Goal: Task Accomplishment & Management: Manage account settings

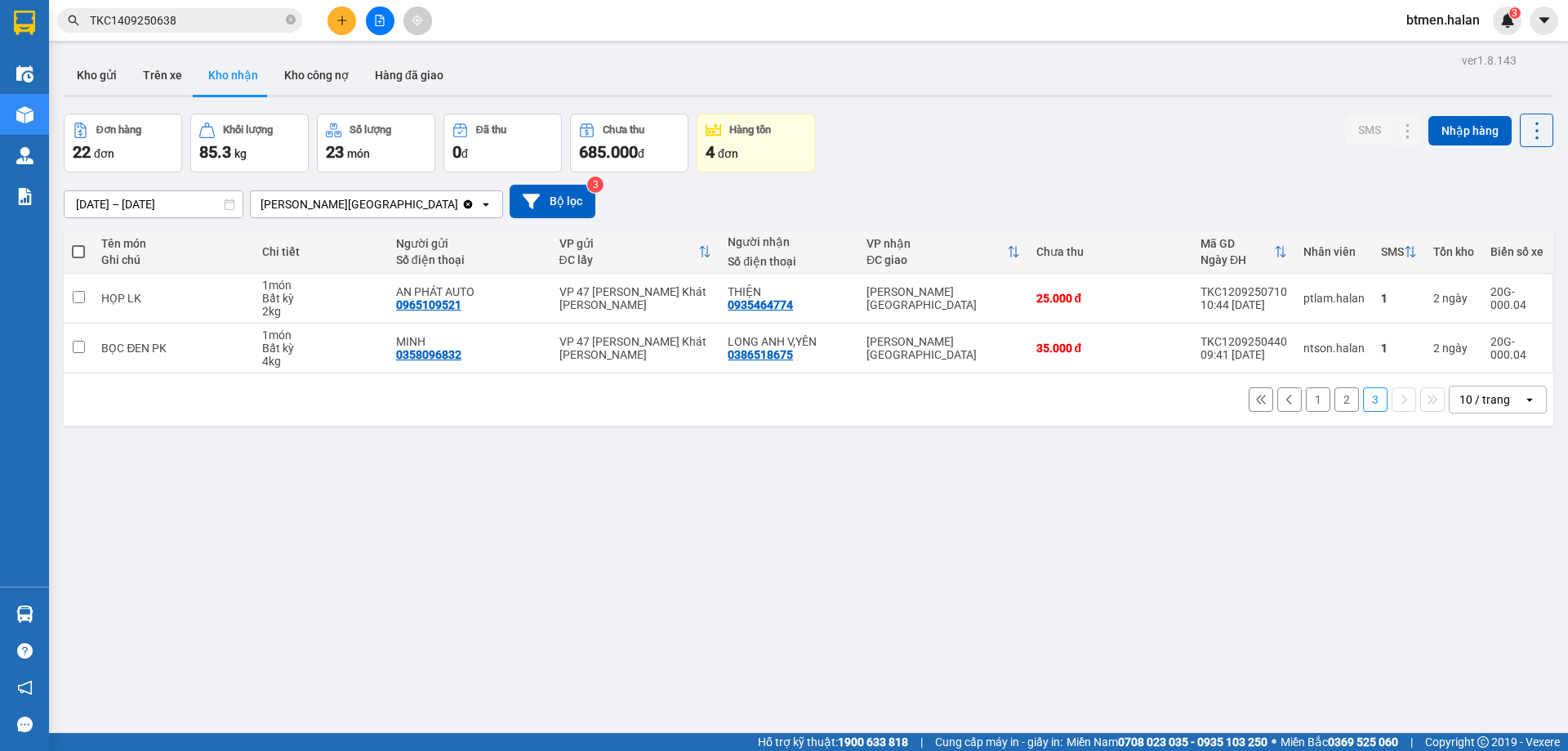
scroll to position [75, 0]
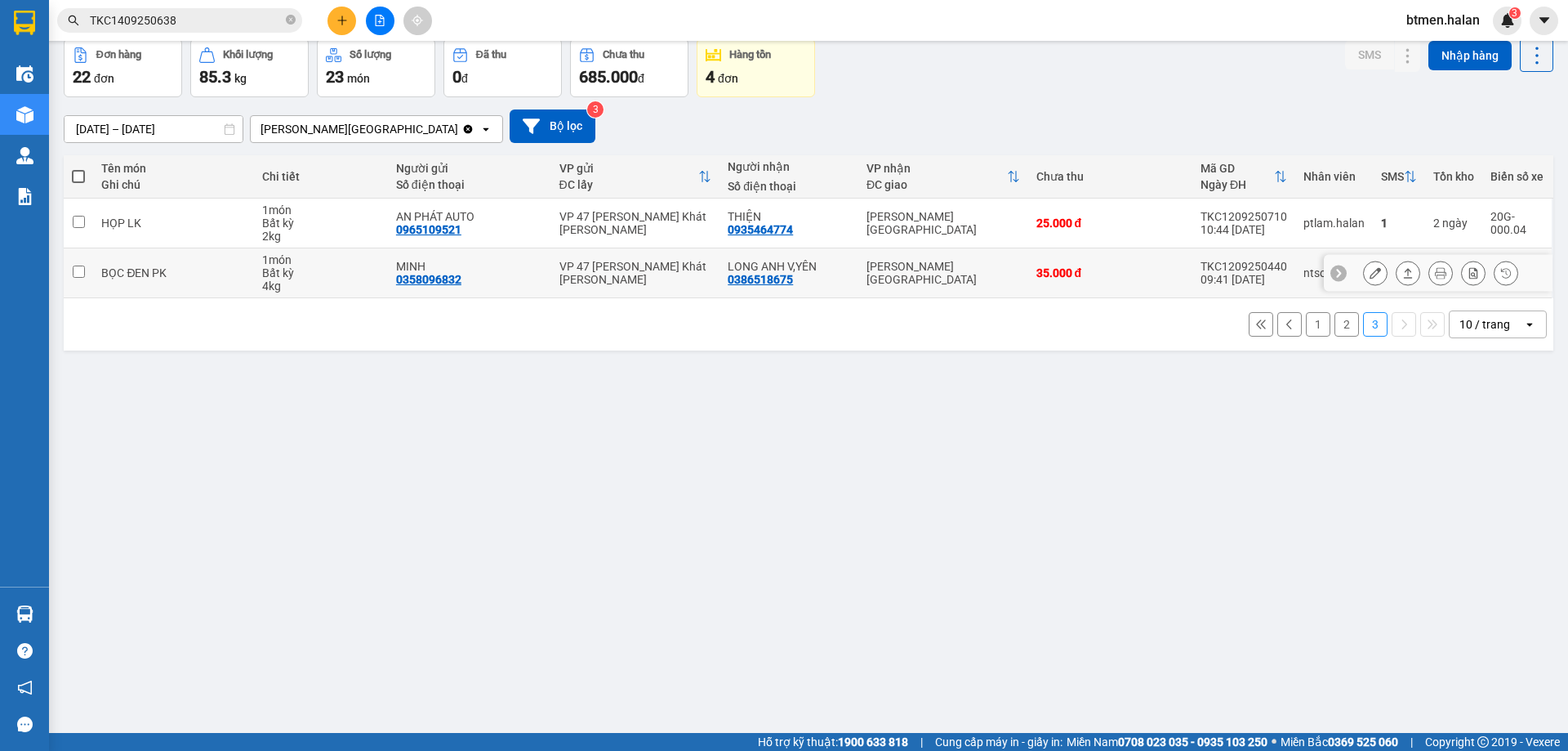
click at [778, 278] on div "0386518675" at bounding box center [761, 279] width 66 height 13
copy div "0386518675"
click at [199, 24] on input "TKC1409250638" at bounding box center [186, 20] width 193 height 18
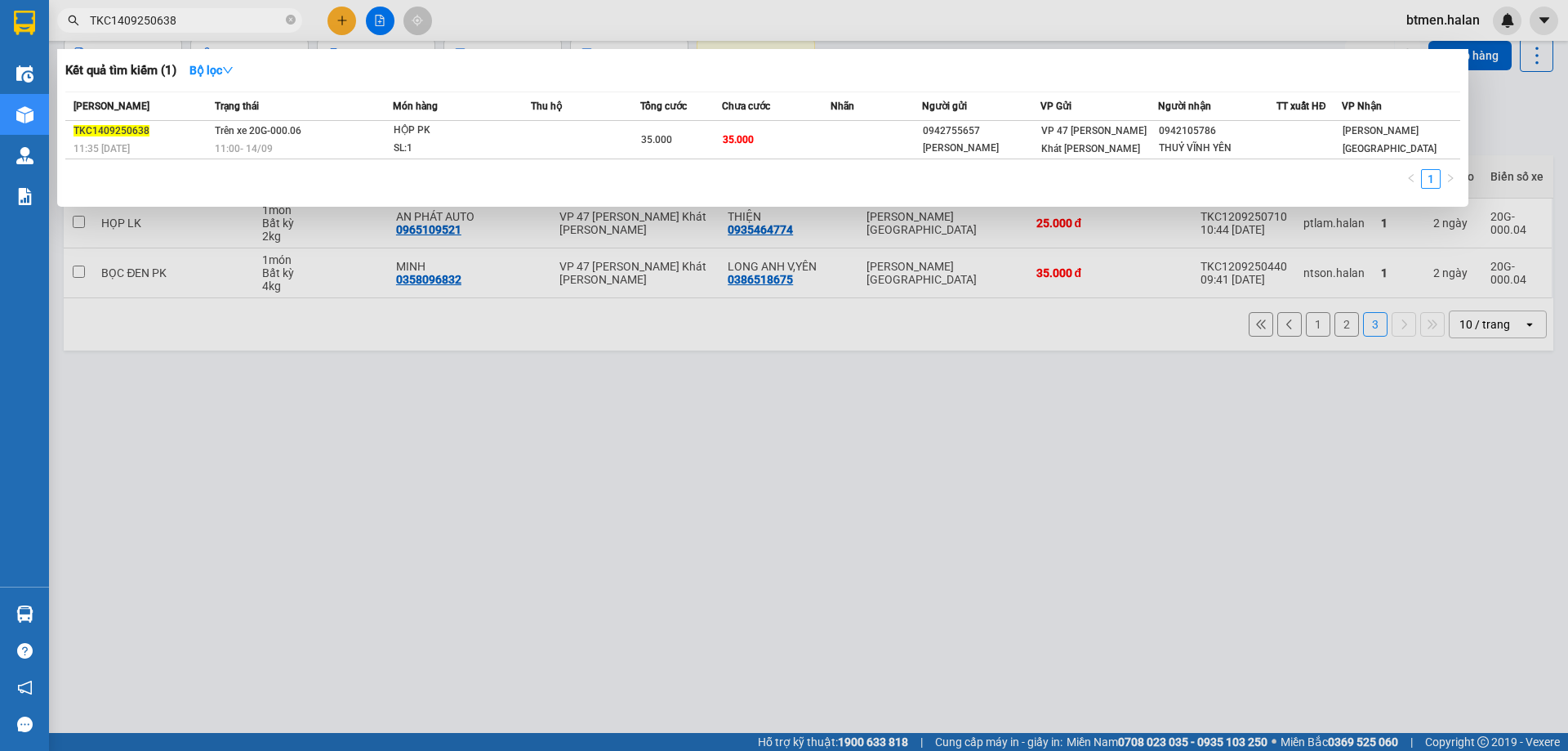
click at [199, 24] on input "TKC1409250638" at bounding box center [186, 20] width 193 height 18
paste input "0386518675"
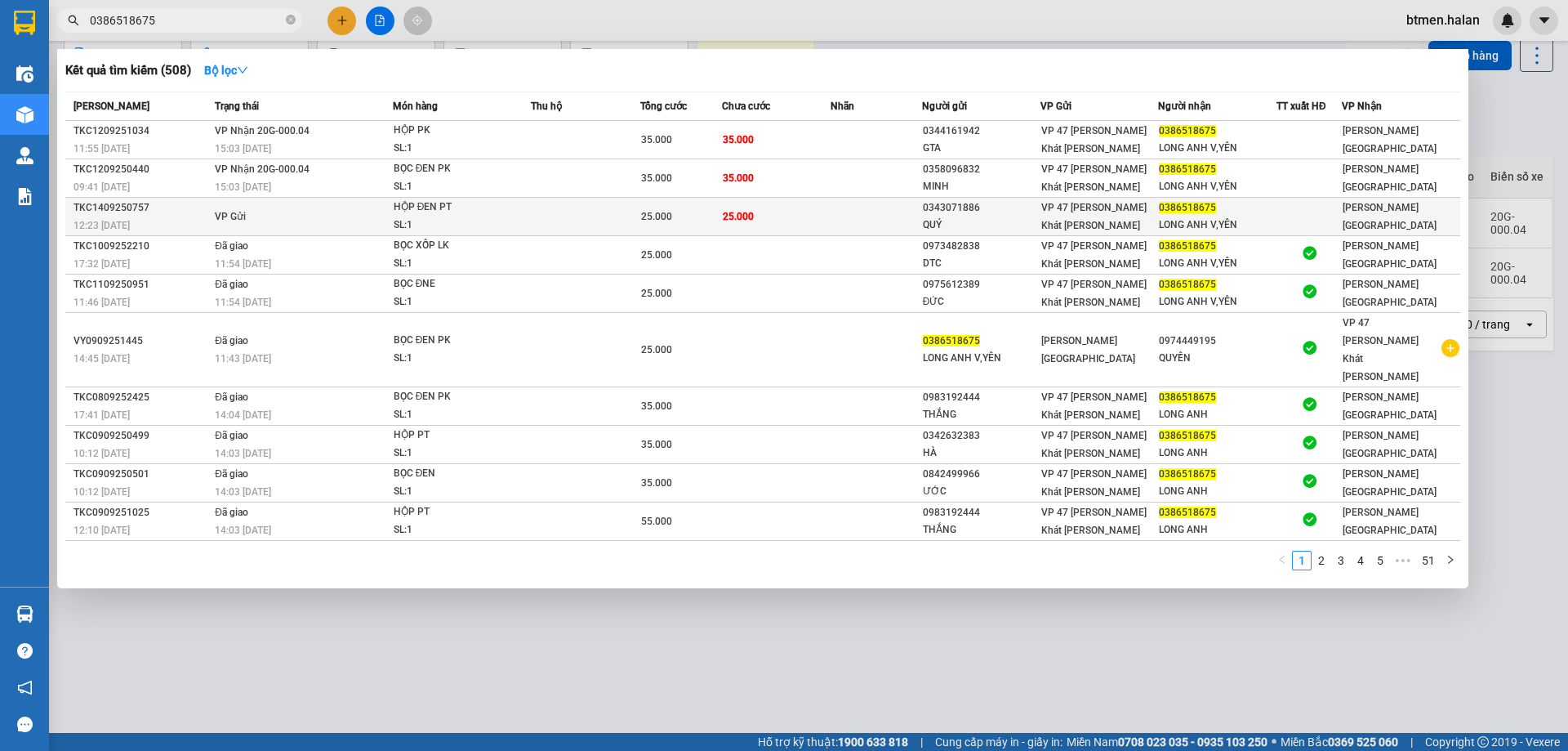
type input "0386518675"
click at [1078, 208] on div "VP 47 [PERSON_NAME] Khát [PERSON_NAME]" at bounding box center [1100, 216] width 117 height 36
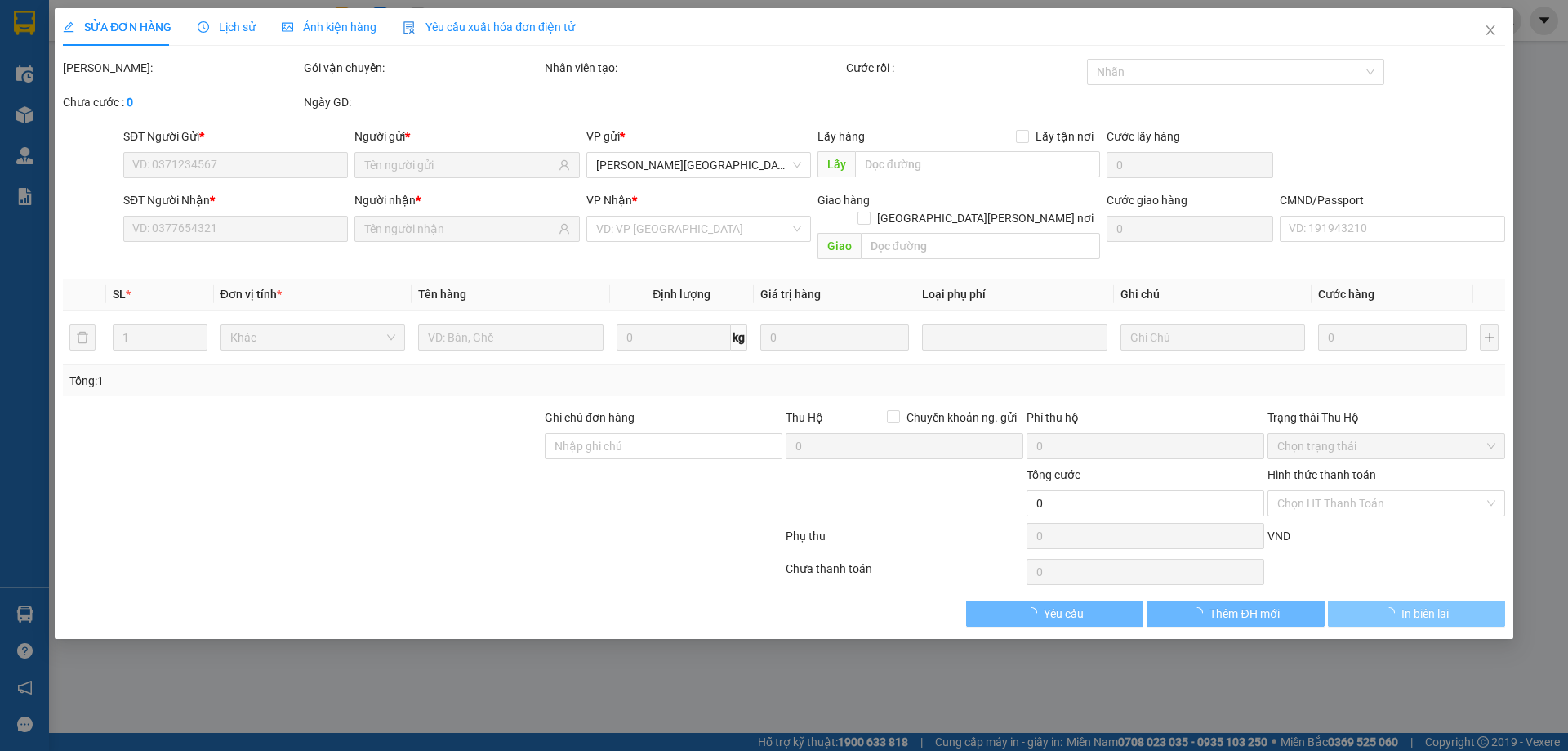
type input "0343071886"
type input "QUÝ"
type input "0386518675"
type input "LONG ANH V,YÊN"
type input "25.000"
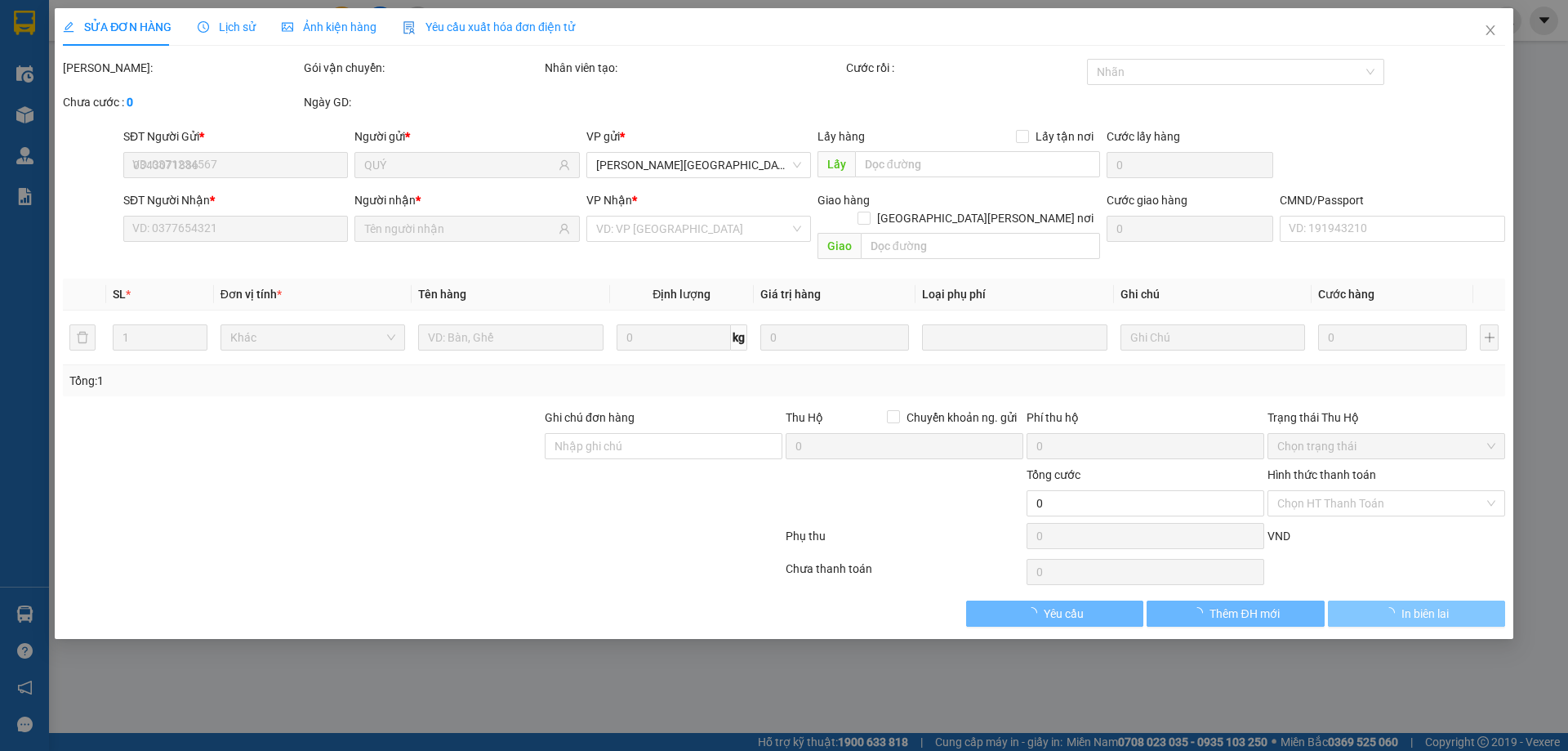
type input "25.000"
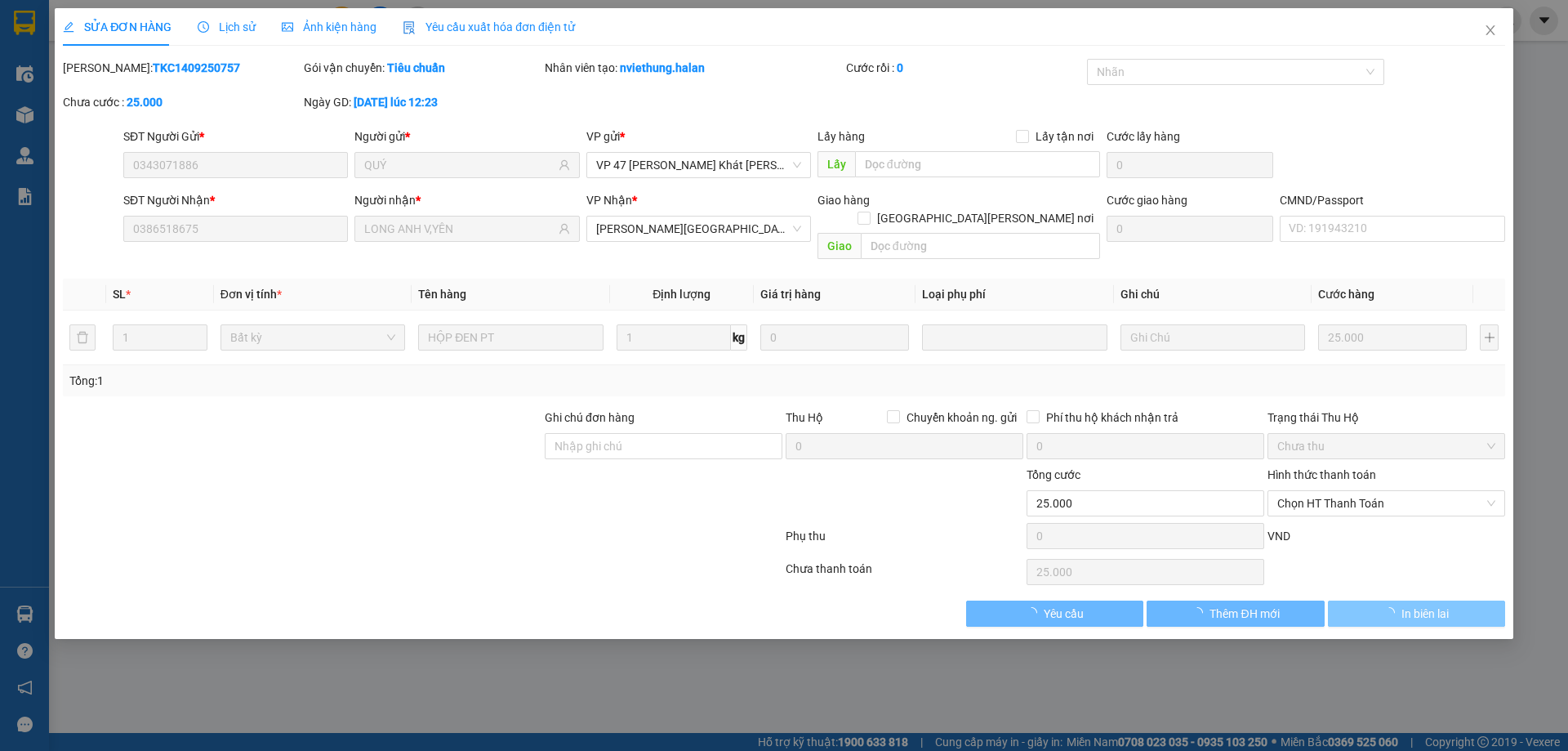
click at [1408, 605] on span "In biên lai" at bounding box center [1425, 613] width 47 height 18
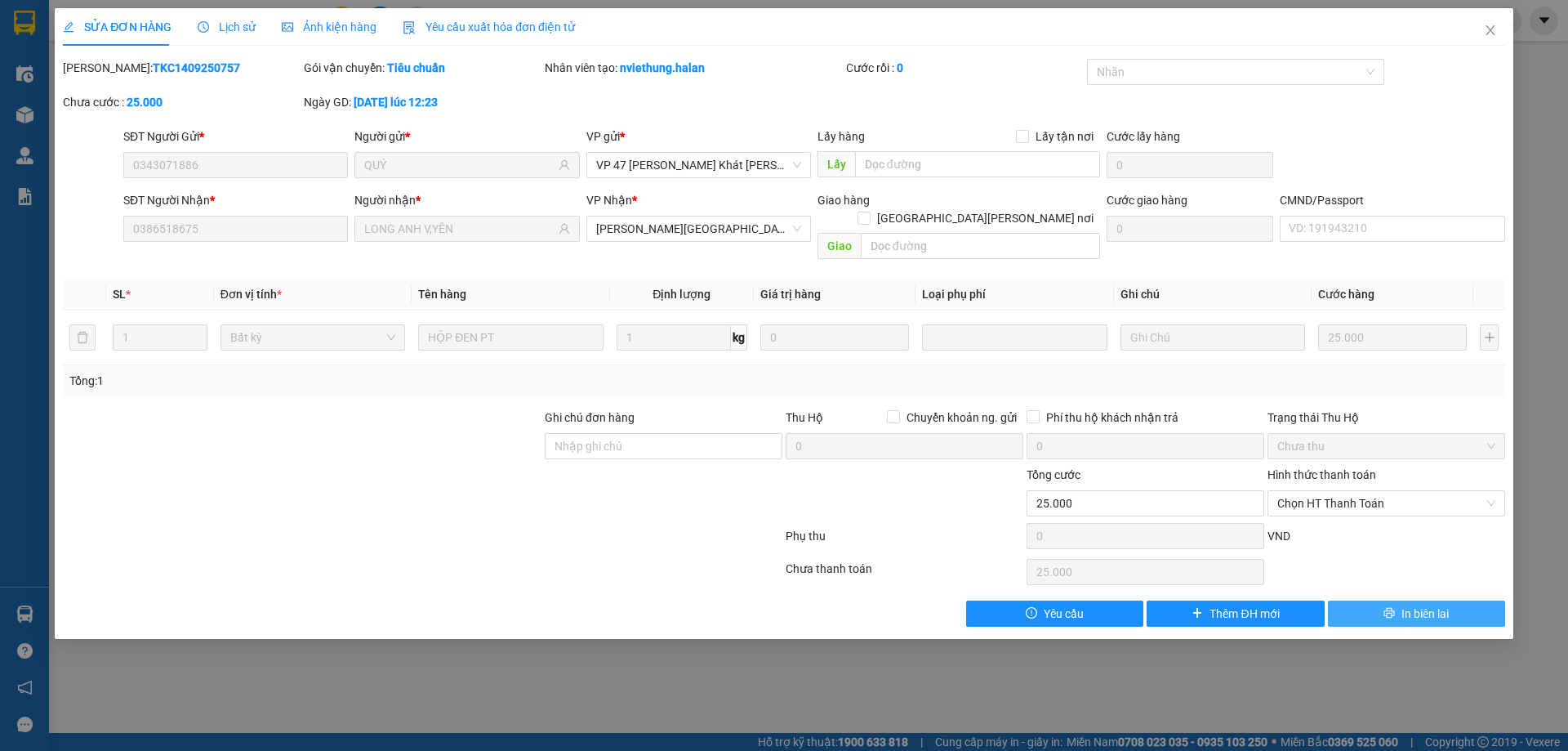
click at [1408, 605] on span "In biên lai" at bounding box center [1425, 613] width 47 height 18
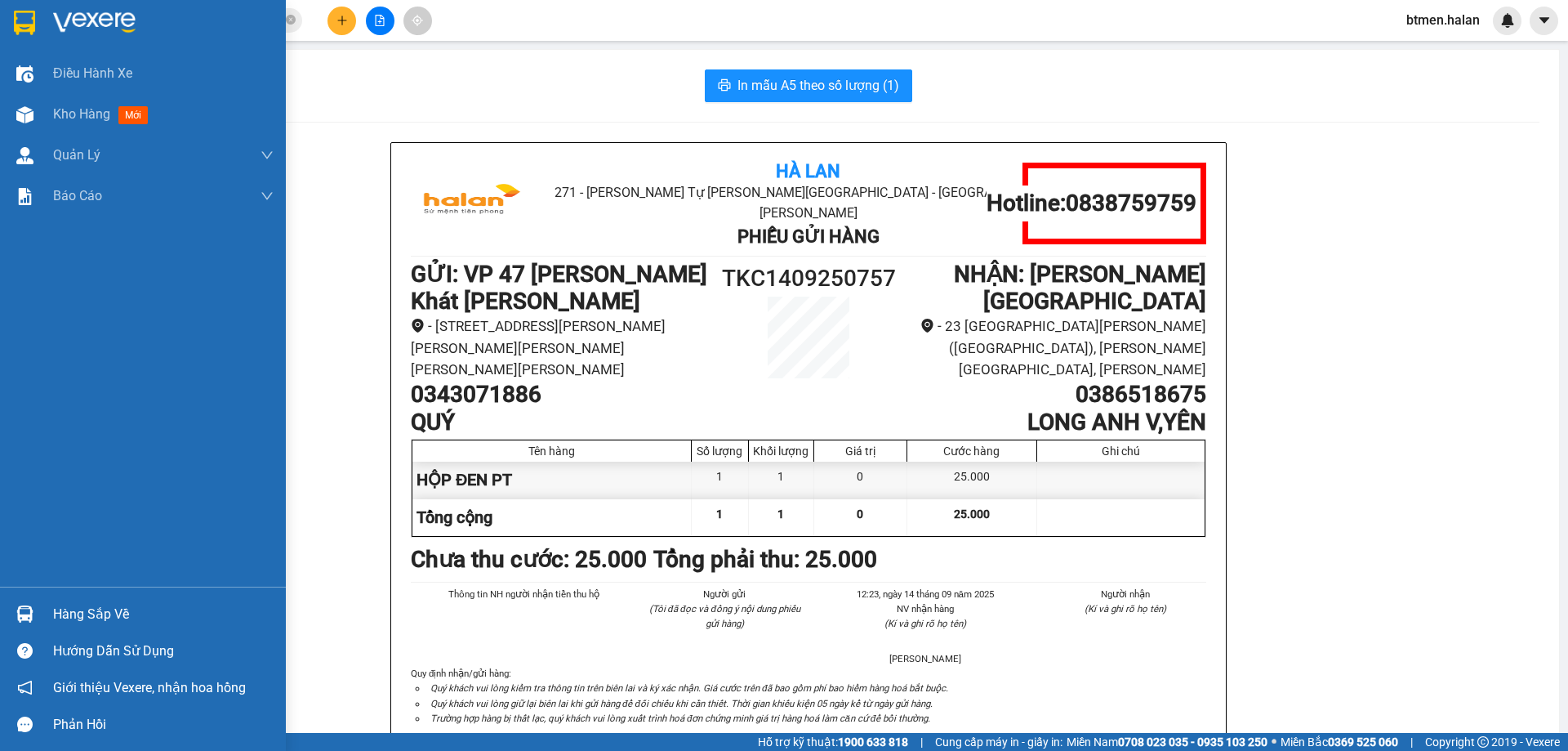
drag, startPoint x: 71, startPoint y: 622, endPoint x: 92, endPoint y: 620, distance: 21.1
click at [73, 622] on div "Hàng sắp về" at bounding box center [163, 614] width 220 height 24
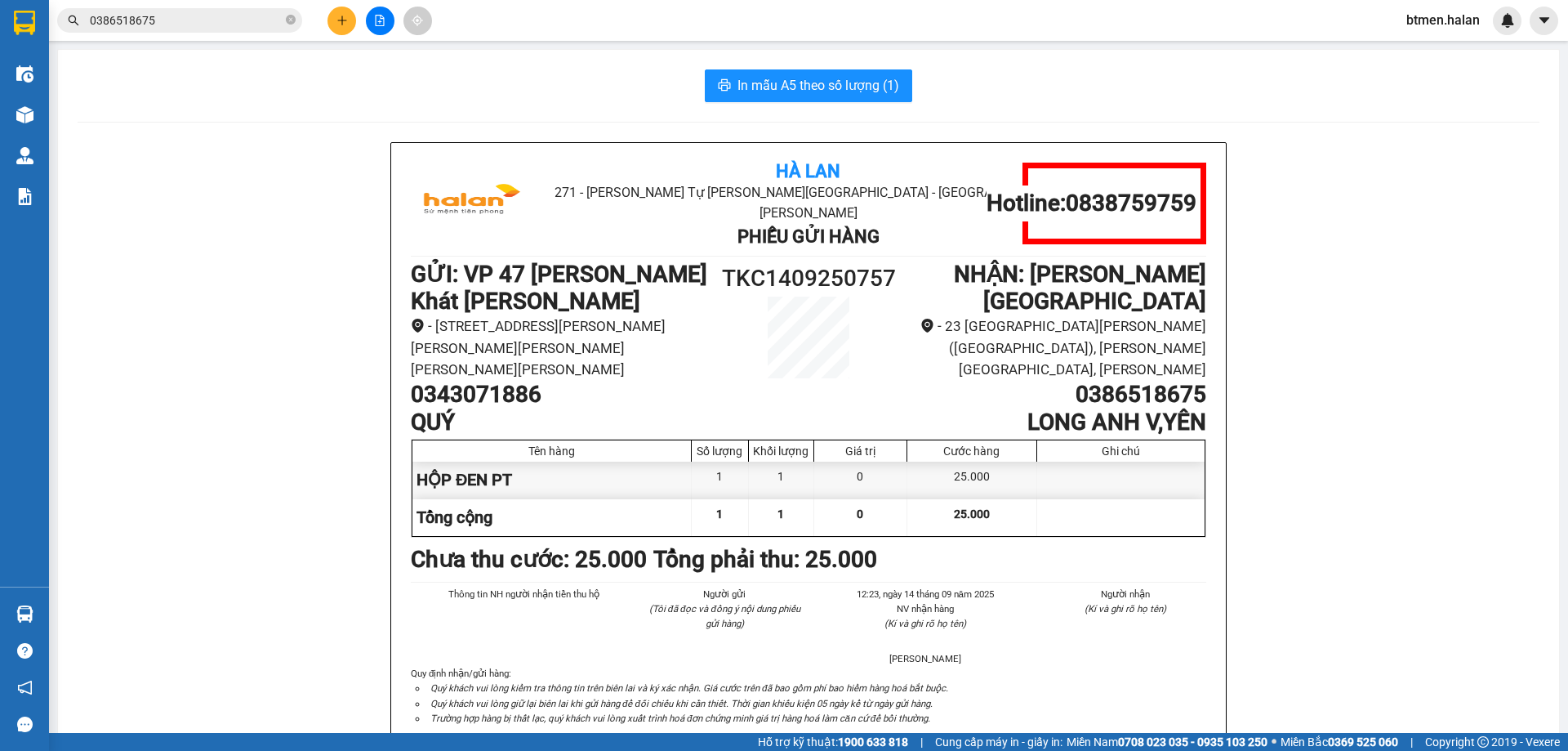
drag, startPoint x: 352, startPoint y: 302, endPoint x: 204, endPoint y: 14, distance: 323.8
click at [351, 294] on section "Kết quả tìm kiếm ( 508 ) Bộ lọc Mã ĐH Trạng thái Món hàng Thu hộ Tổng cước Chưa…" at bounding box center [784, 375] width 1568 height 751
click at [341, 26] on button at bounding box center [342, 21] width 29 height 29
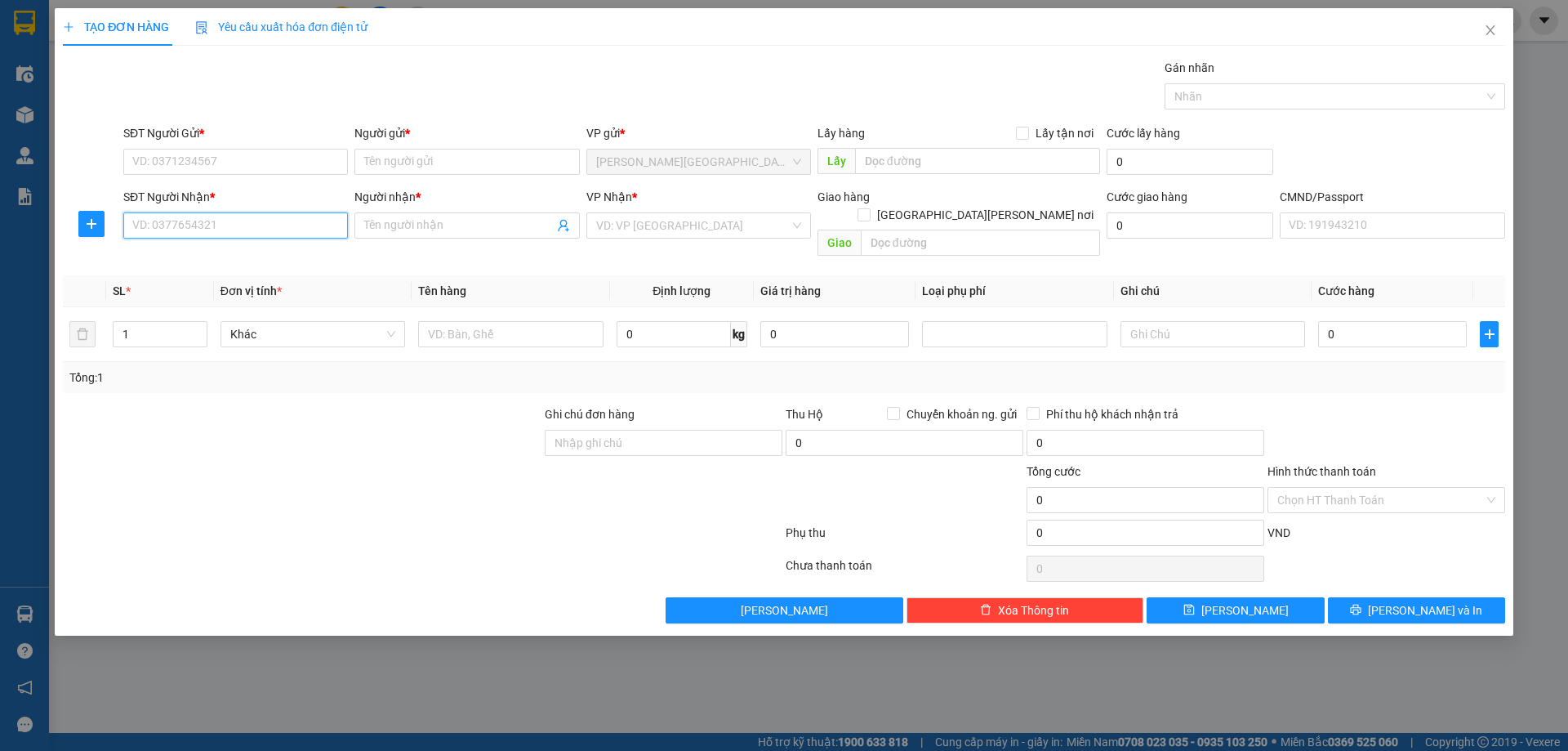
click at [236, 224] on input "SĐT Người Nhận *" at bounding box center [235, 225] width 224 height 26
click at [275, 172] on input "SĐT Người Gửi *" at bounding box center [235, 161] width 224 height 26
click at [233, 234] on input "0987343" at bounding box center [235, 225] width 224 height 26
type input "0987343898"
click at [305, 156] on input "SĐT Người Gửi *" at bounding box center [235, 161] width 224 height 26
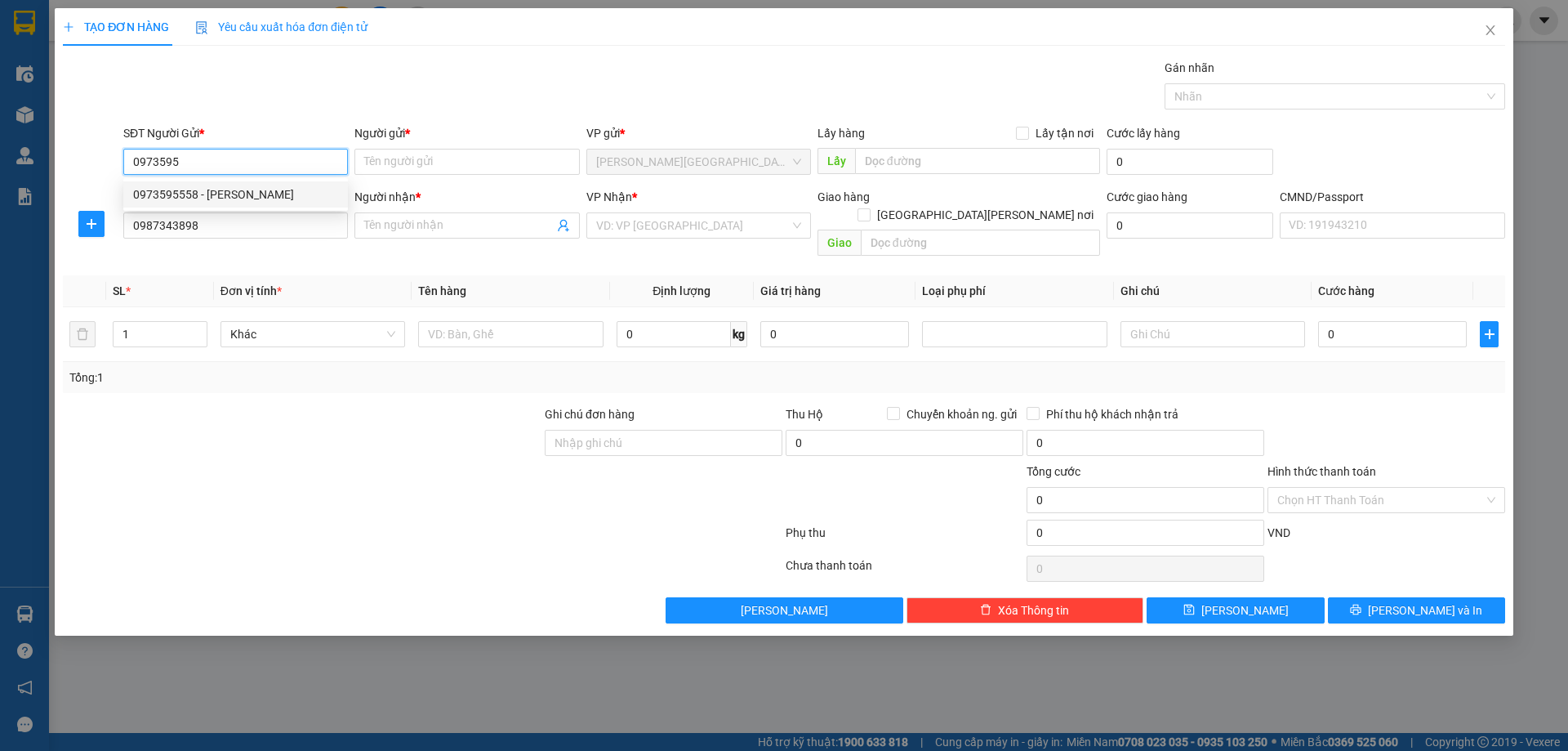
click at [282, 186] on div "0973595558 - MAI HƯƠNG" at bounding box center [235, 194] width 205 height 18
type input "0973595558"
type input "MAI HƯƠNG"
checkbox input "true"
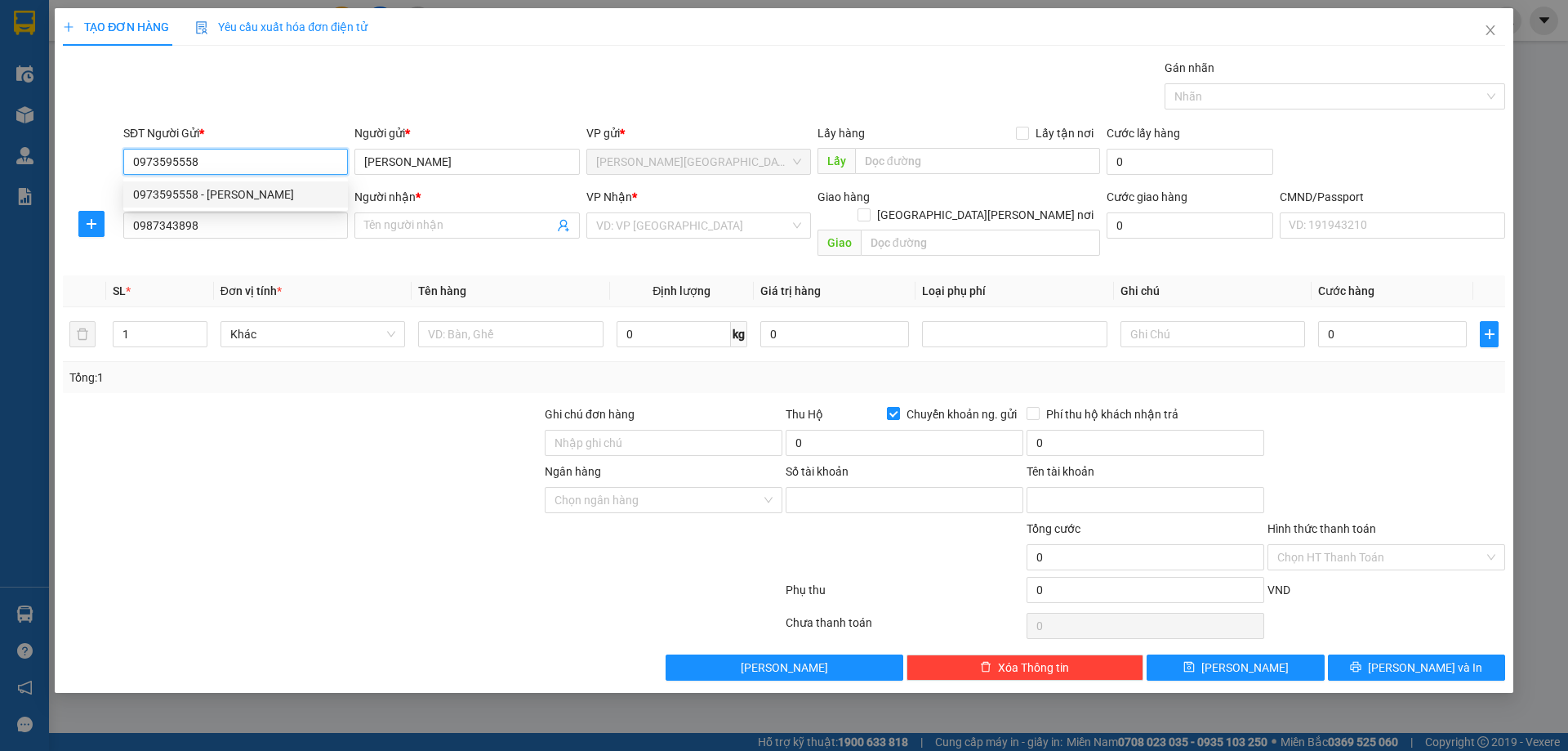
type input "0779211862"
type input "Nguyễn Công Trung"
type input "0973595558"
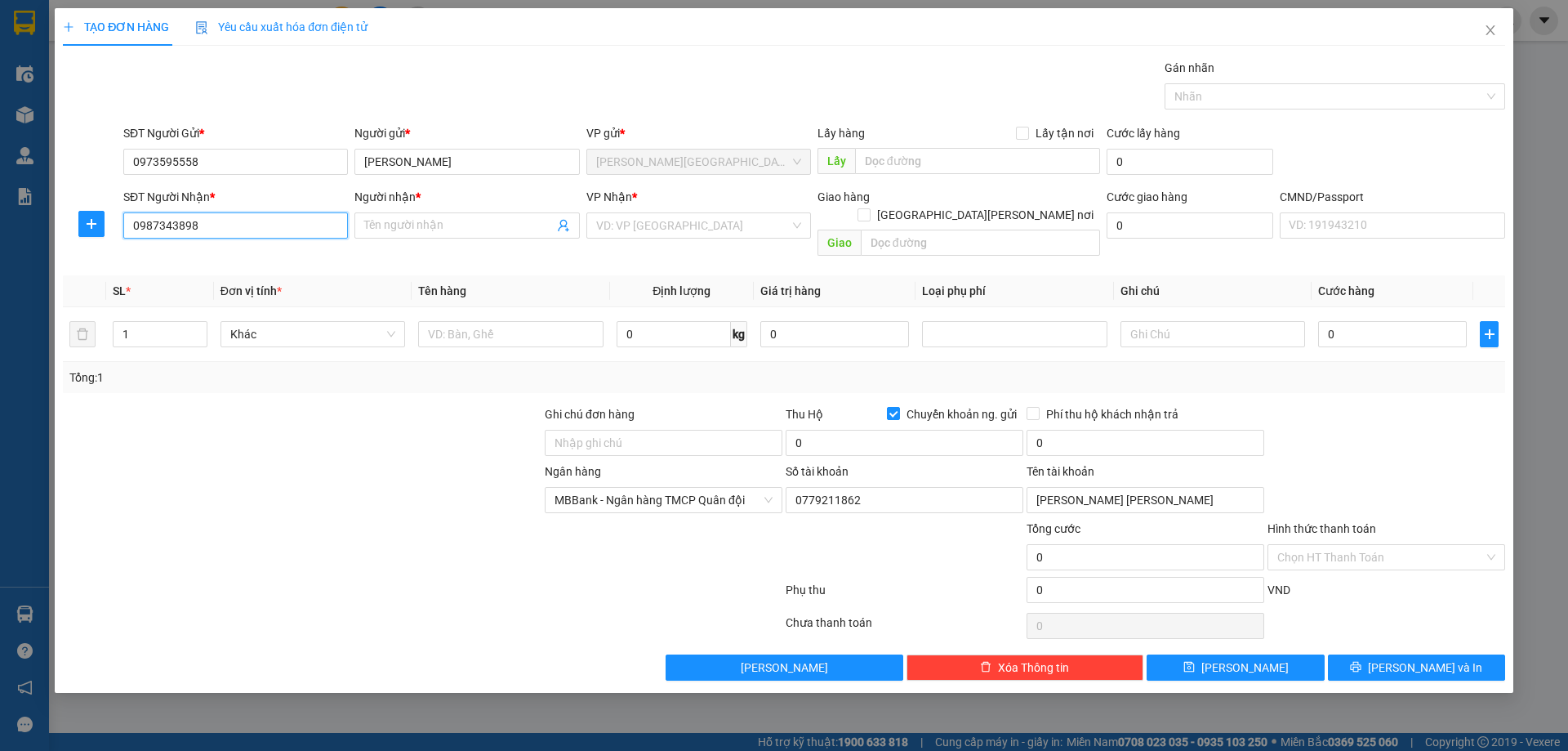
click at [295, 234] on input "0987343898" at bounding box center [235, 225] width 224 height 26
click at [887, 407] on input "Chuyển khoản ng. gửi" at bounding box center [893, 413] width 12 height 12
checkbox input "false"
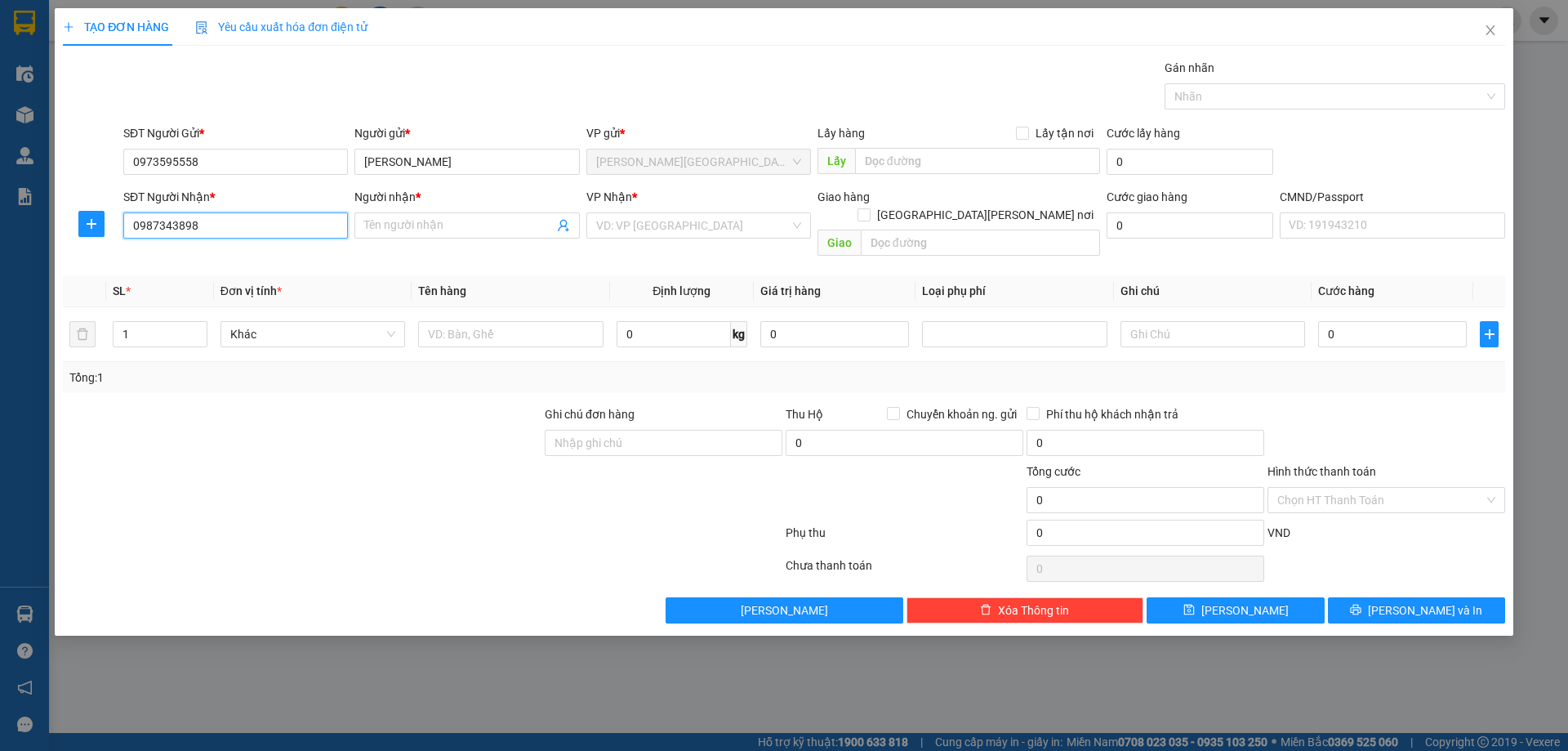
click at [305, 226] on input "0987343898" at bounding box center [235, 225] width 224 height 26
click at [460, 240] on div "Người nhận * Tên người nhận" at bounding box center [467, 216] width 224 height 57
click at [465, 226] on input "Người nhận *" at bounding box center [458, 225] width 188 height 18
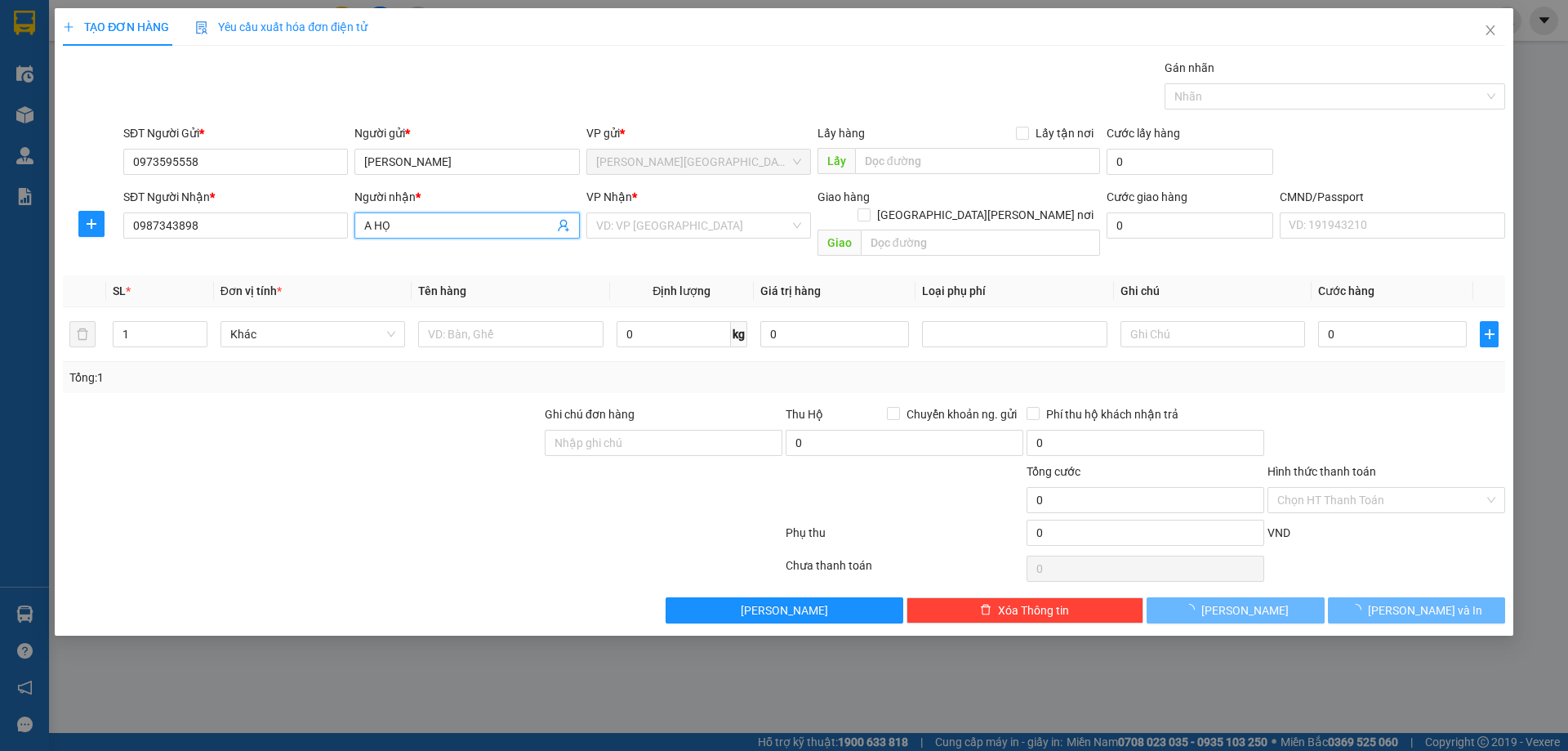
click at [377, 226] on input "A HỌ" at bounding box center [458, 225] width 188 height 18
type input "A THỌ"
click at [637, 225] on input "search" at bounding box center [693, 225] width 193 height 24
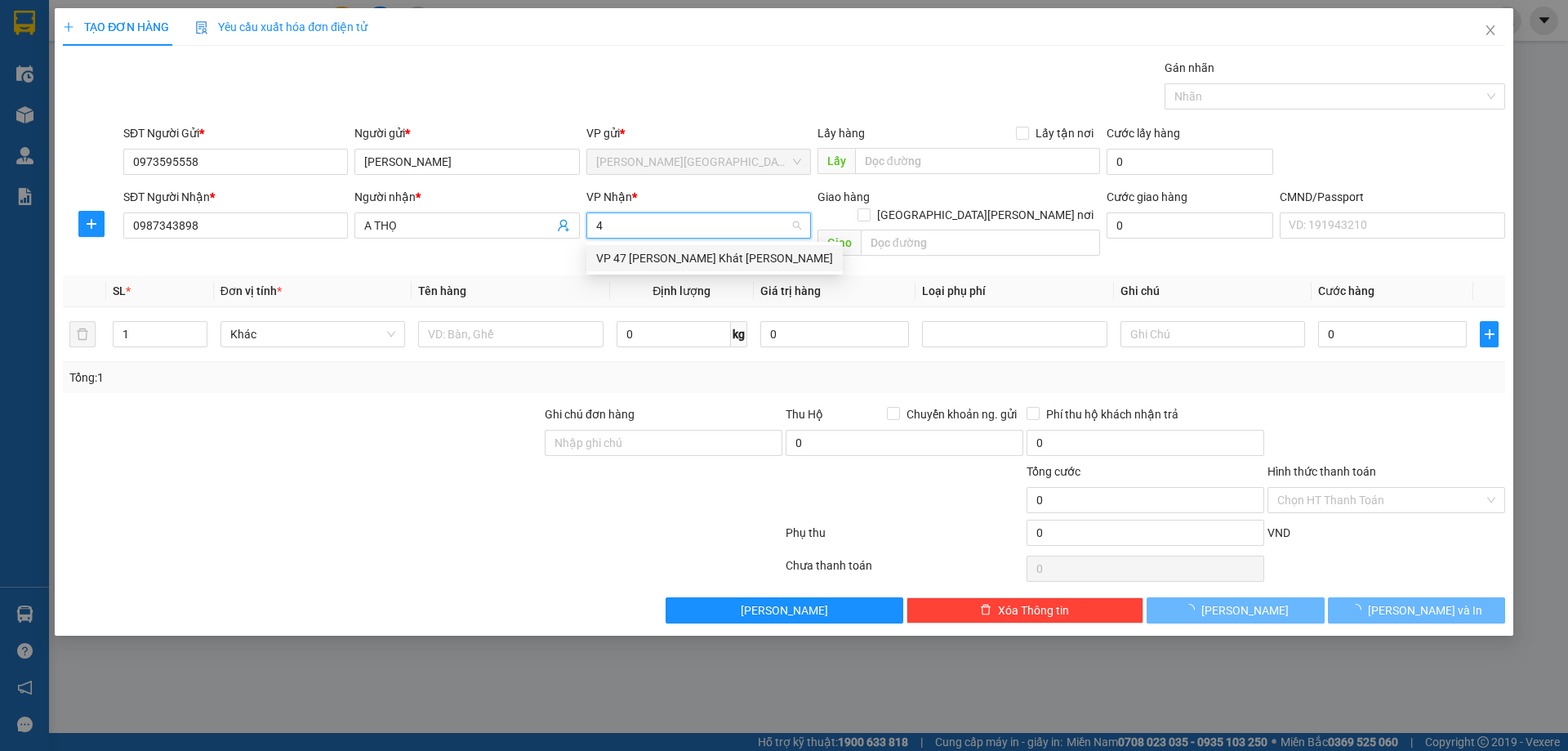
type input "47"
click at [698, 253] on div "VP 47 [PERSON_NAME] Khát [PERSON_NAME]" at bounding box center [715, 257] width 237 height 18
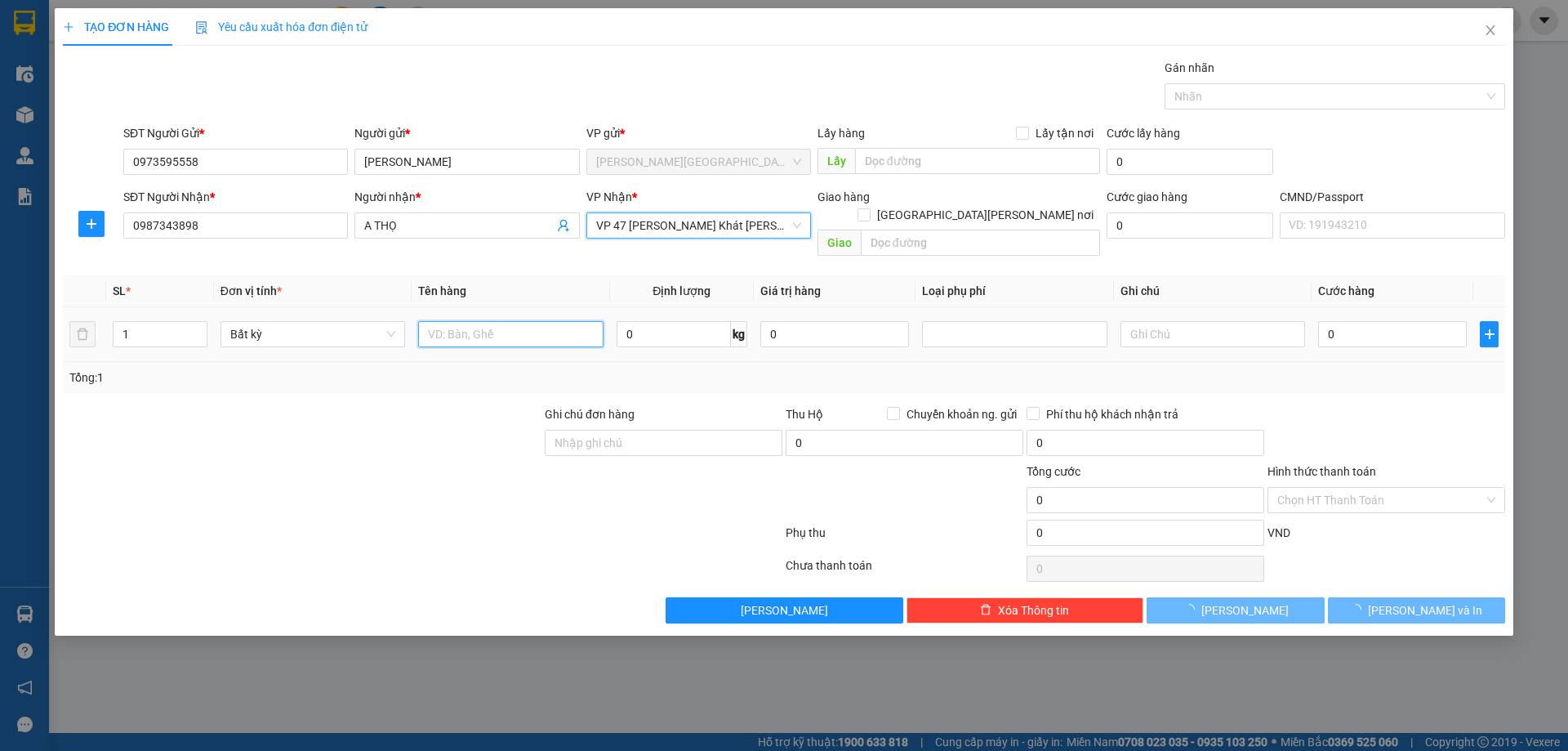
click at [489, 321] on input "text" at bounding box center [510, 334] width 185 height 26
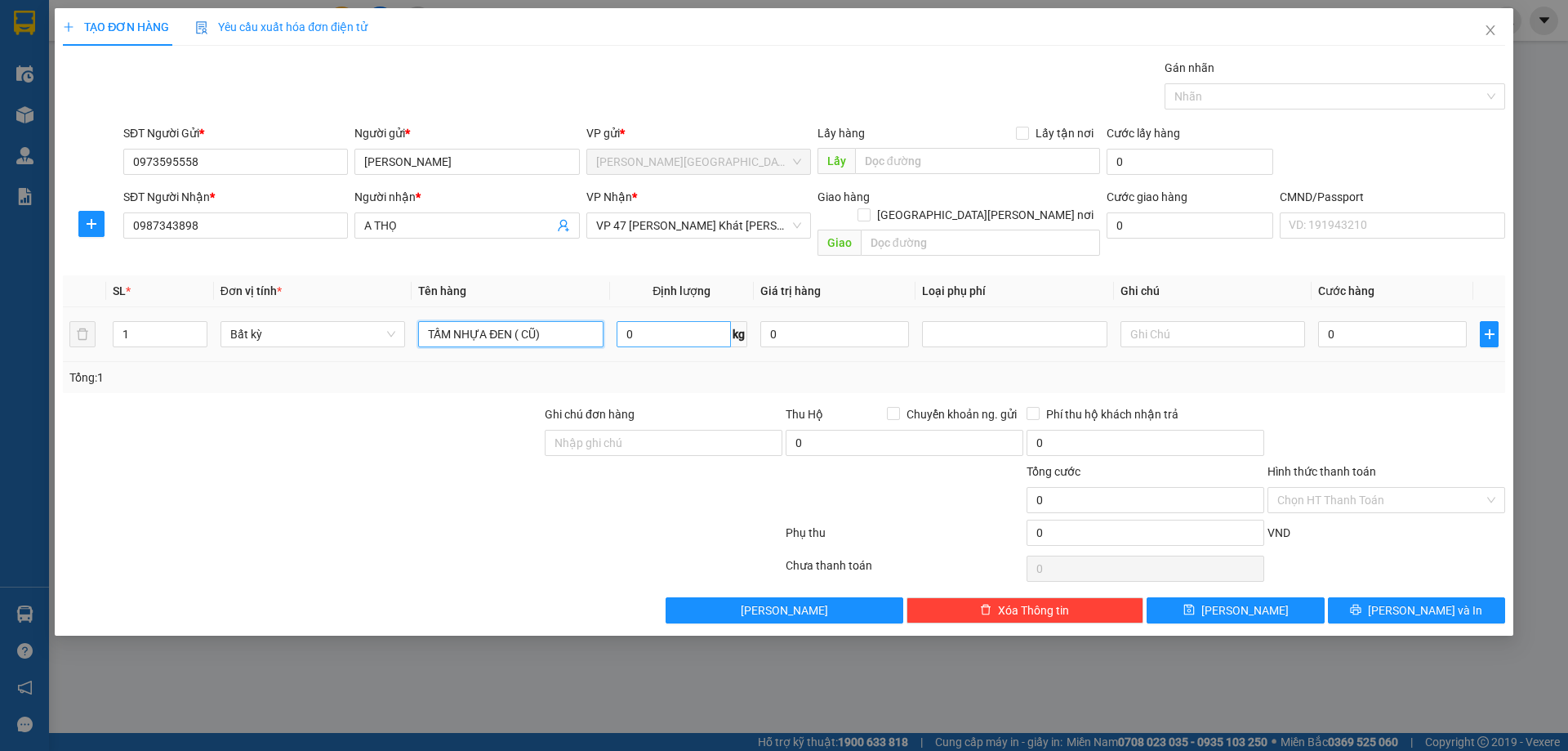
type input "TẤM NHỰA ĐEN ( CŨ)"
click at [656, 321] on input "0" at bounding box center [673, 334] width 114 height 26
type input "2.5"
click at [1419, 408] on div at bounding box center [1386, 434] width 241 height 57
type input "35.000"
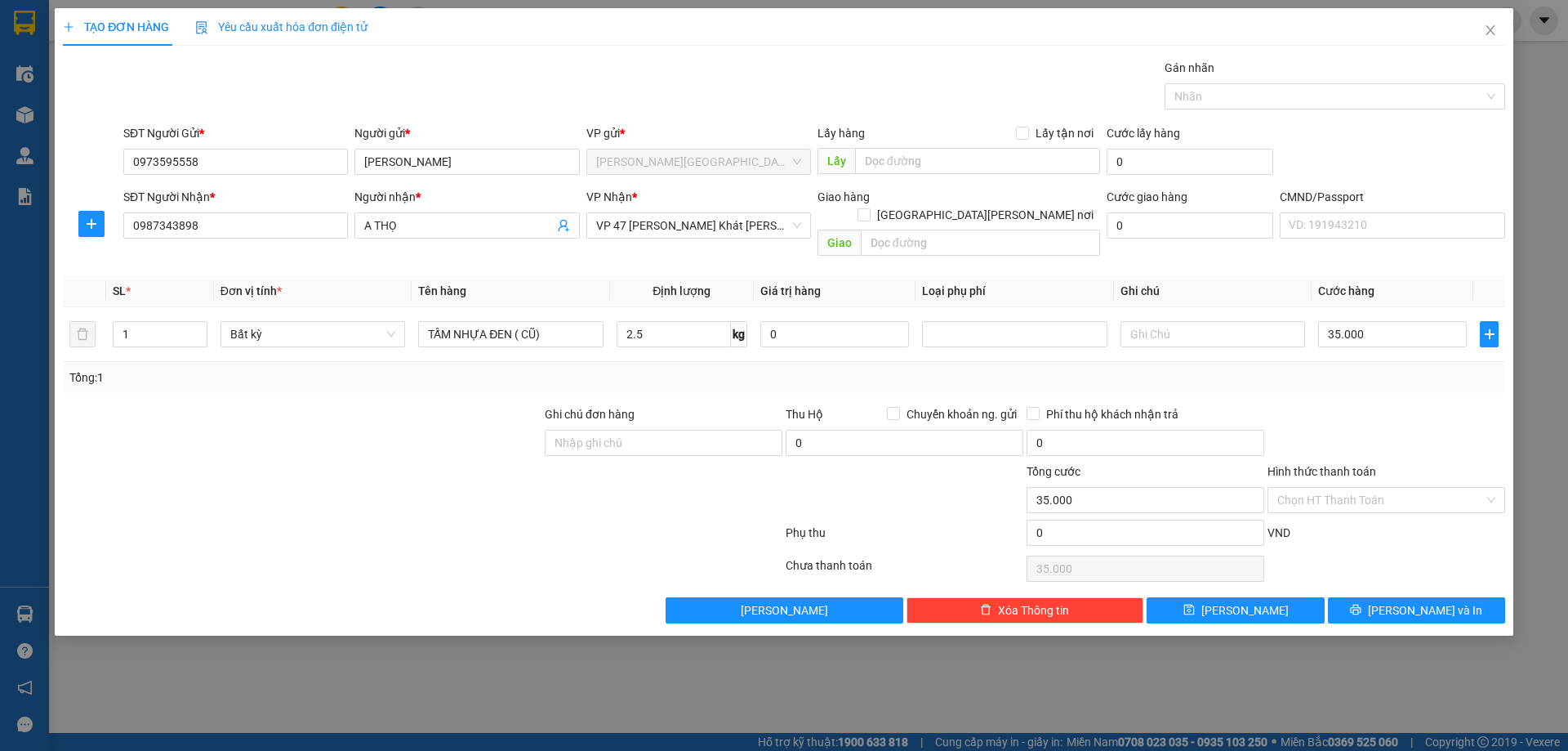
type input "35.000"
click at [1407, 601] on span "Lưu và In" at bounding box center [1425, 610] width 114 height 18
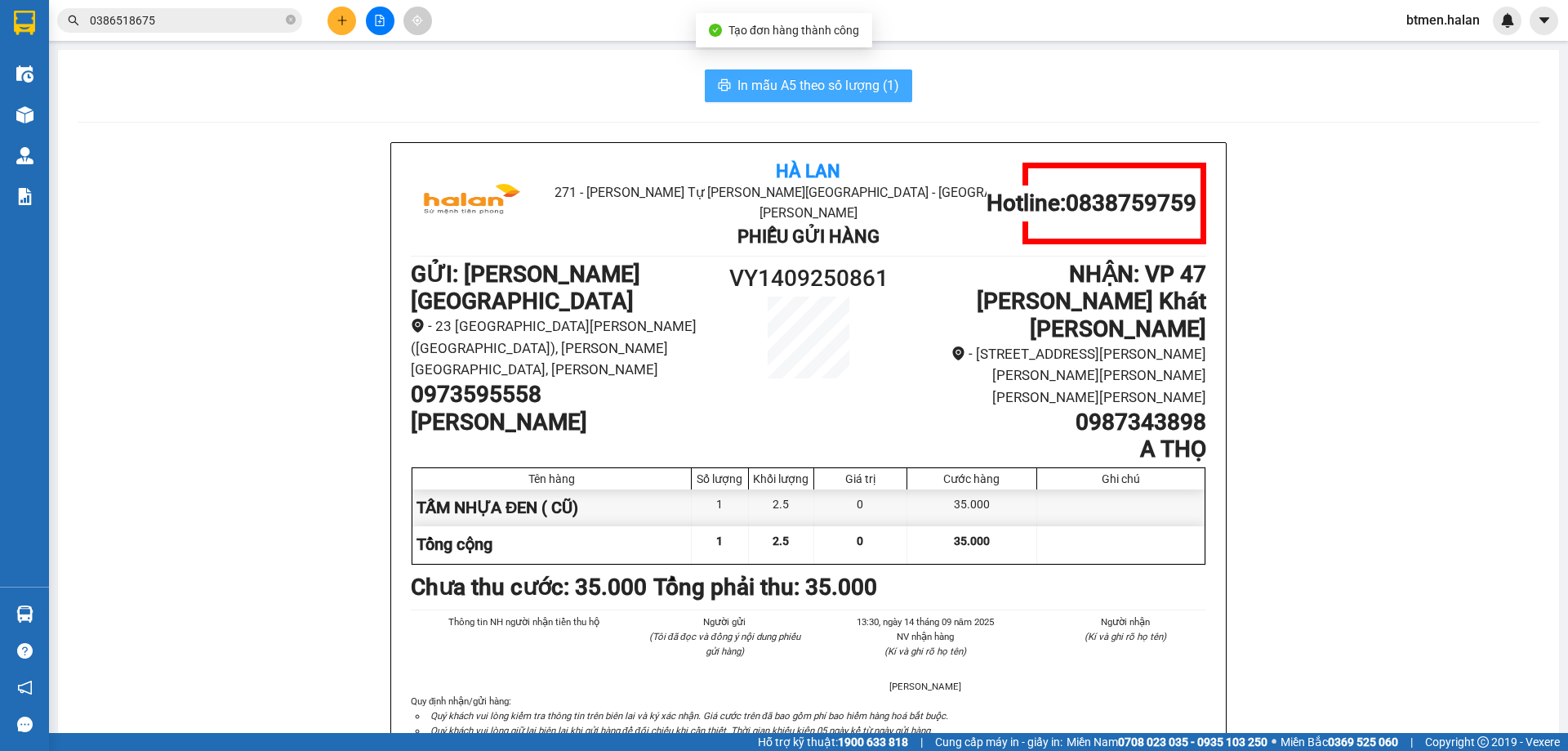
click at [800, 84] on span "In mẫu A5 theo số lượng (1)" at bounding box center [818, 85] width 161 height 20
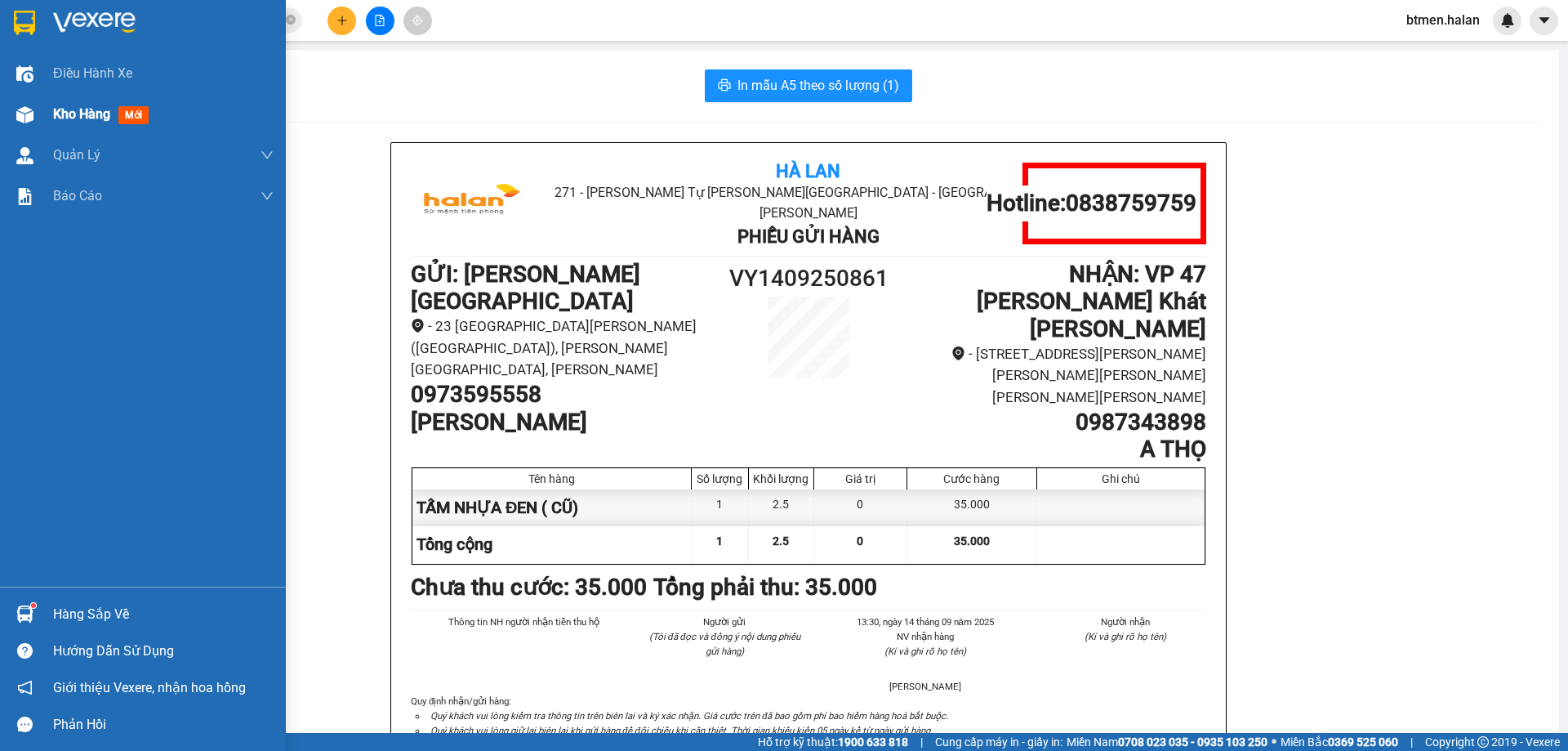
click at [77, 126] on div "Kho hàng mới" at bounding box center [163, 114] width 220 height 41
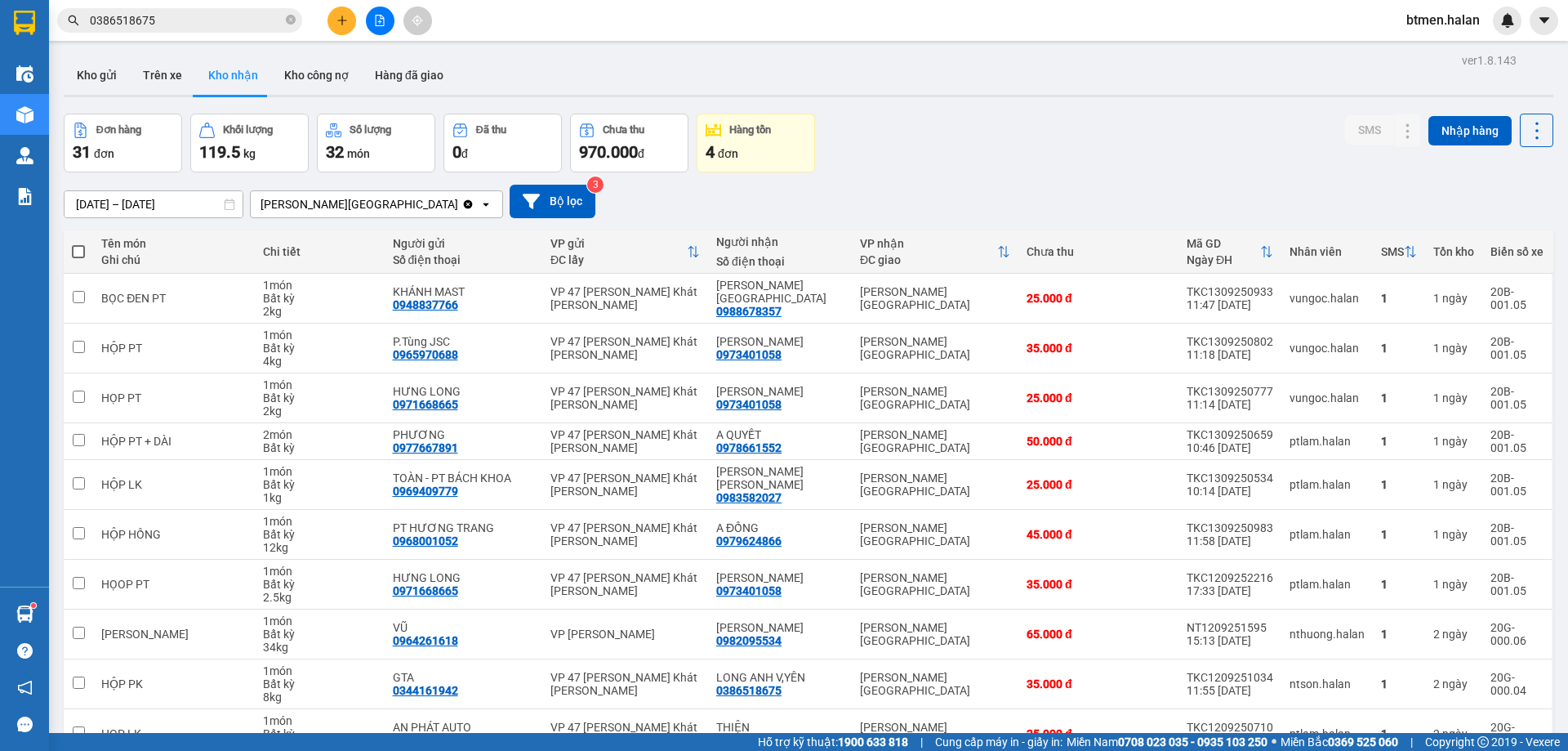
scroll to position [93, 0]
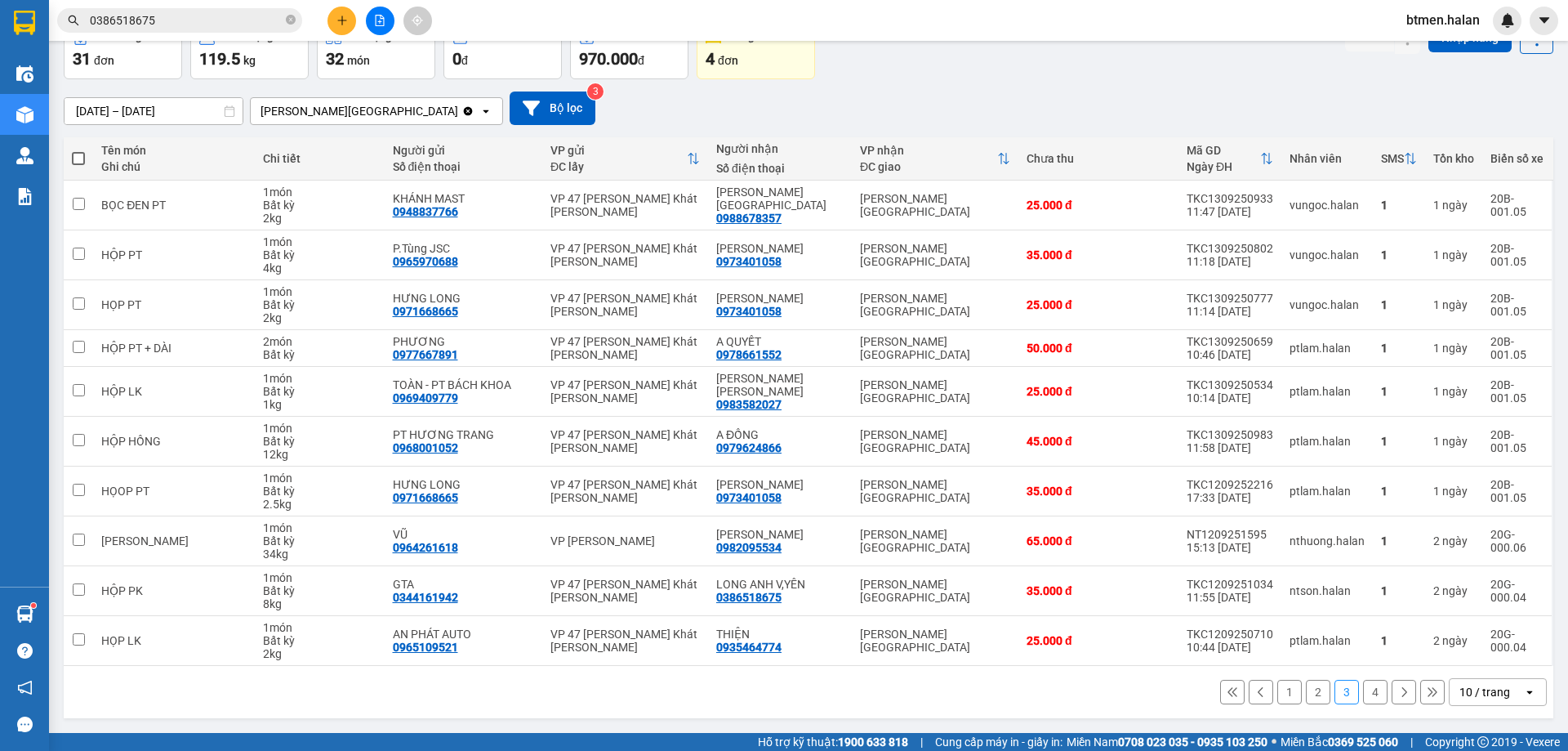
click at [1278, 695] on button "1" at bounding box center [1289, 691] width 24 height 24
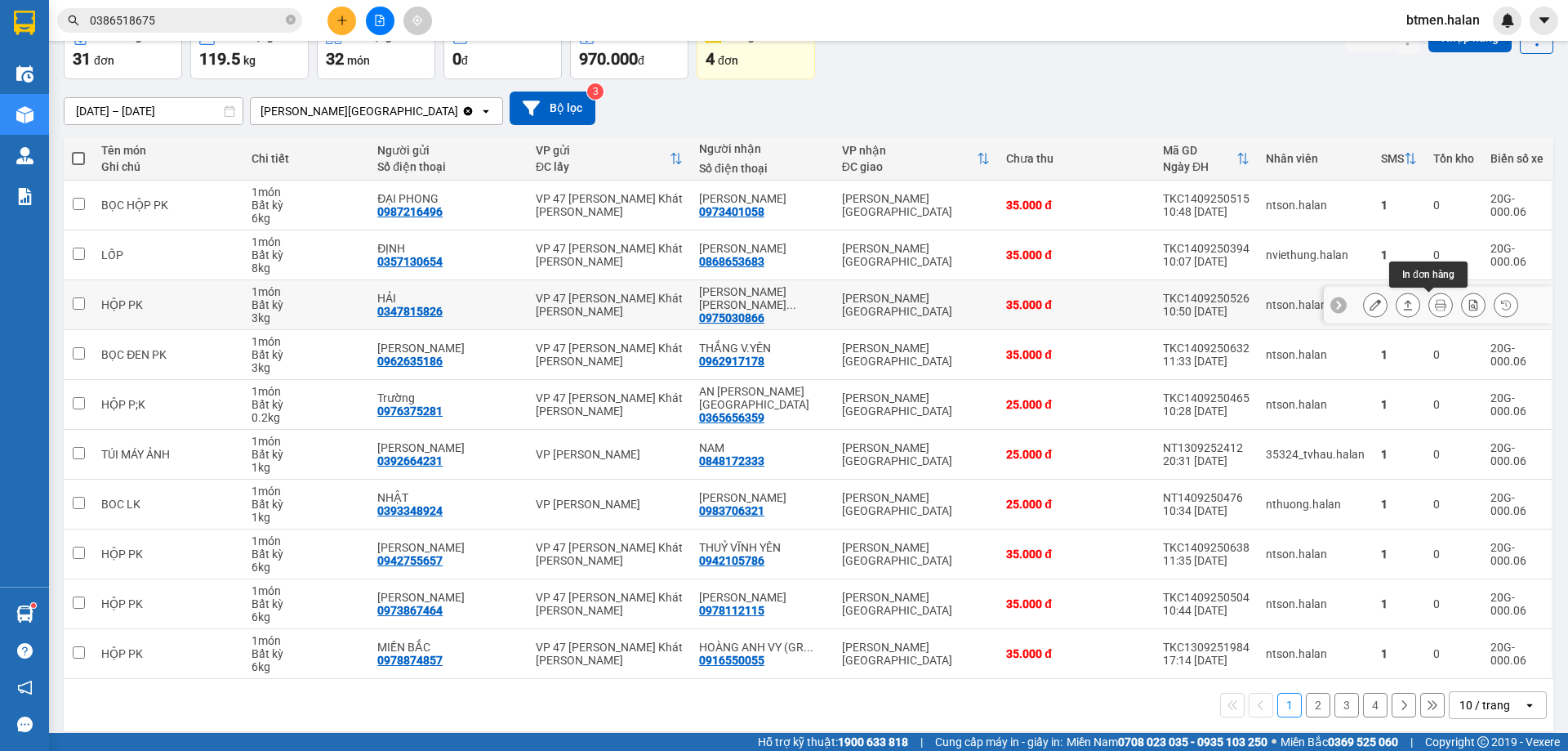
click at [1429, 312] on button at bounding box center [1440, 305] width 23 height 29
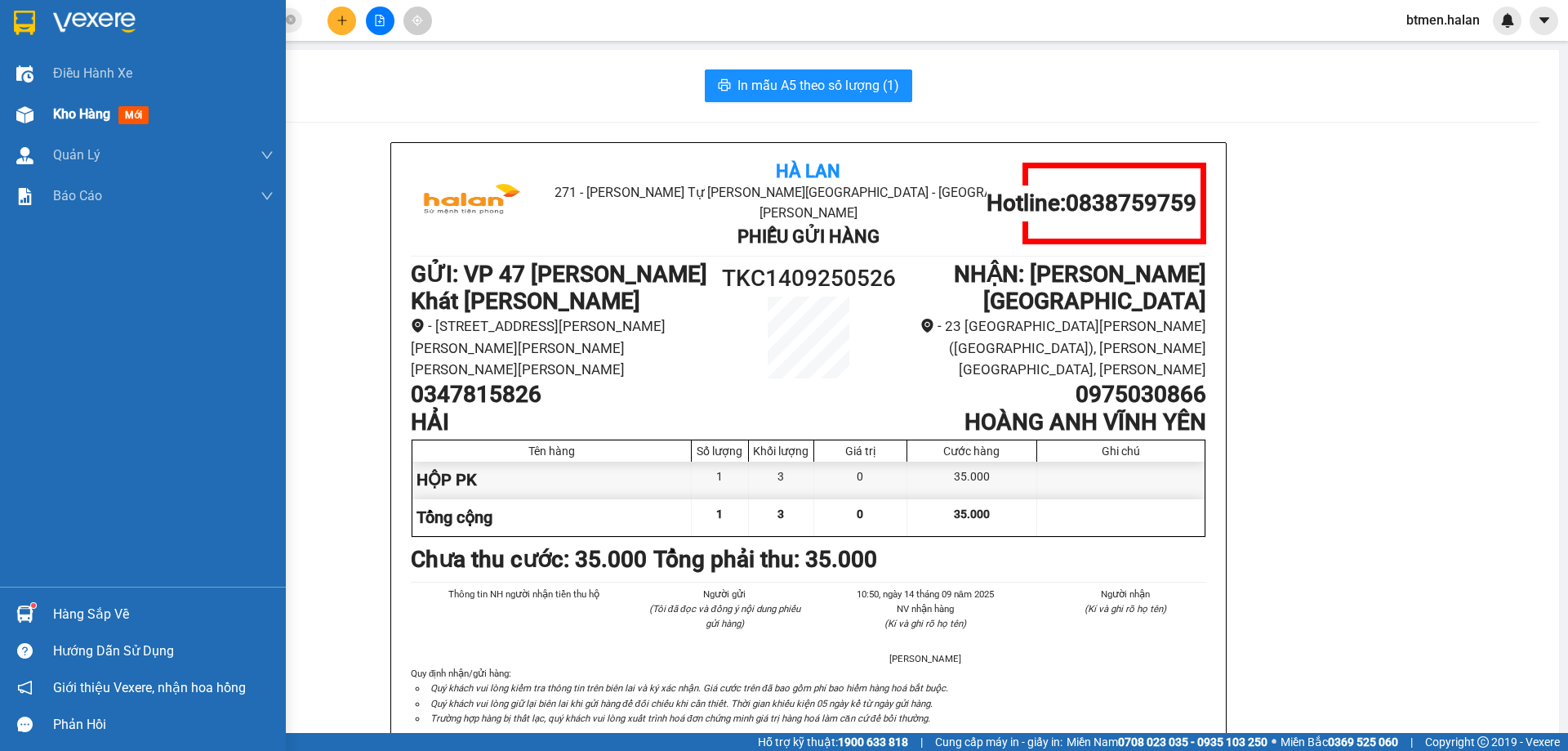
click at [17, 106] on img at bounding box center [24, 114] width 17 height 17
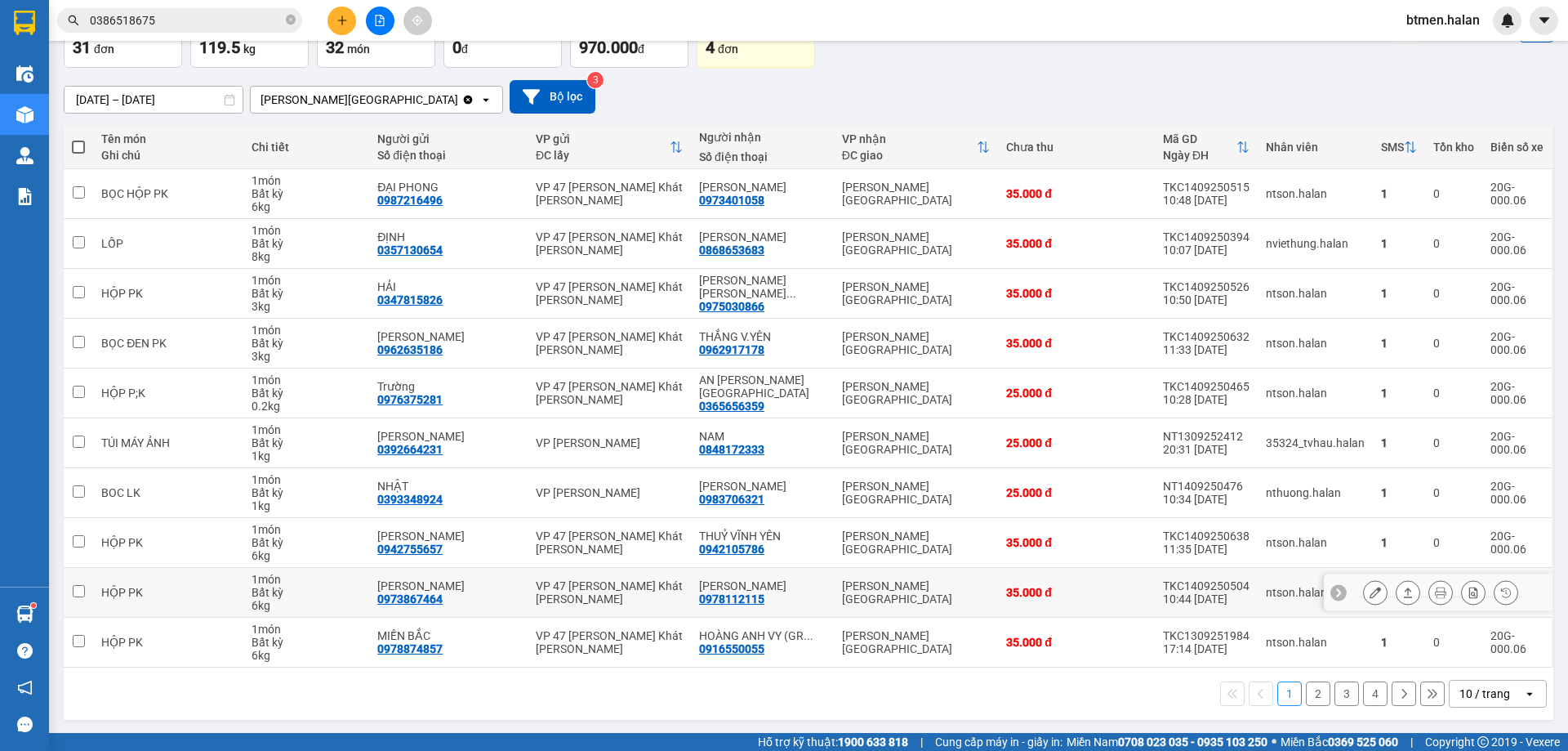
scroll to position [106, 0]
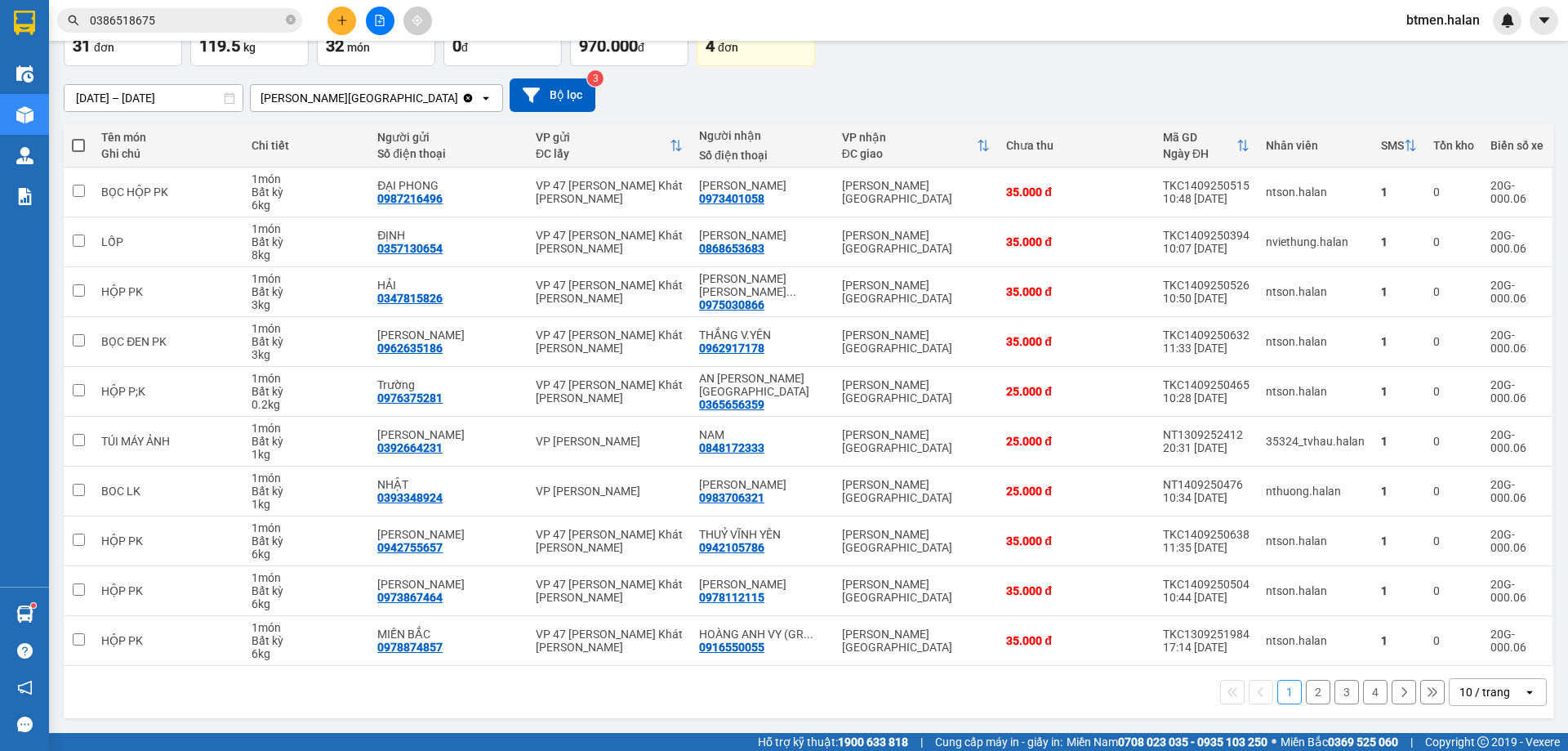
click at [1306, 680] on button "2" at bounding box center [1317, 691] width 24 height 24
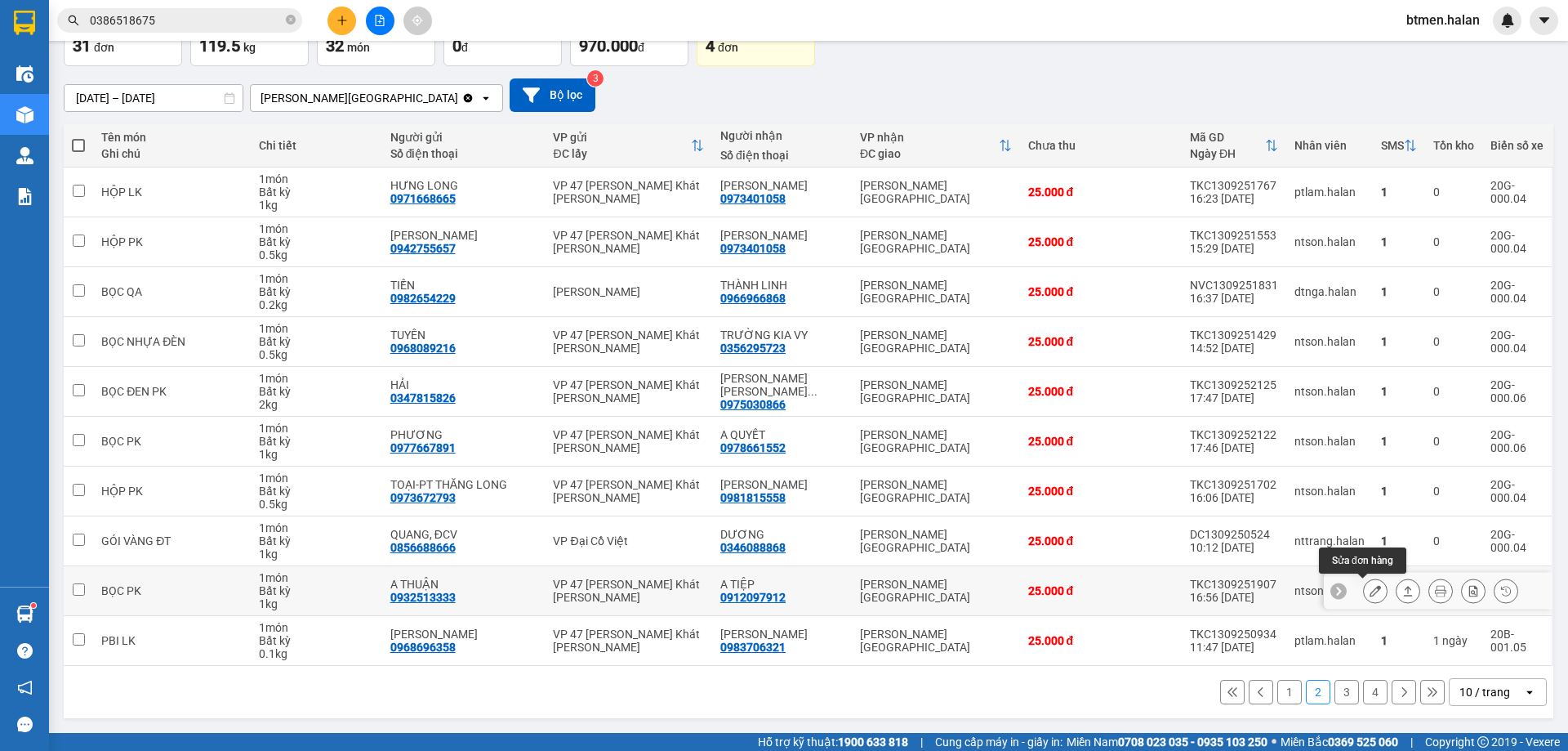
click at [1370, 594] on icon at bounding box center [1375, 591] width 12 height 12
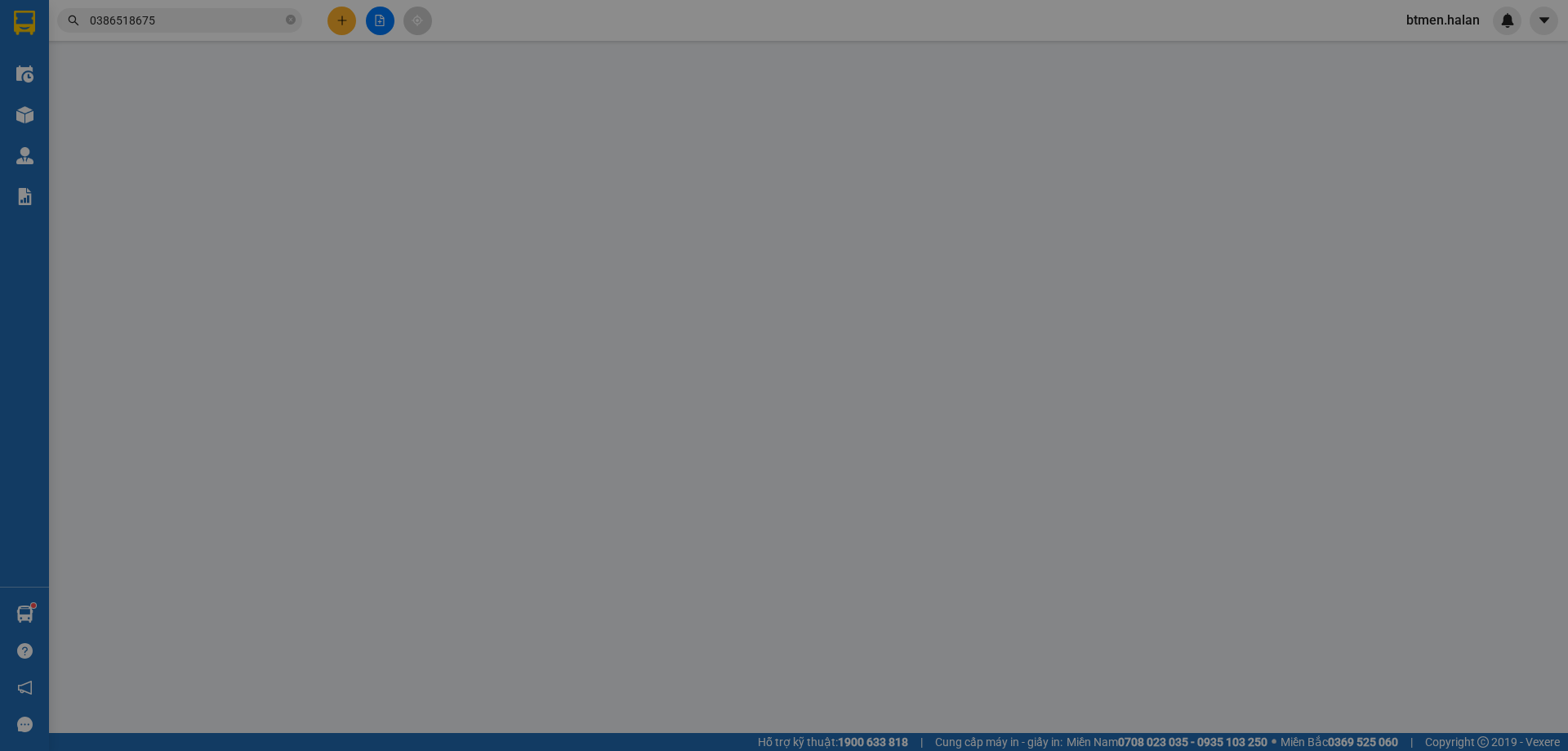
type input "0932513333"
type input "A THUẬN"
type input "0912097912"
type input "A TIỆP"
type input "25.000"
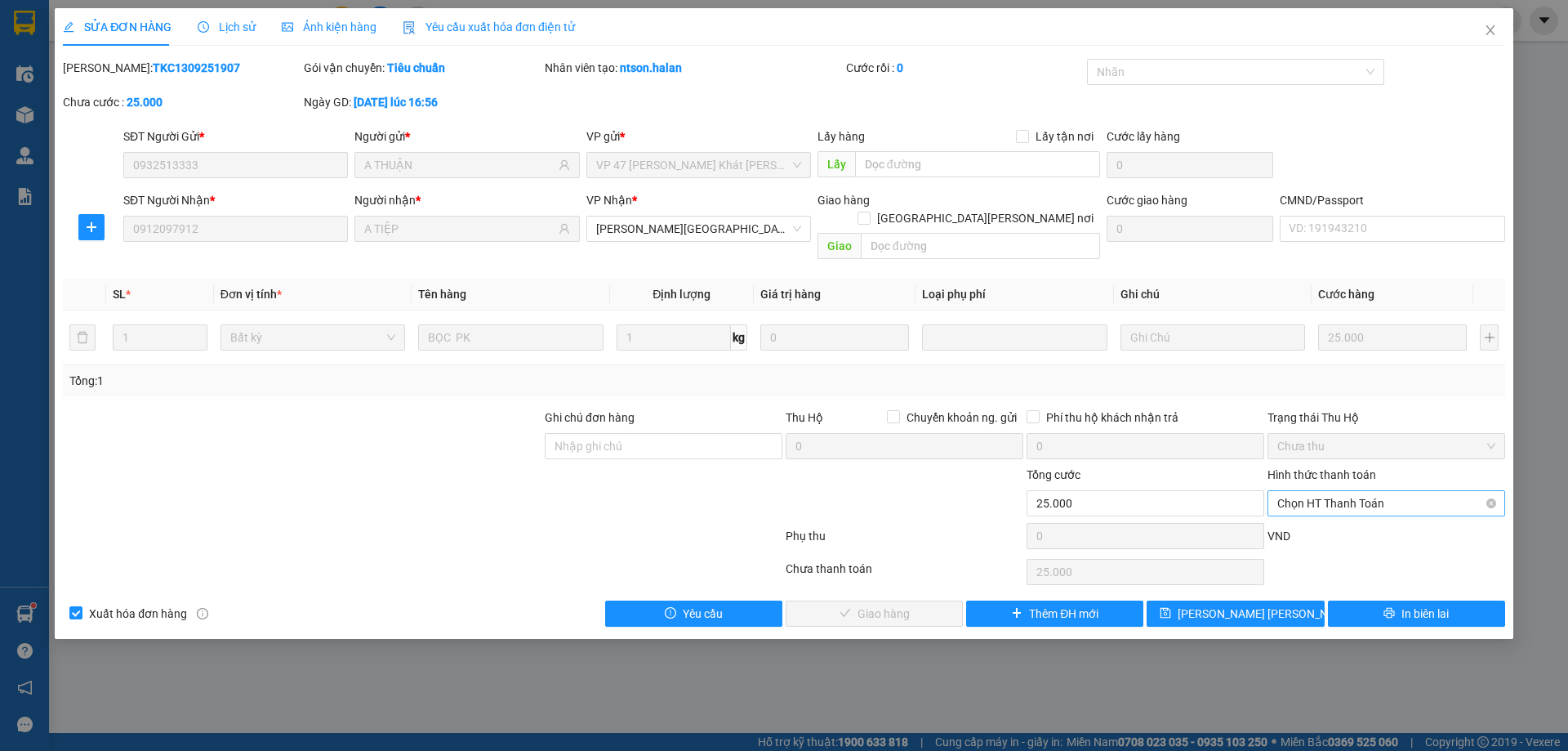
click at [1329, 495] on span "Chọn HT Thanh Toán" at bounding box center [1386, 503] width 218 height 24
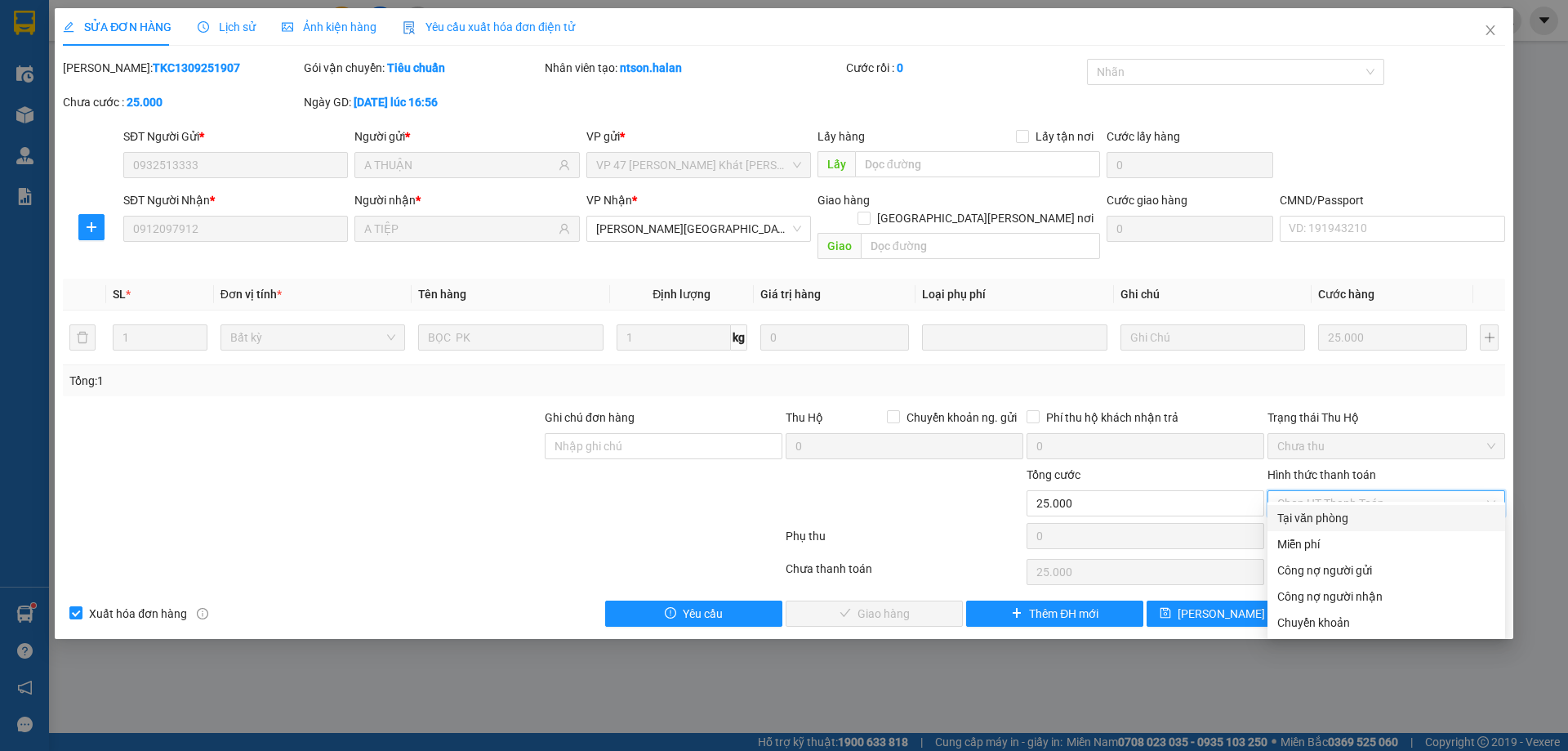
drag, startPoint x: 1327, startPoint y: 512, endPoint x: 1063, endPoint y: 627, distance: 288.0
click at [1326, 514] on div "Tại văn phòng" at bounding box center [1386, 517] width 218 height 18
type input "0"
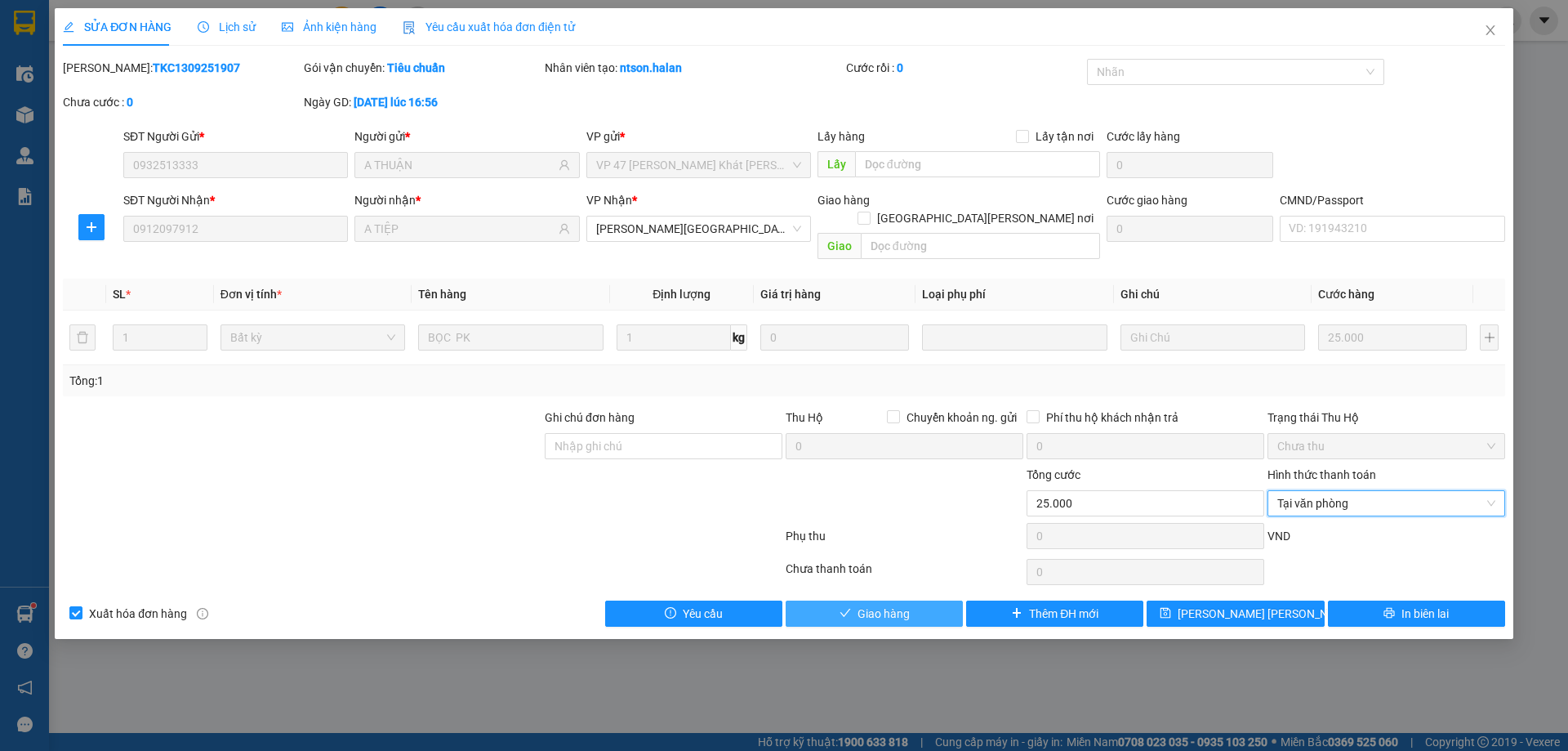
drag, startPoint x: 895, startPoint y: 595, endPoint x: 1050, endPoint y: 547, distance: 162.3
click at [899, 605] on span "Giao hàng" at bounding box center [884, 613] width 52 height 18
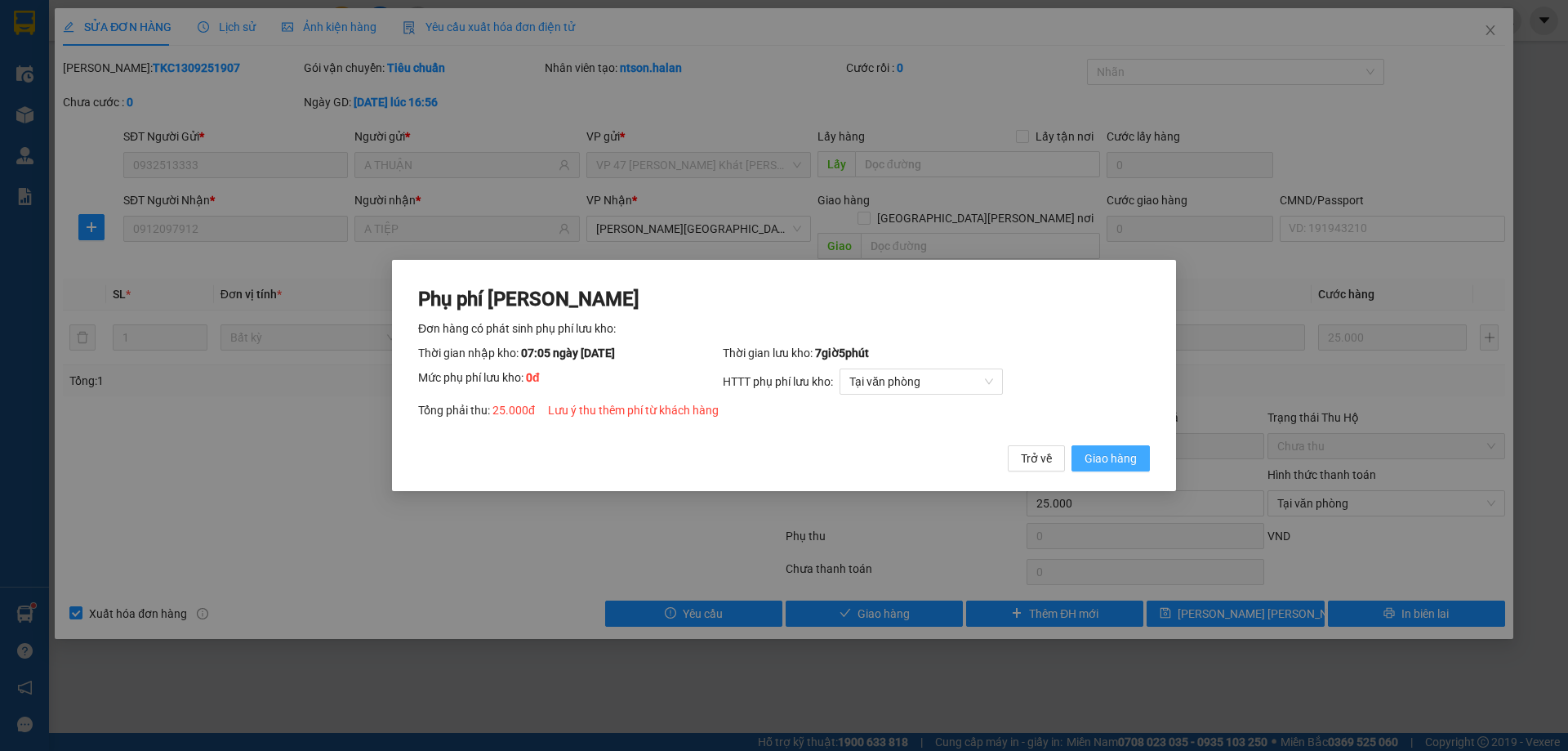
click at [1119, 457] on span "Giao hàng" at bounding box center [1111, 457] width 52 height 18
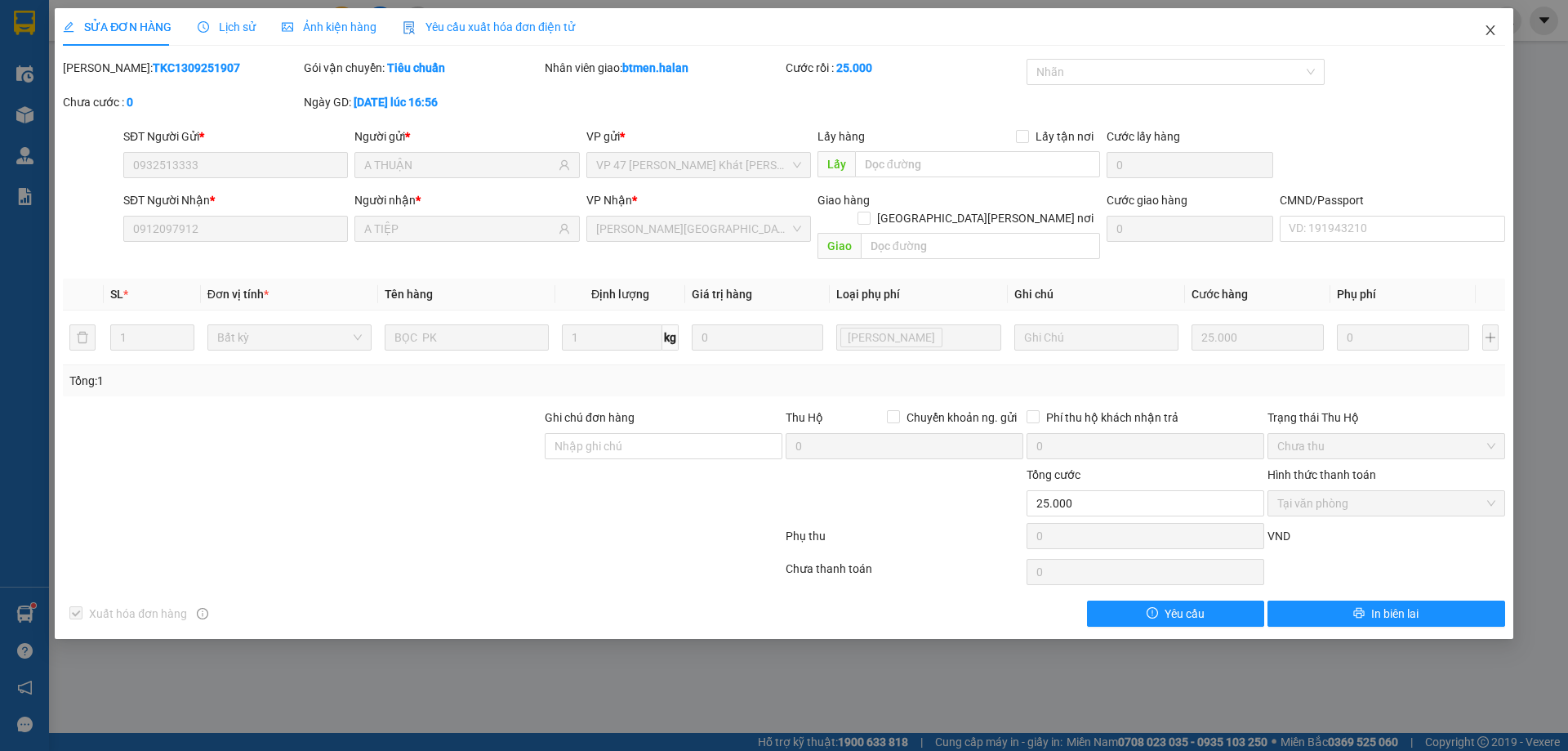
click at [1485, 23] on span "Close" at bounding box center [1491, 31] width 45 height 45
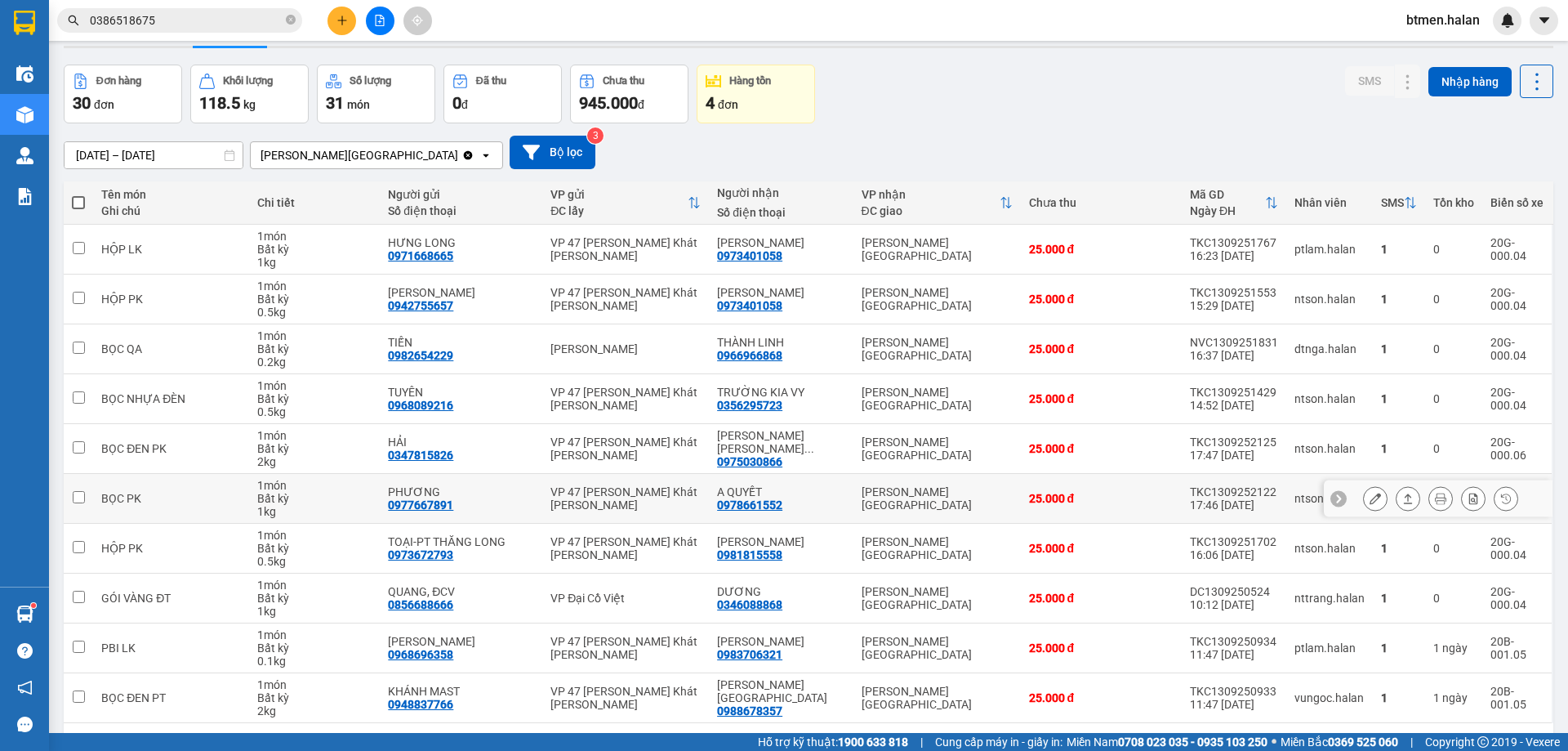
scroll to position [106, 0]
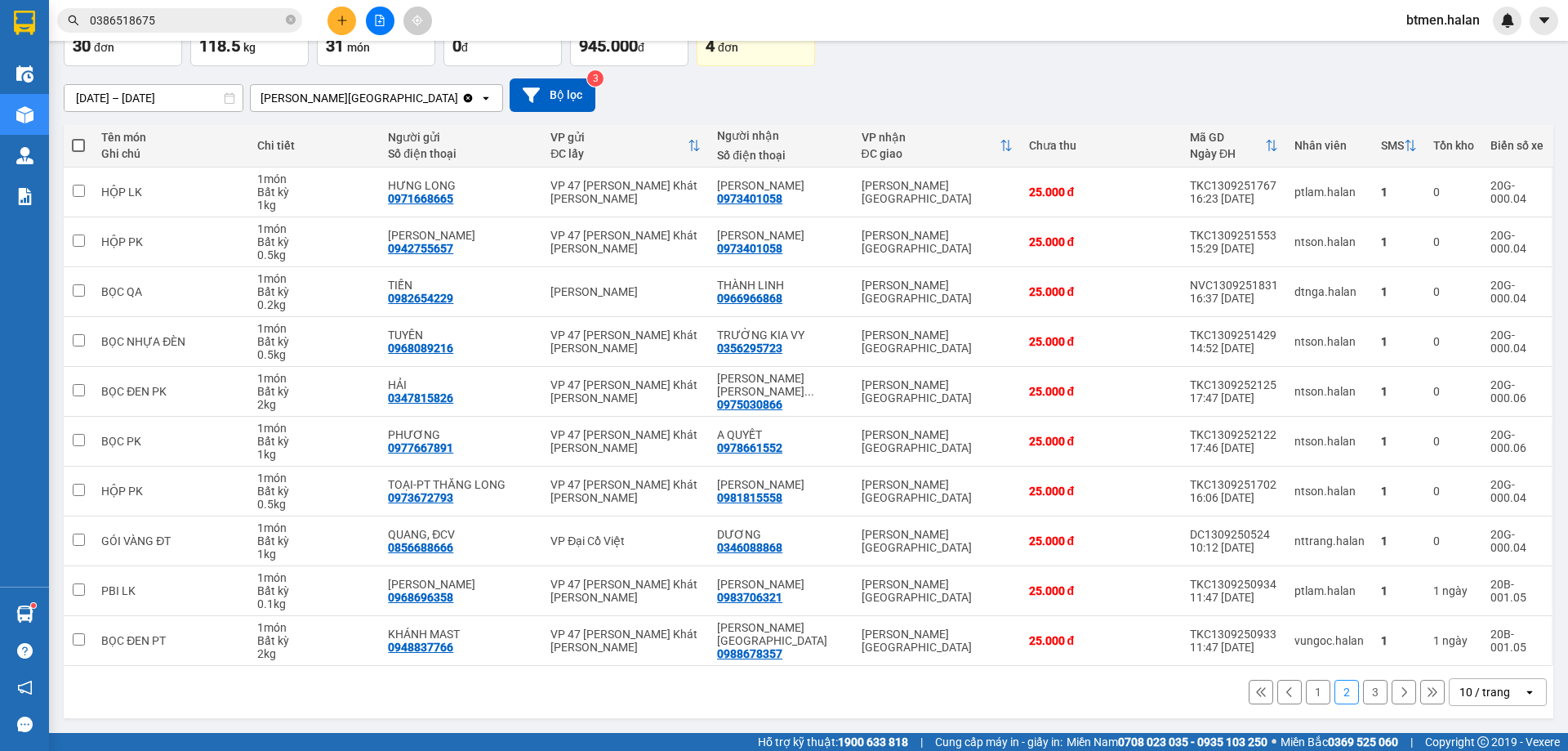
click at [1306, 692] on button "1" at bounding box center [1317, 691] width 24 height 24
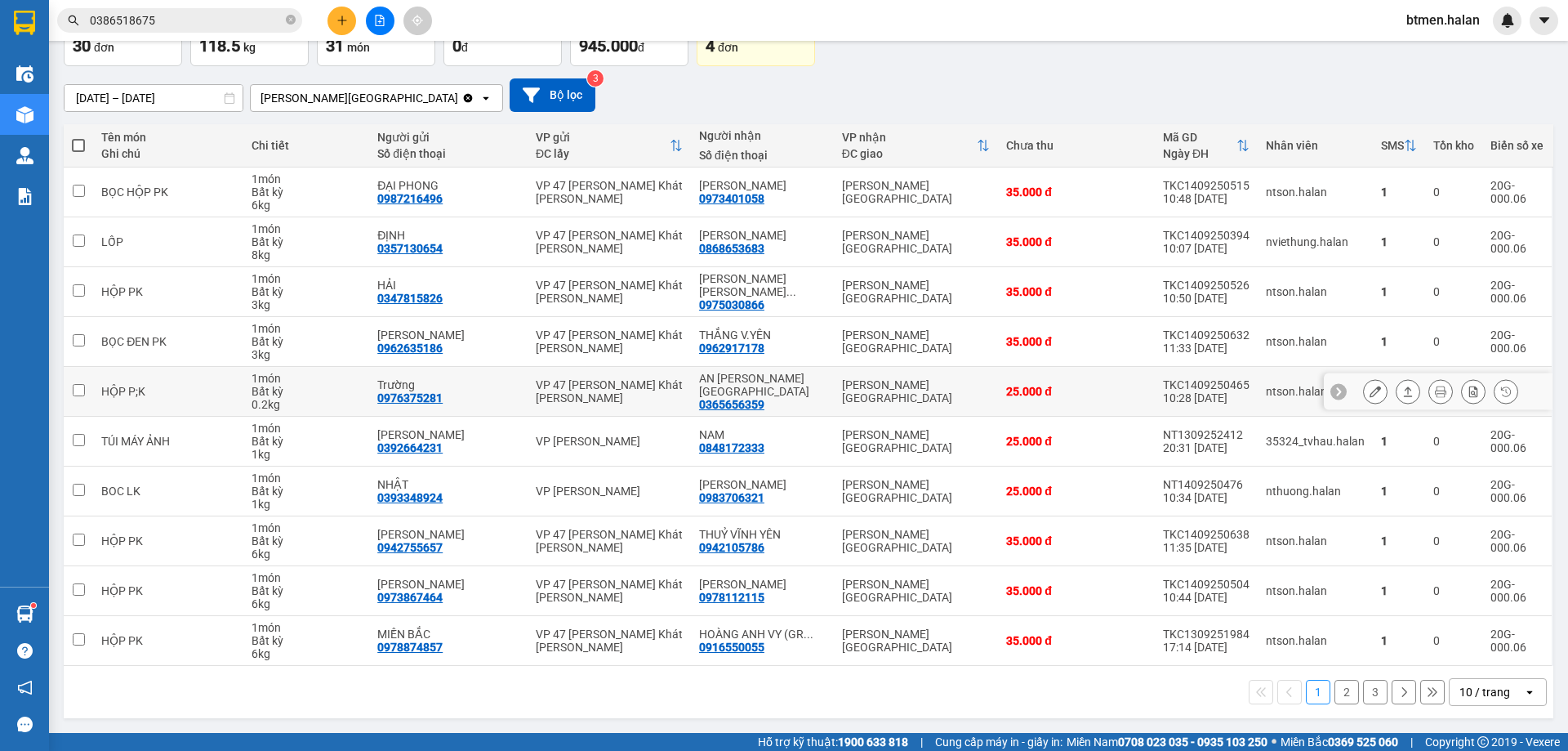
click at [1370, 389] on icon at bounding box center [1375, 391] width 12 height 12
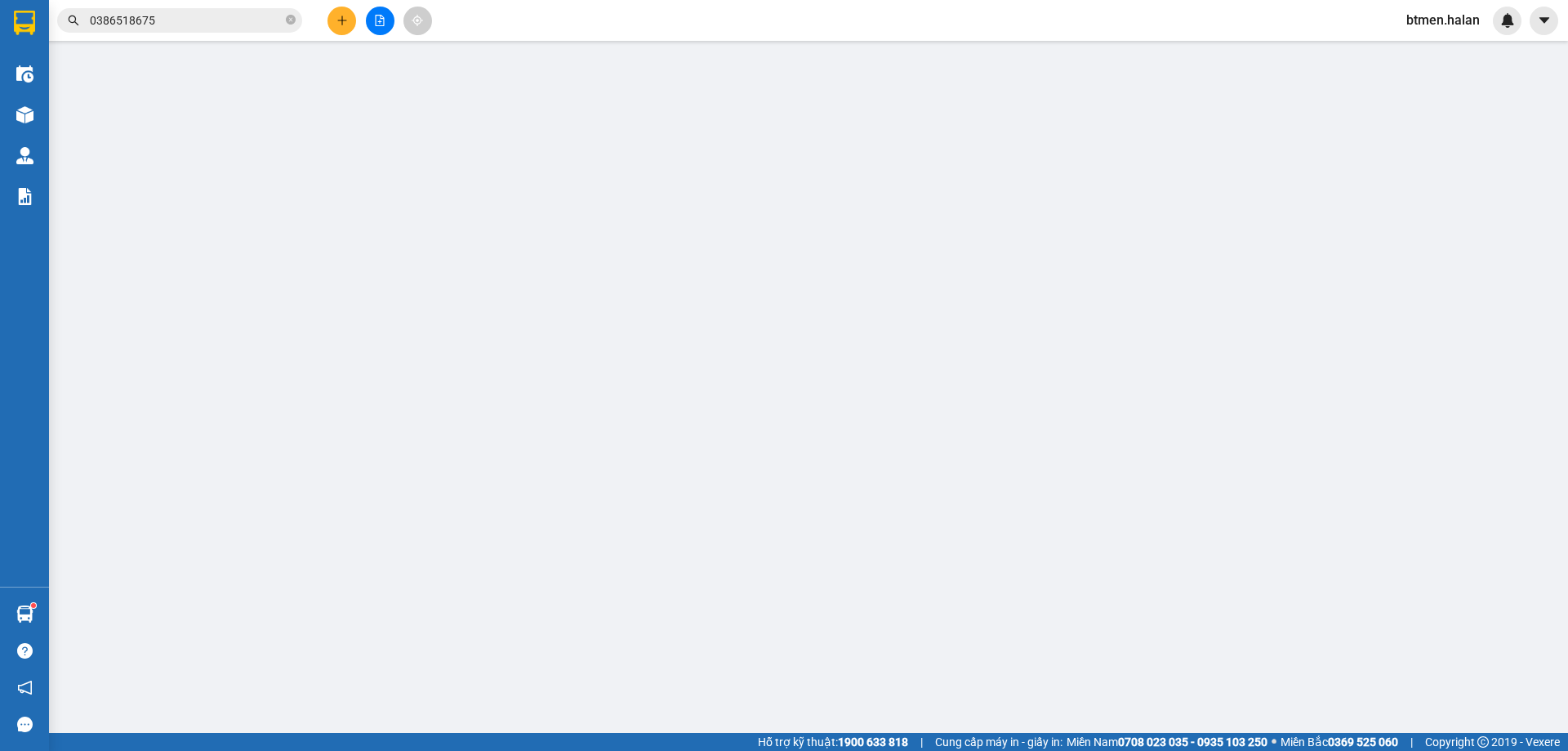
type input "0976375281"
type input "Trường"
type input "0365656359"
type input "AN HUY VĨNH YÊN"
type input "25.000"
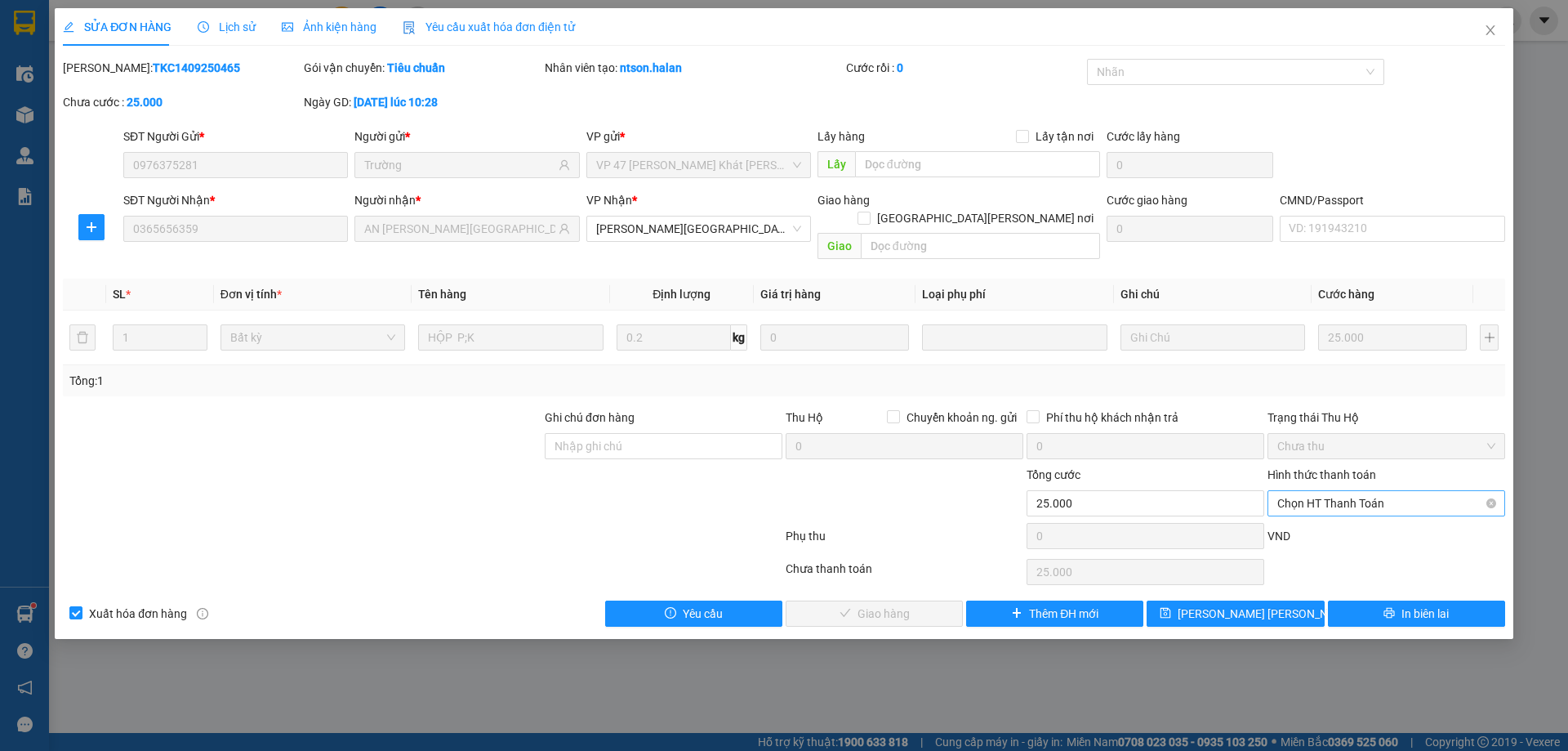
click at [1333, 491] on span "Chọn HT Thanh Toán" at bounding box center [1386, 503] width 218 height 24
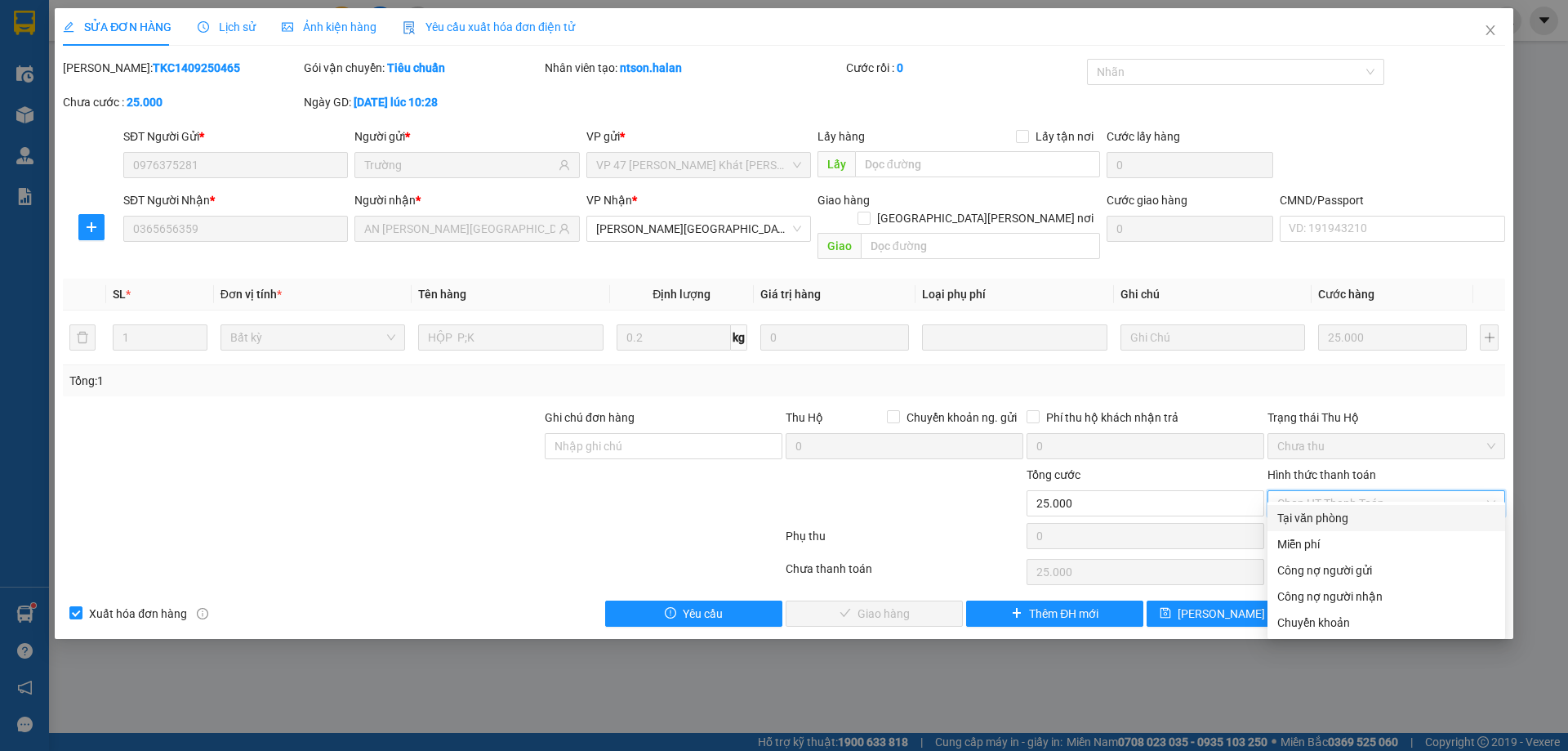
drag, startPoint x: 1335, startPoint y: 513, endPoint x: 882, endPoint y: 615, distance: 464.3
click at [1335, 514] on div "Tại văn phòng" at bounding box center [1386, 517] width 218 height 18
type input "0"
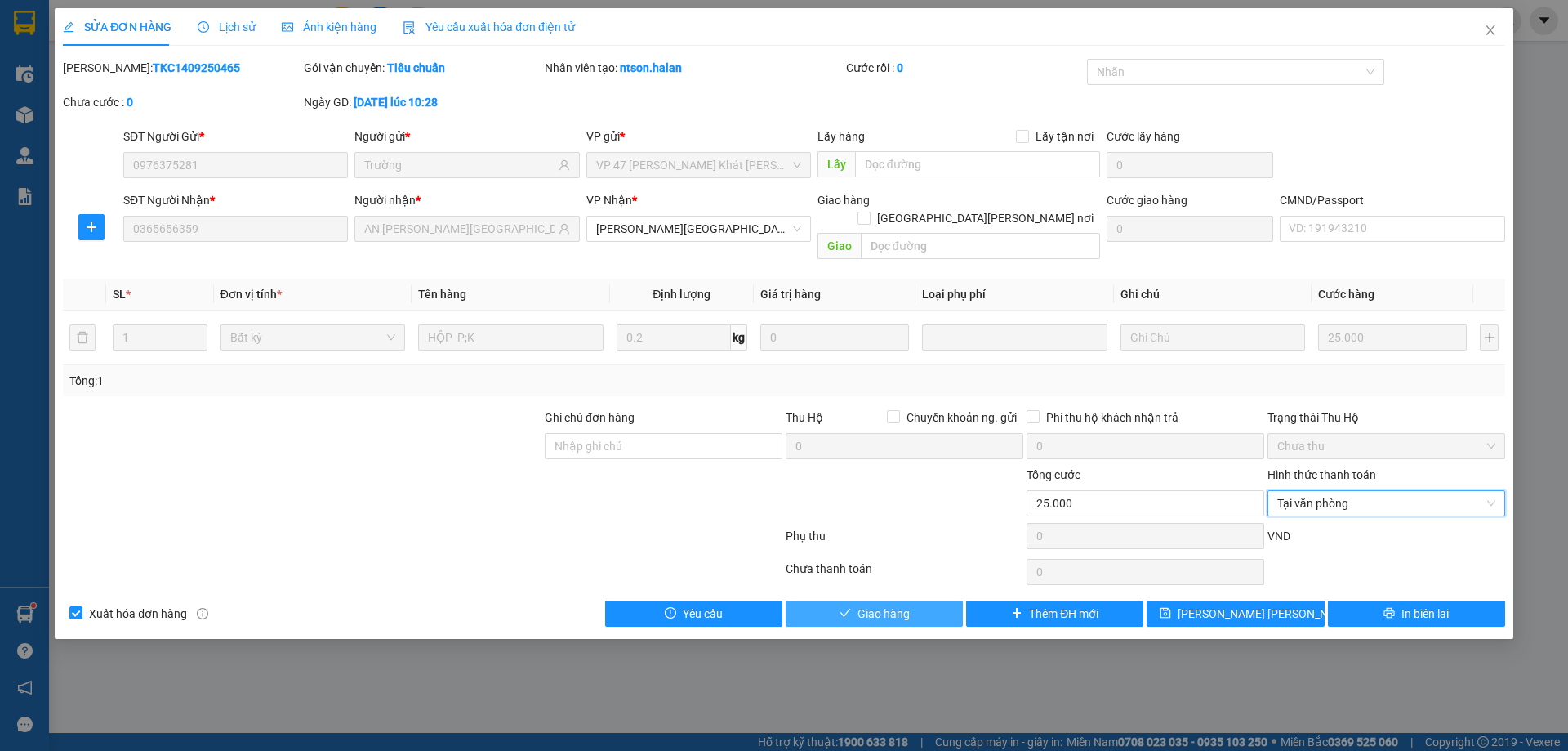
click at [872, 605] on span "Giao hàng" at bounding box center [884, 613] width 52 height 18
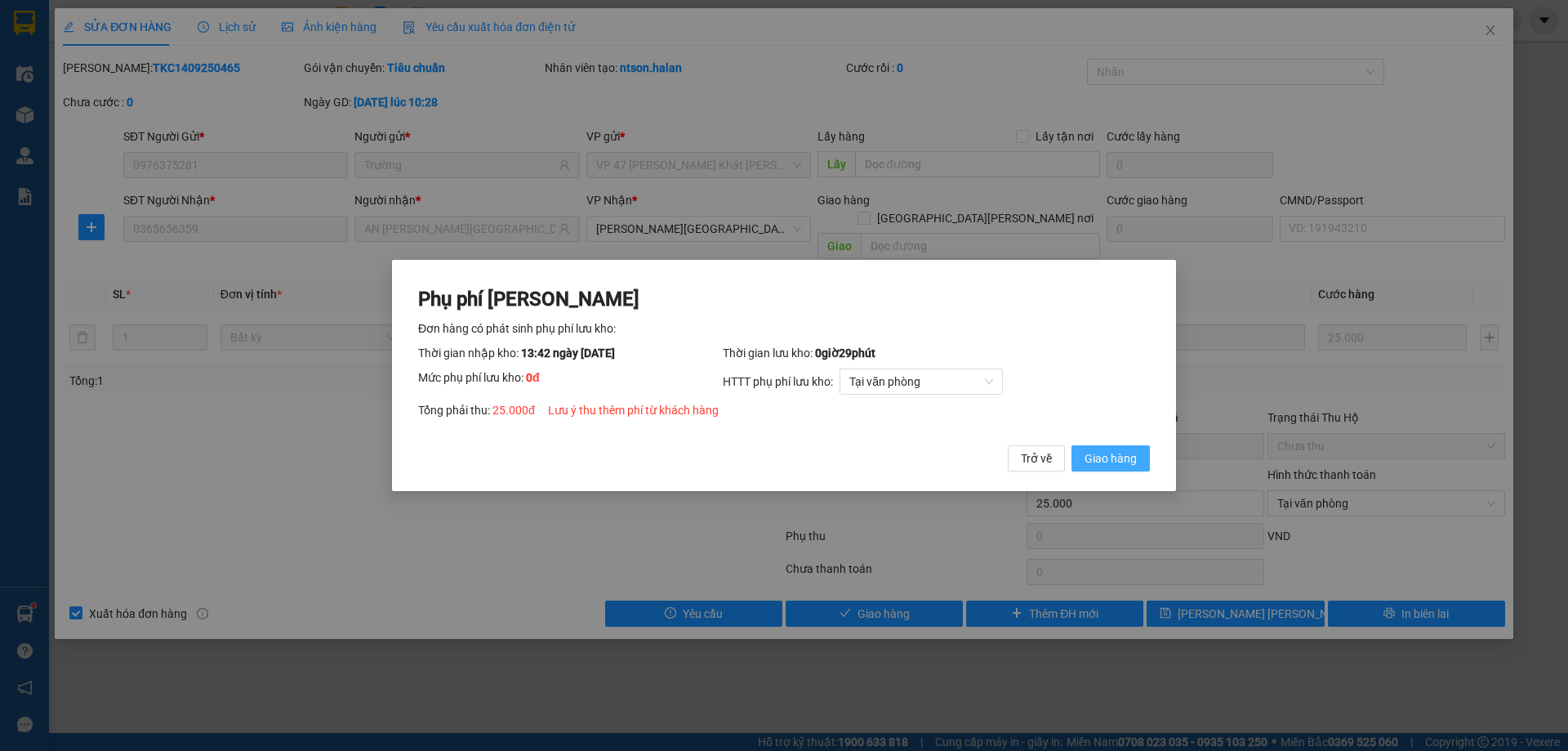
click at [1093, 453] on span "Giao hàng" at bounding box center [1111, 457] width 52 height 18
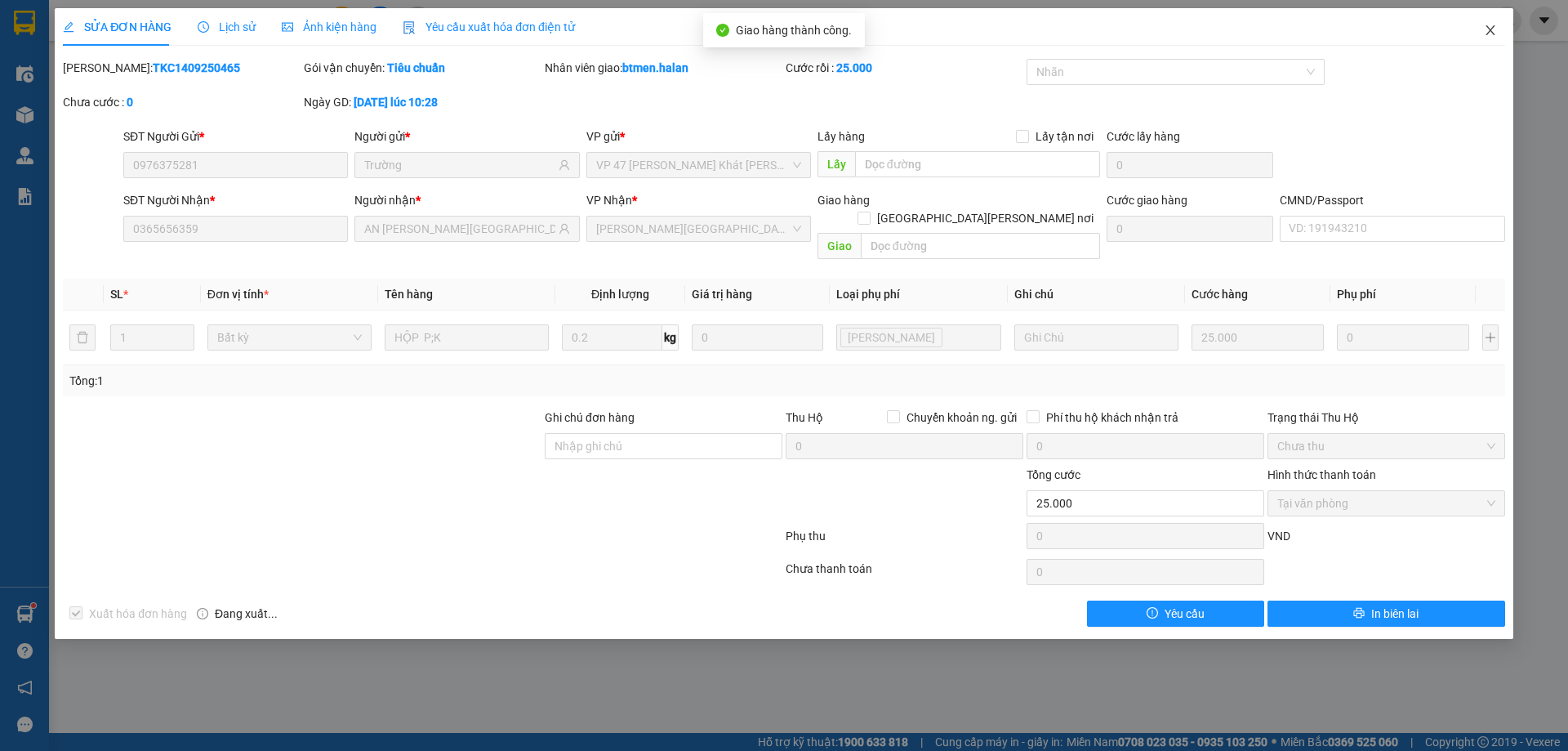
click at [1486, 26] on icon "close" at bounding box center [1491, 30] width 13 height 13
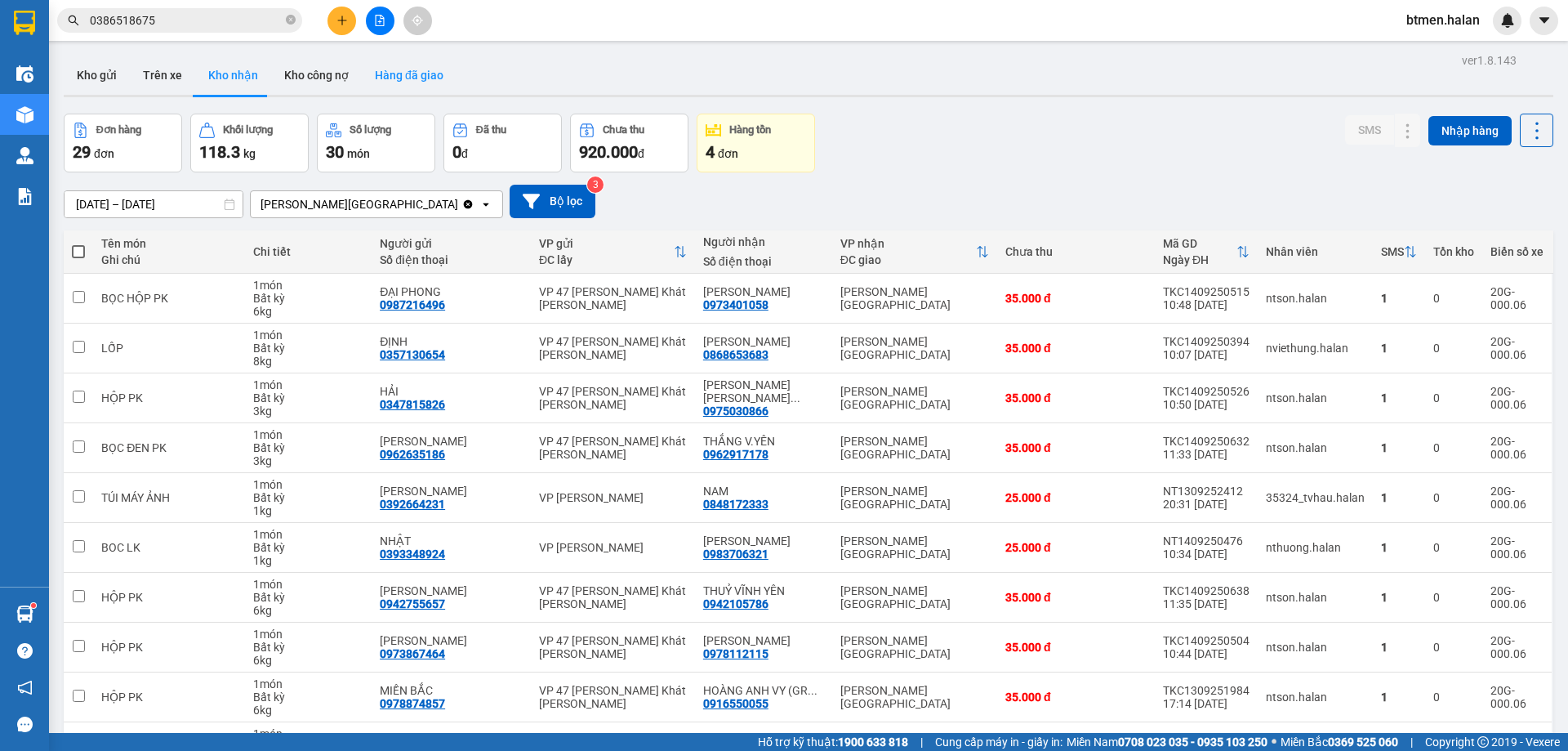
click at [417, 80] on button "Hàng đã giao" at bounding box center [409, 75] width 95 height 40
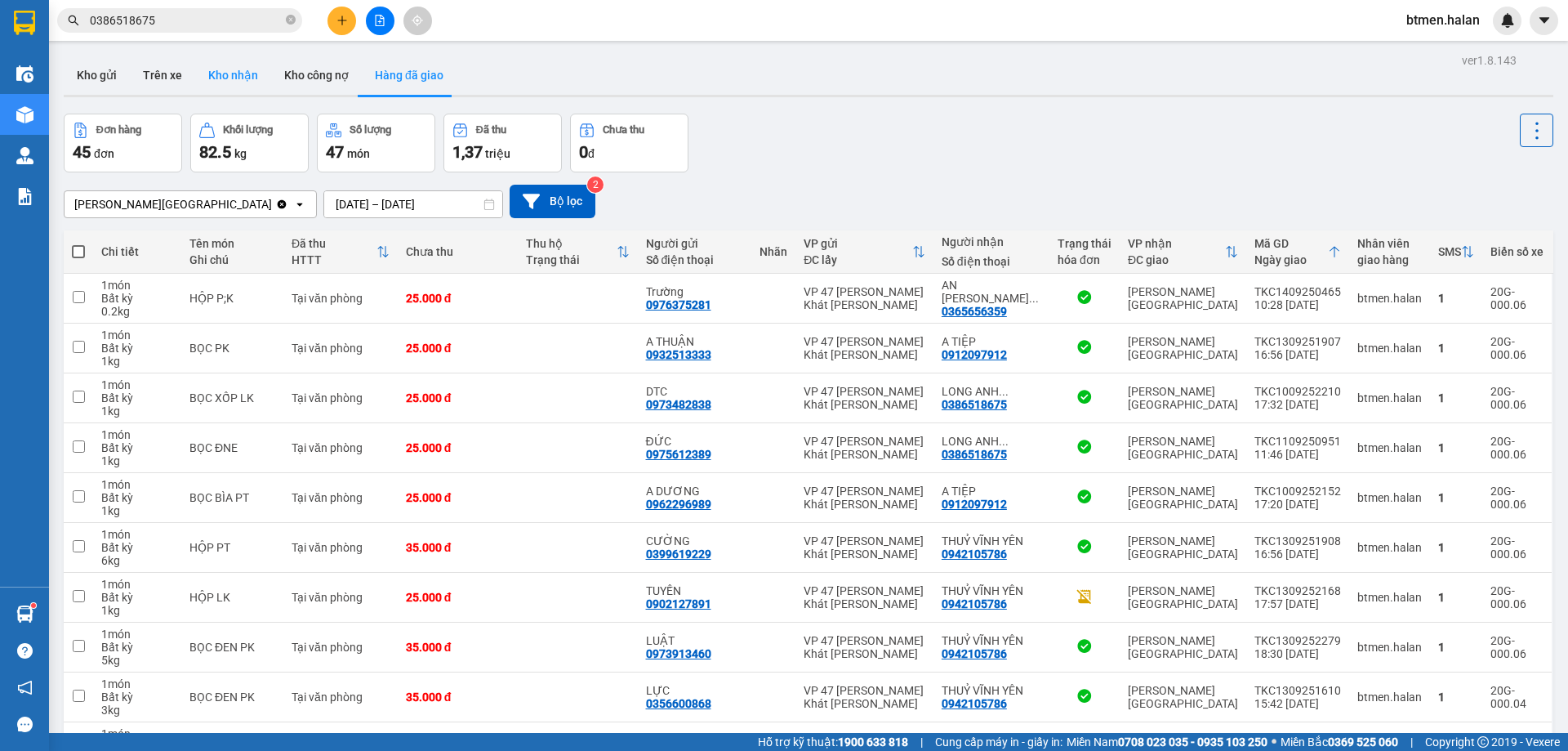
click at [210, 74] on button "Kho nhận" at bounding box center [233, 75] width 76 height 40
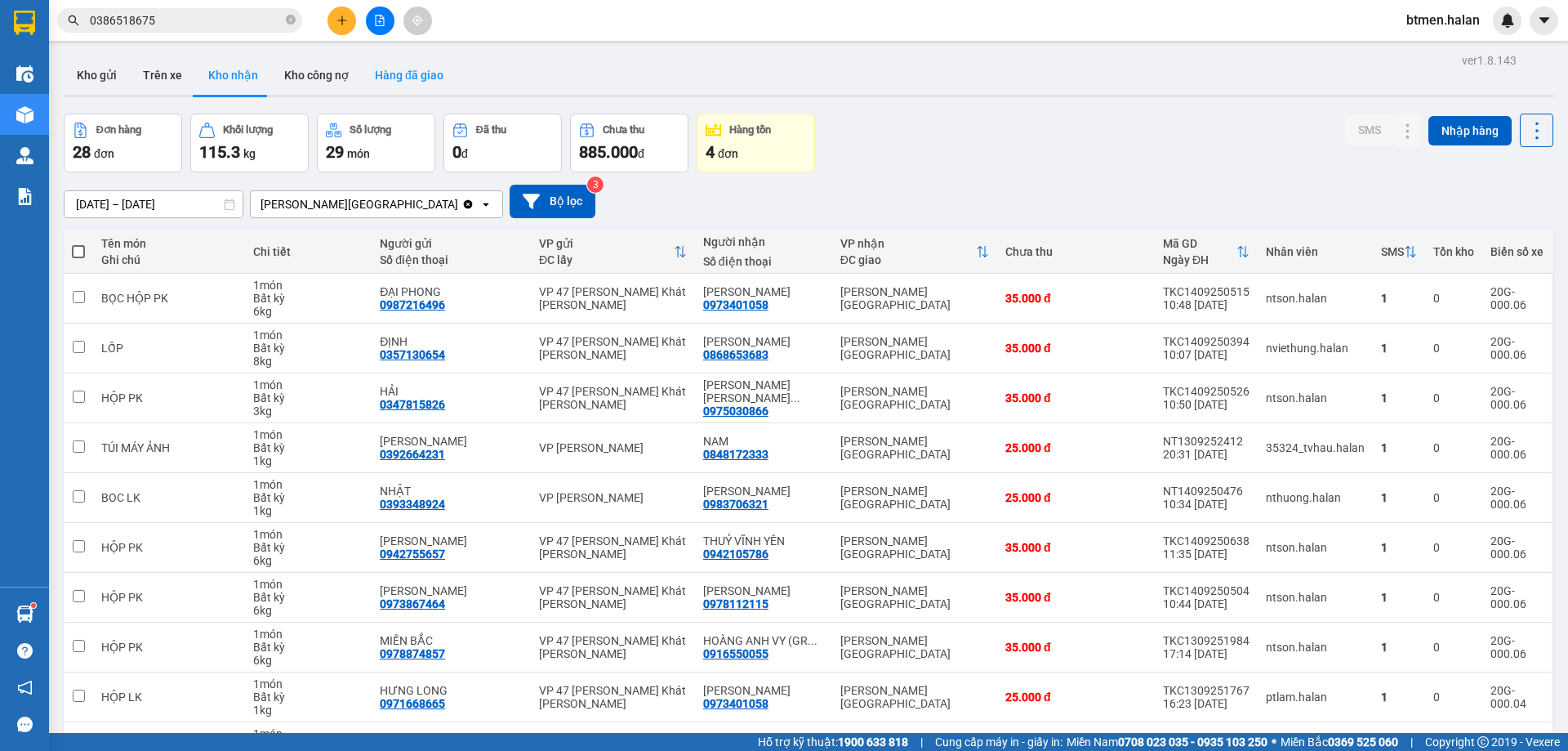
click at [398, 87] on button "Hàng đã giao" at bounding box center [409, 75] width 95 height 40
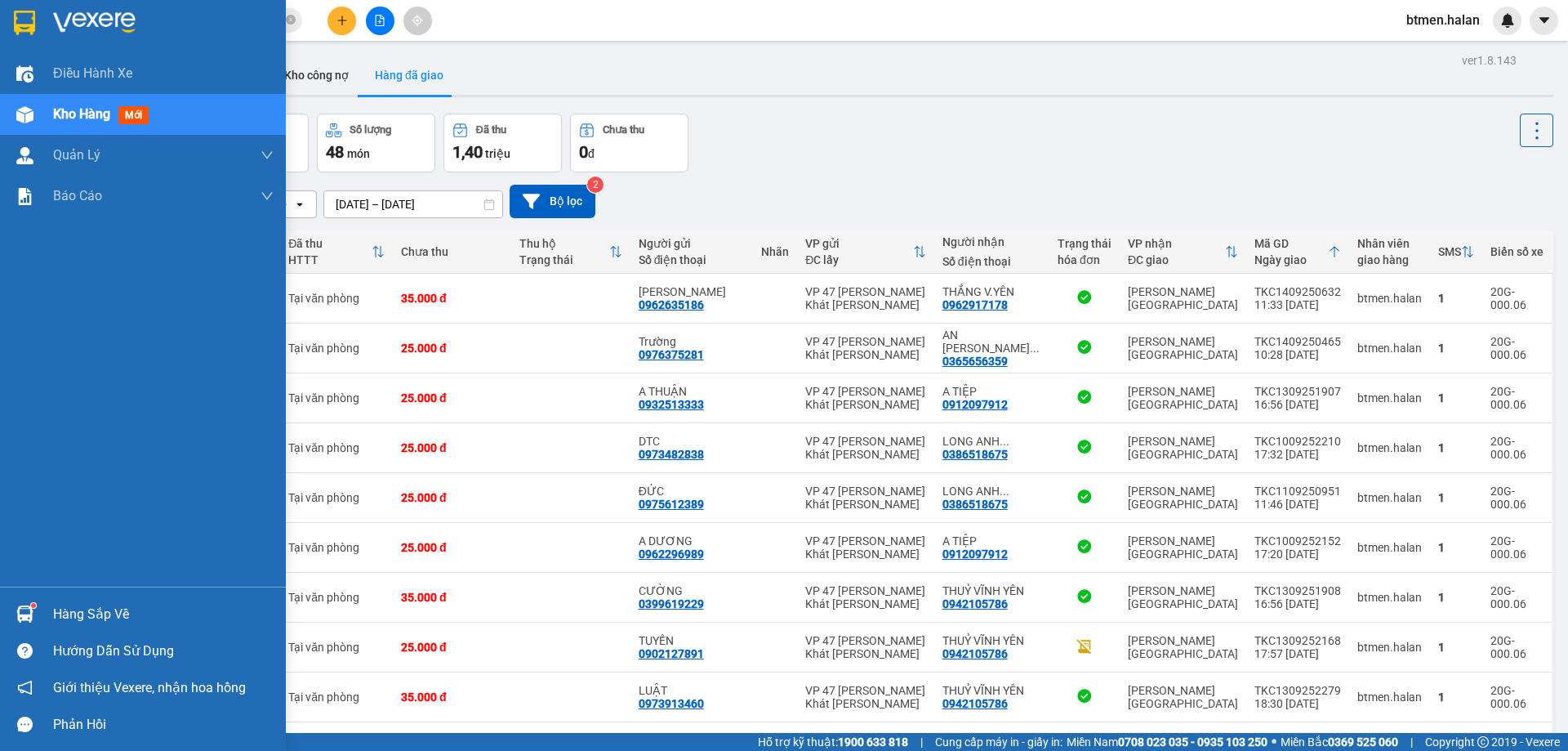
click at [52, 614] on div "Hàng sắp về" at bounding box center [143, 614] width 286 height 37
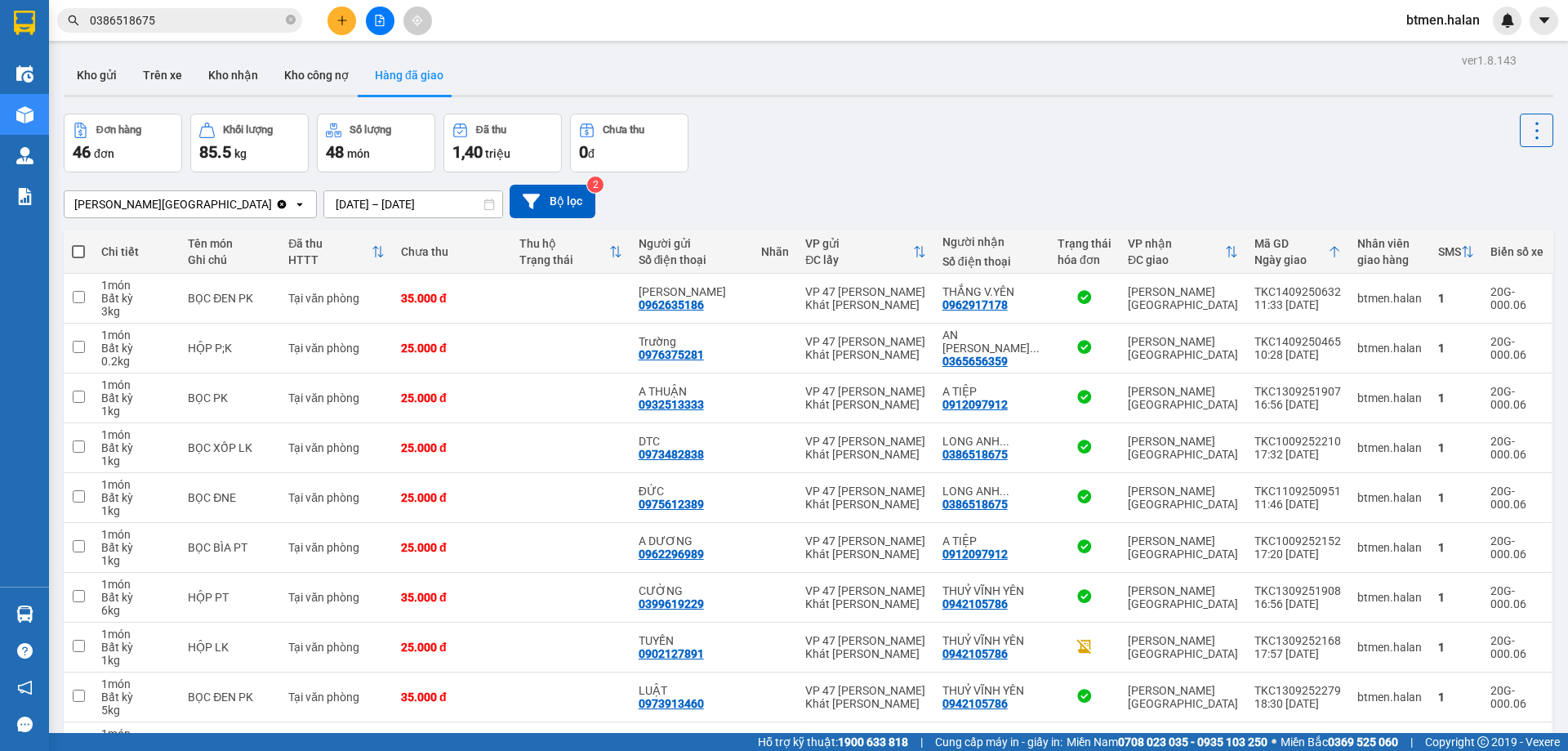
click at [951, 115] on section "Kết quả tìm kiếm ( 508 ) Bộ lọc Mã ĐH Trạng thái Món hàng Thu hộ Tổng cước Chưa…" at bounding box center [784, 375] width 1568 height 751
click at [239, 76] on button "Kho nhận" at bounding box center [233, 75] width 76 height 40
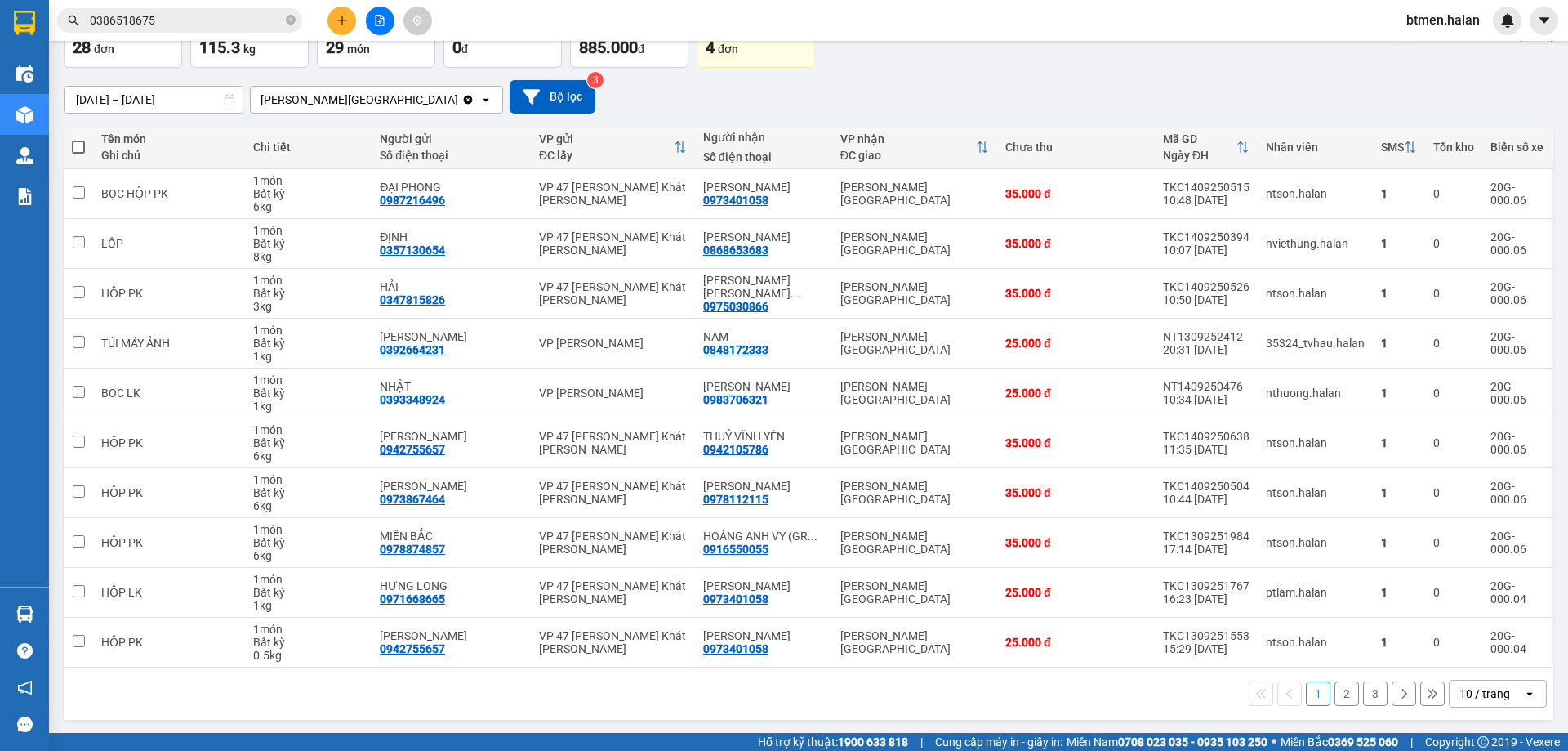
scroll to position [106, 0]
click at [1168, 103] on div "17/07/2025 – 14/09/2025 Press the down arrow key to interact with the calendar …" at bounding box center [809, 95] width 1490 height 34
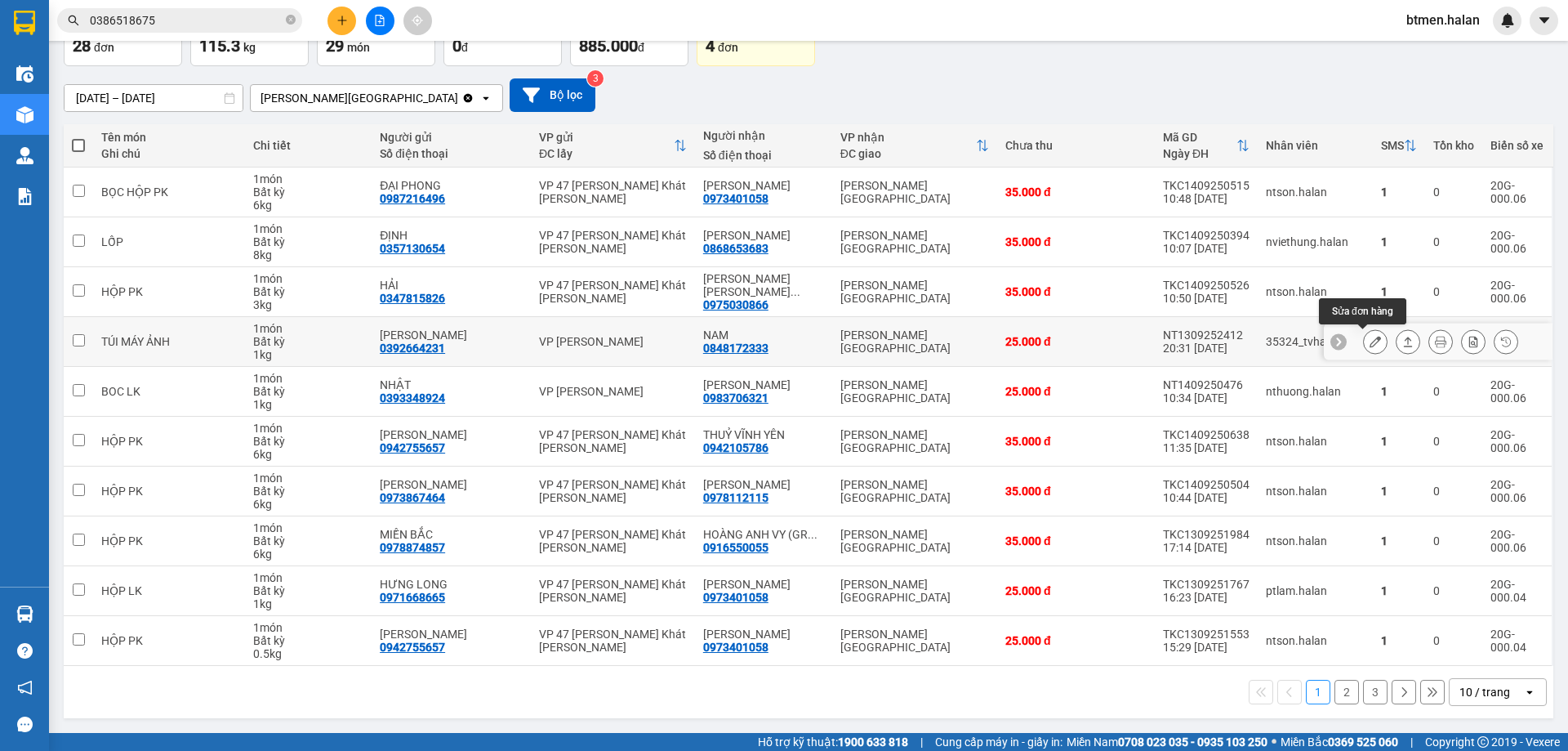
click at [1369, 341] on button at bounding box center [1375, 342] width 23 height 29
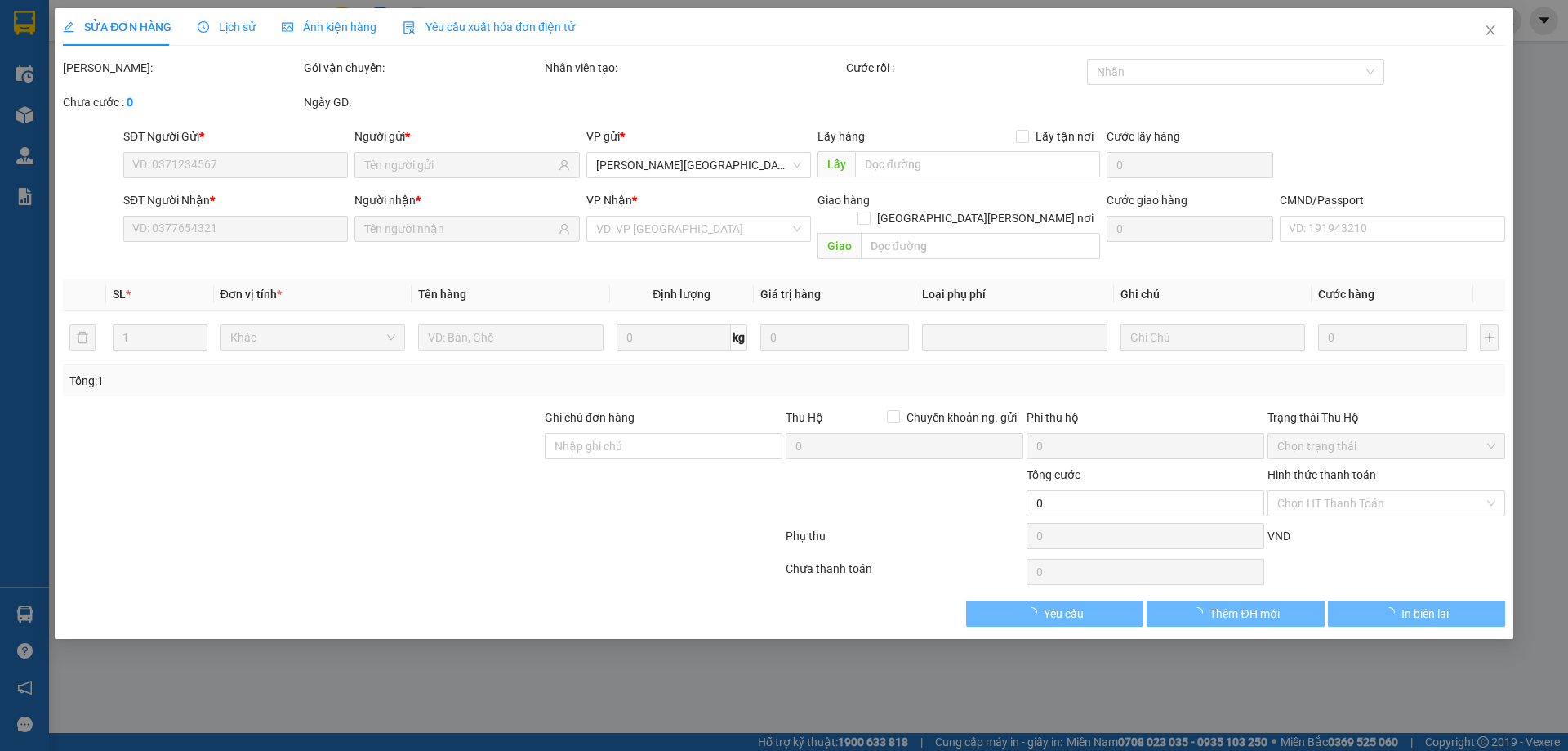
type input "0392664231"
type input "MINH HIỀN"
type input "0848172333"
type input "NAM"
checkbox input "true"
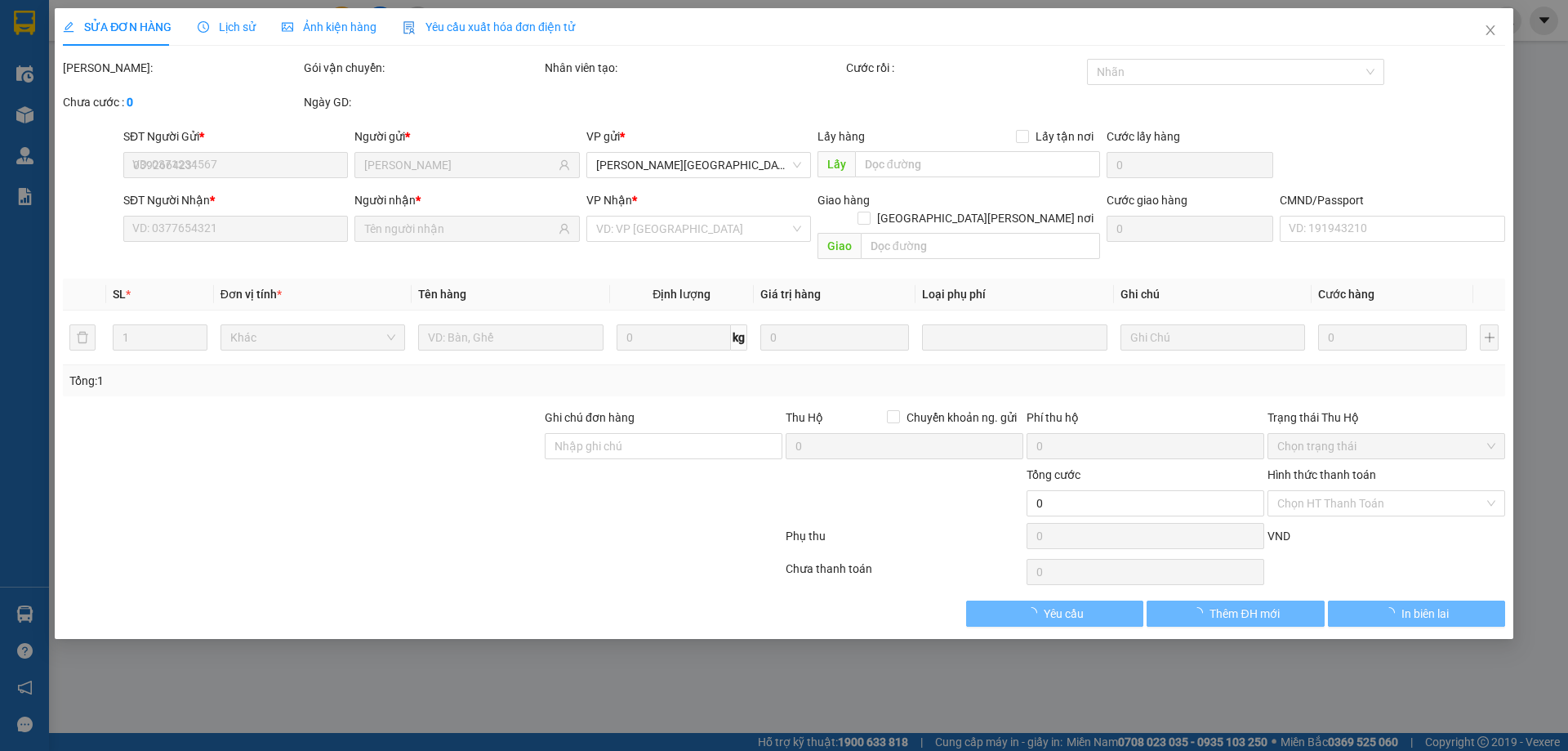
type input "6.600.000"
type input "60.000"
type input "25.000"
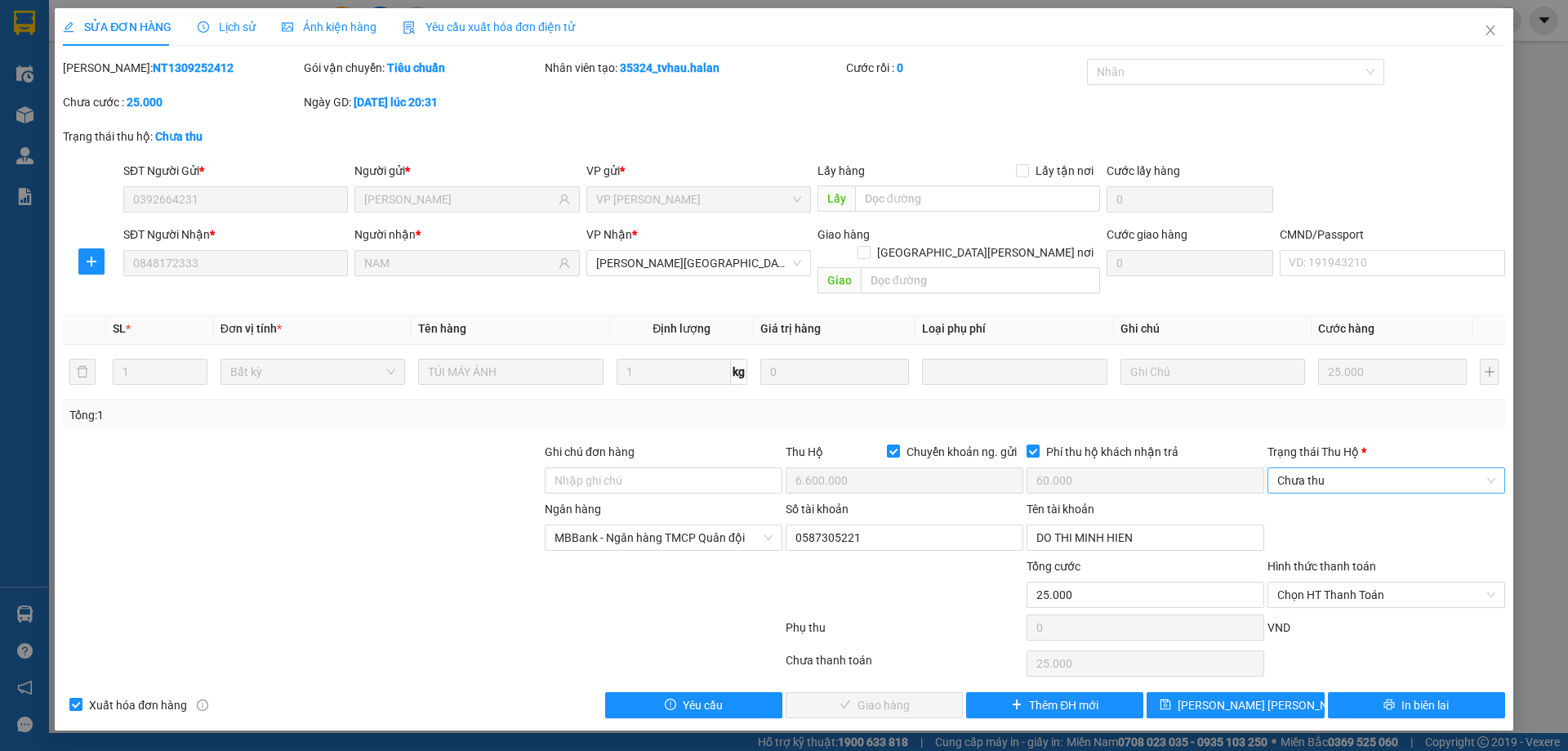
drag, startPoint x: 1338, startPoint y: 465, endPoint x: 1338, endPoint y: 474, distance: 9.0
click at [1338, 468] on span "Chưa thu" at bounding box center [1386, 480] width 218 height 24
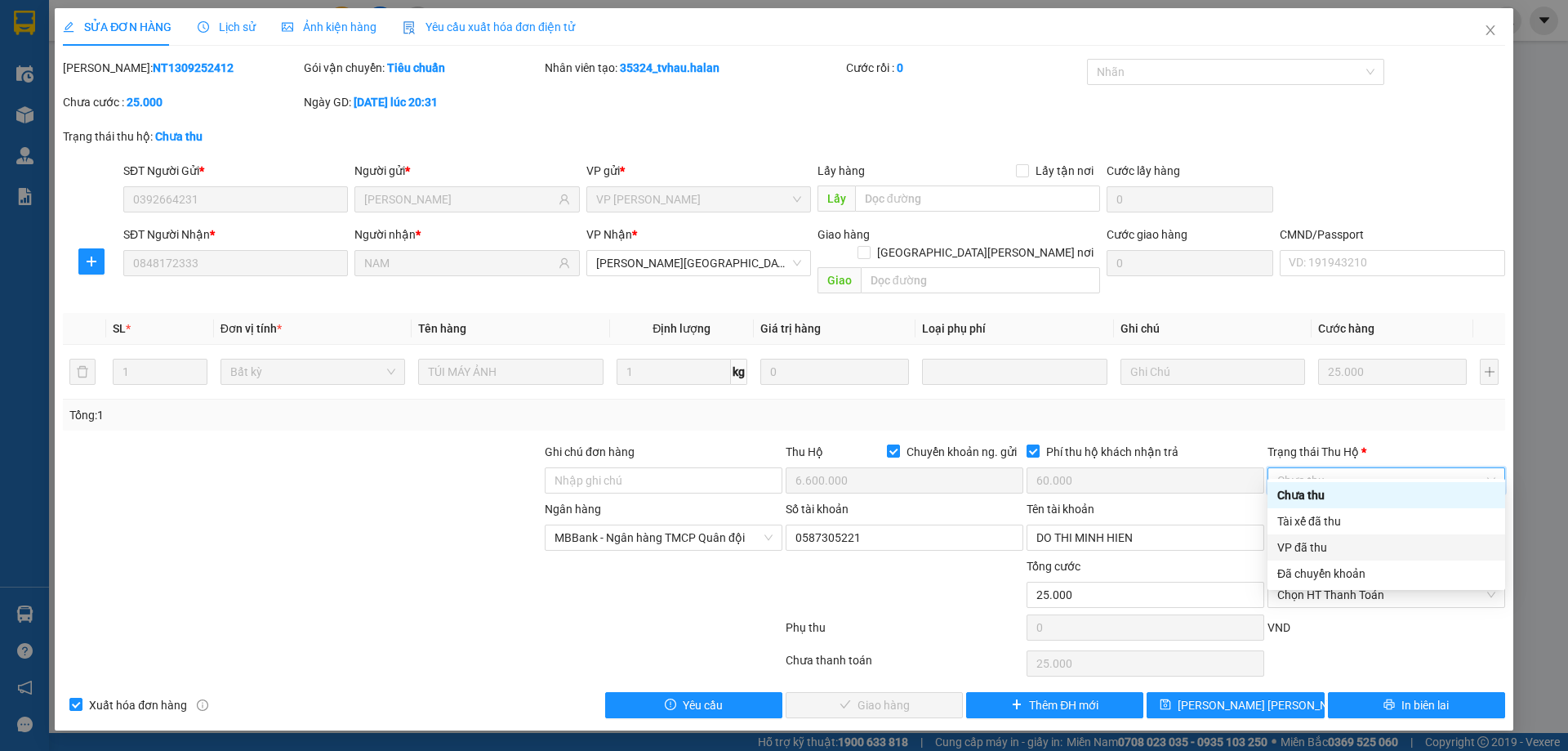
click at [1312, 546] on div "VP đã thu" at bounding box center [1386, 547] width 218 height 18
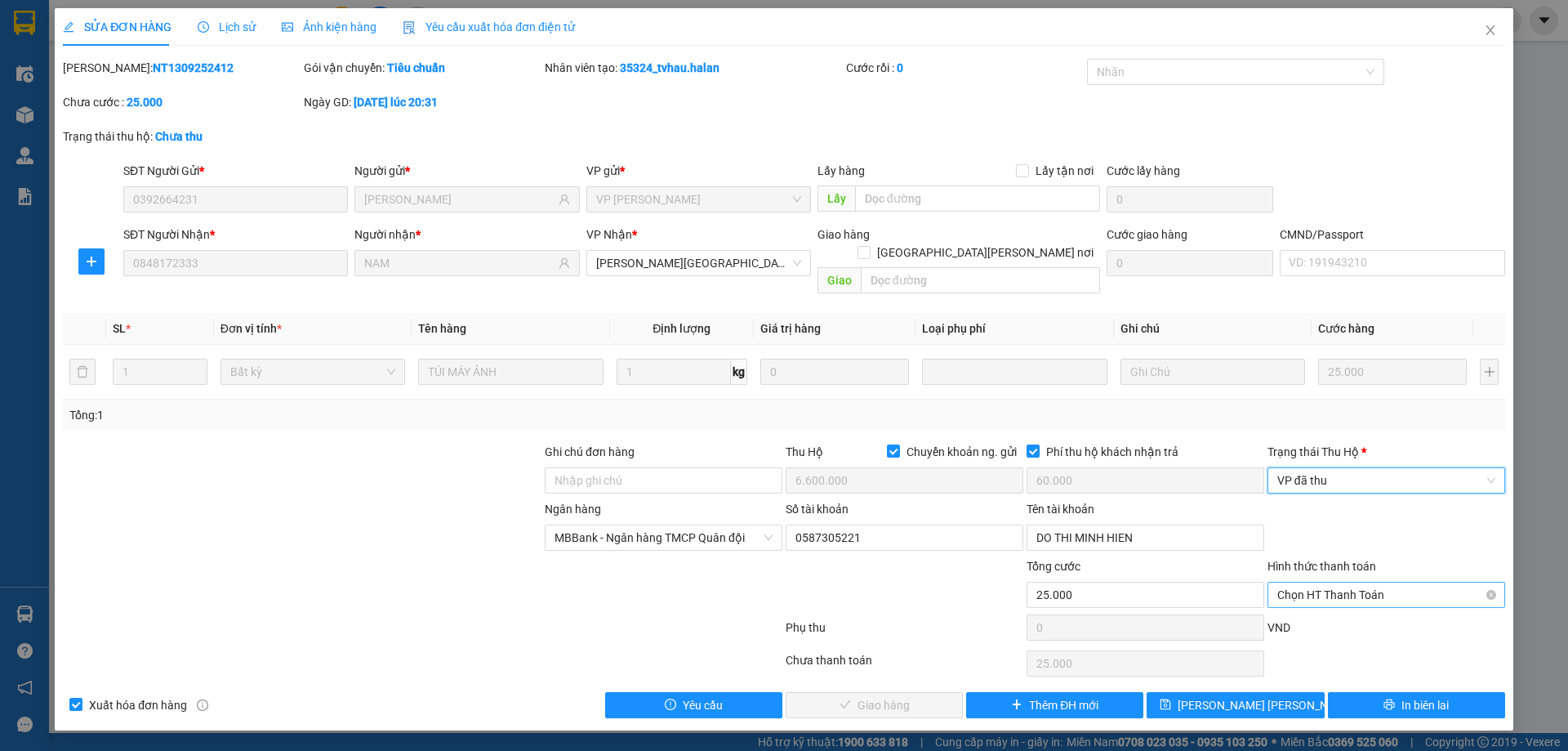
drag, startPoint x: 1331, startPoint y: 565, endPoint x: 1327, endPoint y: 584, distance: 19.4
click at [1332, 583] on span "Chọn HT Thanh Toán" at bounding box center [1386, 595] width 218 height 24
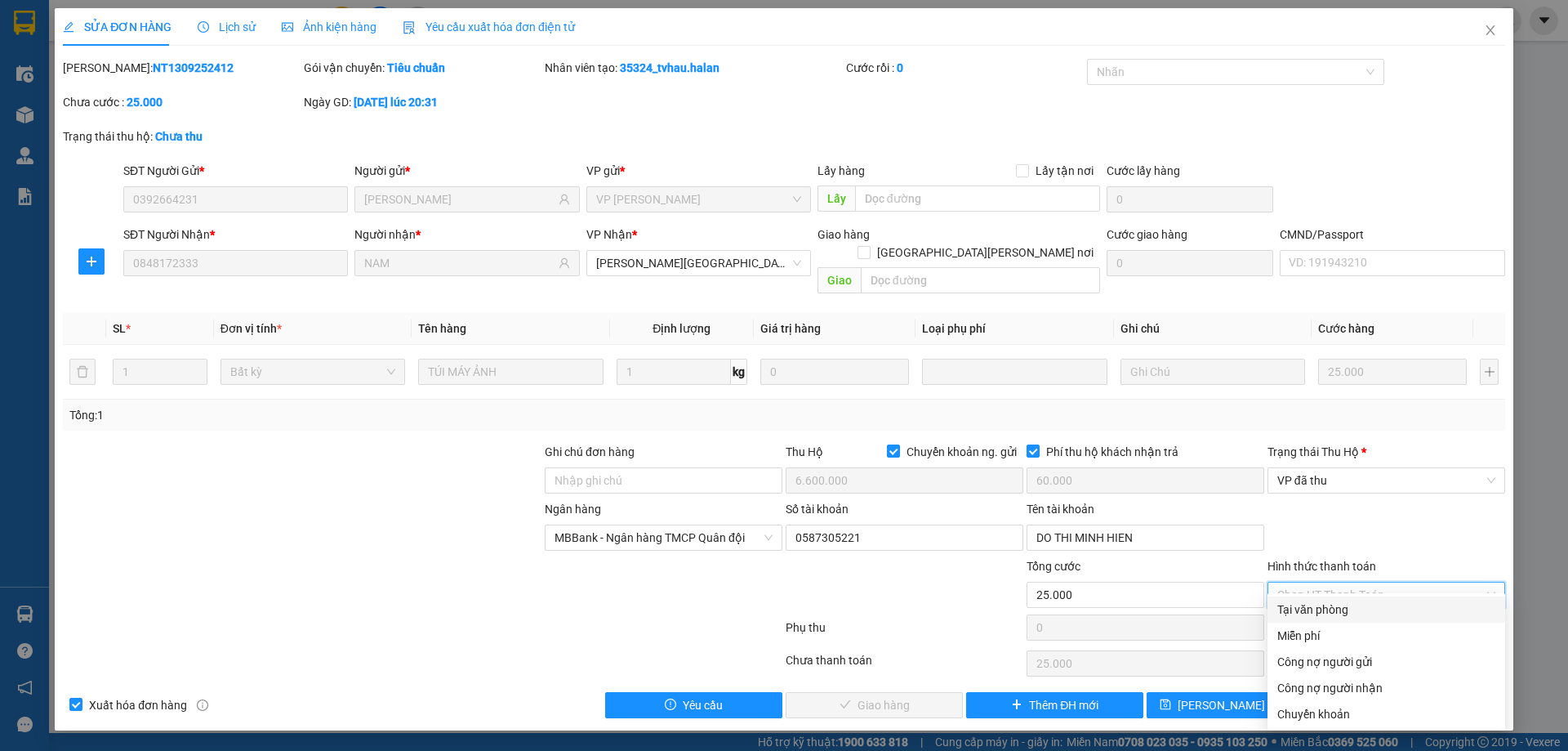
drag, startPoint x: 1331, startPoint y: 611, endPoint x: 1292, endPoint y: 620, distance: 40.0
click at [1331, 610] on div "Tại văn phòng" at bounding box center [1386, 609] width 218 height 18
type input "0"
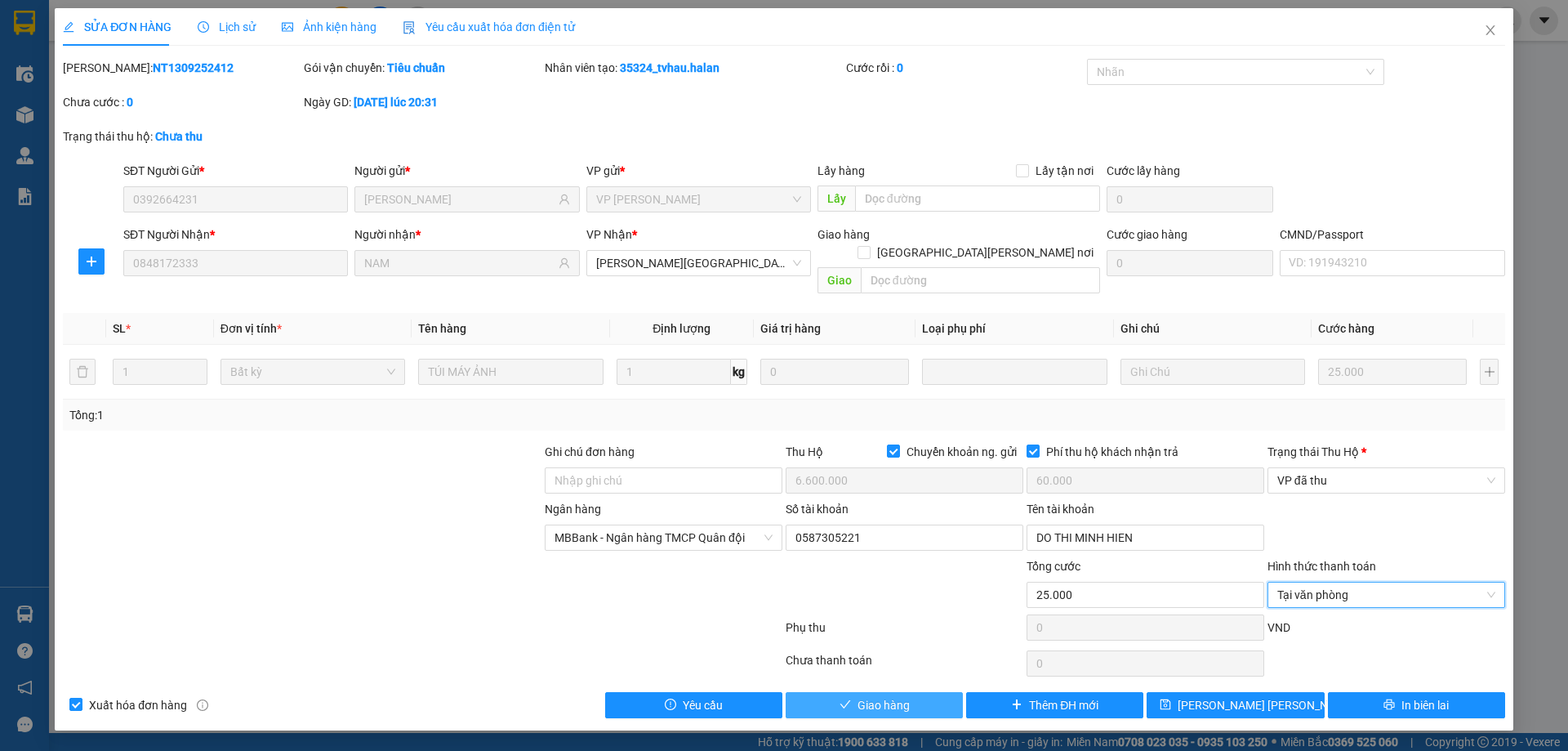
click at [878, 696] on span "Giao hàng" at bounding box center [884, 705] width 52 height 18
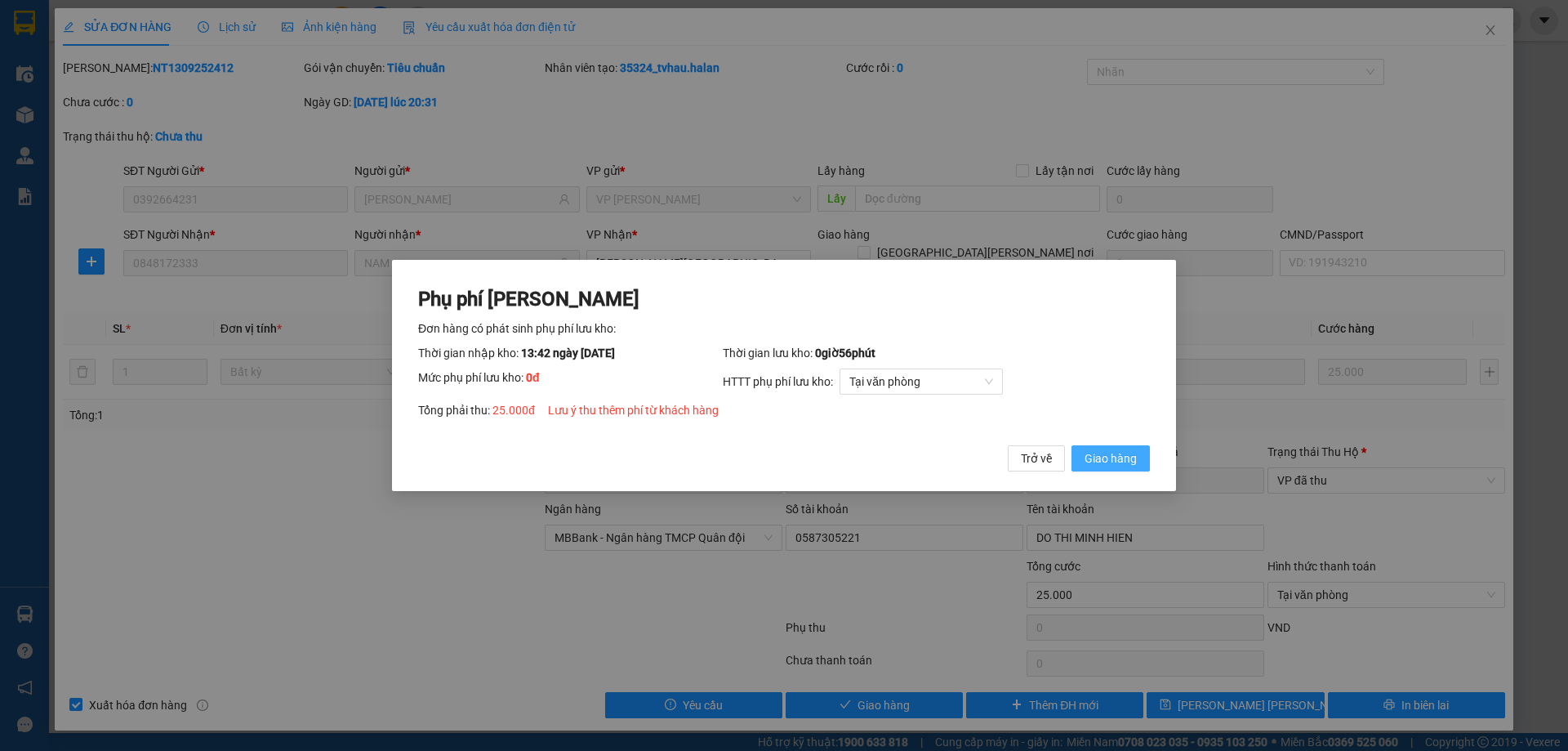
click at [1123, 446] on button "Giao hàng" at bounding box center [1110, 457] width 78 height 26
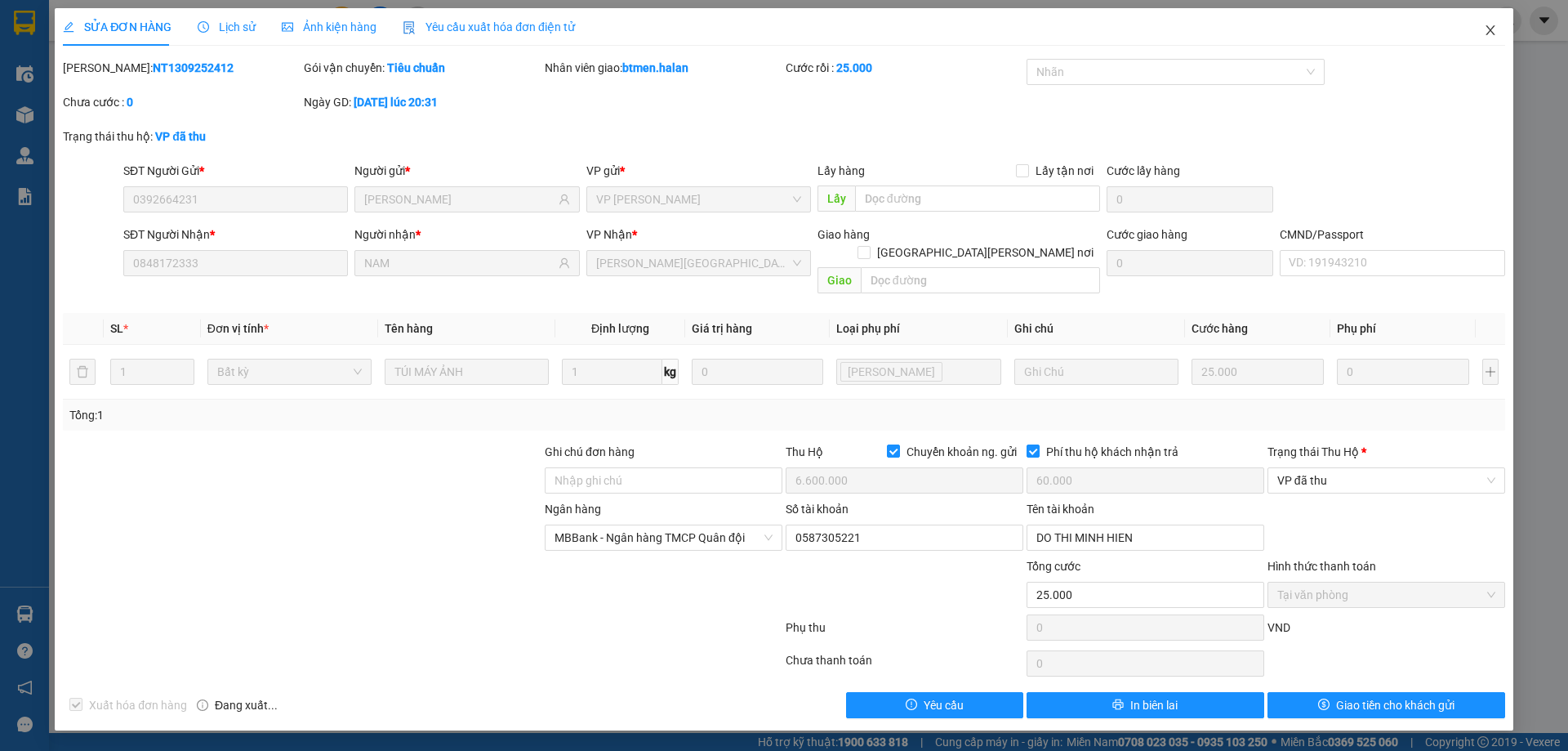
click at [1488, 24] on span "Close" at bounding box center [1491, 31] width 45 height 45
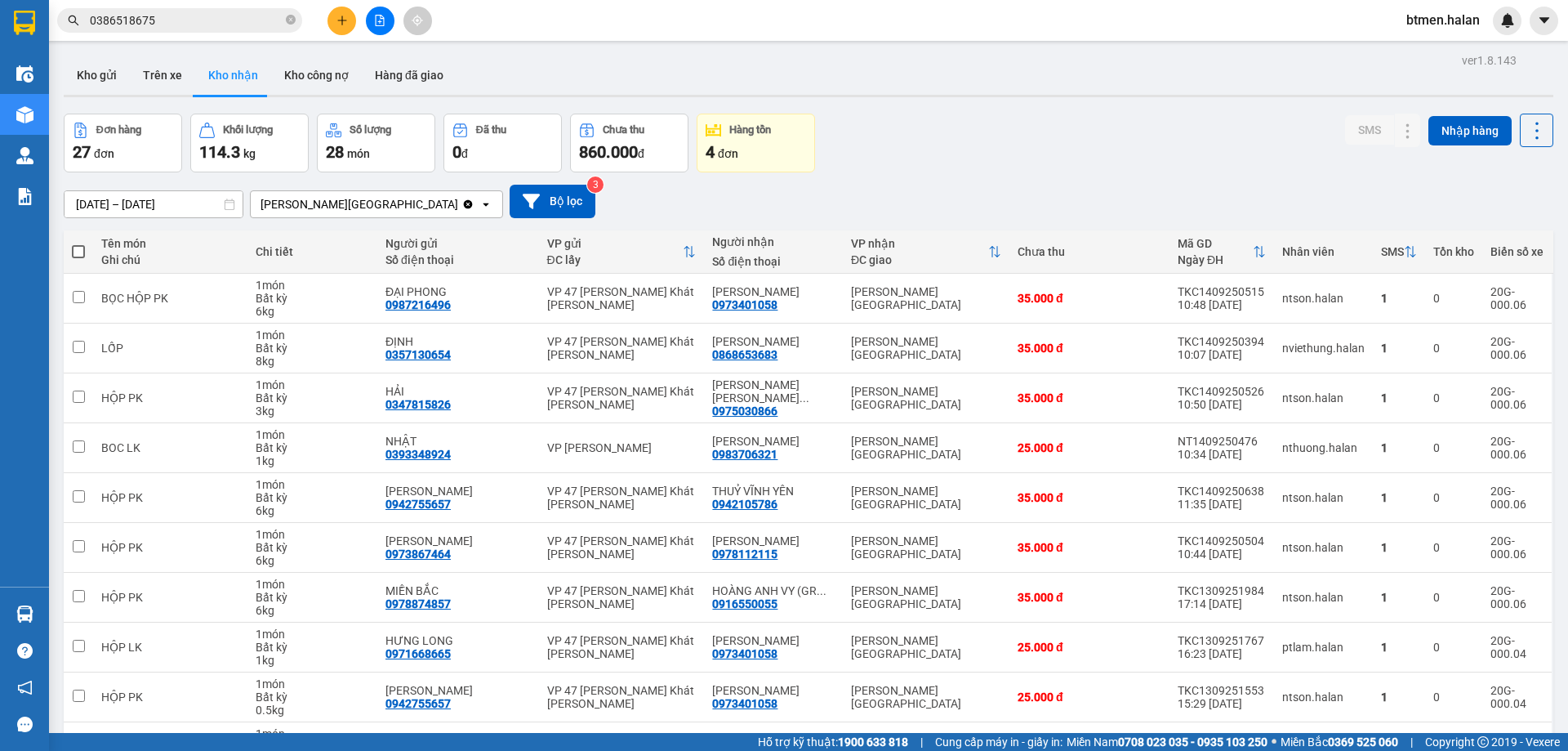
click at [1273, 99] on div "ver 1.8.143 Kho gửi Trên xe Kho nhận Kho công nợ Hàng đã giao Đơn hàng 27 đơn K…" at bounding box center [808, 440] width 1502 height 782
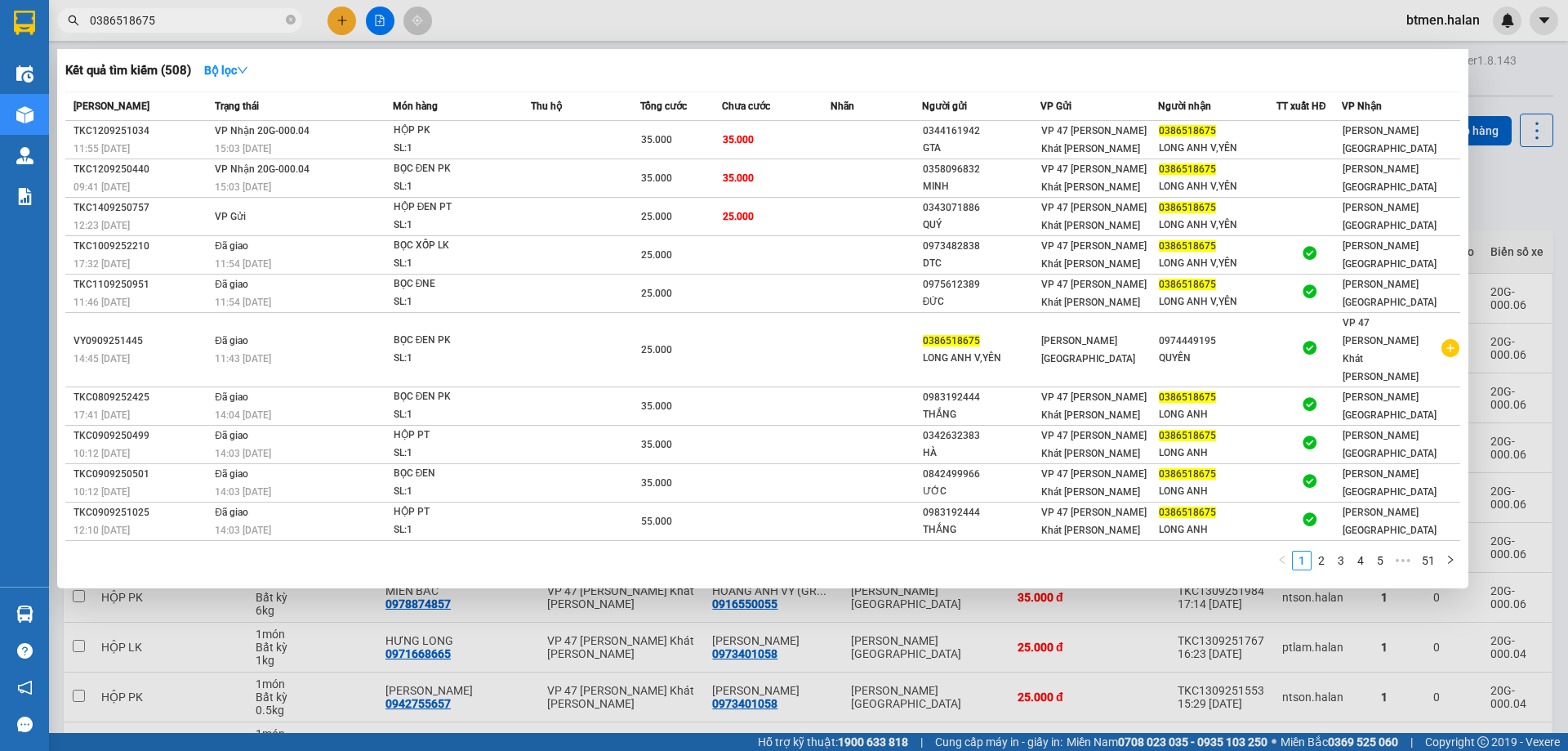
click at [249, 17] on input "0386518675" at bounding box center [186, 20] width 193 height 18
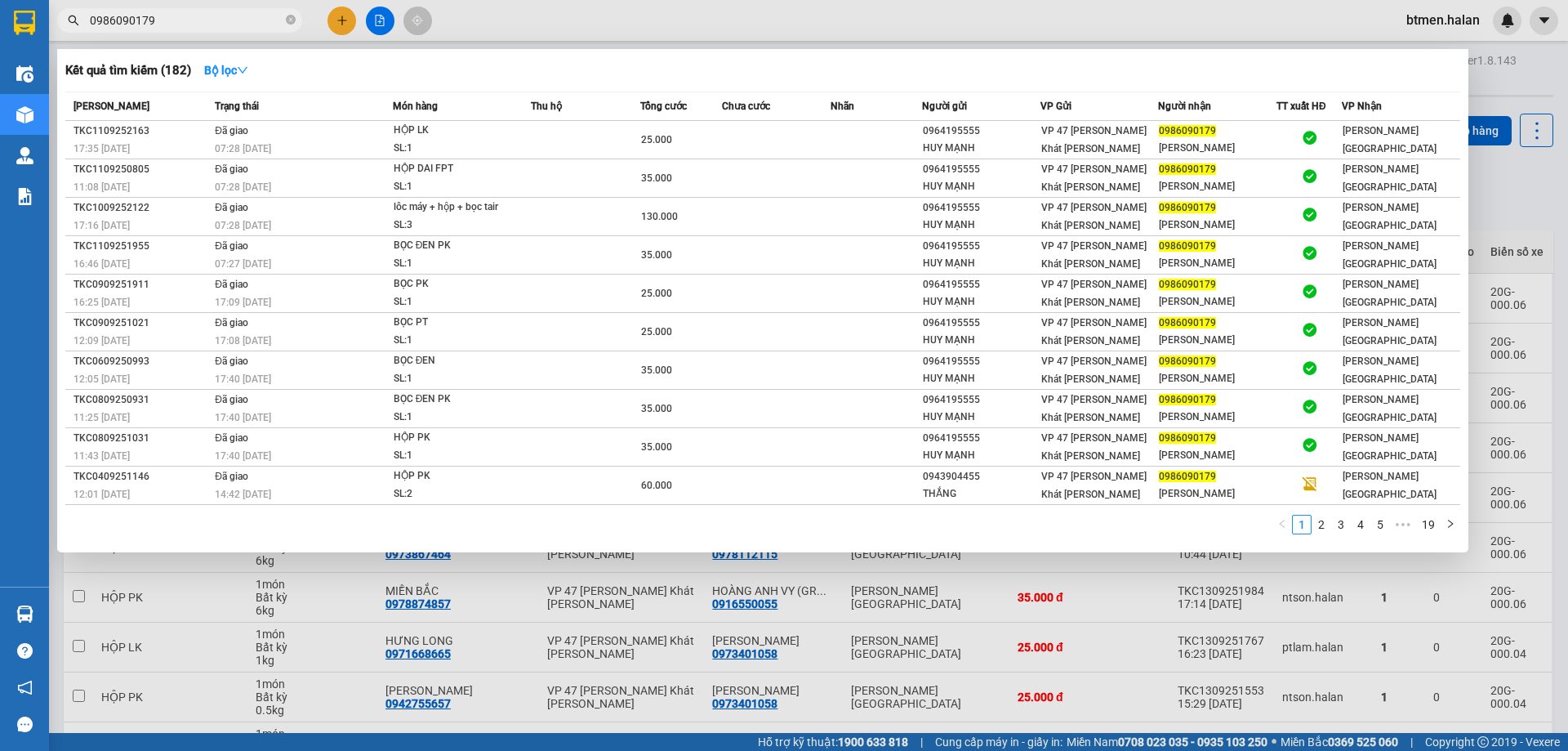
type input "0986090179"
click at [1508, 178] on div at bounding box center [784, 375] width 1568 height 751
click at [163, 13] on input "0986090179" at bounding box center [186, 20] width 193 height 18
click at [1501, 188] on div at bounding box center [784, 375] width 1568 height 751
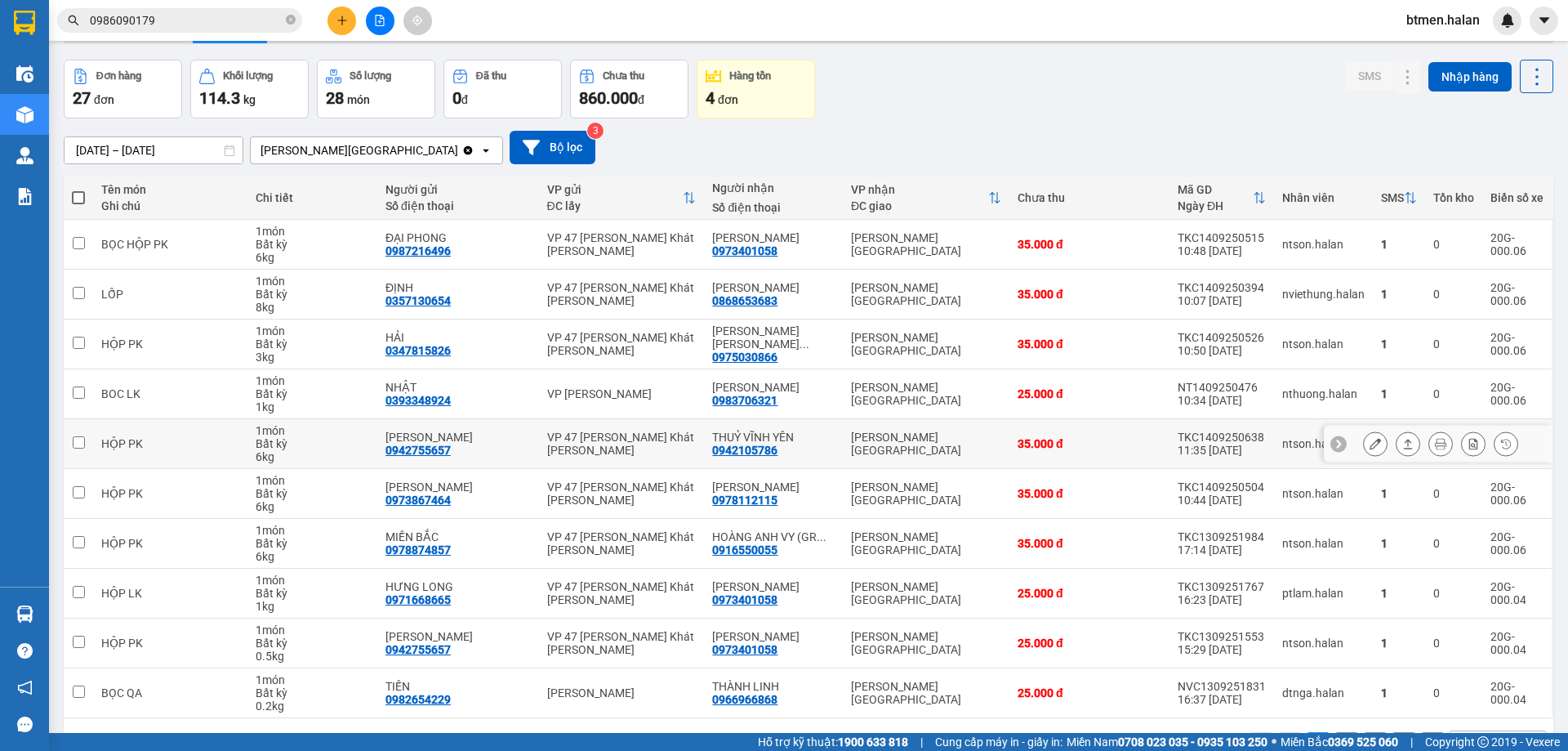
scroll to position [106, 0]
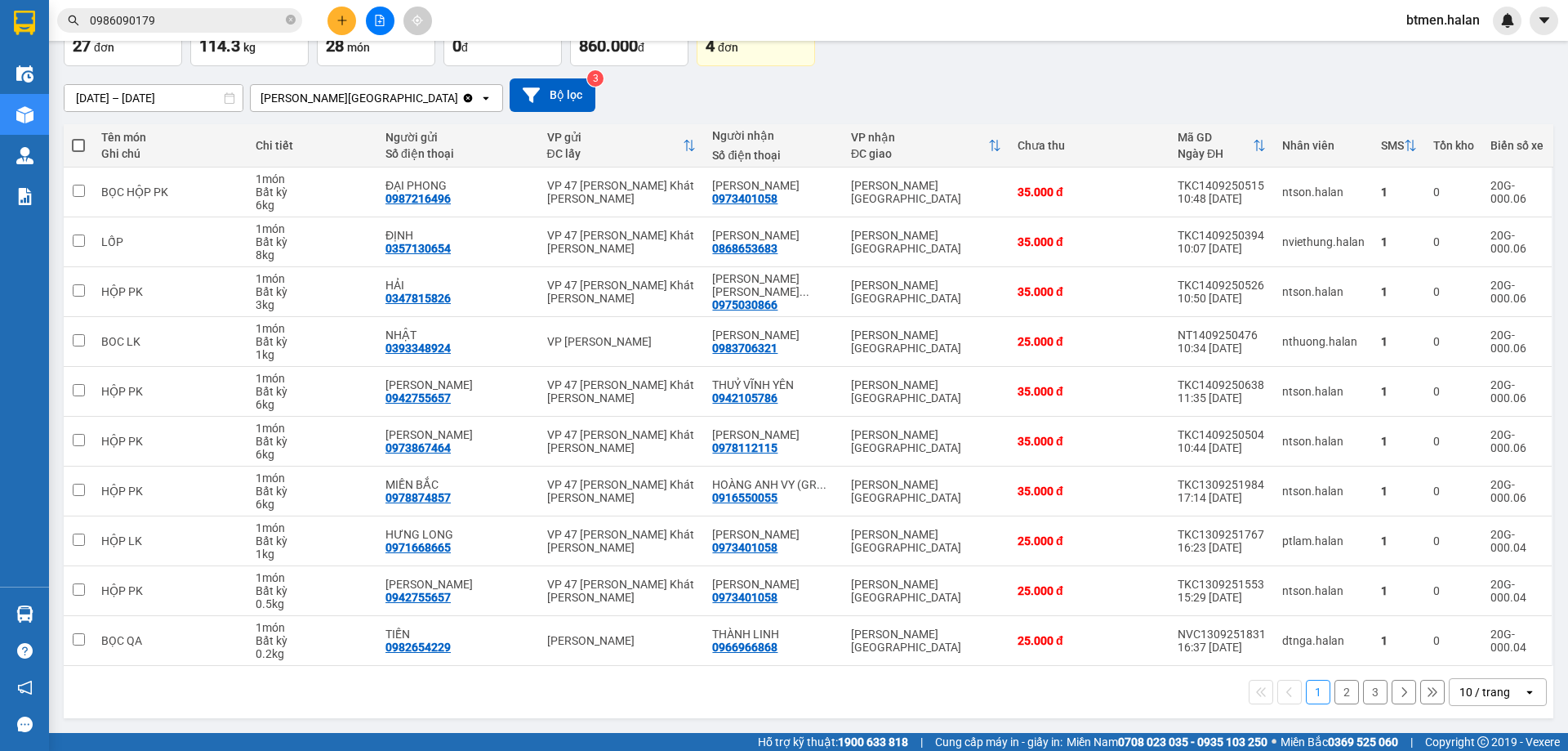
click at [1368, 690] on button "3" at bounding box center [1375, 691] width 24 height 24
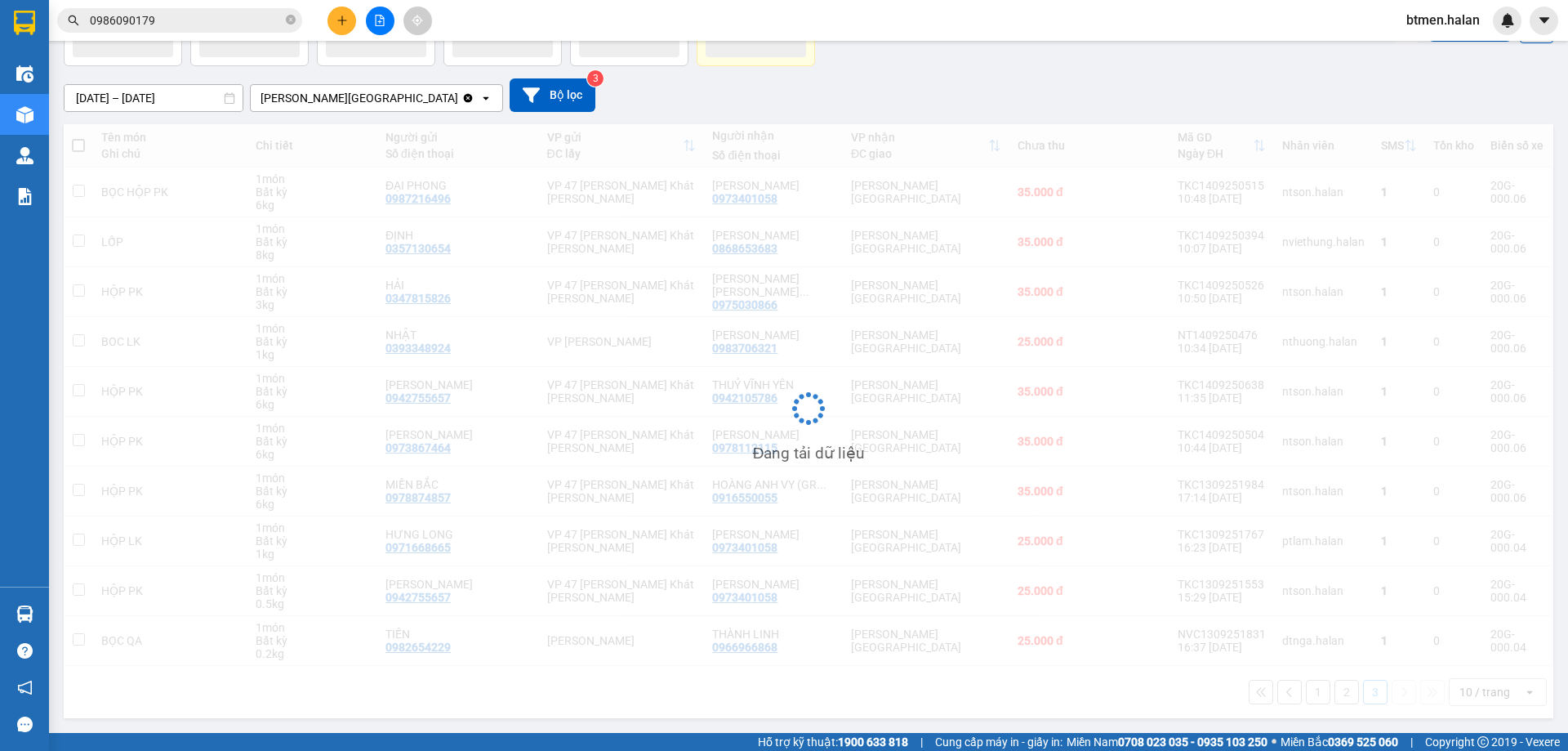
scroll to position [75, 0]
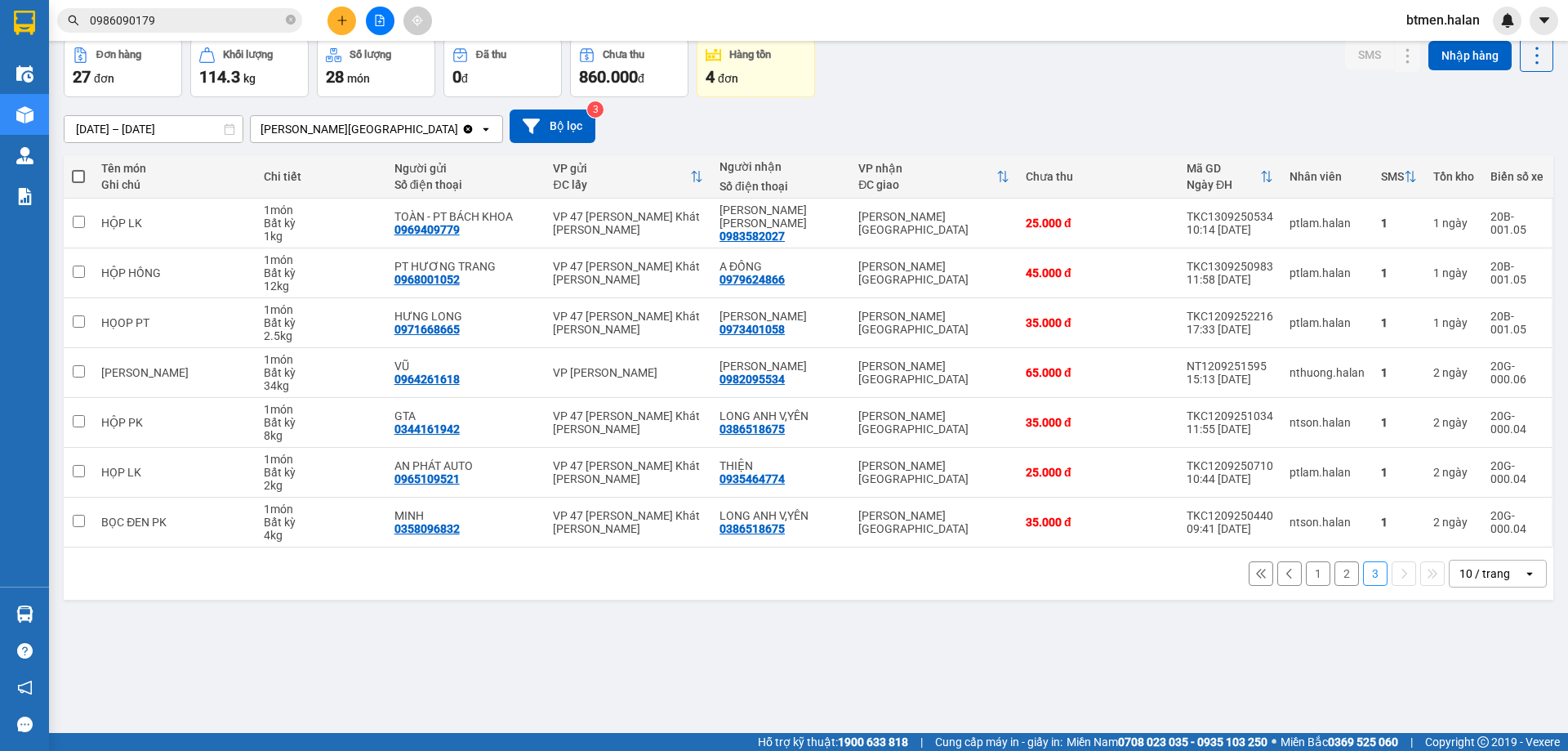
click at [1306, 579] on button "1" at bounding box center [1317, 573] width 24 height 24
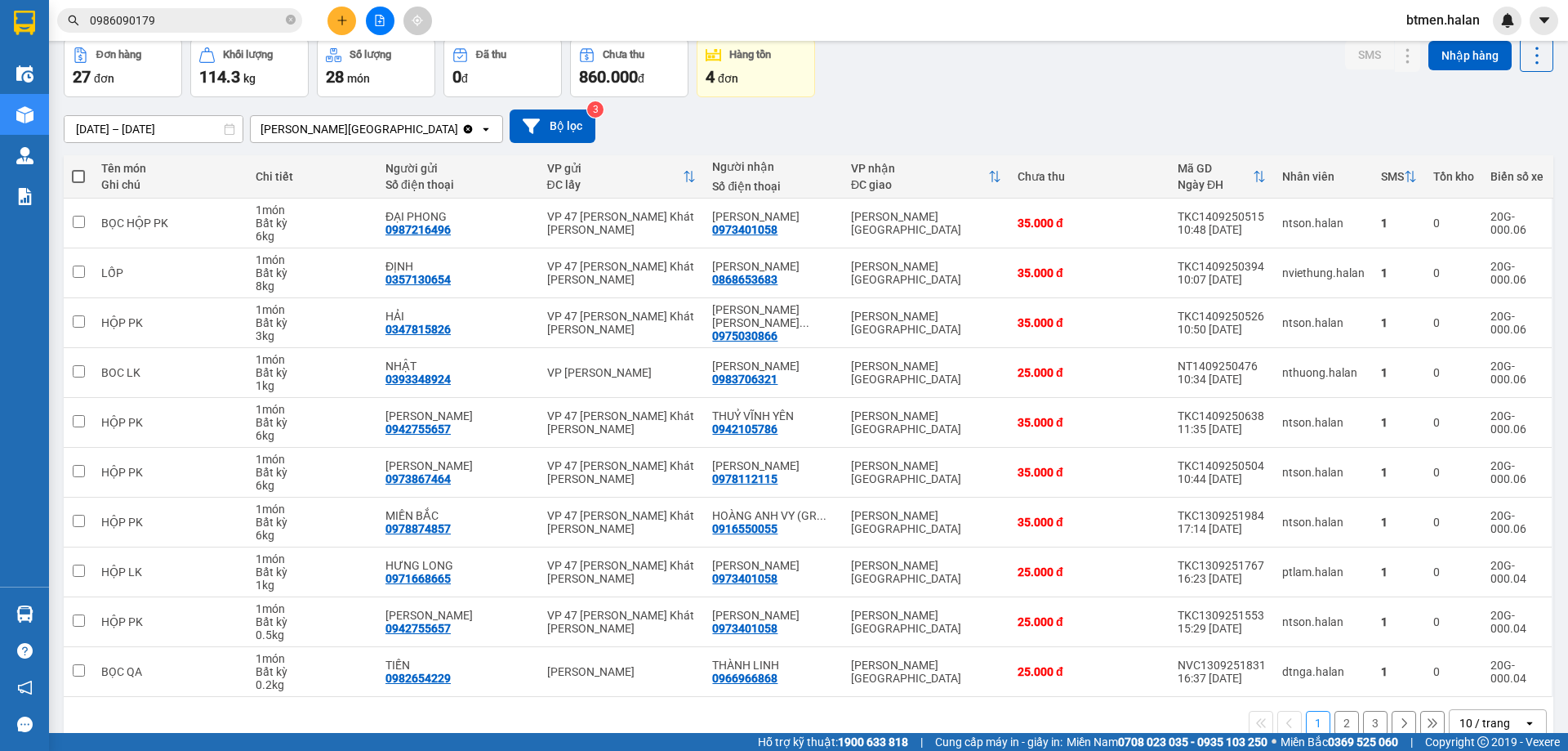
scroll to position [106, 0]
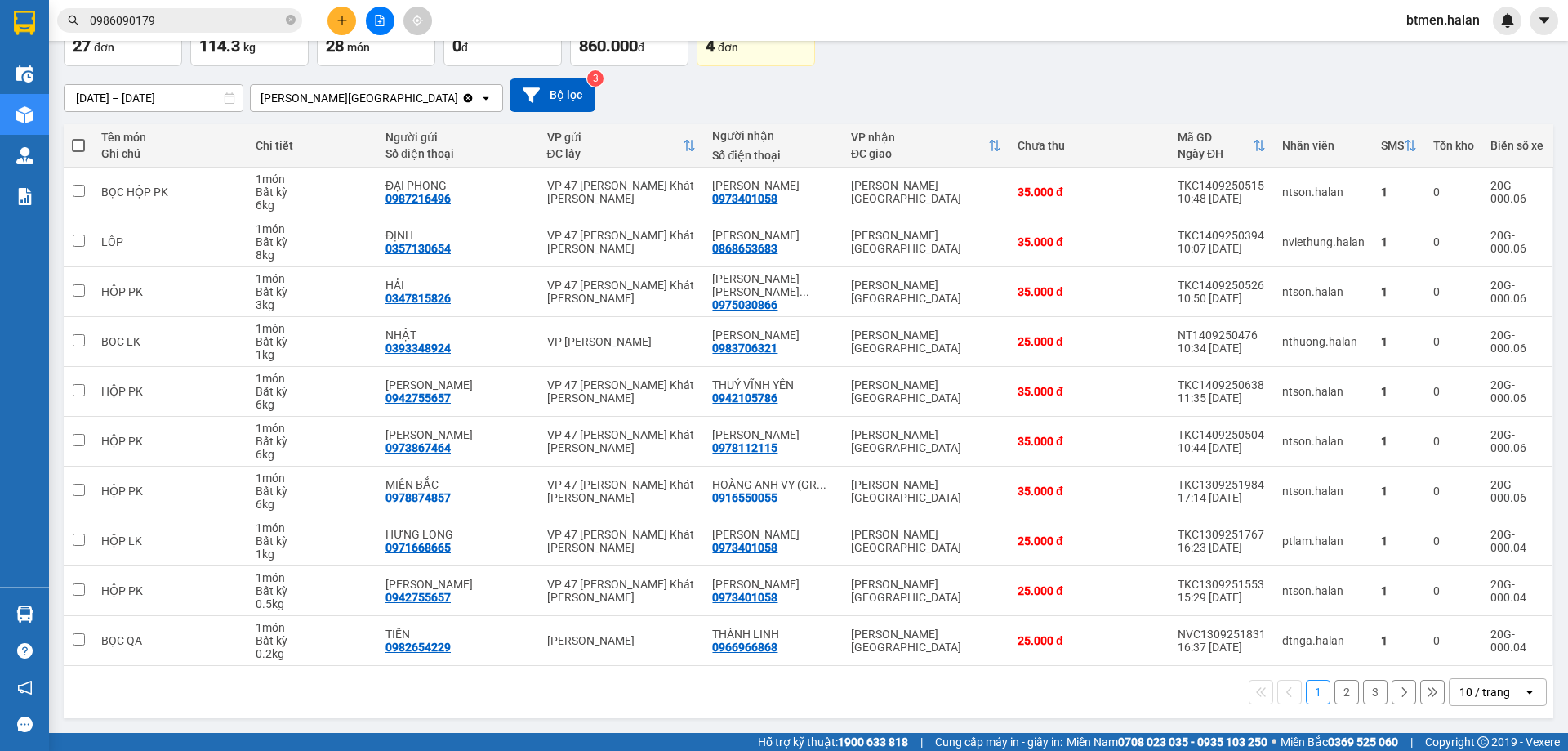
click at [1334, 690] on button "2" at bounding box center [1346, 691] width 24 height 24
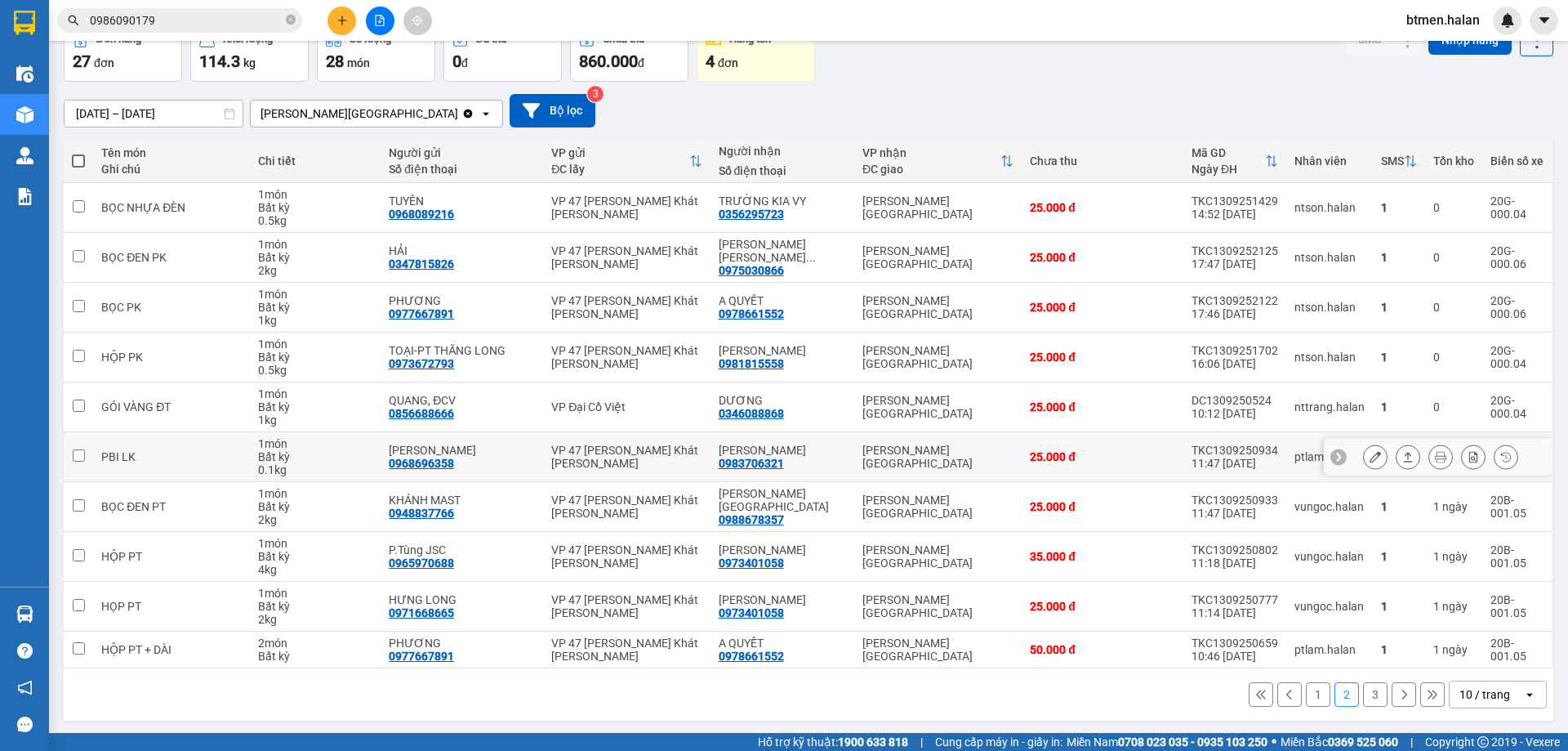
scroll to position [93, 0]
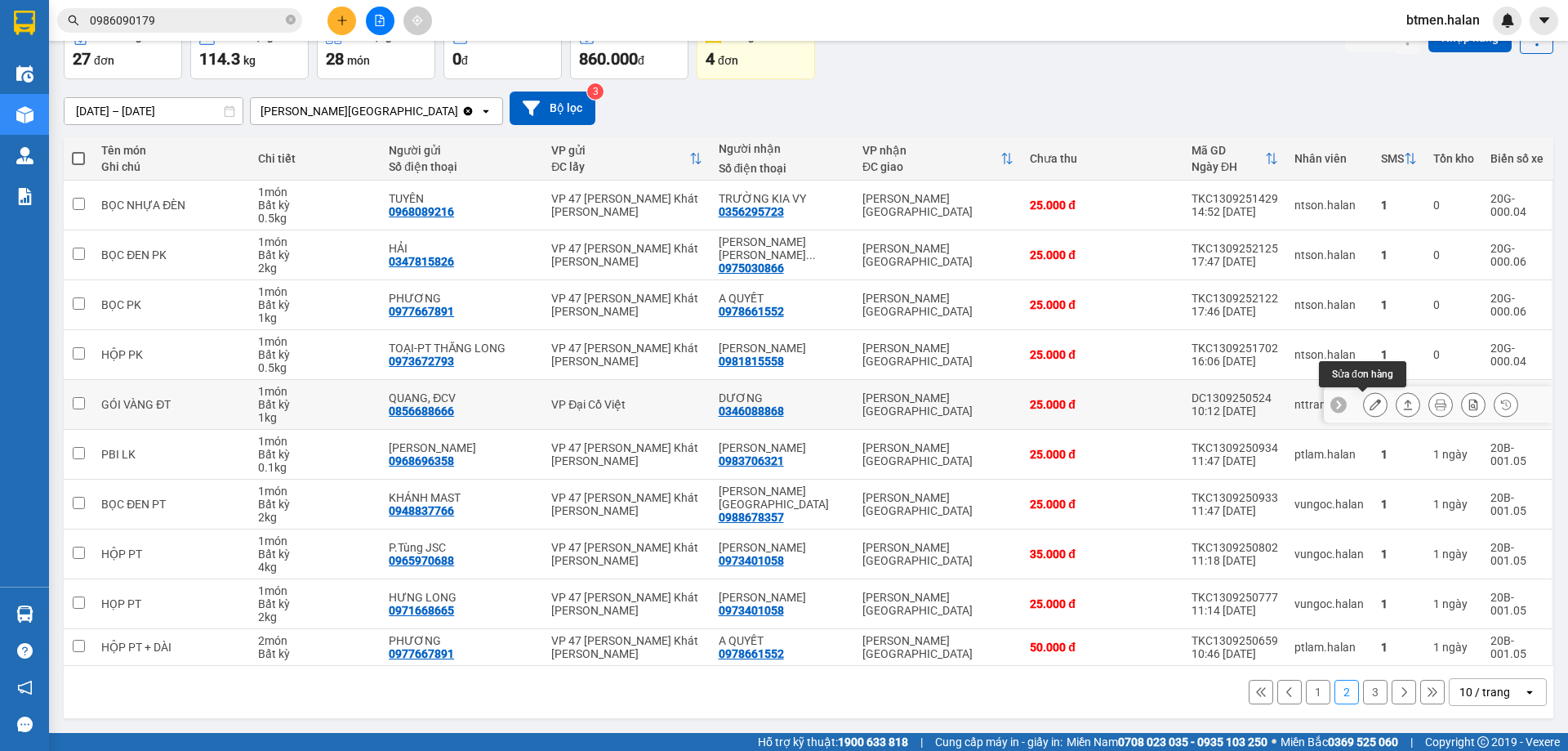
click at [1369, 406] on button at bounding box center [1375, 405] width 23 height 29
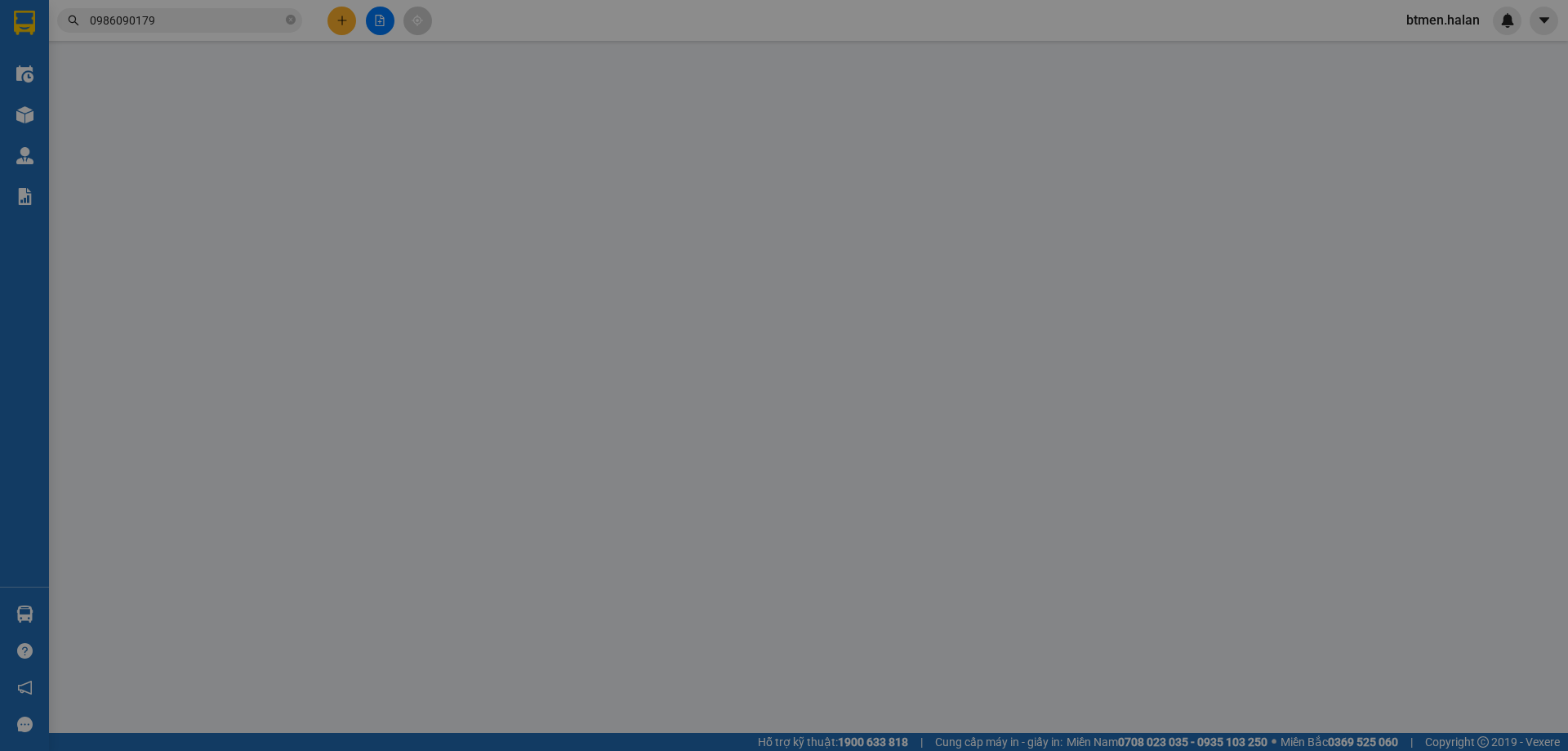
type input "0856688666"
type input "QUANG, ĐCV"
type input "0346088868"
type input "DƯƠNG"
type input "25.000"
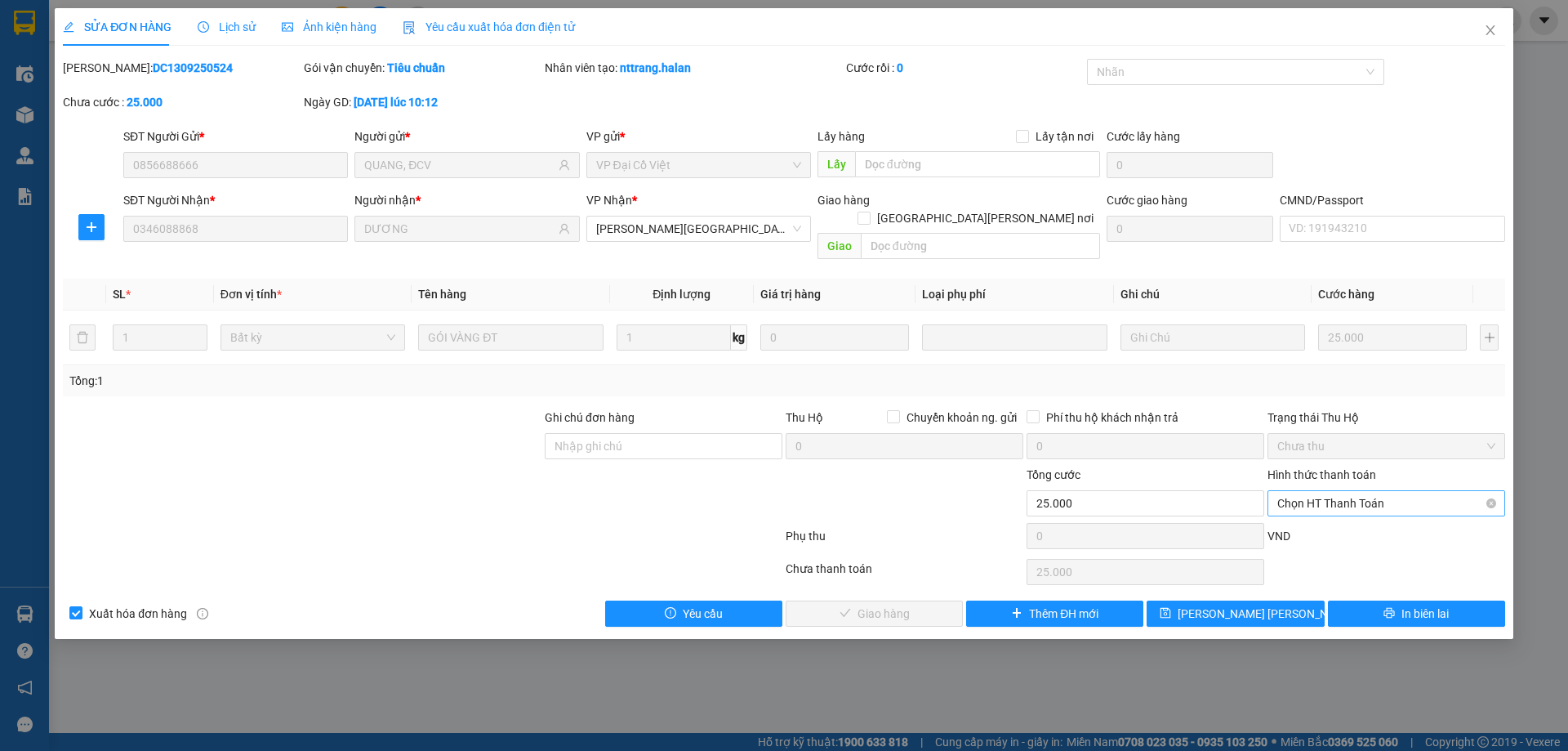
click at [1321, 491] on span "Chọn HT Thanh Toán" at bounding box center [1386, 503] width 218 height 24
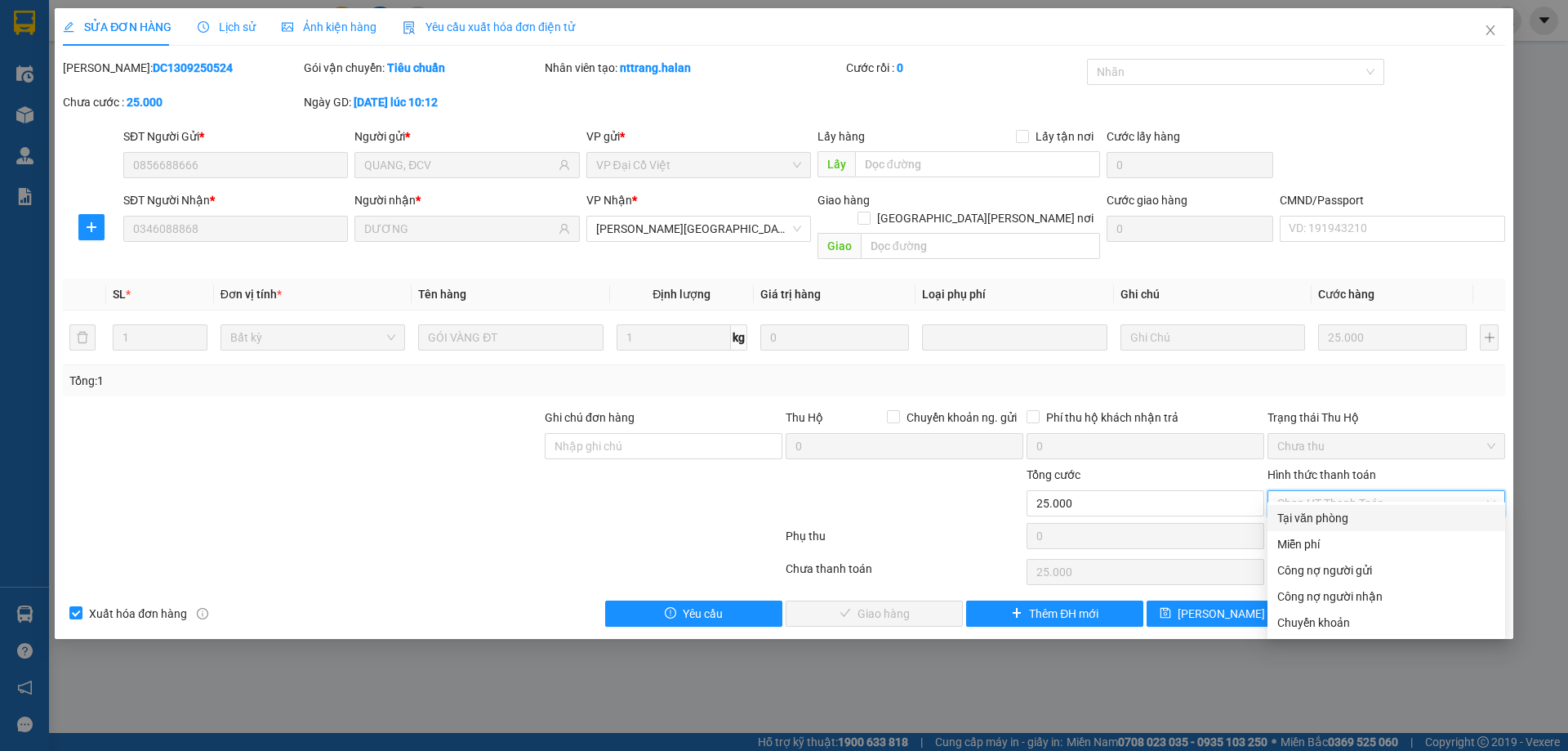
drag, startPoint x: 1316, startPoint y: 521, endPoint x: 1279, endPoint y: 537, distance: 40.3
click at [1316, 522] on div "Tại văn phòng" at bounding box center [1386, 517] width 218 height 18
type input "0"
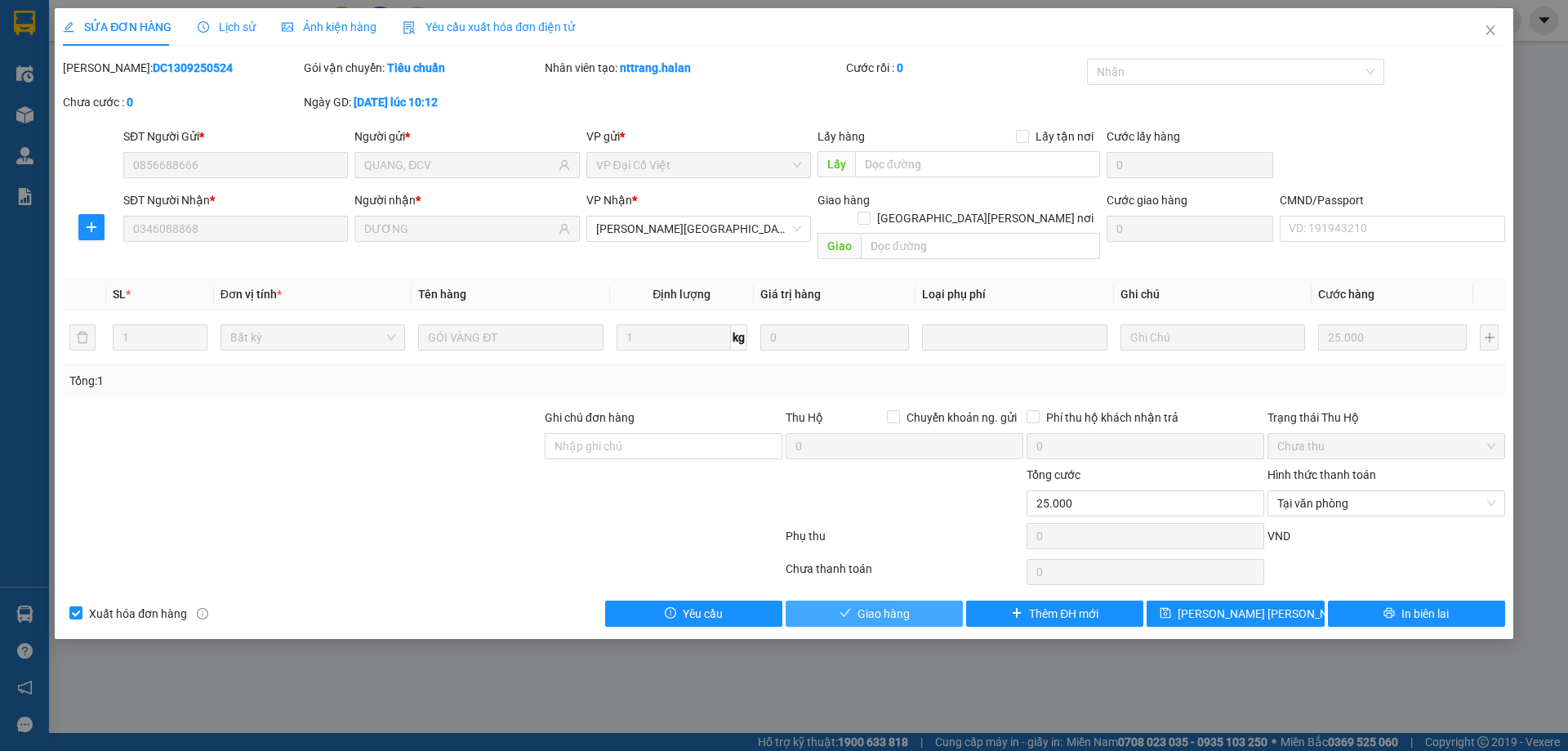
click at [895, 606] on button "Giao hàng" at bounding box center [874, 613] width 177 height 26
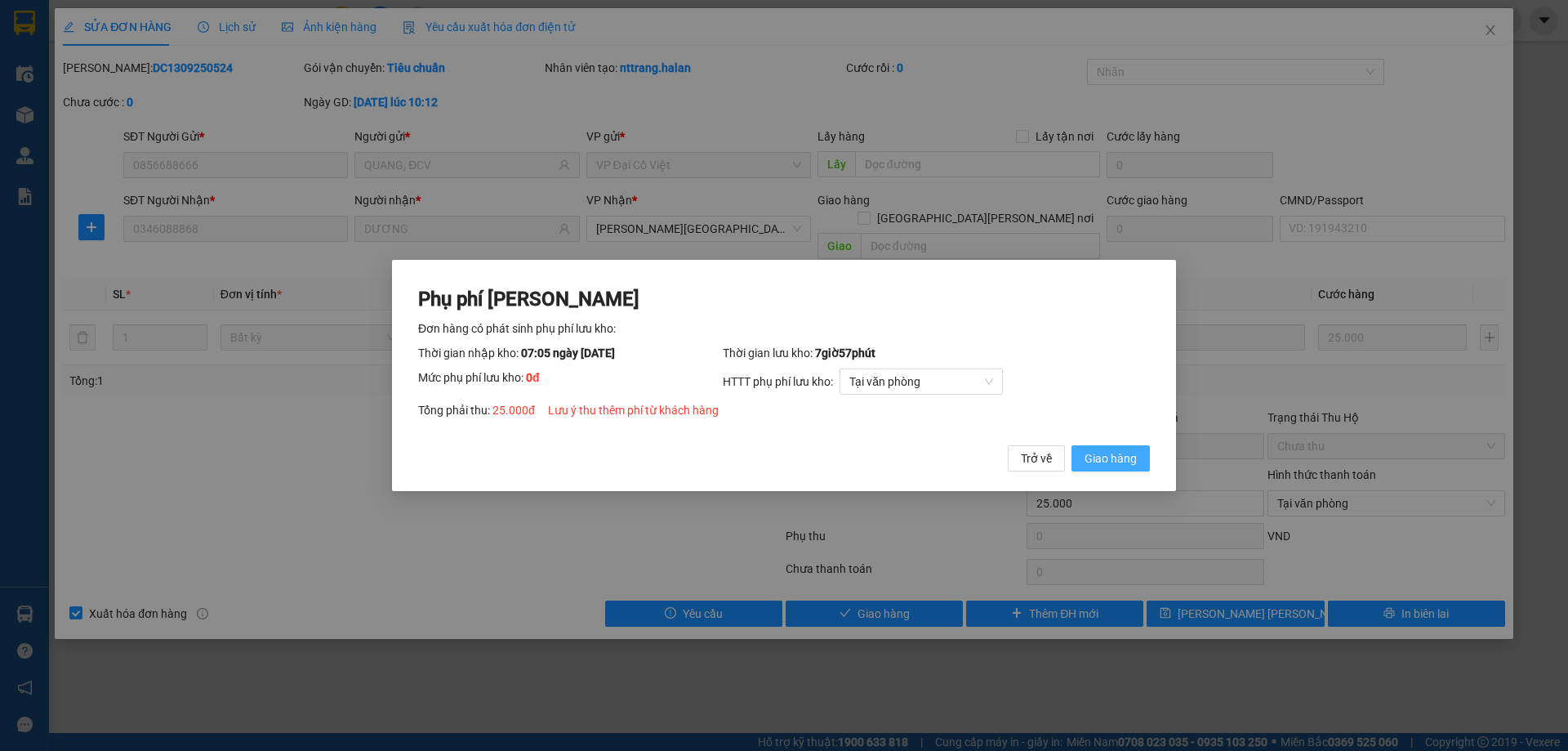
click at [1127, 457] on span "Giao hàng" at bounding box center [1111, 457] width 52 height 18
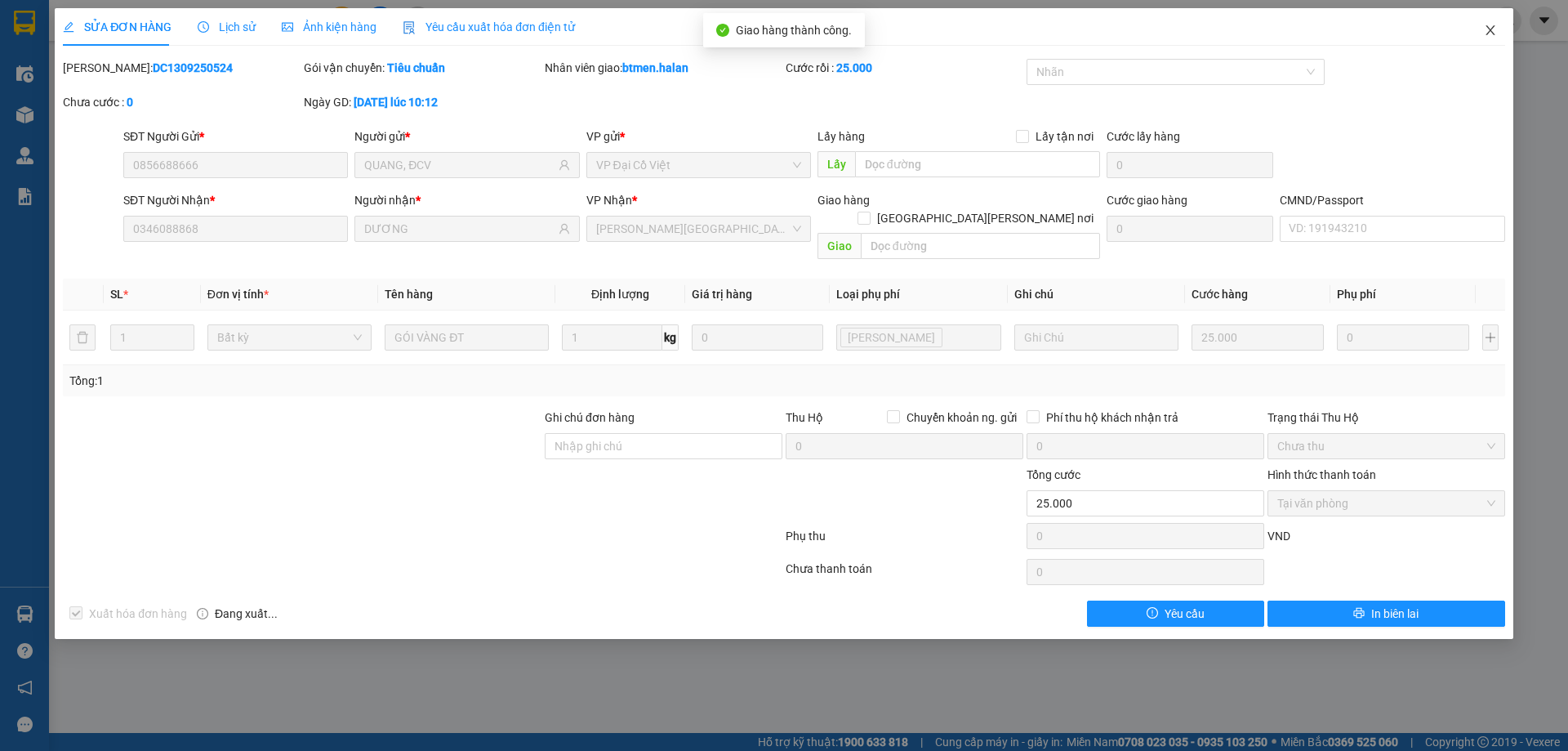
click at [1486, 30] on icon "close" at bounding box center [1491, 30] width 13 height 13
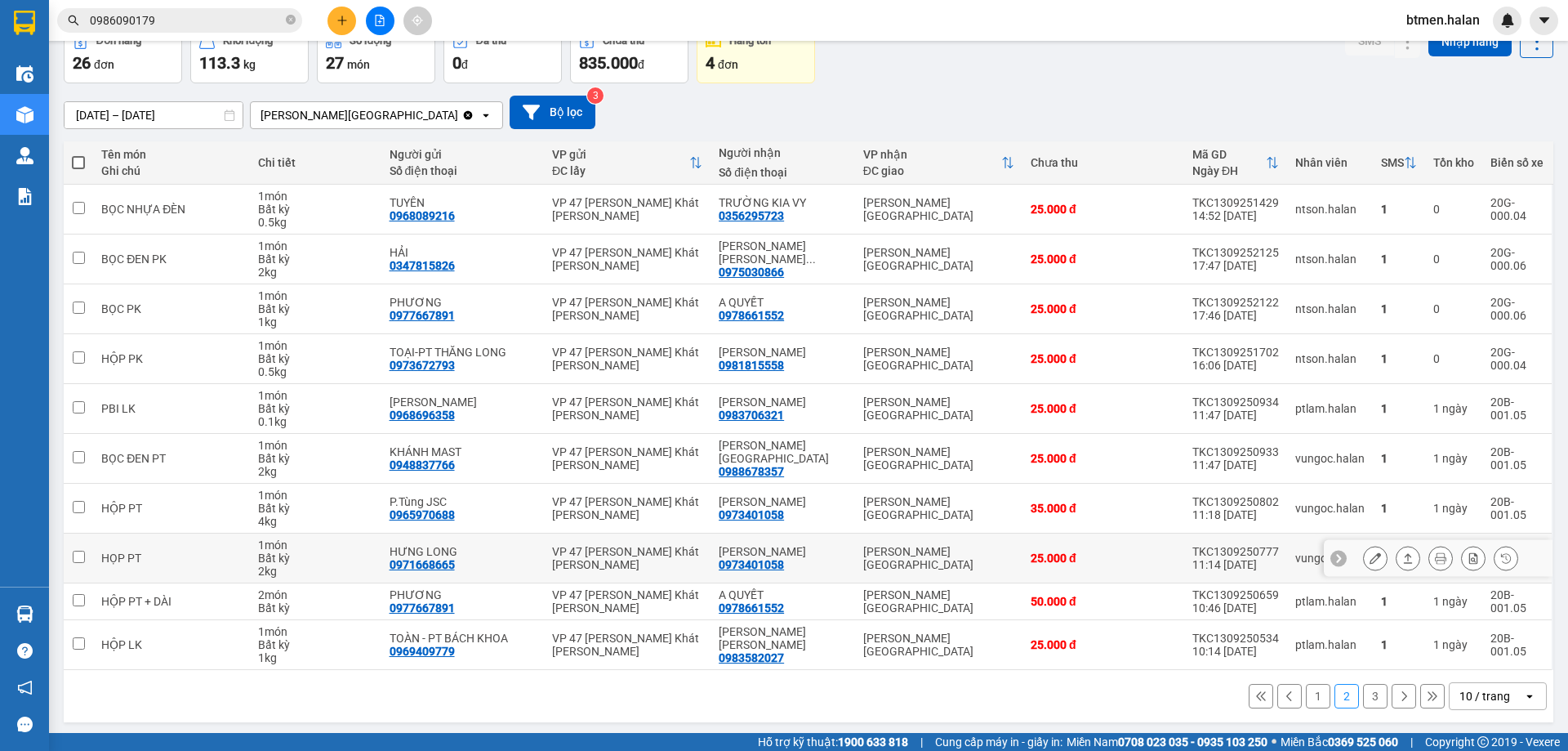
scroll to position [93, 0]
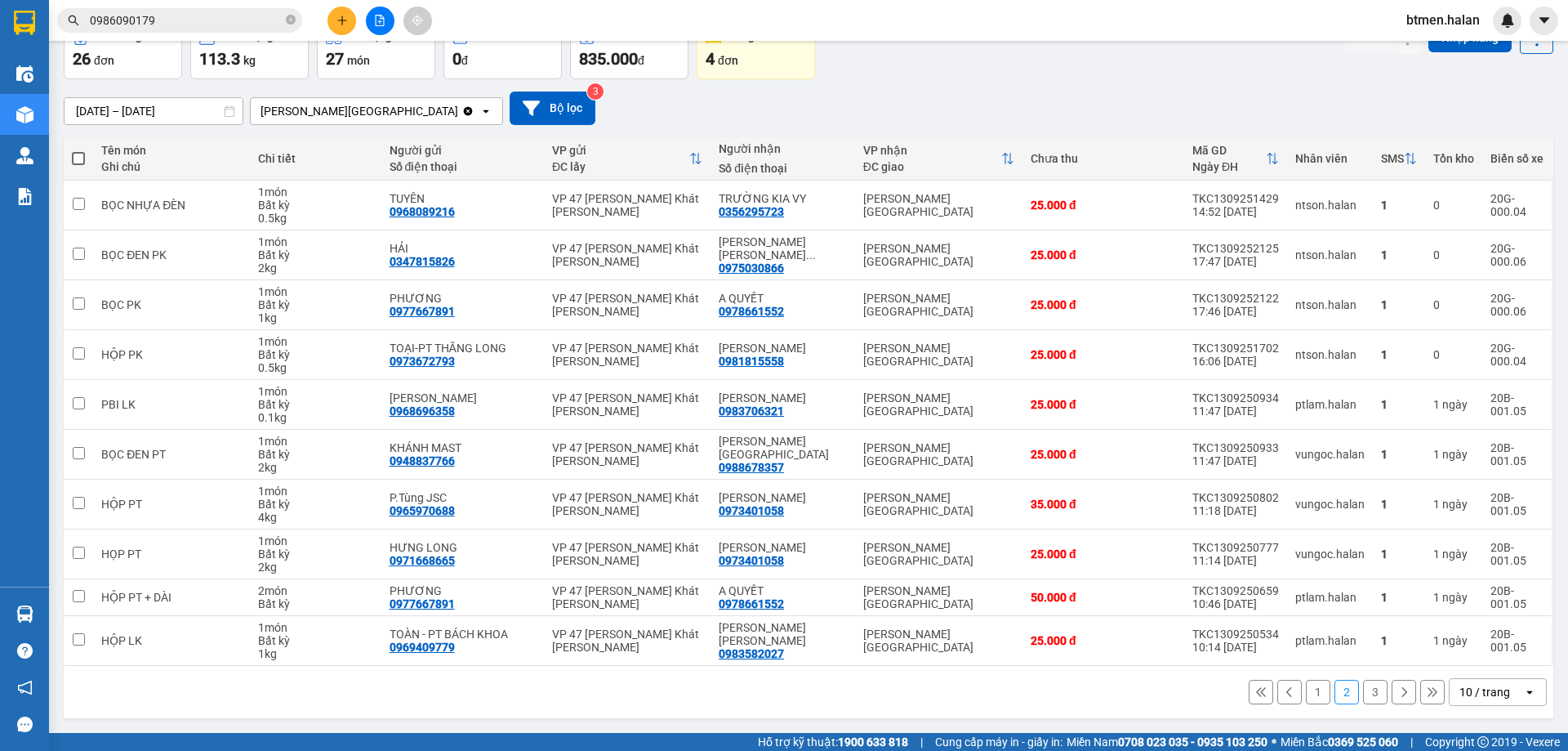
click at [1306, 692] on button "1" at bounding box center [1317, 691] width 24 height 24
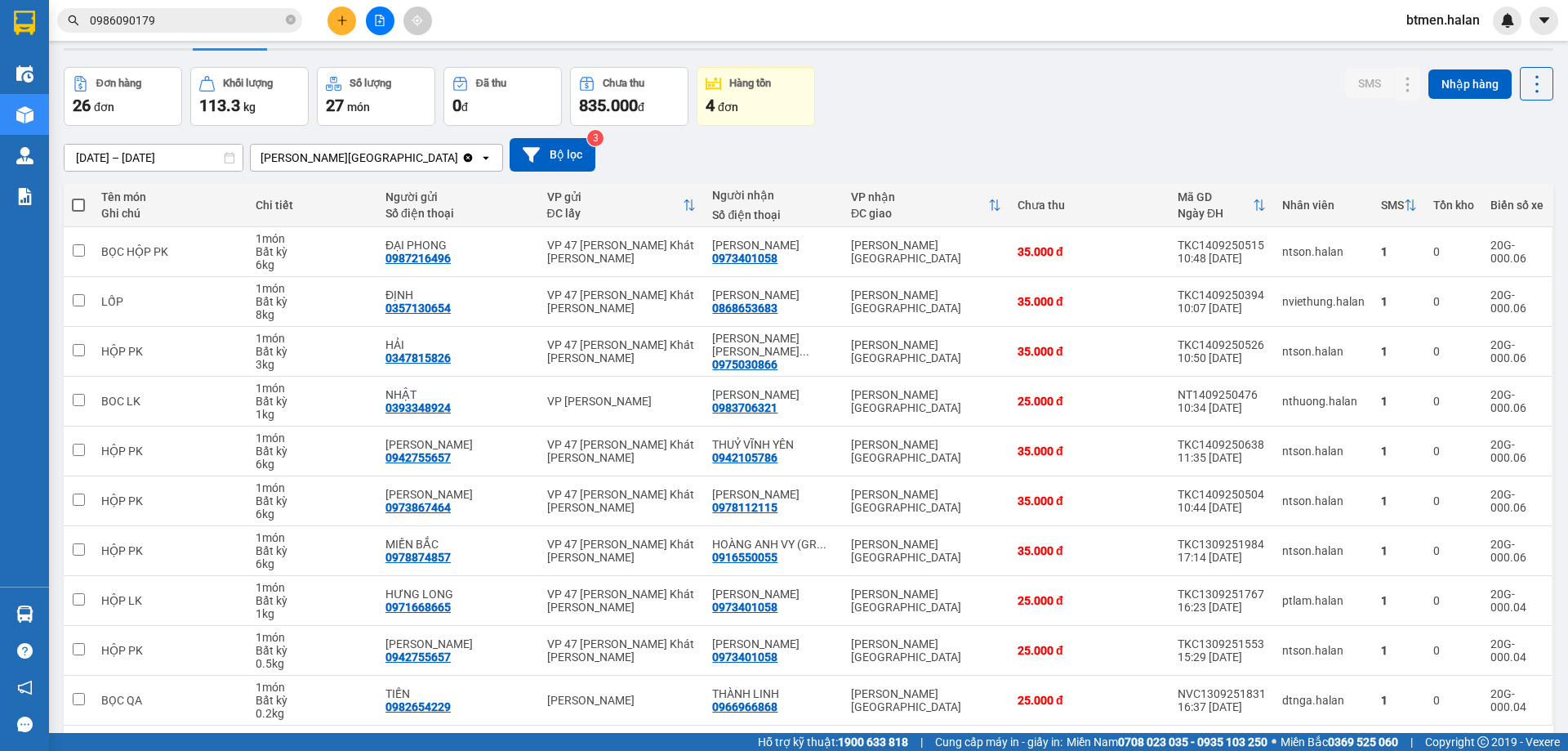
scroll to position [0, 0]
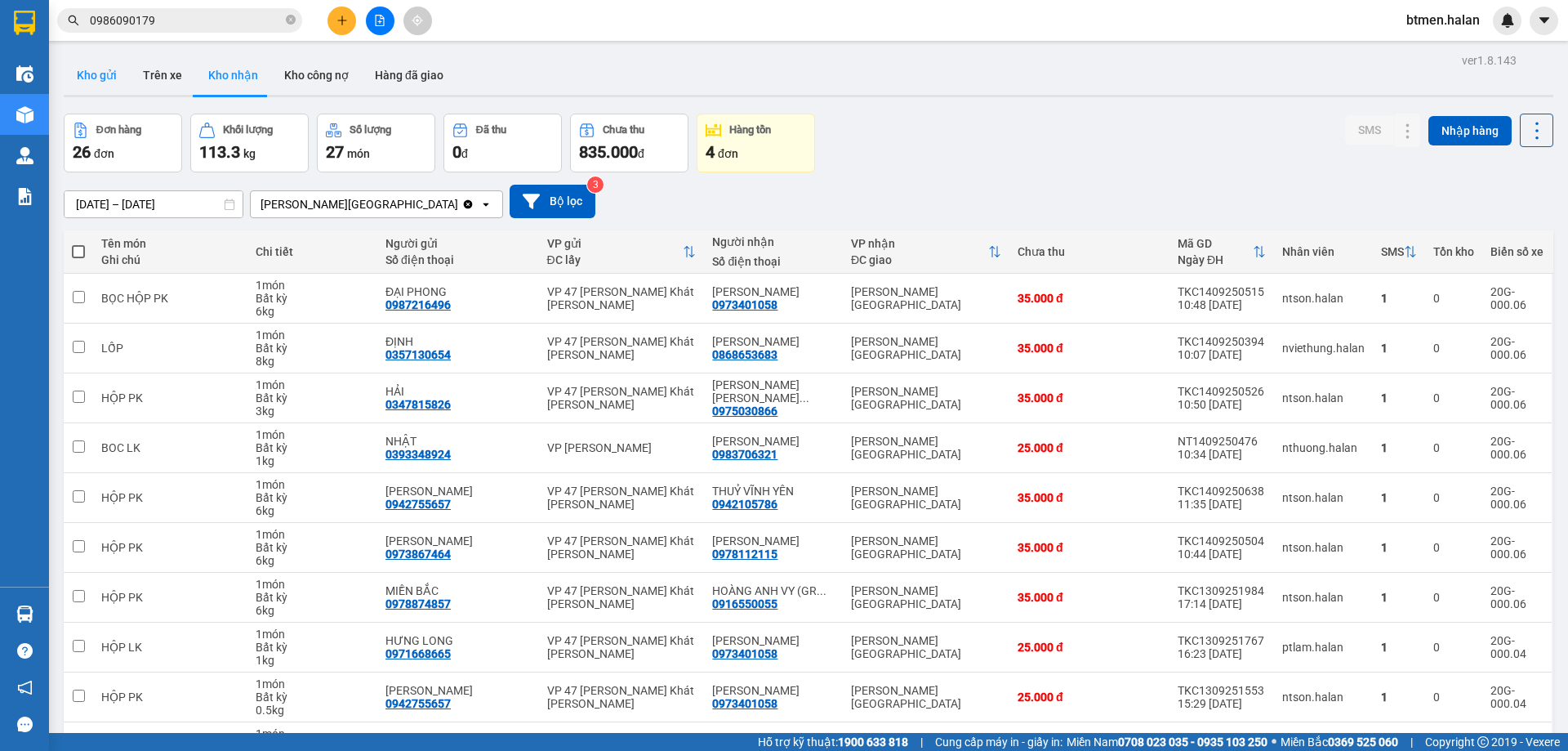
click at [108, 74] on button "Kho gửi" at bounding box center [97, 75] width 66 height 40
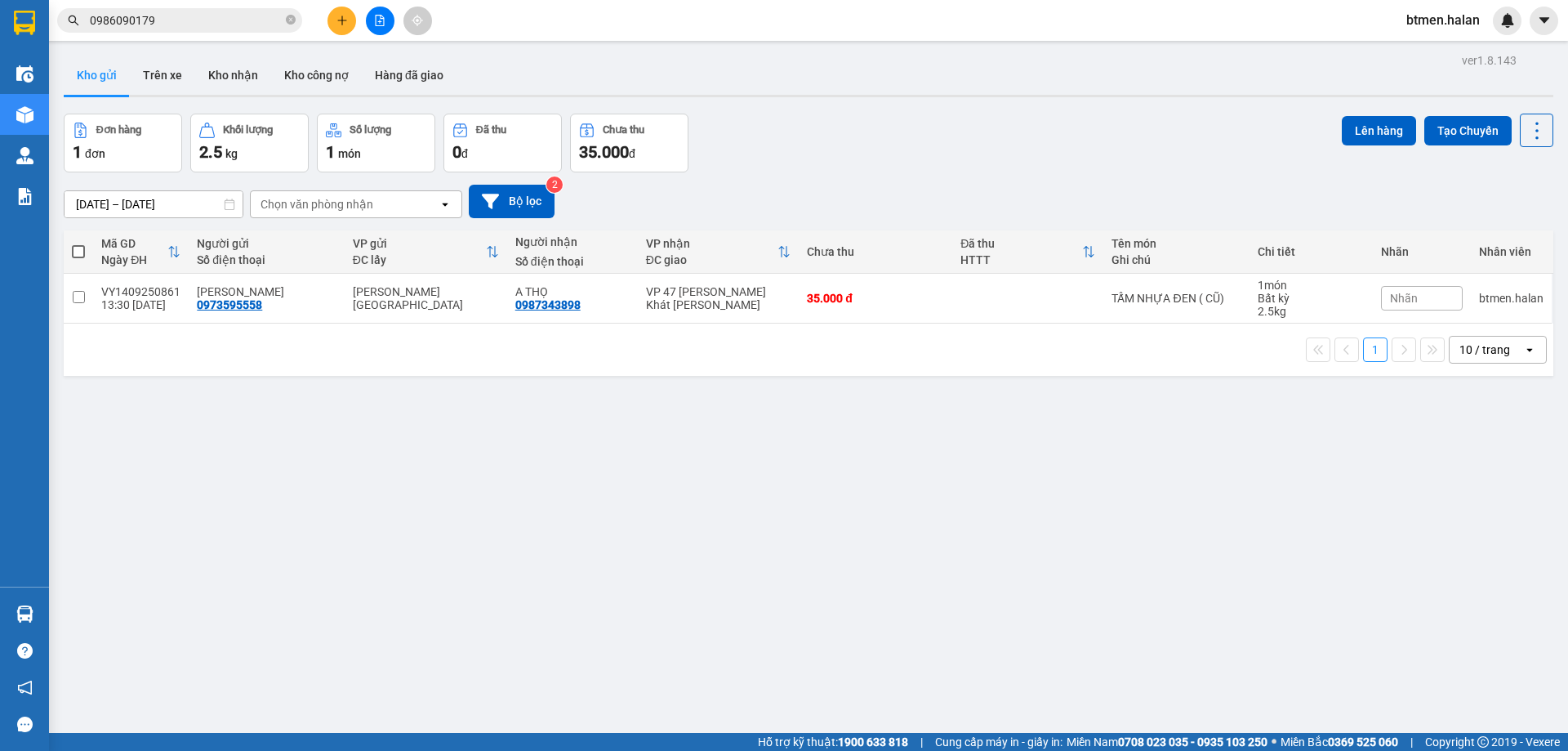
click at [71, 252] on span at bounding box center [78, 251] width 13 height 13
click at [78, 243] on input "checkbox" at bounding box center [78, 243] width 0 height 0
checkbox input "true"
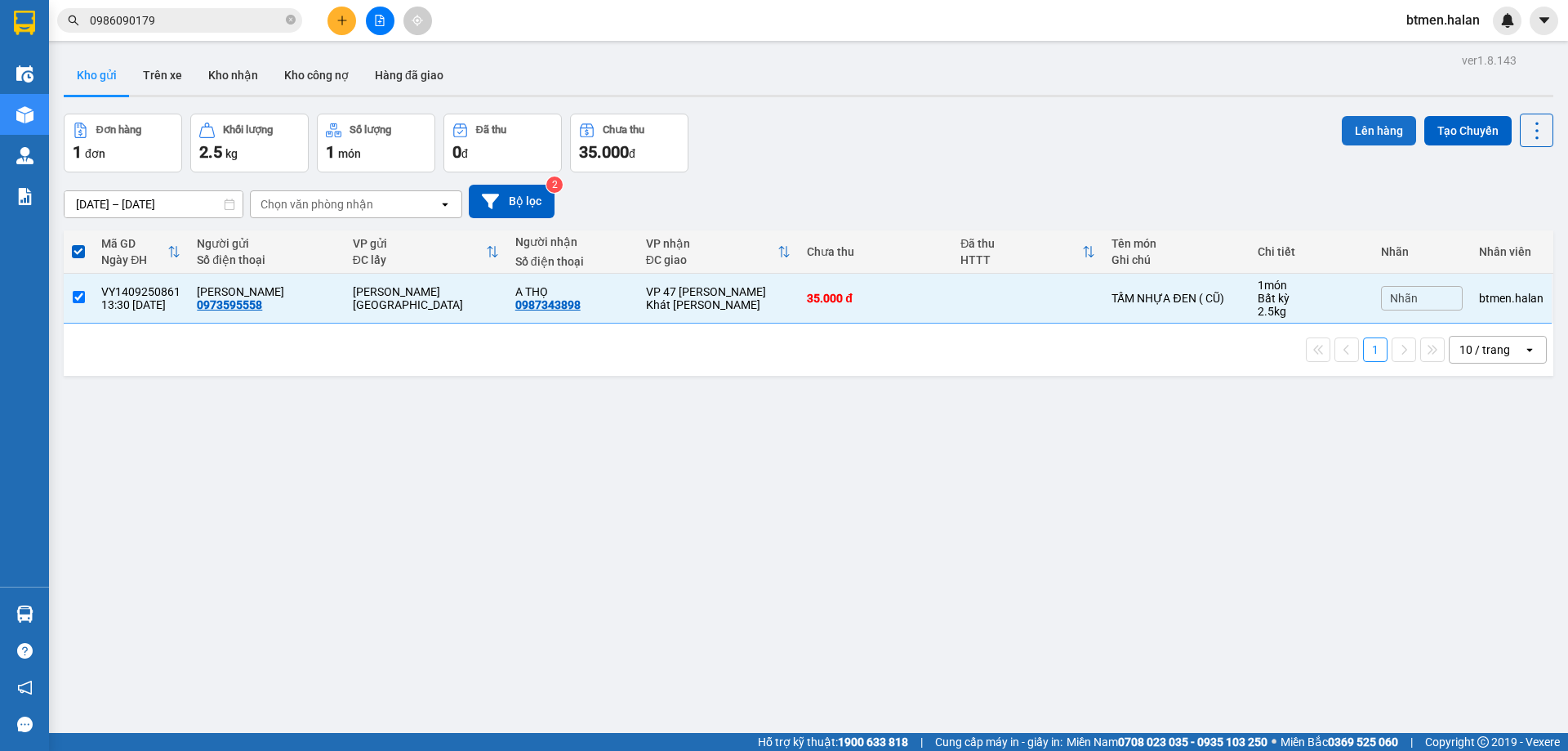
click at [1375, 137] on button "Lên hàng" at bounding box center [1379, 130] width 74 height 29
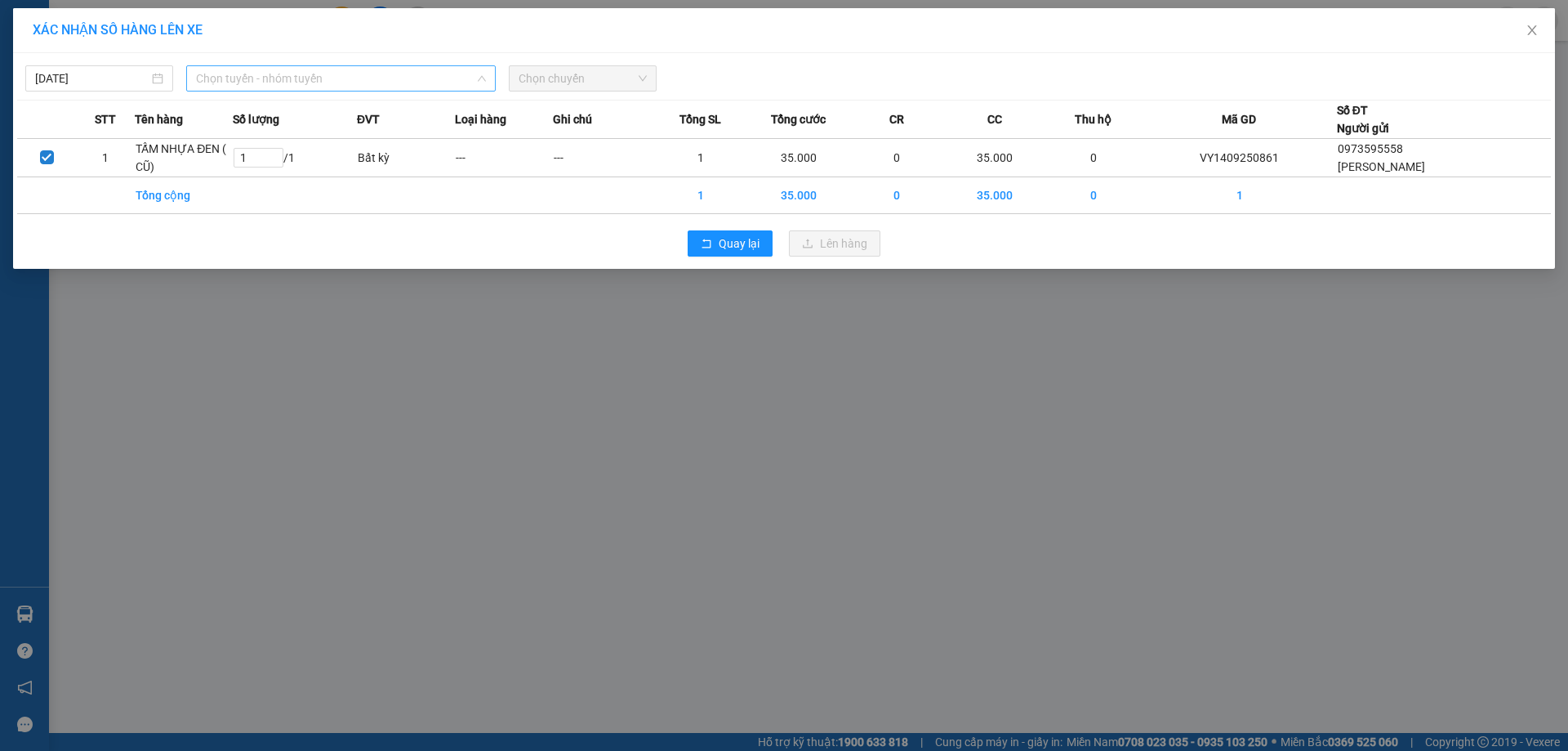
click at [381, 74] on span "Chọn tuyến - nhóm tuyến" at bounding box center [341, 78] width 290 height 24
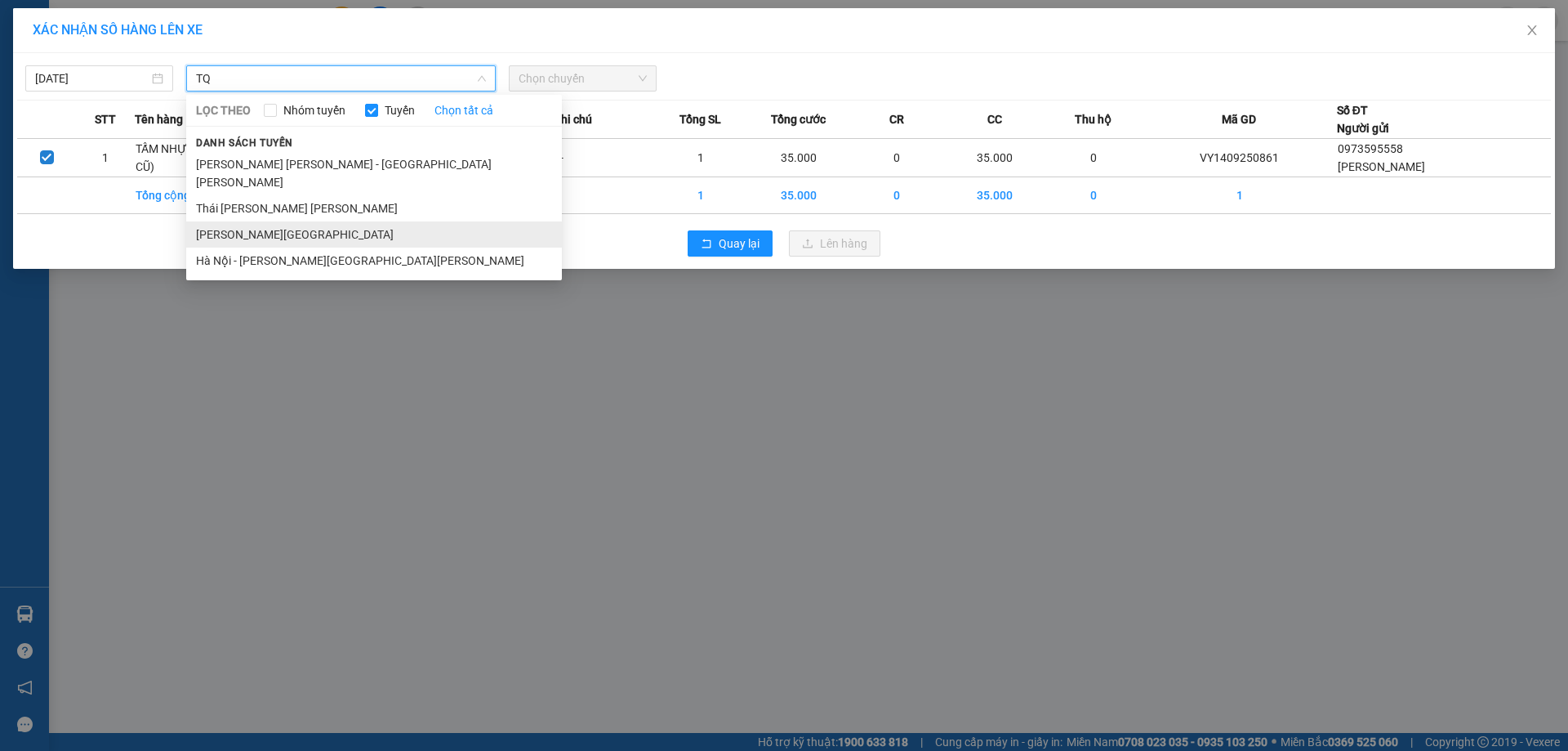
type input "TQ"
click at [309, 227] on li "Tuyên Quang - Hà Nội" at bounding box center [373, 234] width 376 height 26
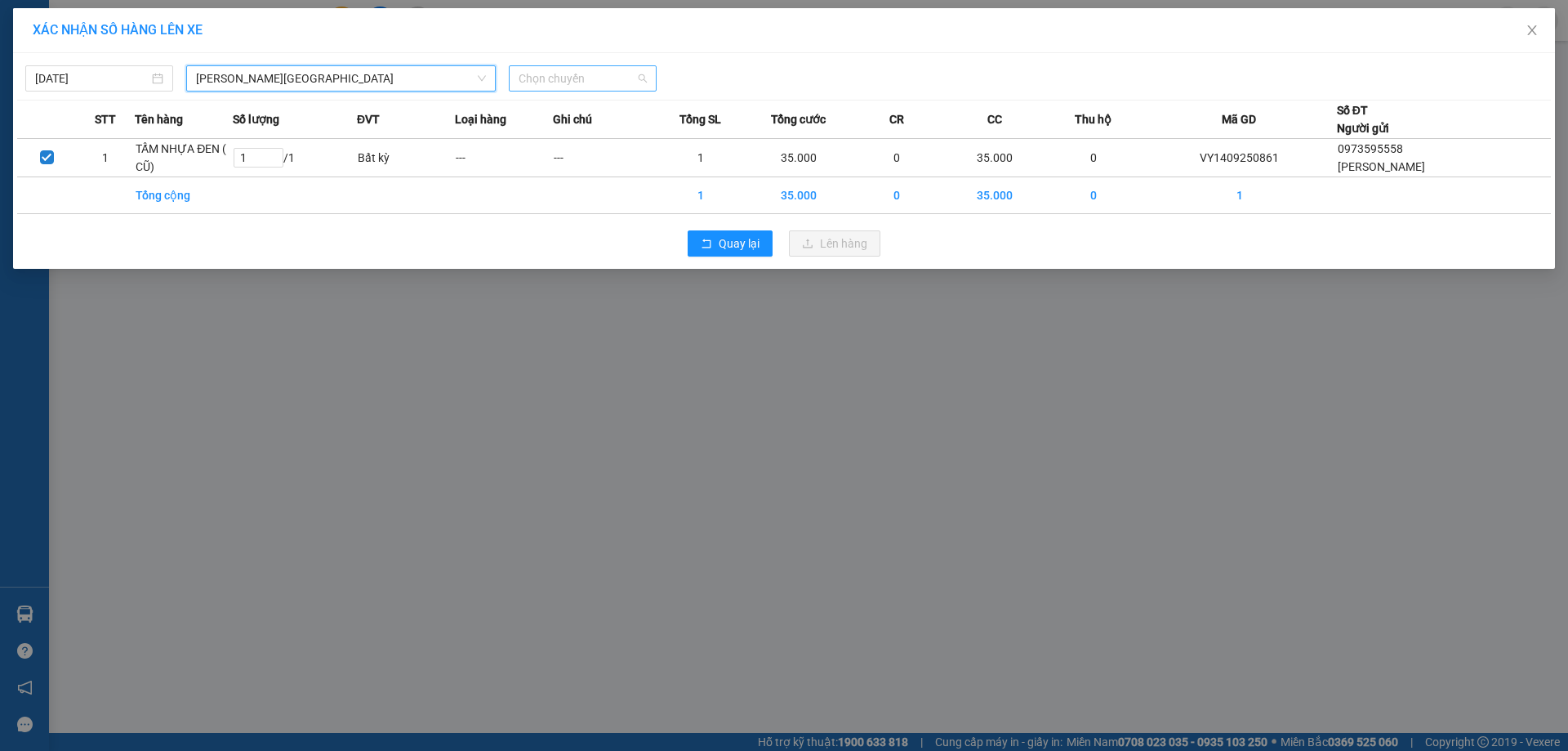
click at [577, 80] on span "Chọn chuyến" at bounding box center [583, 78] width 129 height 24
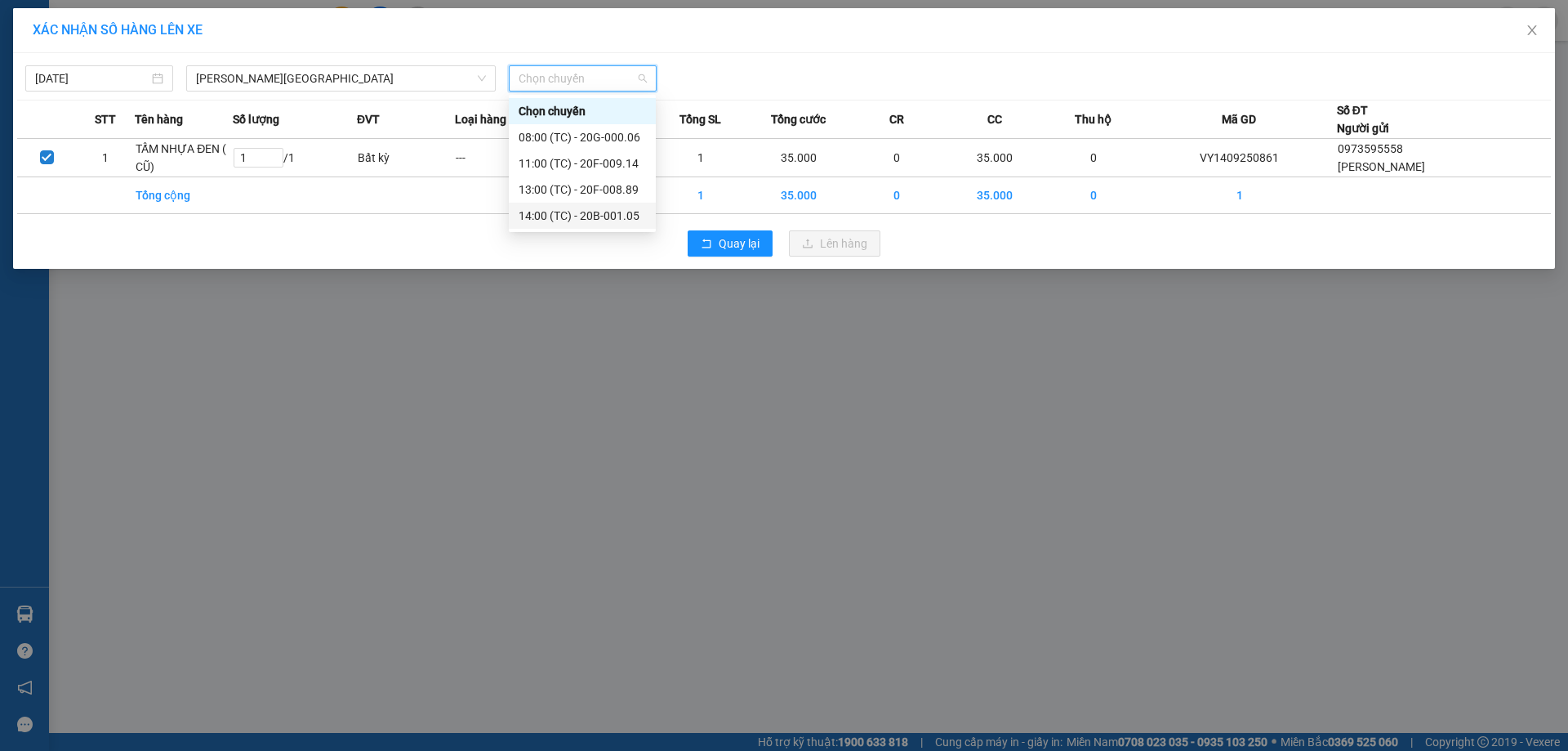
click at [589, 212] on div "14:00 (TC) - 20B-001.05" at bounding box center [583, 215] width 128 height 18
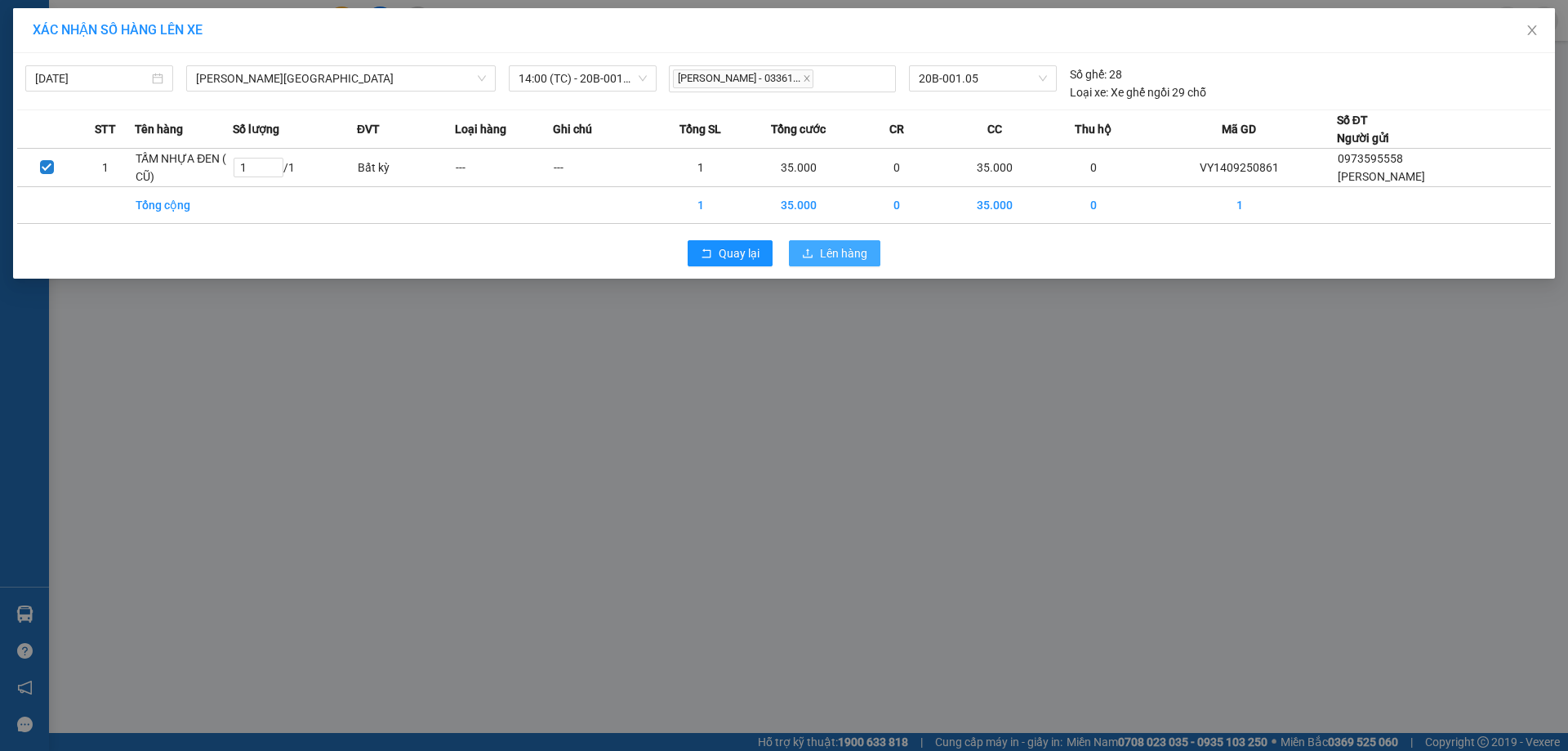
click at [860, 249] on span "Lên hàng" at bounding box center [843, 252] width 47 height 18
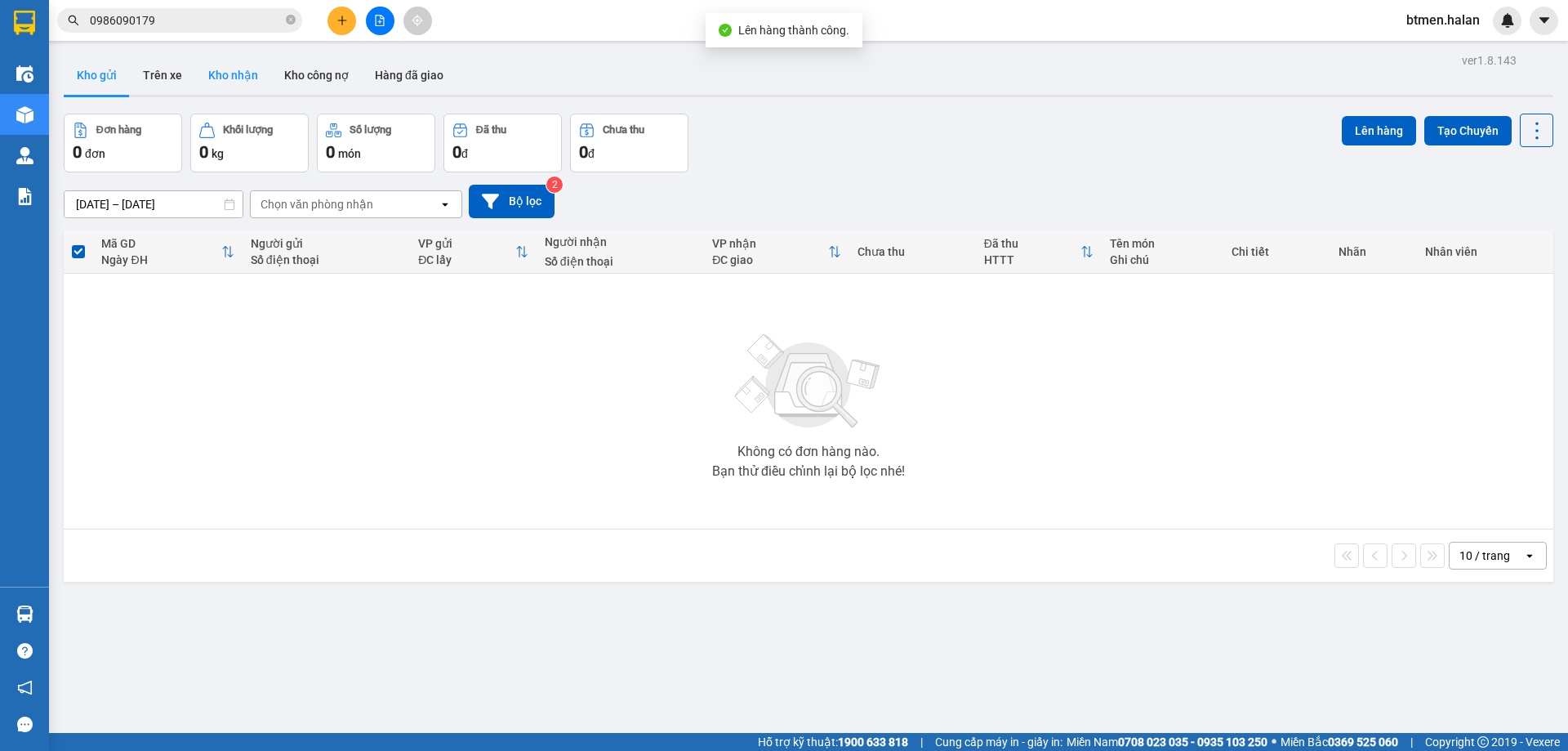
click at [220, 68] on button "Kho nhận" at bounding box center [233, 75] width 76 height 40
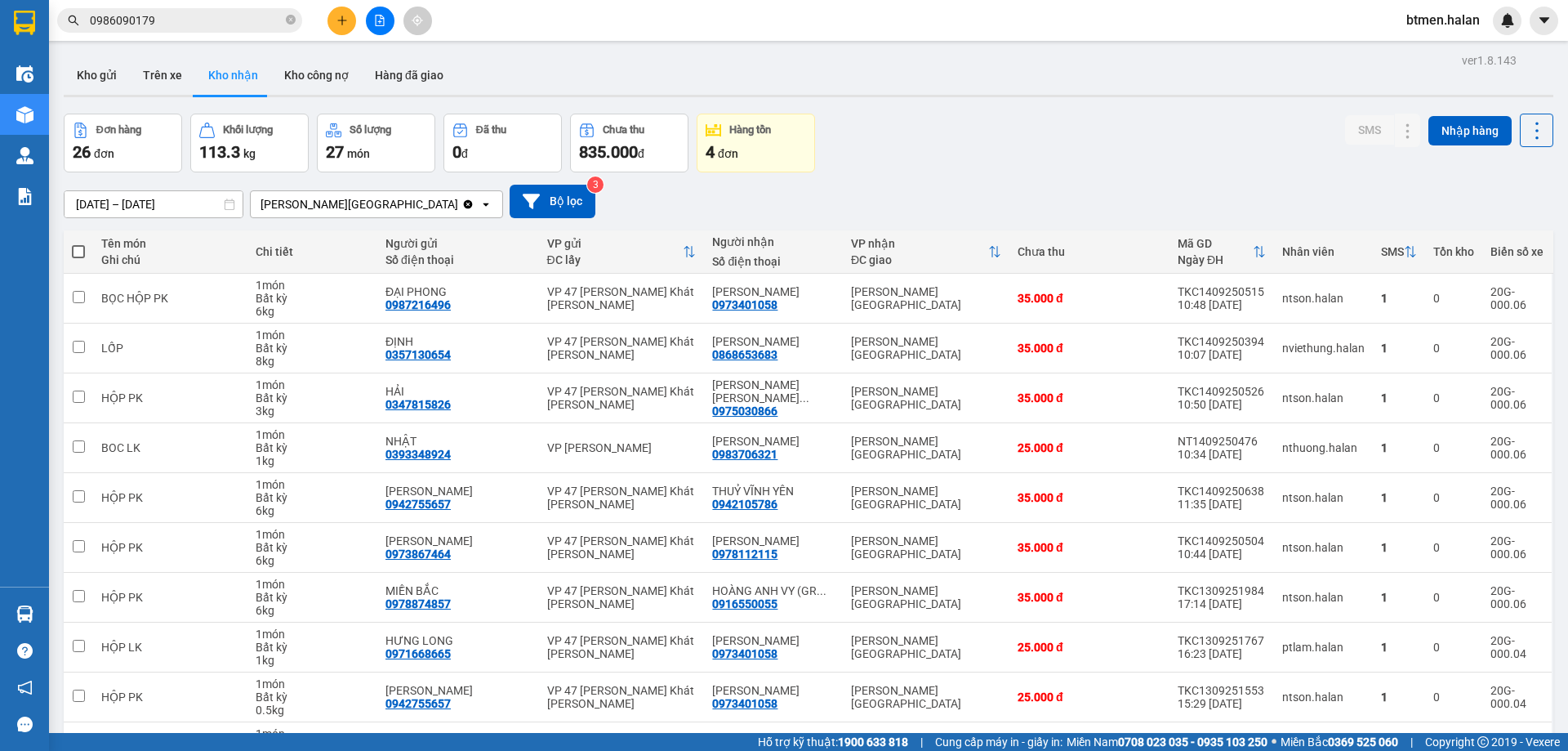
click at [1212, 167] on div "Đơn hàng 26 đơn Khối lượng 113.3 kg Số lượng 27 món Đã thu 0 đ Chưa thu 835.000…" at bounding box center [809, 143] width 1490 height 59
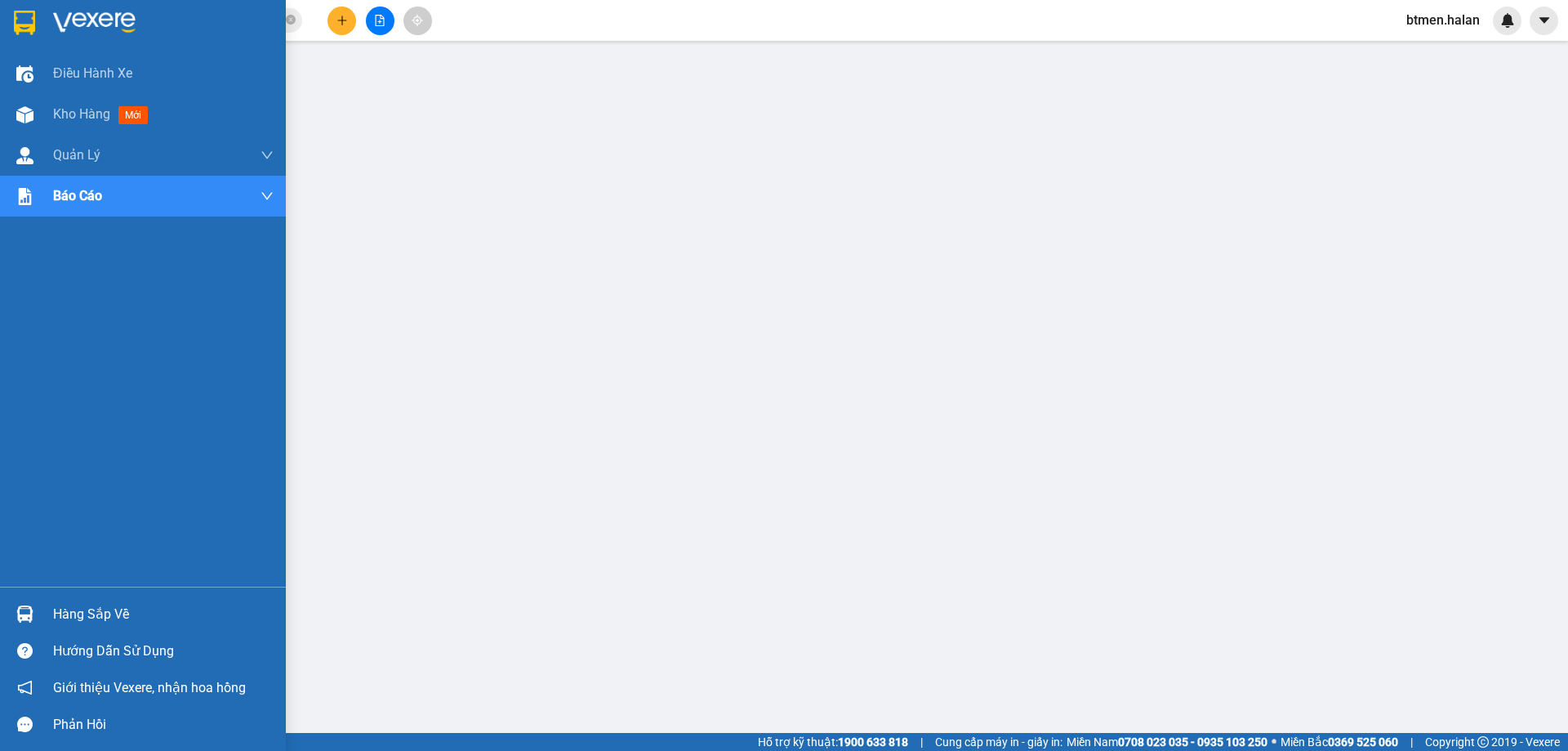
scroll to position [60, 0]
click at [78, 619] on div "Hàng sắp về" at bounding box center [163, 614] width 220 height 24
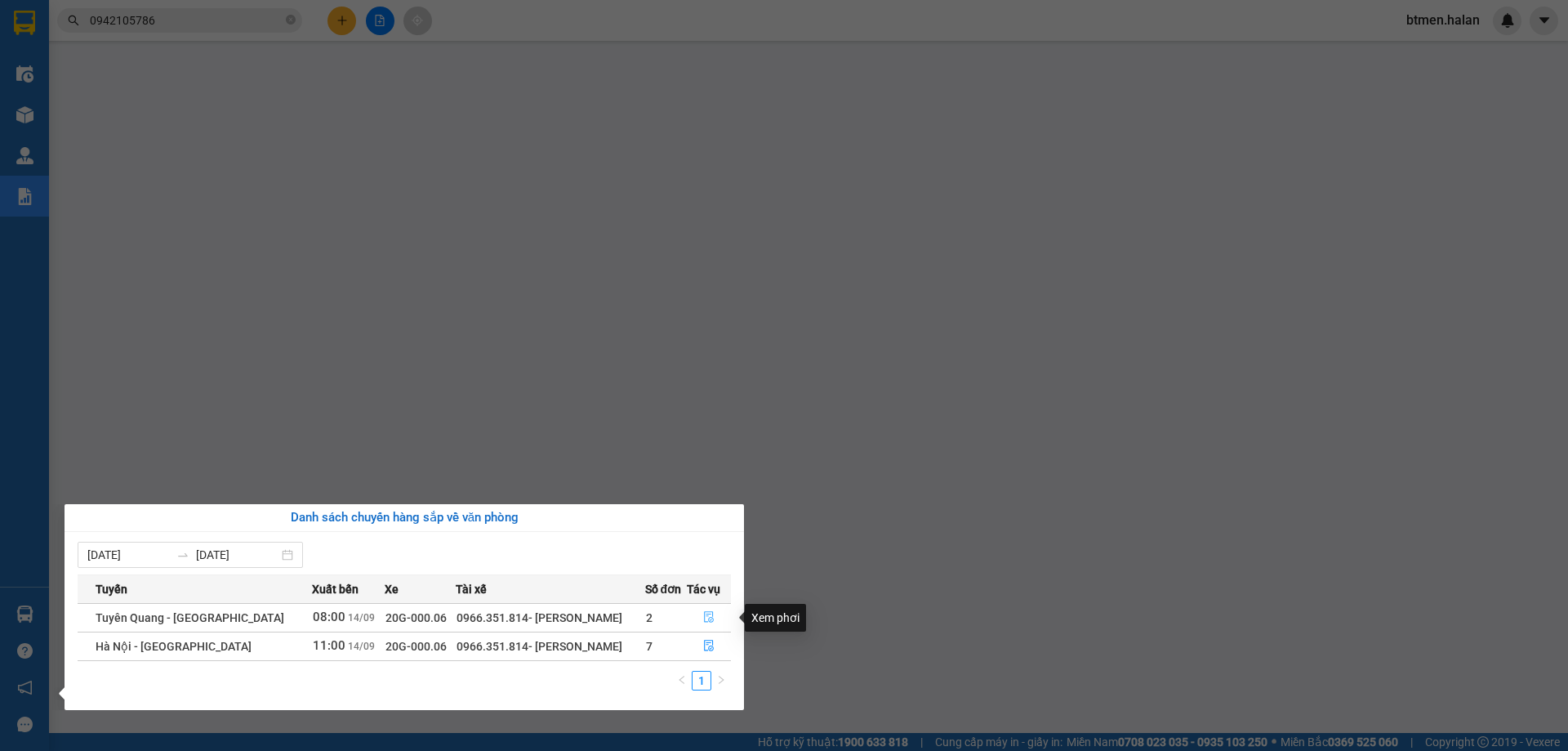
click at [698, 613] on button "button" at bounding box center [709, 617] width 43 height 26
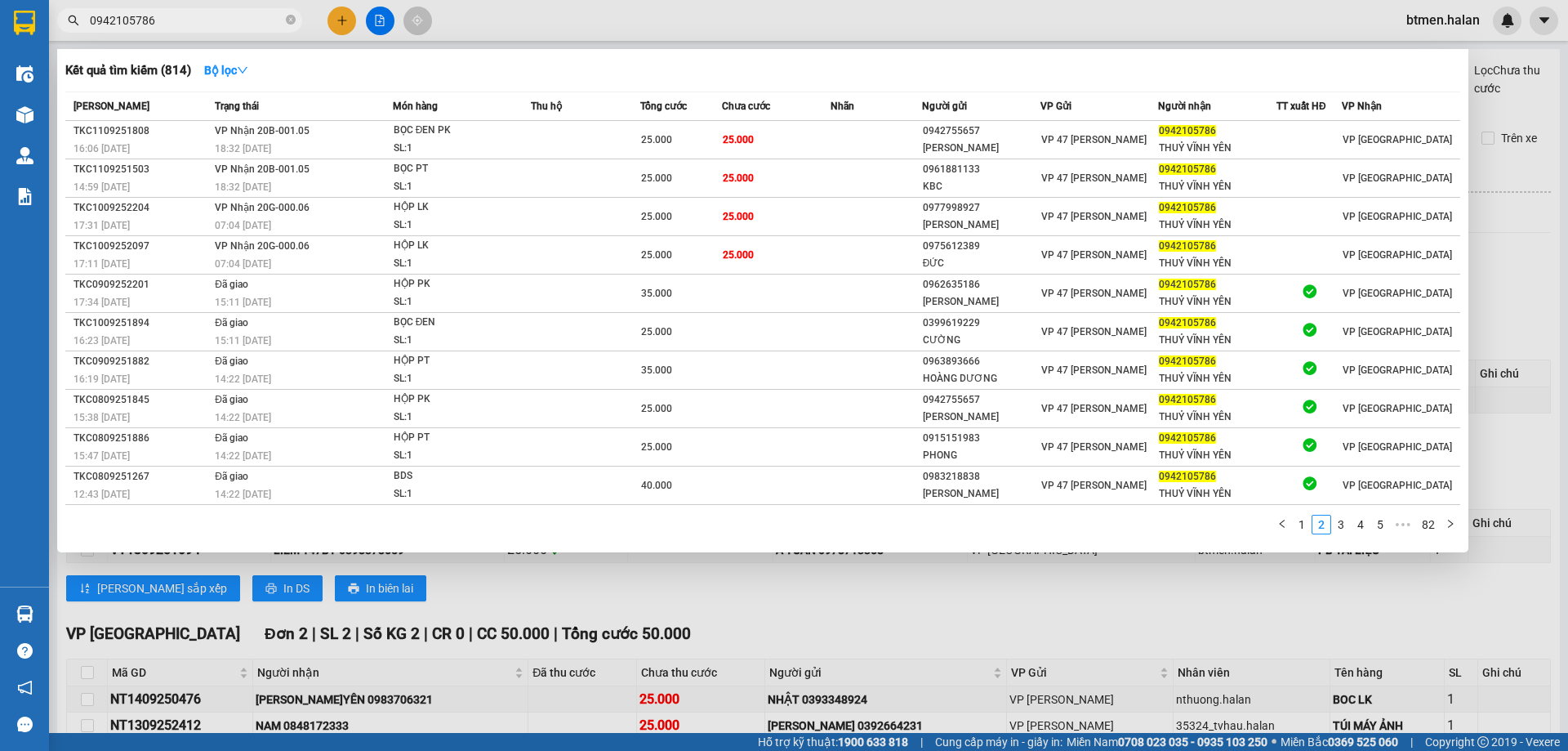
click at [158, 19] on input "0942105786" at bounding box center [186, 20] width 193 height 18
paste input "87343898"
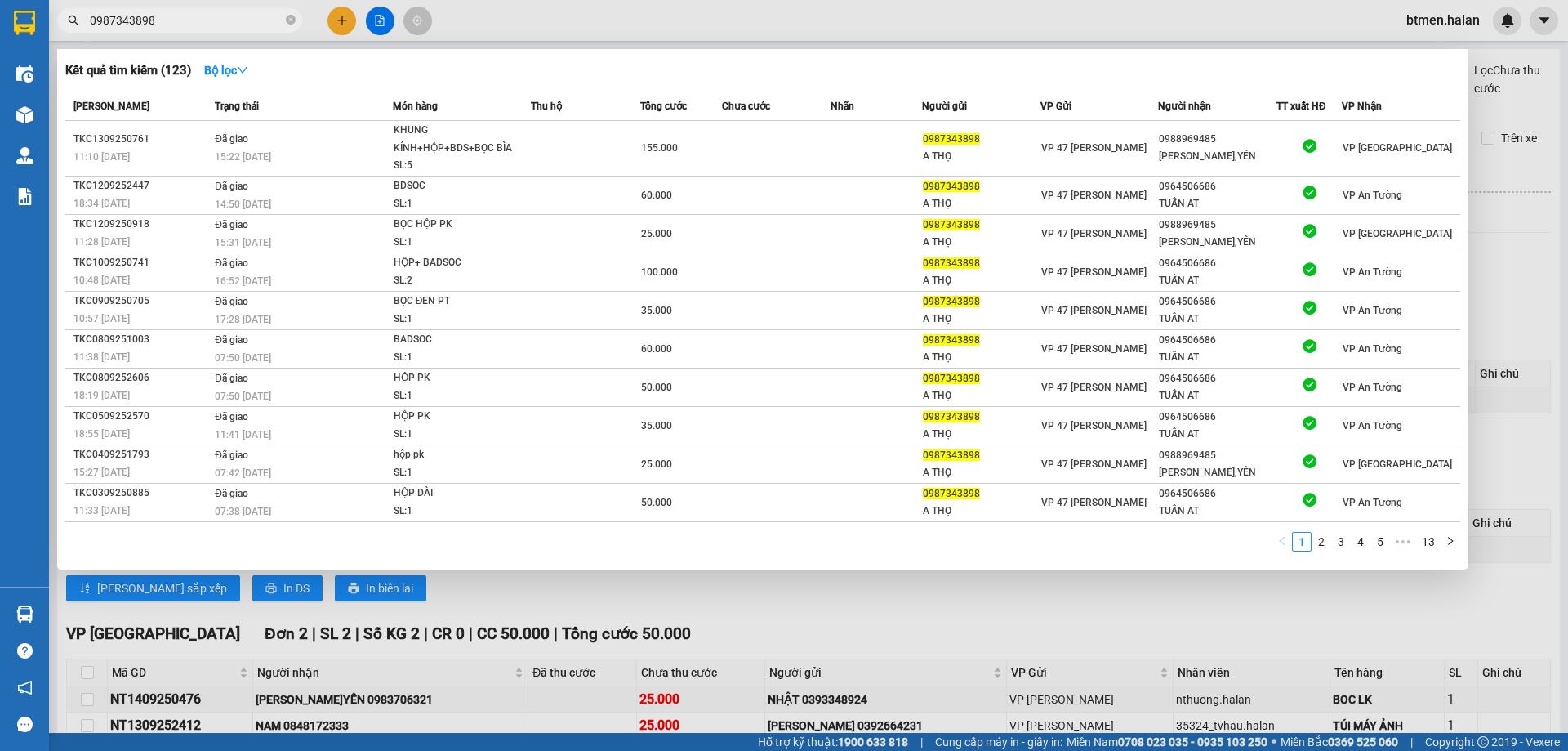
type input "0987343898"
click at [644, 616] on div at bounding box center [784, 375] width 1568 height 751
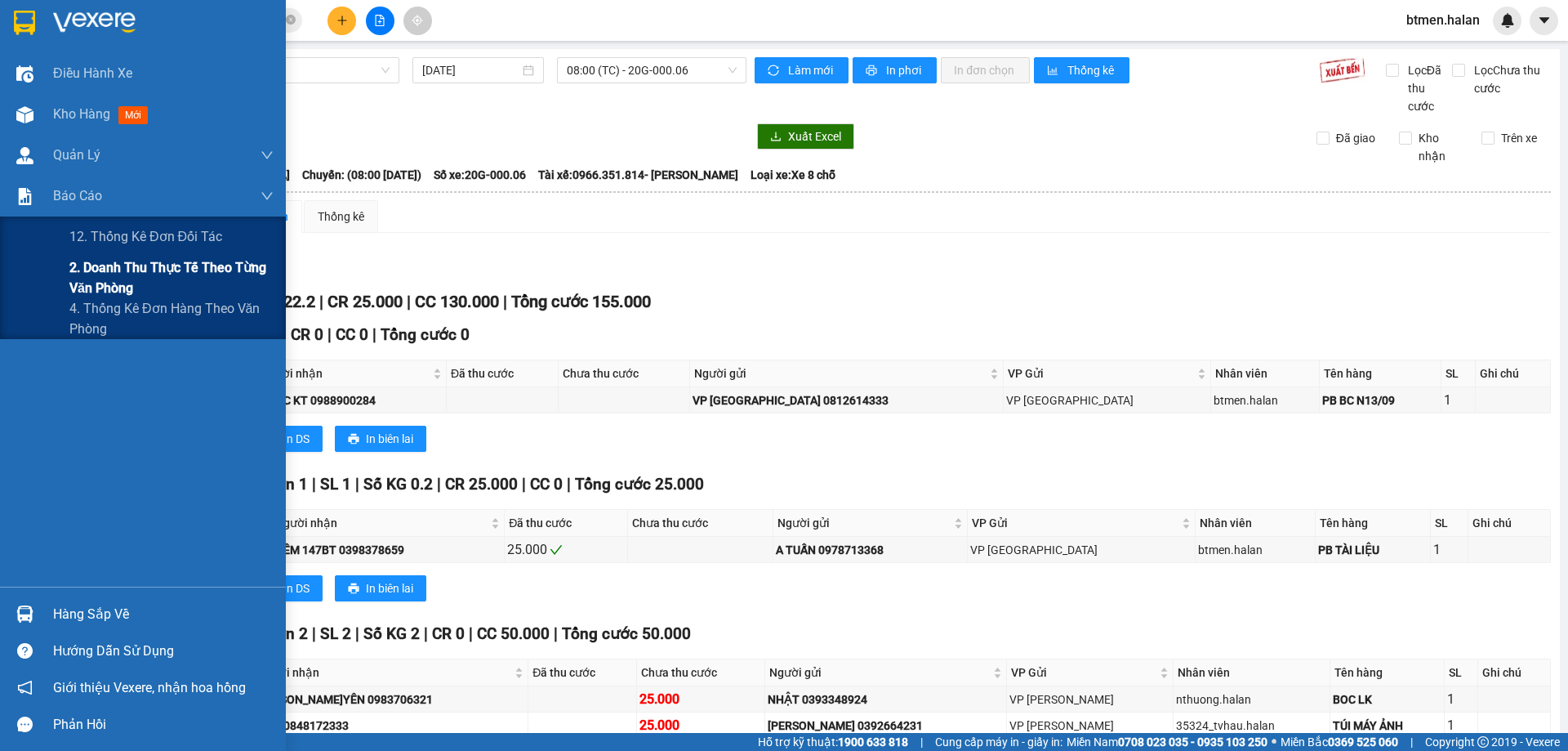
click at [100, 272] on span "2. Doanh thu thực tế theo từng văn phòng" at bounding box center [172, 278] width 204 height 41
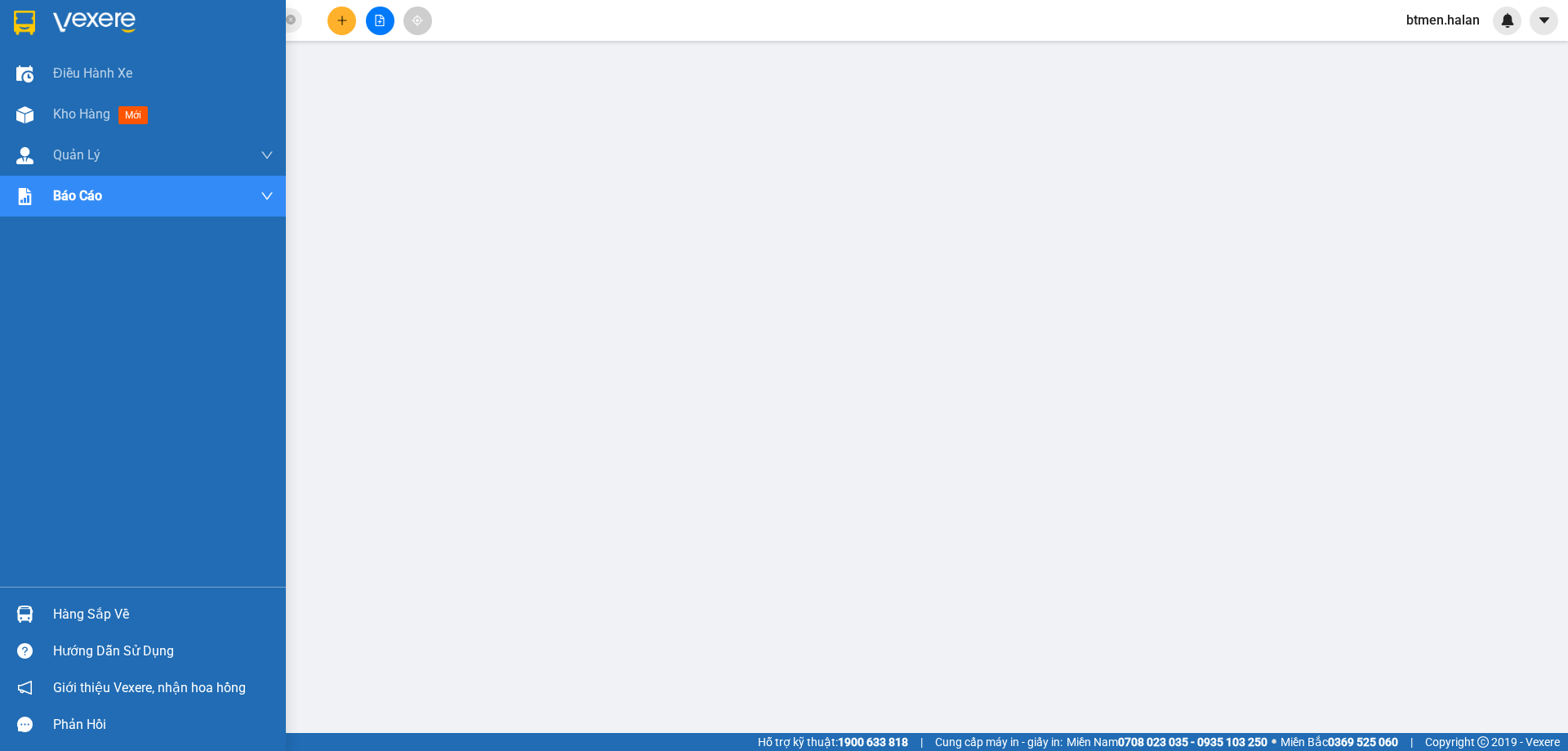
drag, startPoint x: 73, startPoint y: 611, endPoint x: 139, endPoint y: 618, distance: 66.4
click at [74, 611] on div "Hàng sắp về" at bounding box center [163, 614] width 220 height 24
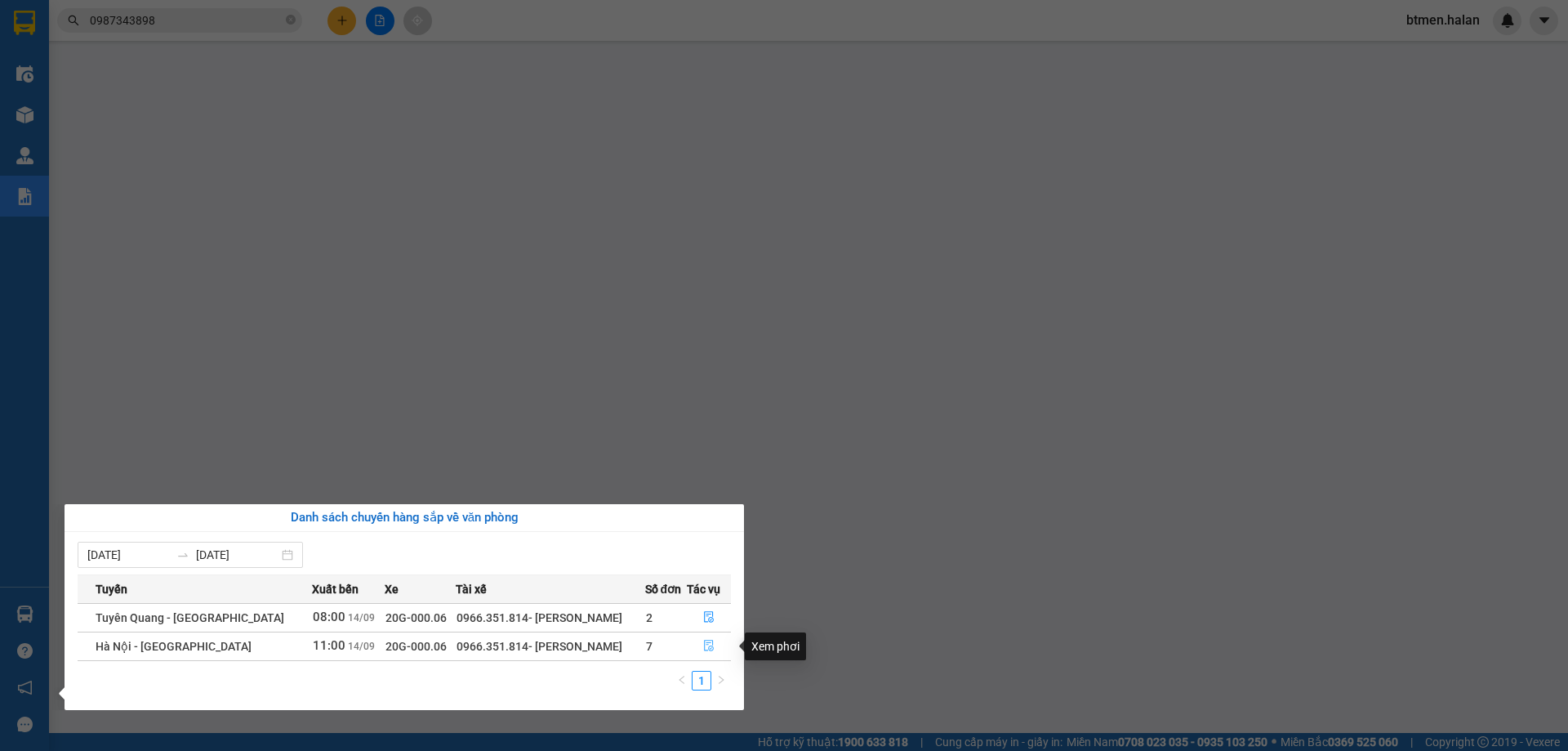
click at [705, 645] on icon "file-done" at bounding box center [709, 646] width 12 height 12
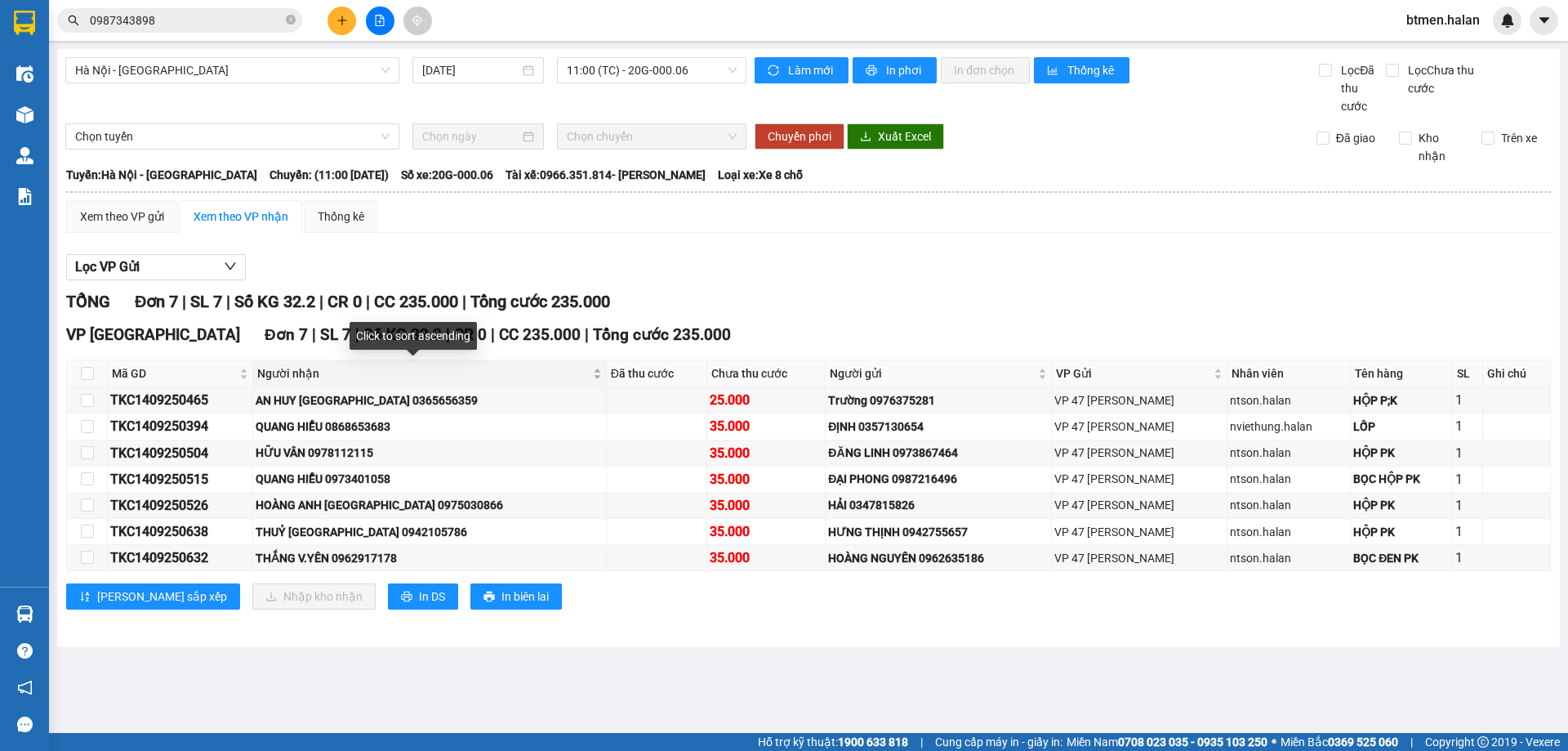
click at [301, 374] on span "Người nhận" at bounding box center [423, 373] width 332 height 18
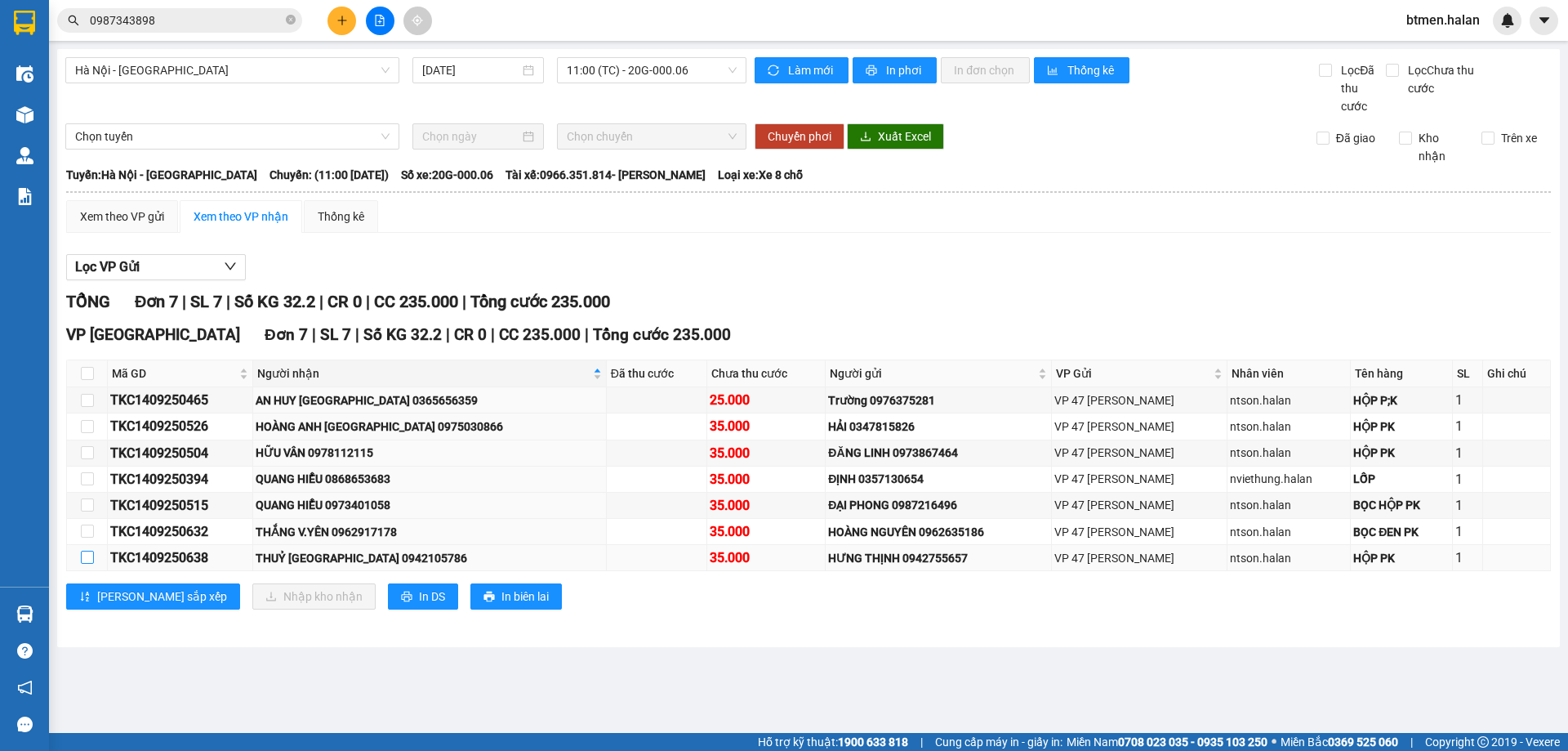
click at [88, 558] on input "checkbox" at bounding box center [87, 558] width 13 height 13
checkbox input "true"
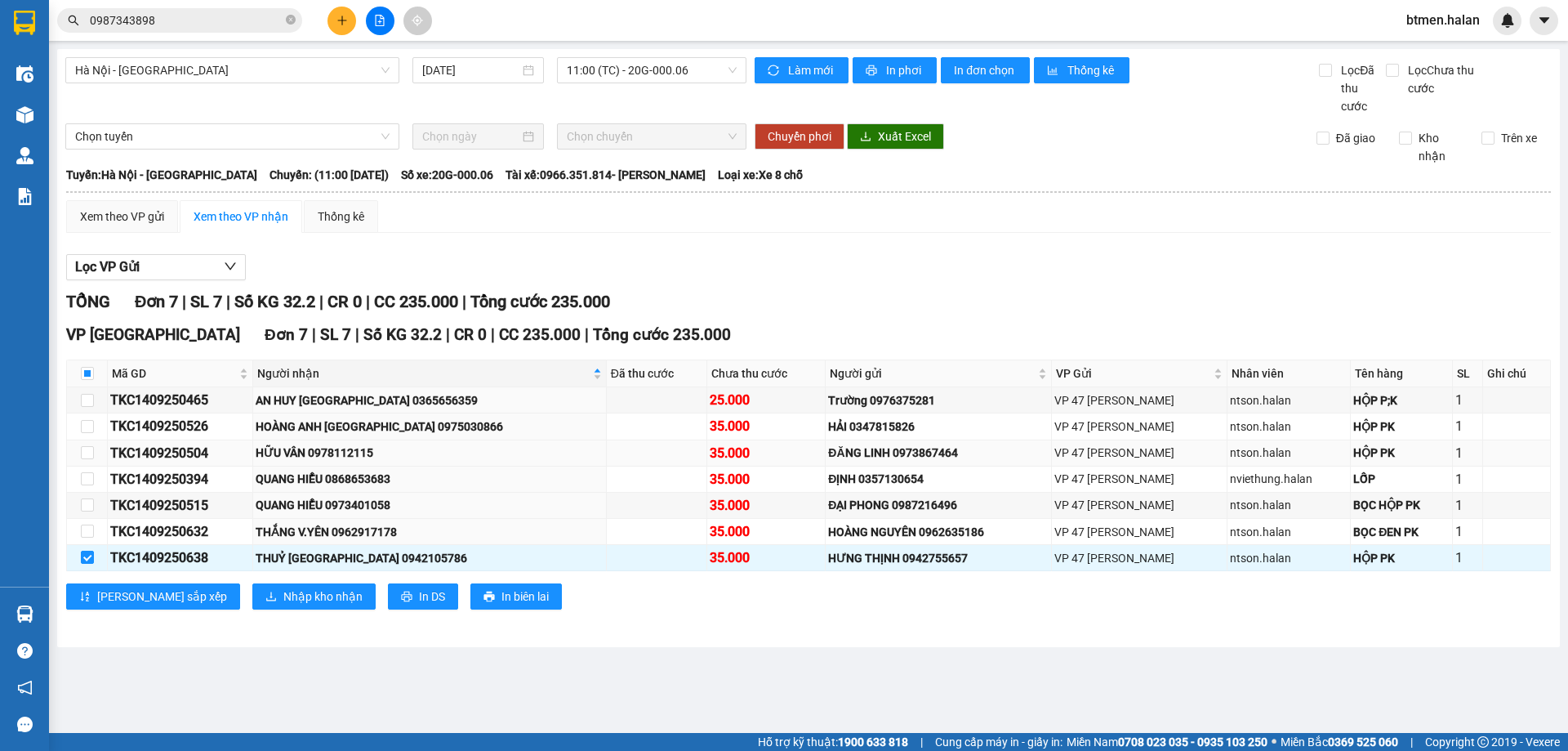
click at [77, 446] on td at bounding box center [87, 453] width 41 height 26
click at [84, 449] on input "checkbox" at bounding box center [87, 452] width 13 height 13
checkbox input "true"
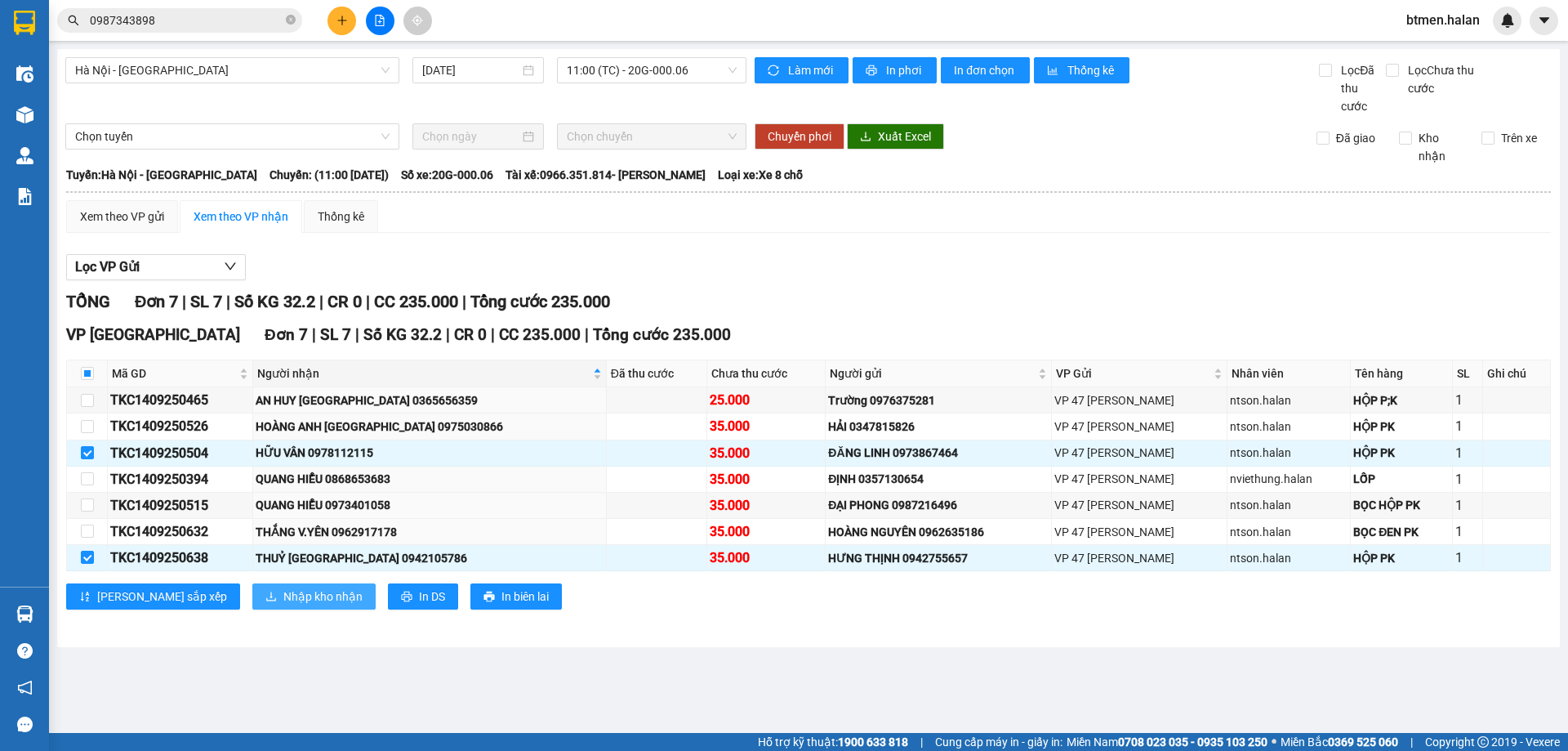
click at [283, 600] on span "Nhập kho nhận" at bounding box center [323, 595] width 79 height 18
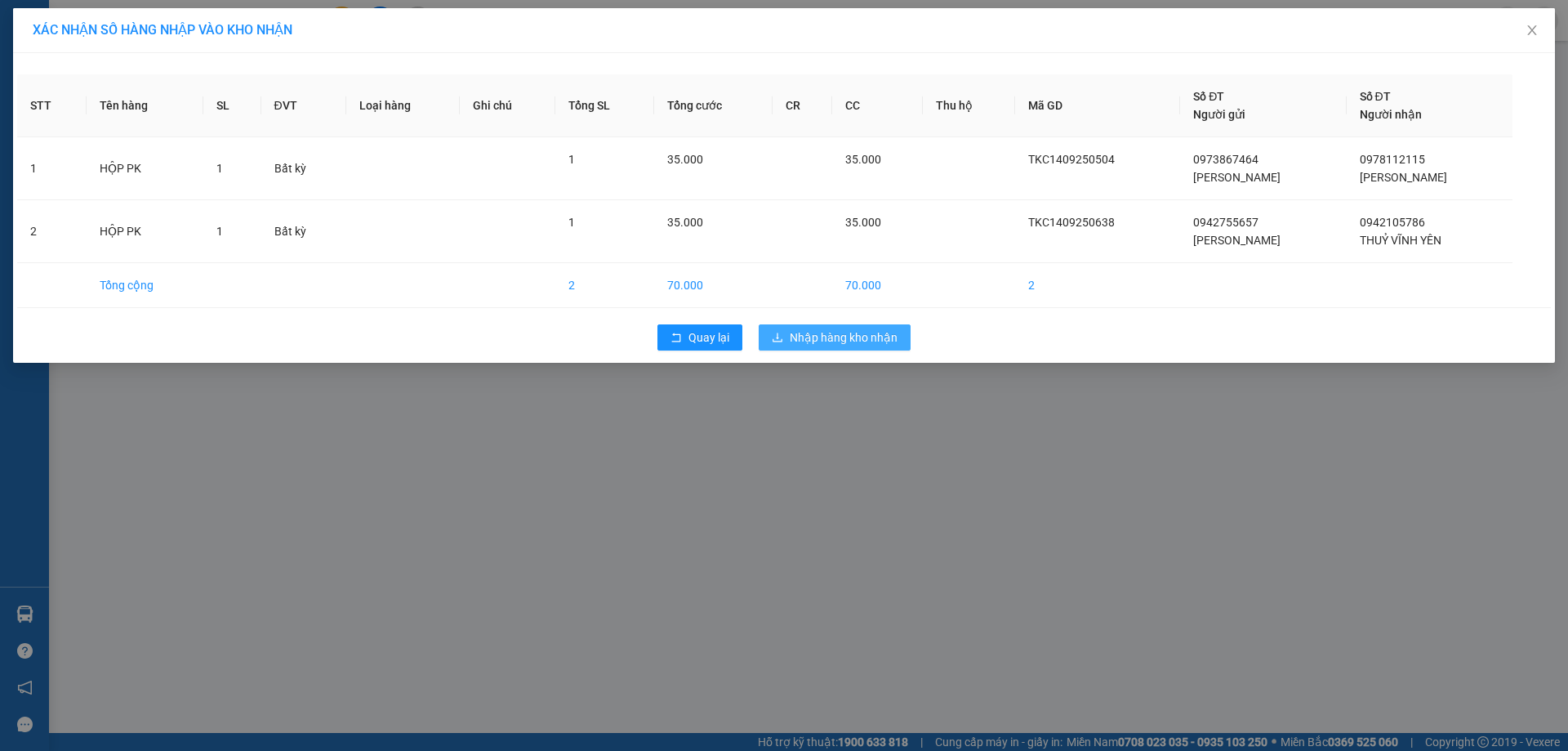
click at [807, 343] on span "Nhập hàng kho nhận" at bounding box center [843, 336] width 108 height 18
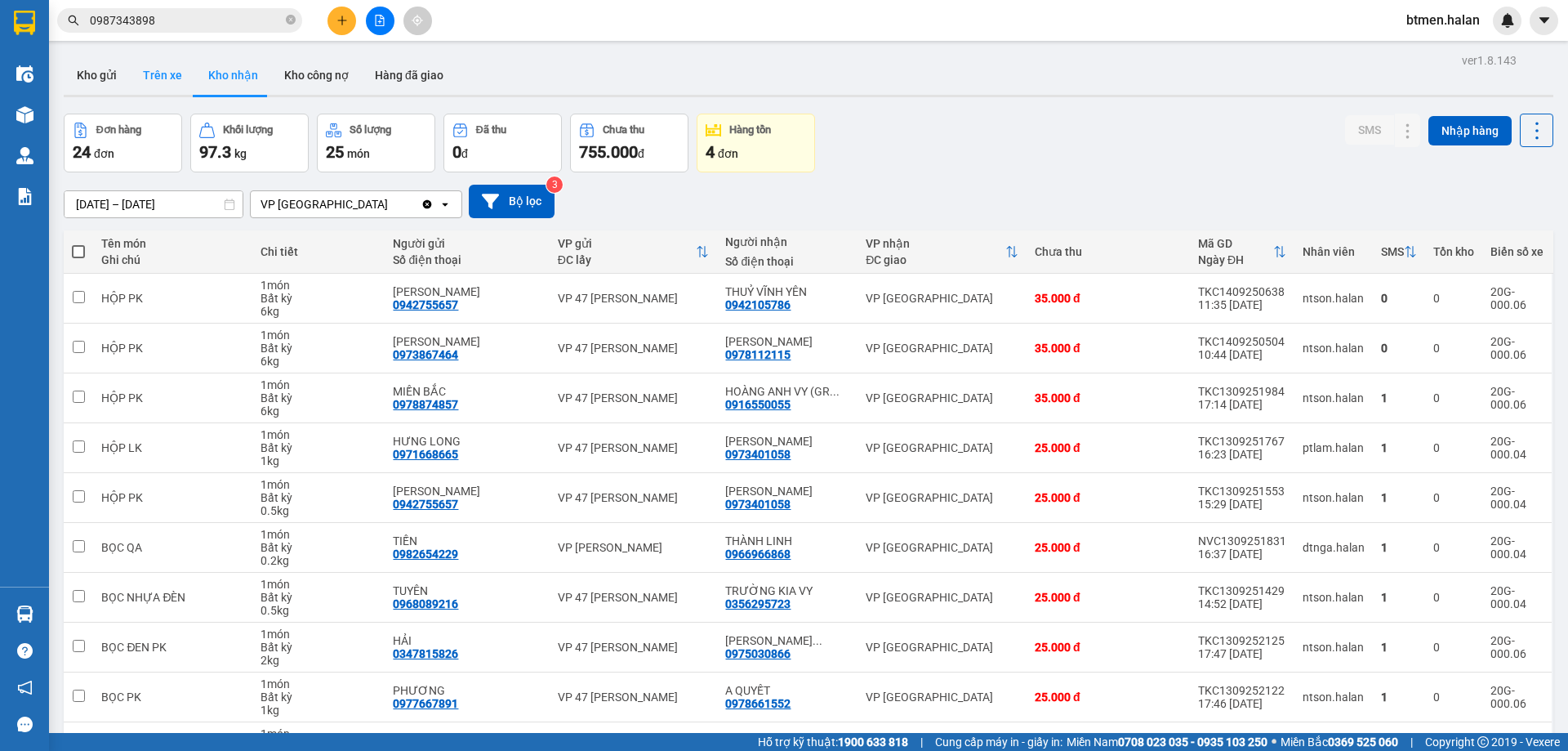
click at [158, 69] on button "Trên xe" at bounding box center [162, 75] width 66 height 40
type input "07/01/2012 – 14/09/2025"
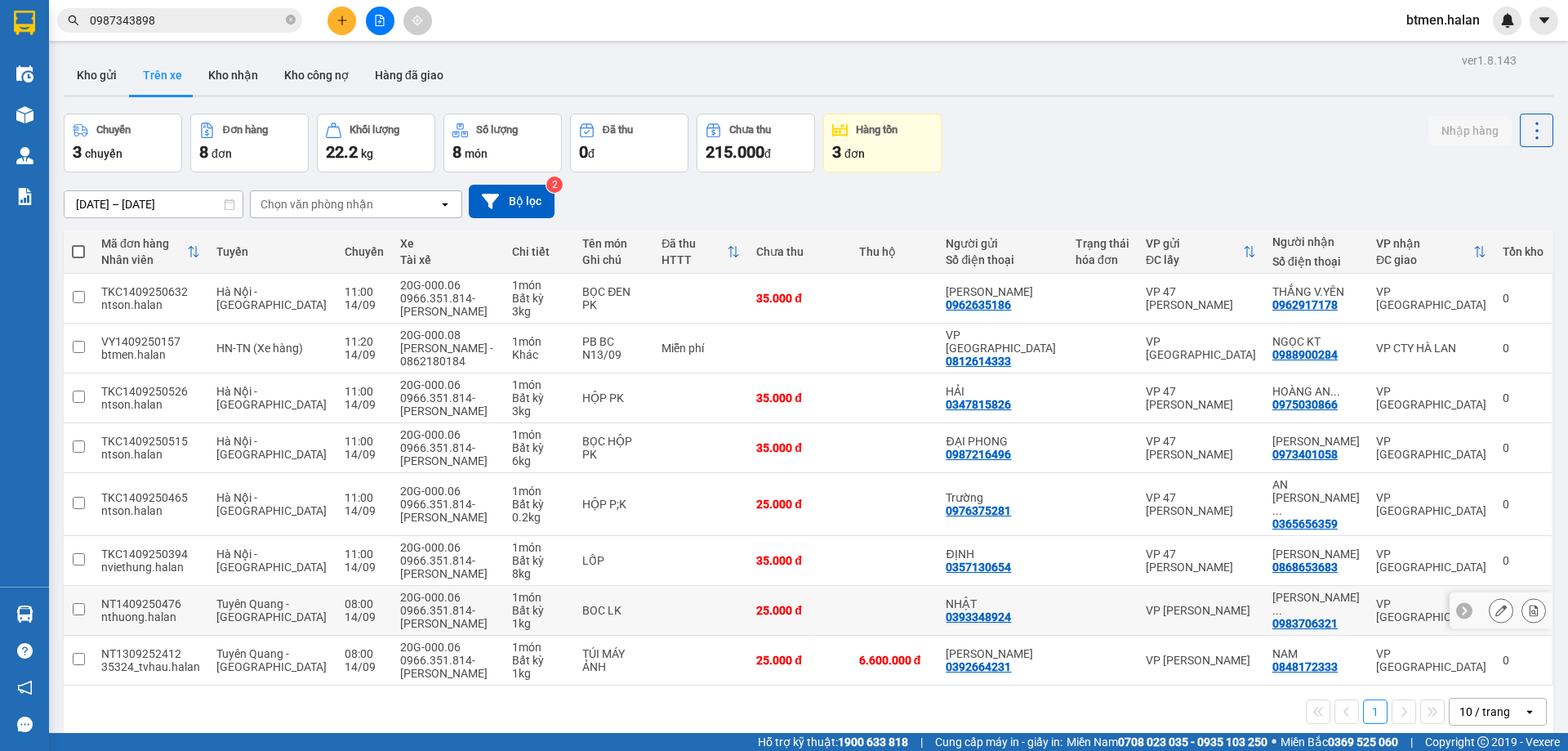
click at [78, 603] on input "checkbox" at bounding box center [78, 609] width 13 height 13
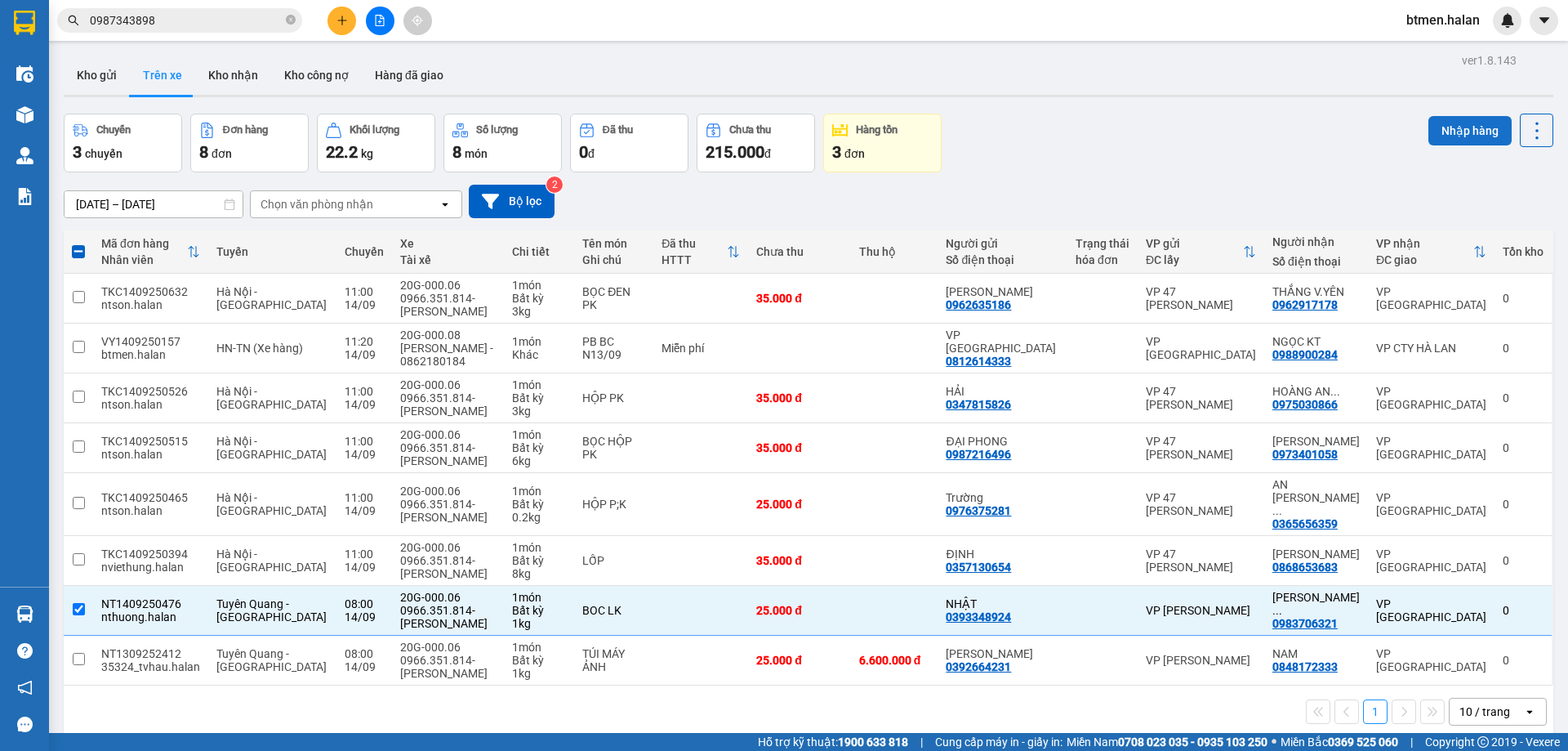
click at [1475, 132] on button "Nhập hàng" at bounding box center [1470, 130] width 83 height 29
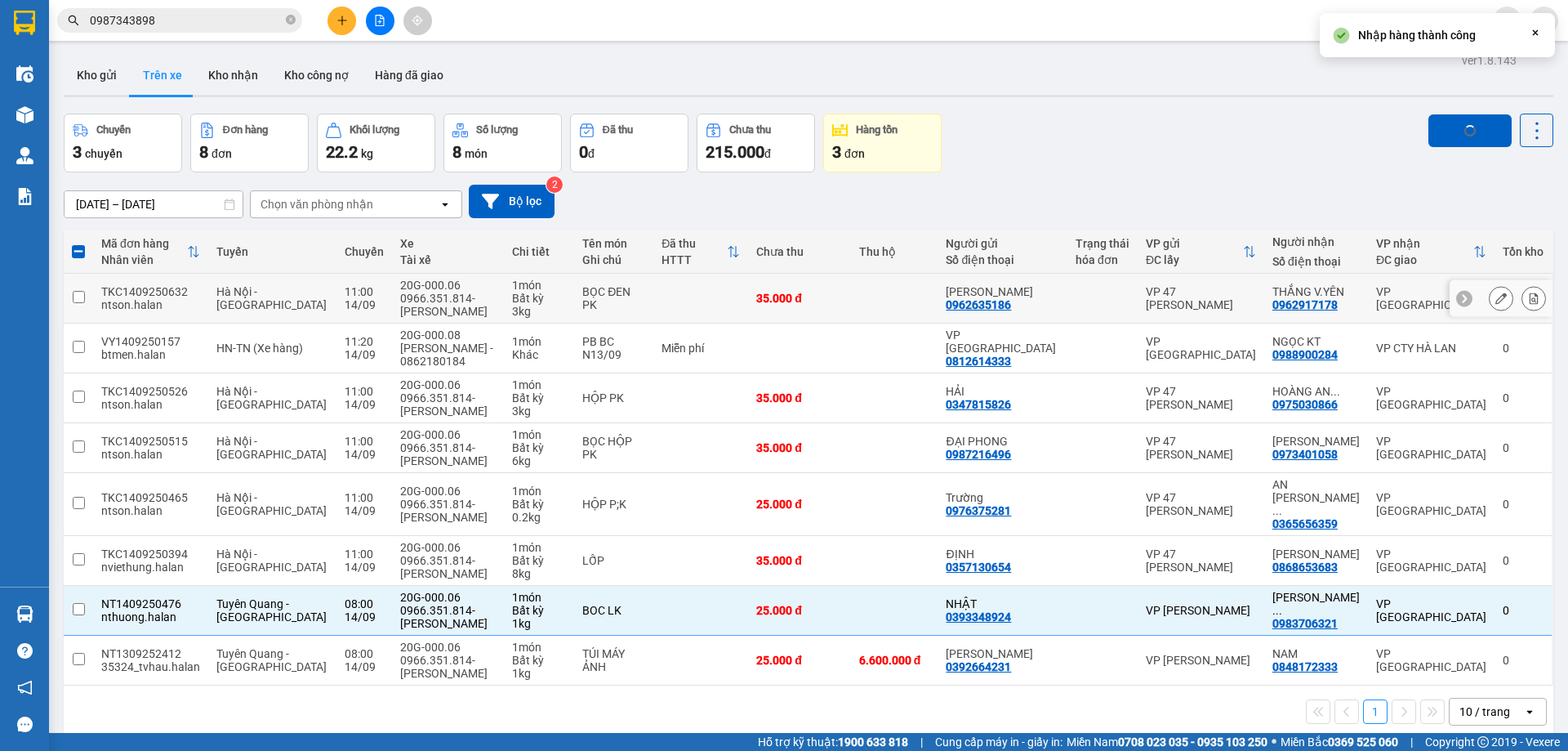
checkbox input "false"
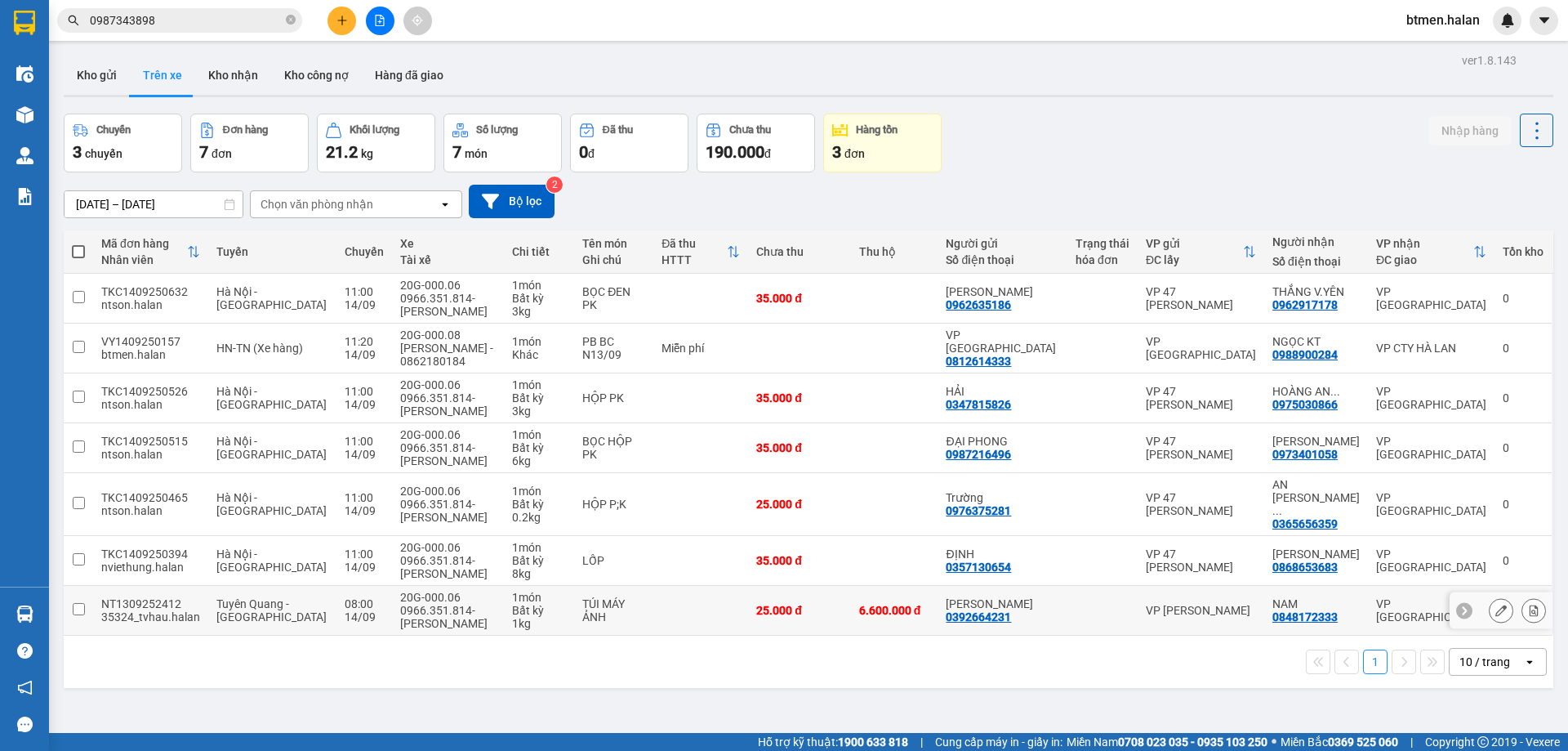
click at [1317, 611] on div "0848172333" at bounding box center [1305, 617] width 66 height 13
copy div "0848172333"
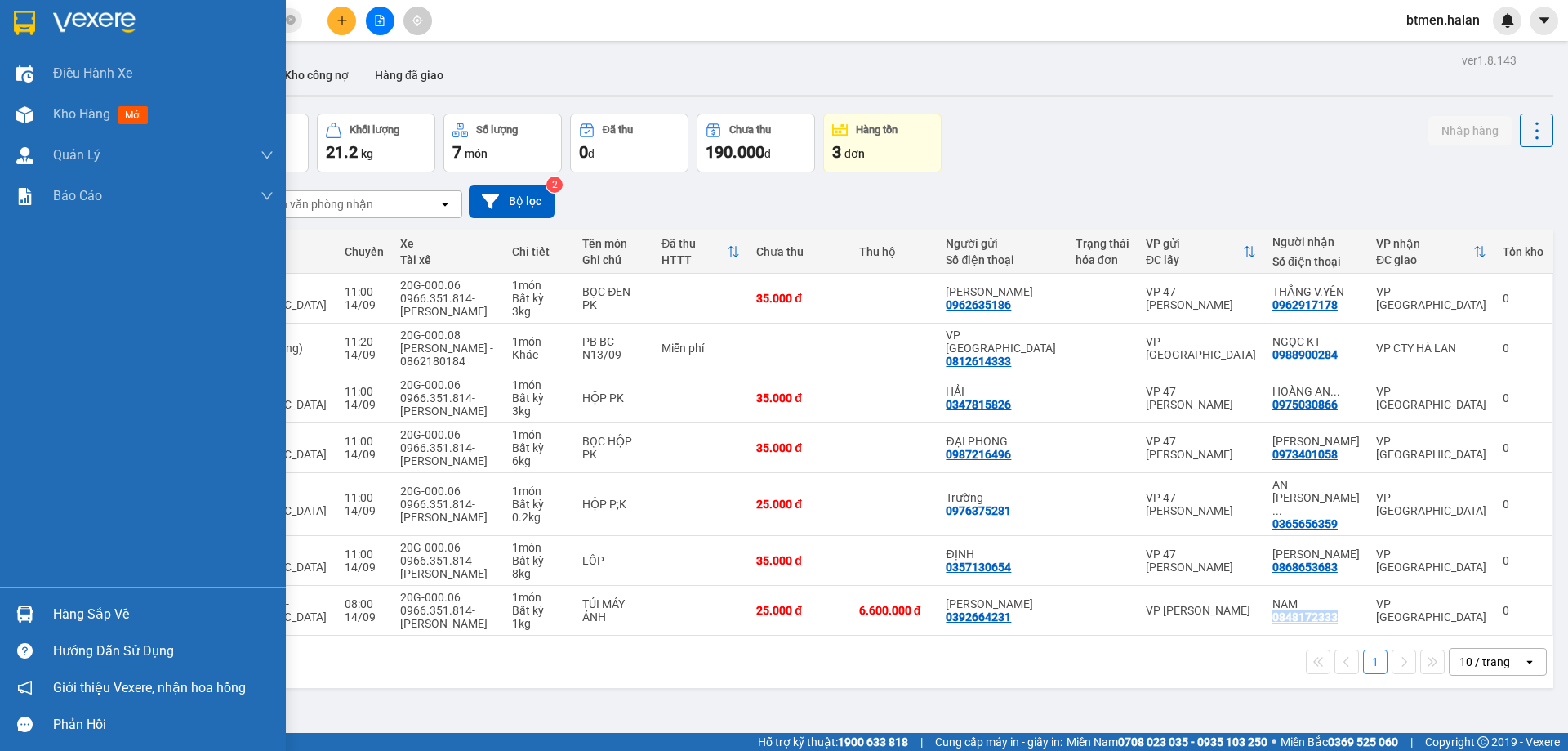
click at [99, 621] on div "Hàng sắp về" at bounding box center [163, 614] width 220 height 24
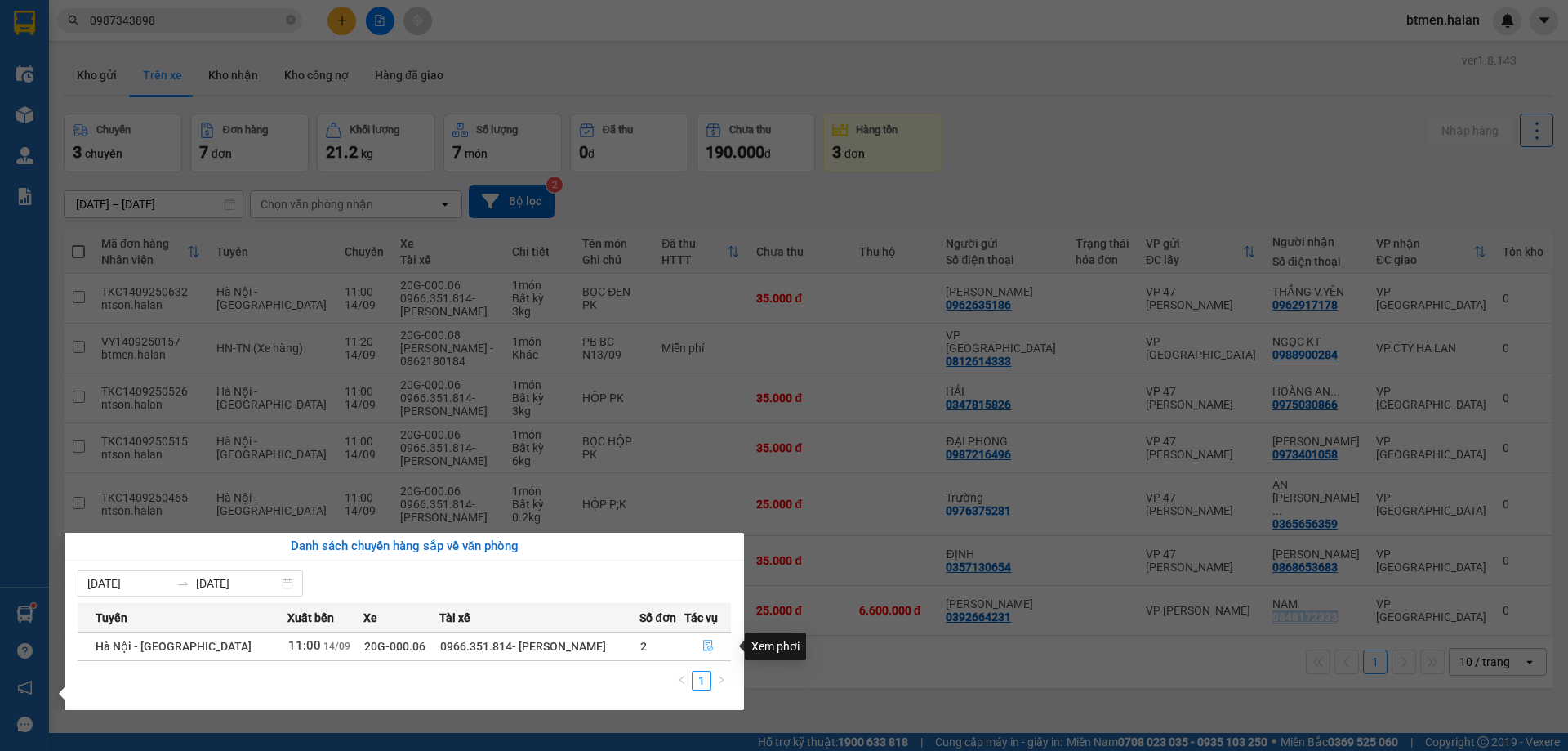
click at [702, 651] on icon "file-done" at bounding box center [708, 646] width 12 height 12
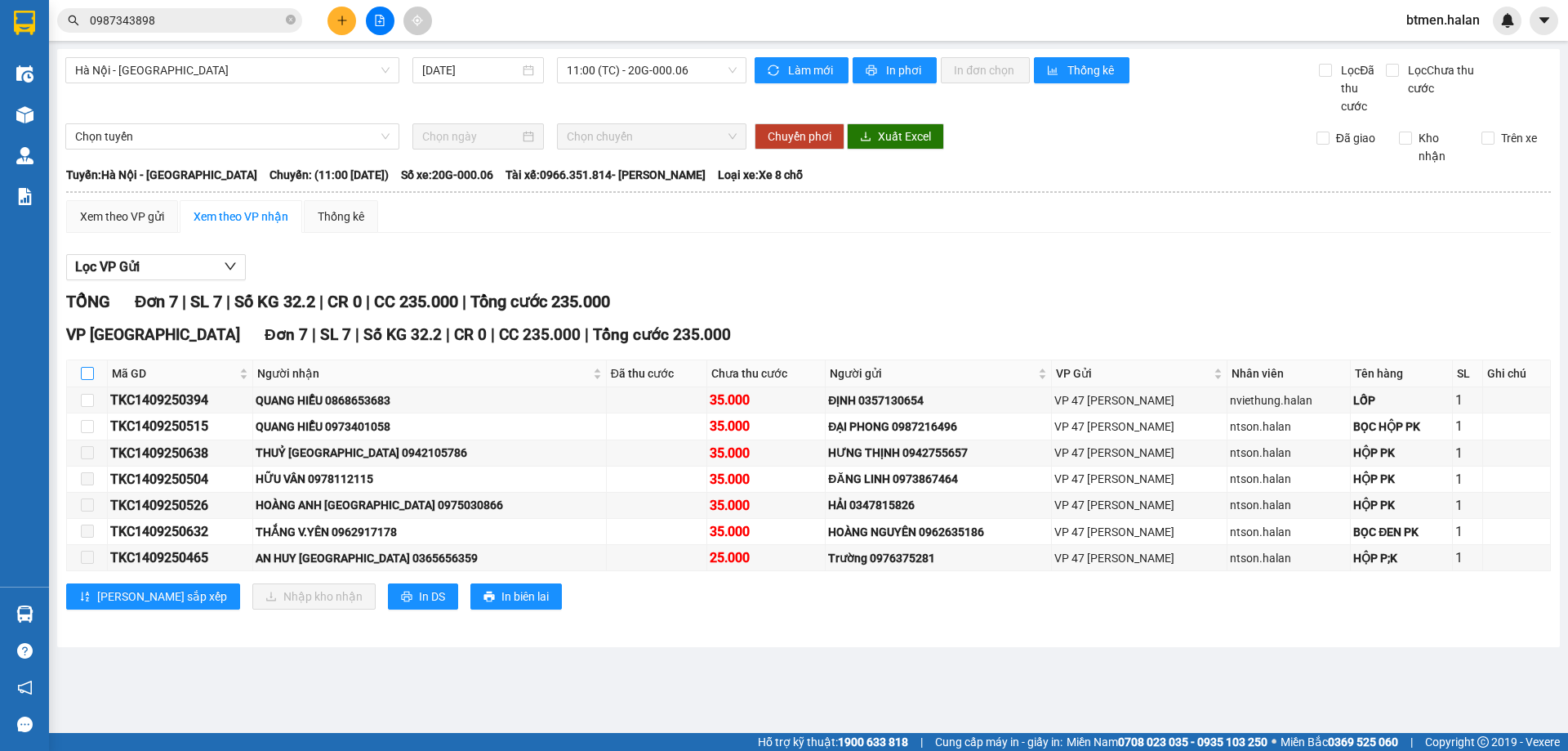
click at [86, 366] on label at bounding box center [87, 373] width 13 height 18
click at [86, 367] on input "checkbox" at bounding box center [87, 373] width 13 height 13
checkbox input "true"
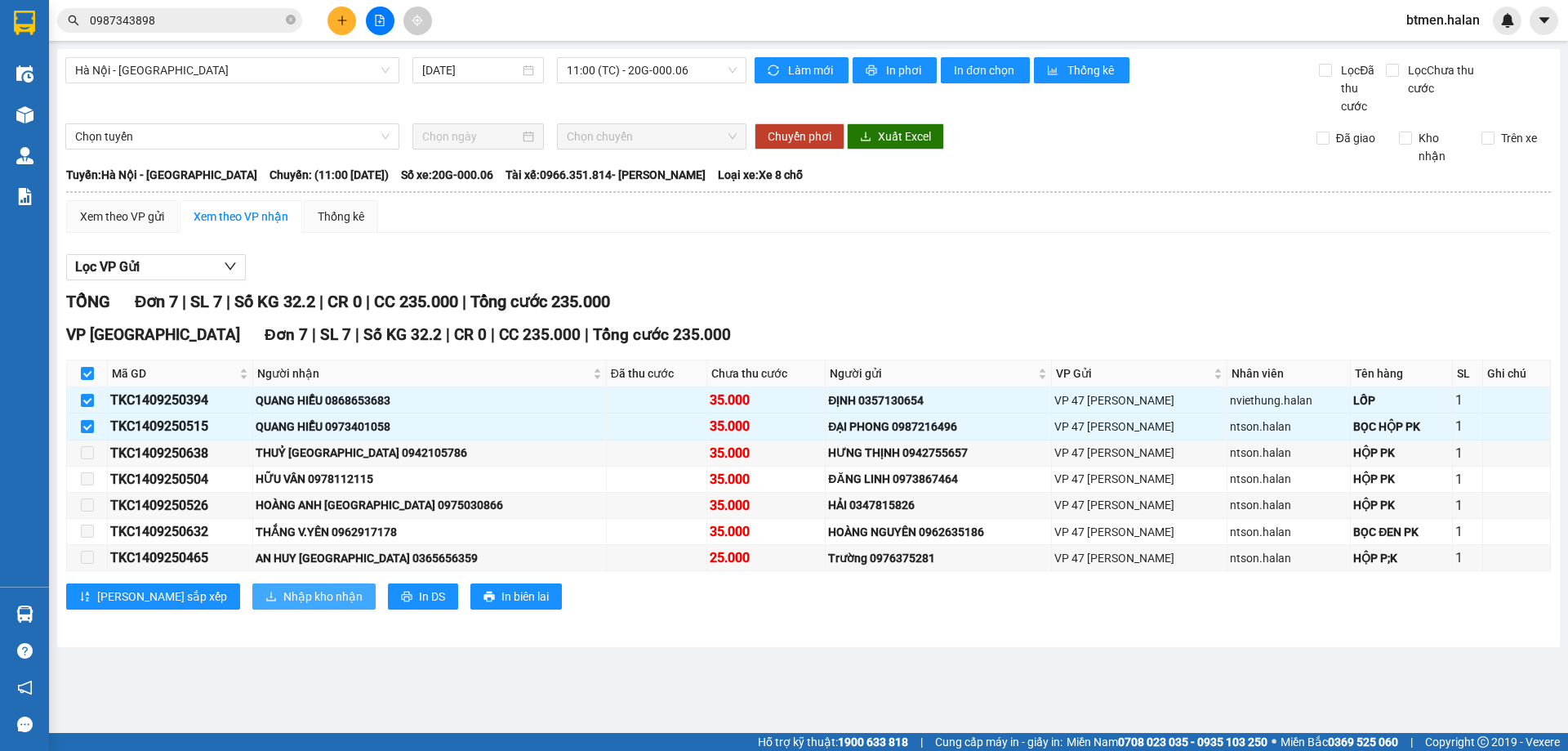
click at [283, 594] on span "Nhập kho nhận" at bounding box center [323, 595] width 79 height 18
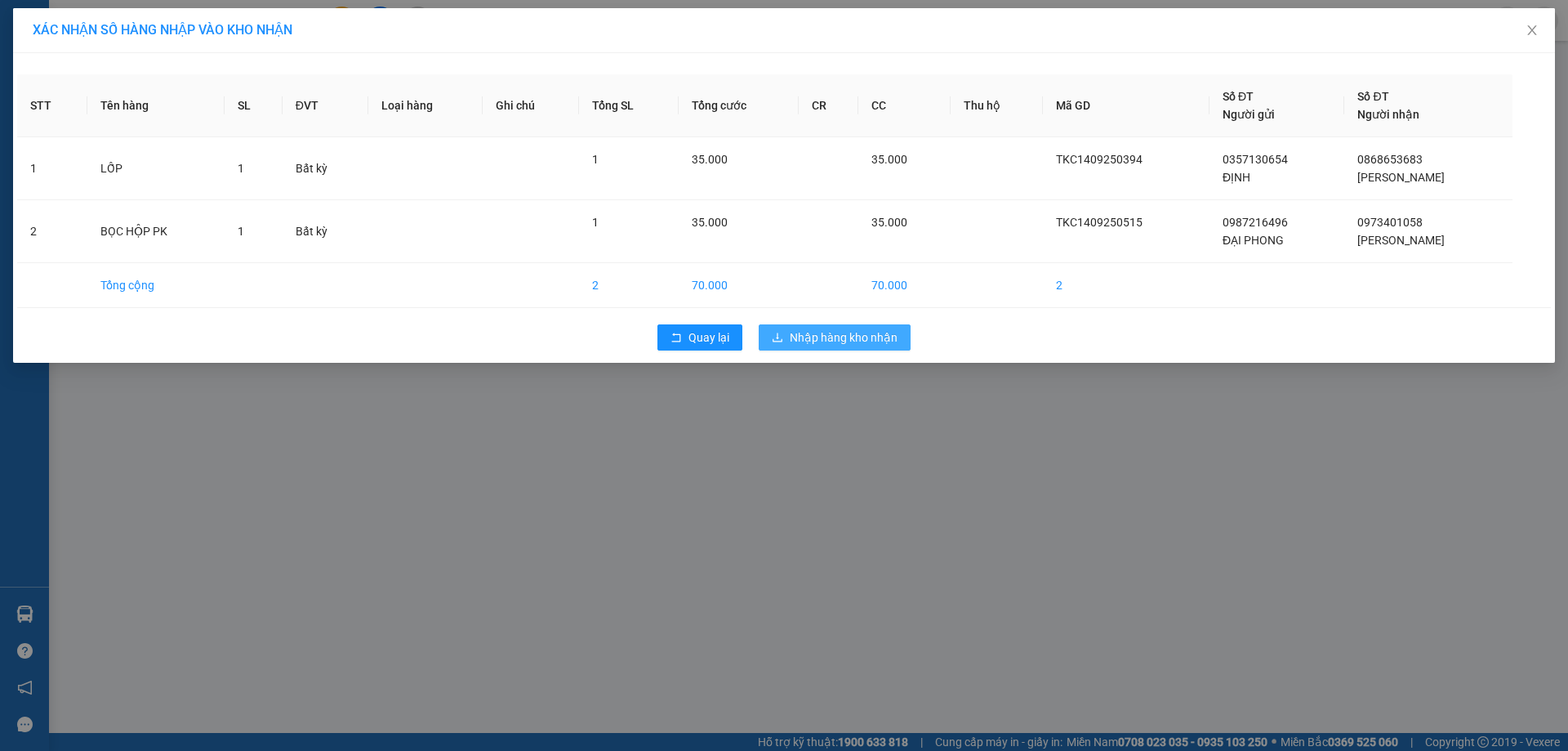
click at [828, 344] on span "Nhập hàng kho nhận" at bounding box center [843, 336] width 108 height 18
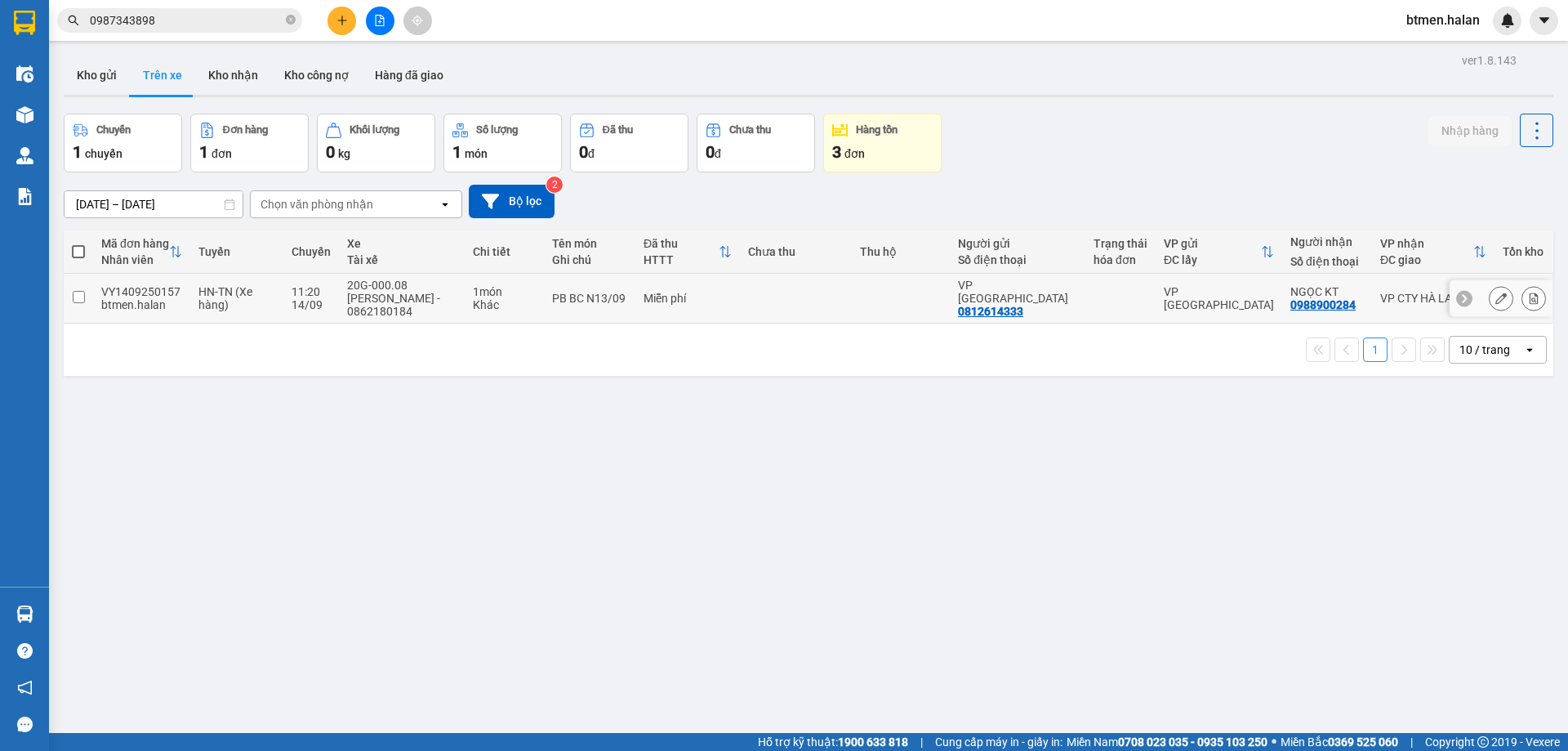
click at [1012, 304] on div "0812614333" at bounding box center [990, 311] width 66 height 13
copy div "0812614333"
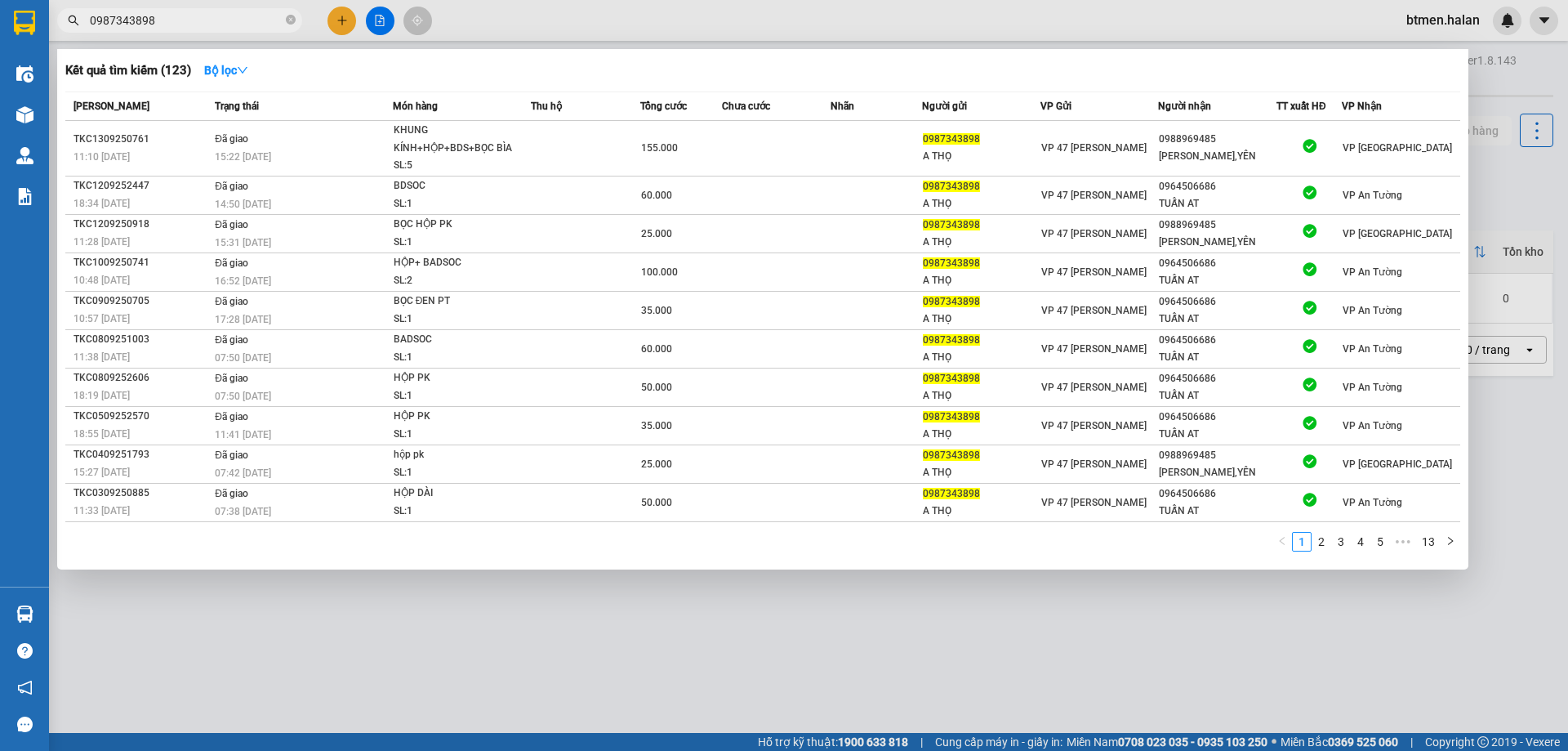
click at [192, 22] on input "0987343898" at bounding box center [186, 20] width 193 height 18
paste input "812614333"
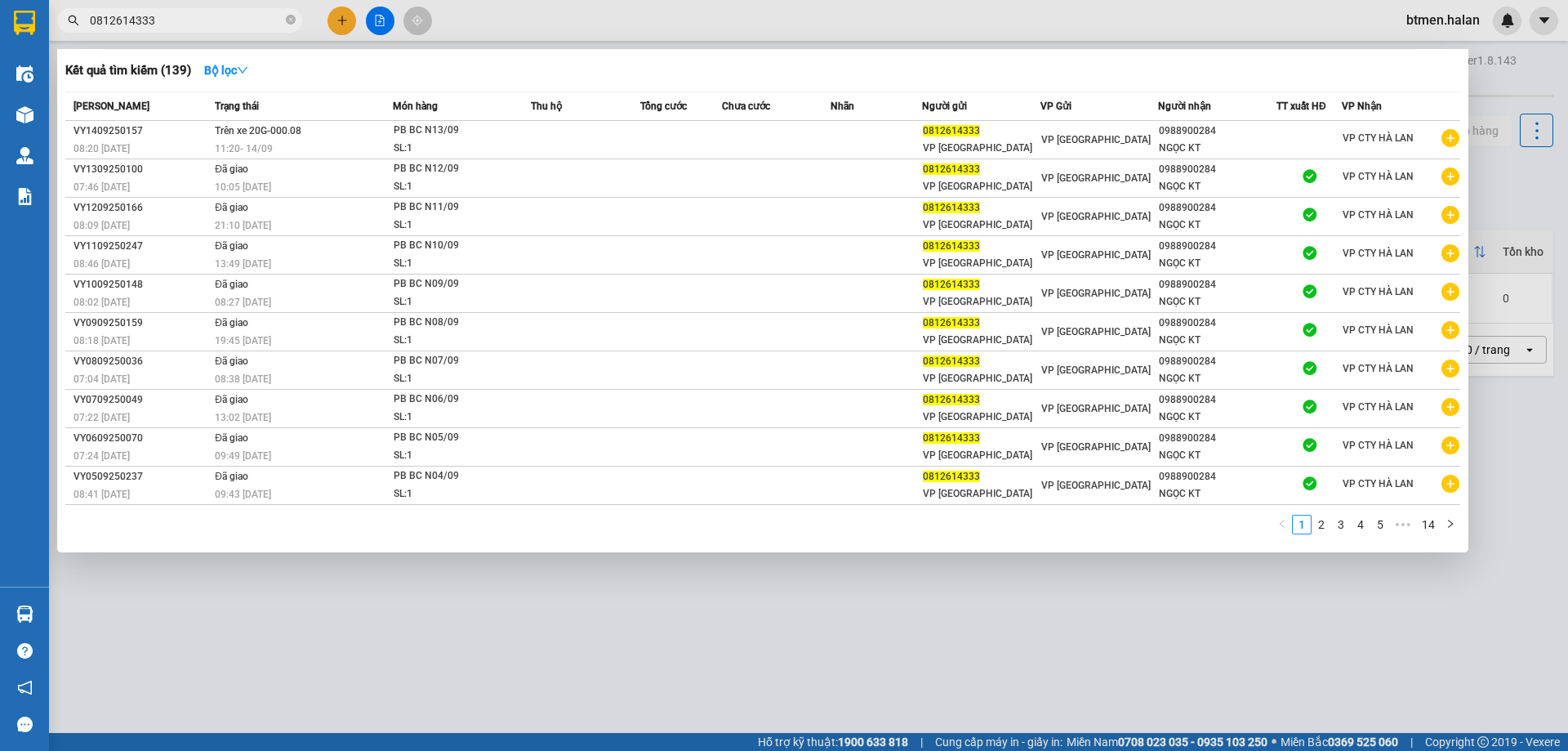
type input "0812614333"
drag, startPoint x: 823, startPoint y: 626, endPoint x: 316, endPoint y: 714, distance: 514.6
click at [819, 625] on div at bounding box center [784, 375] width 1568 height 751
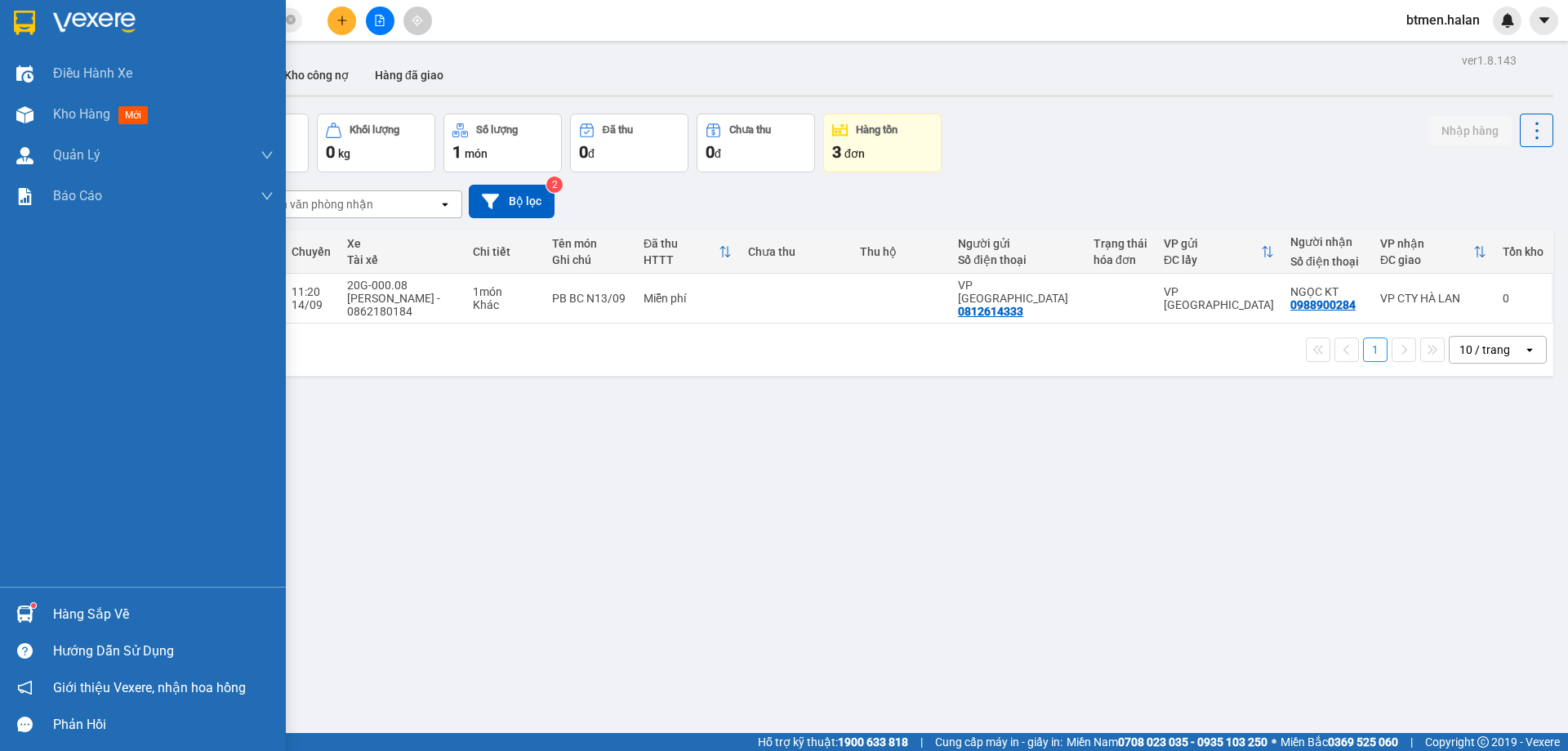
drag, startPoint x: 48, startPoint y: 608, endPoint x: 72, endPoint y: 603, distance: 24.5
click at [51, 606] on div "Hàng sắp về" at bounding box center [143, 614] width 286 height 37
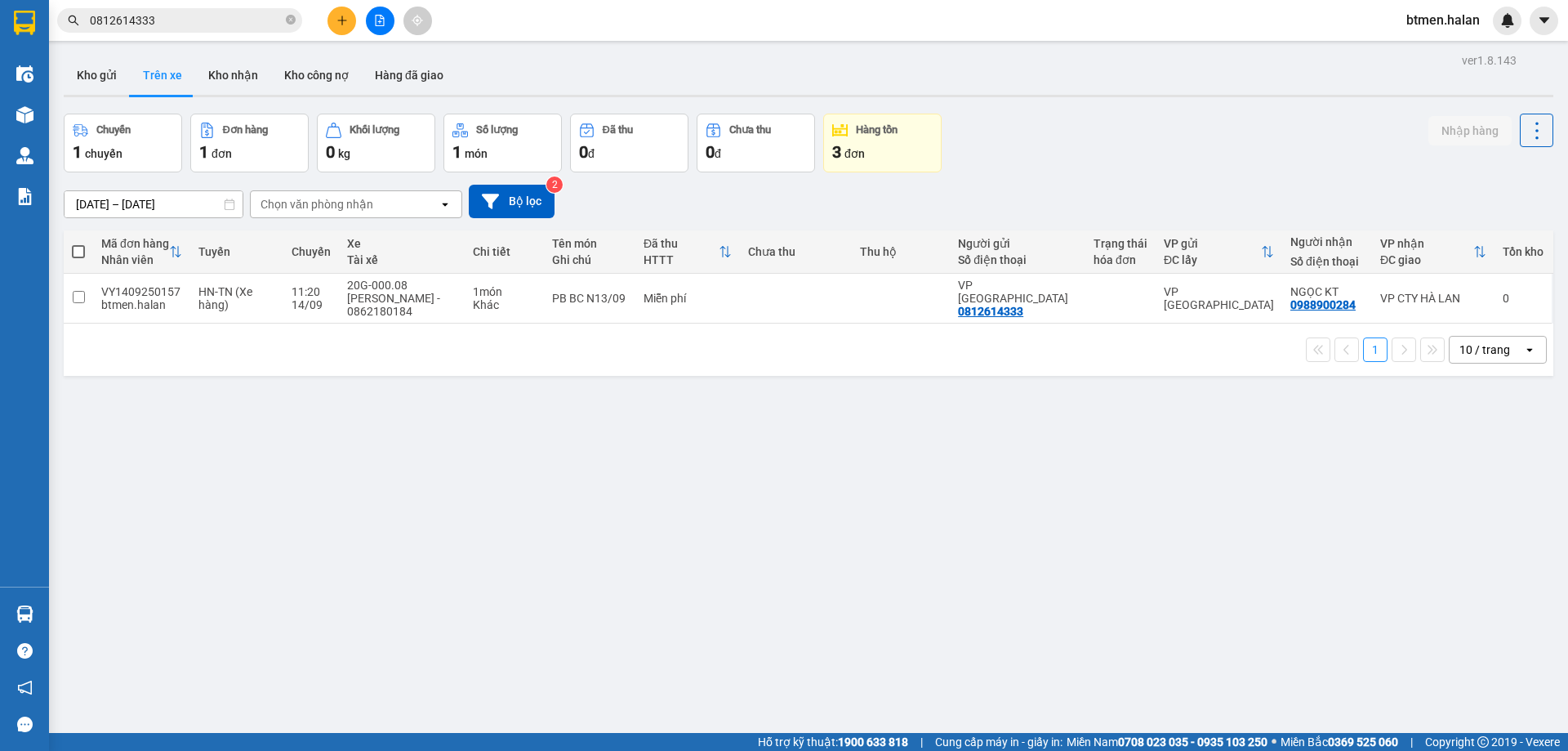
click at [833, 536] on section "Kết quả tìm kiếm ( 139 ) Bộ lọc Mã ĐH Trạng thái Món hàng Thu hộ Tổng cước Chưa…" at bounding box center [784, 375] width 1568 height 751
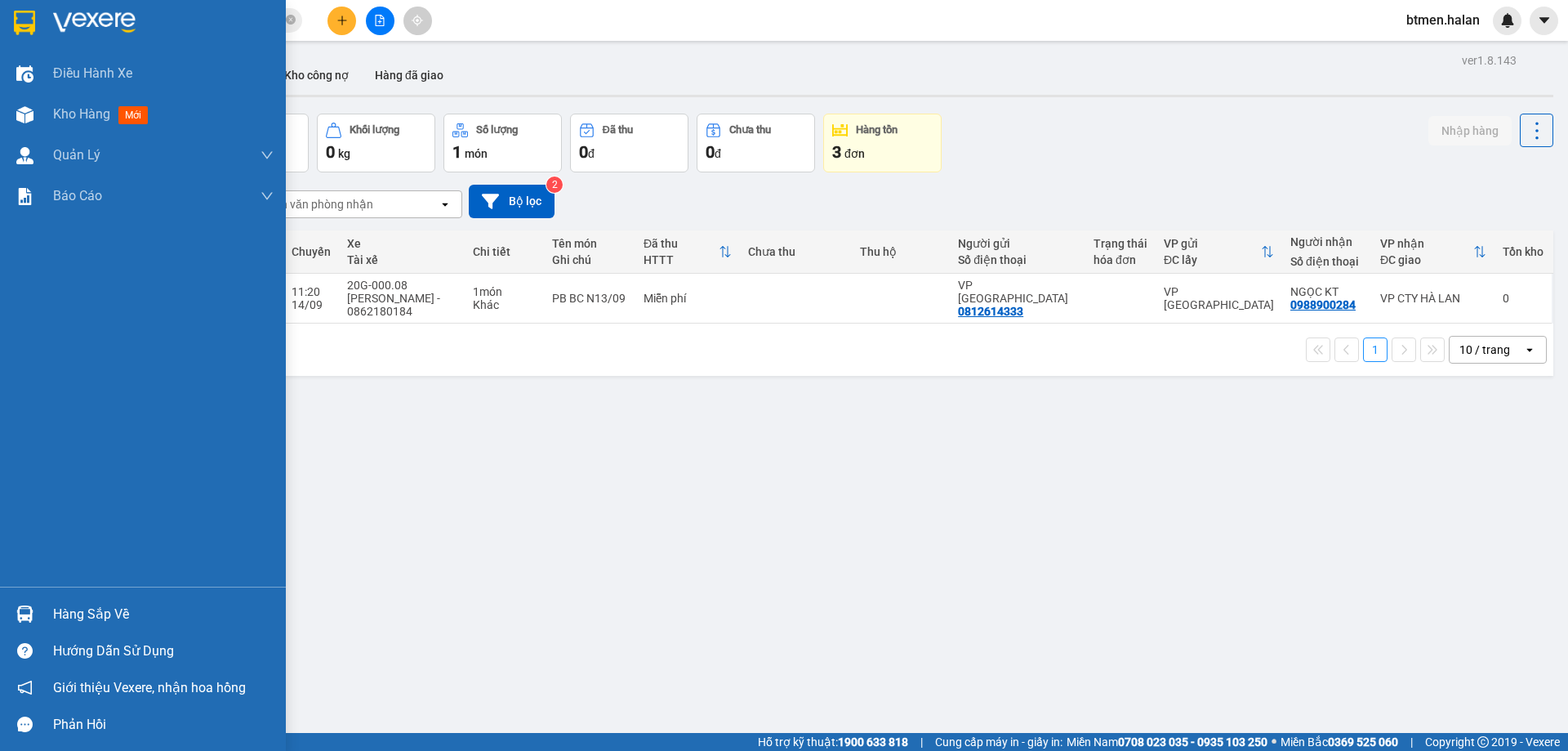
click at [75, 610] on div "Hàng sắp về" at bounding box center [163, 614] width 220 height 24
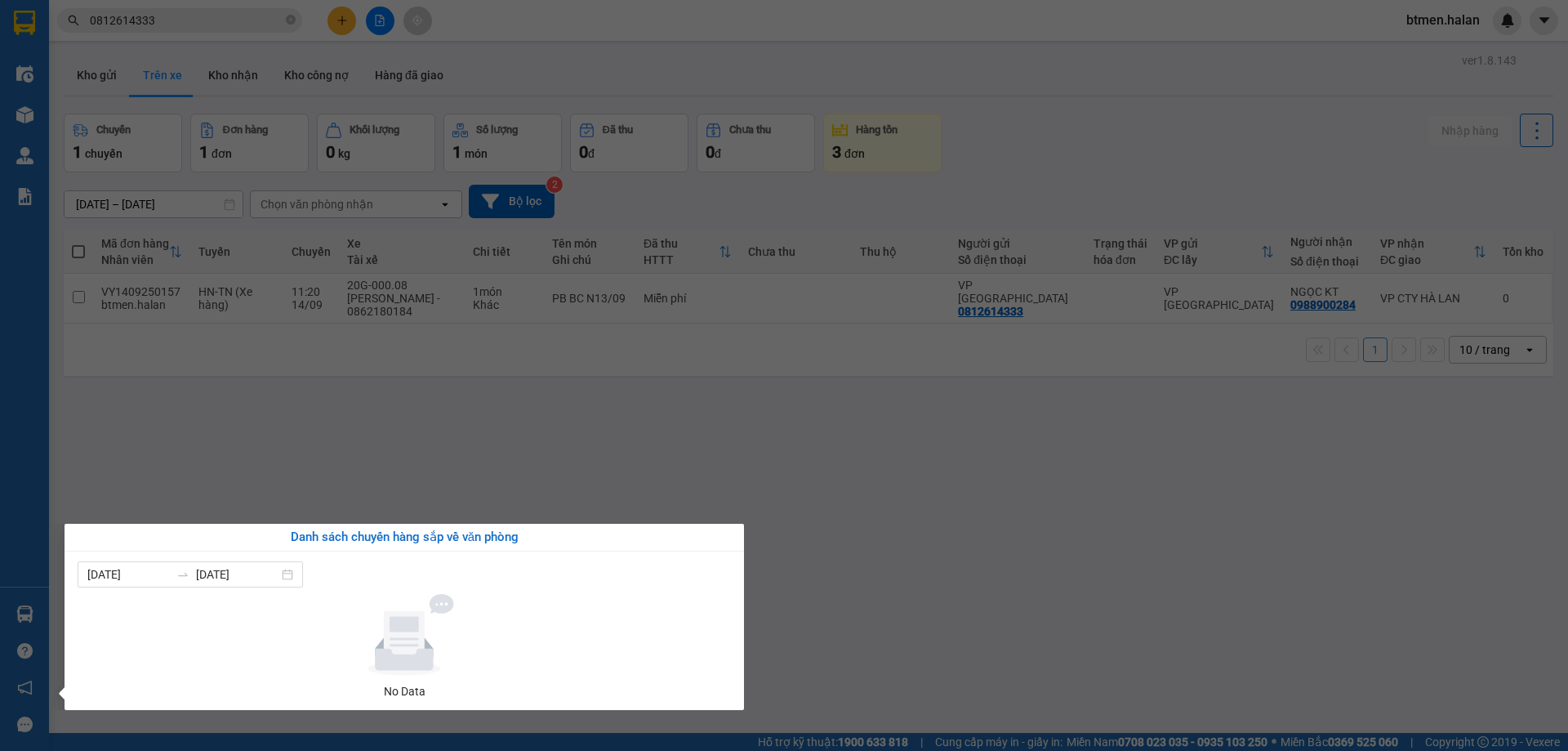
click at [986, 564] on section "Kết quả tìm kiếm ( 139 ) Bộ lọc Mã ĐH Trạng thái Món hàng Thu hộ Tổng cước Chưa…" at bounding box center [784, 375] width 1568 height 751
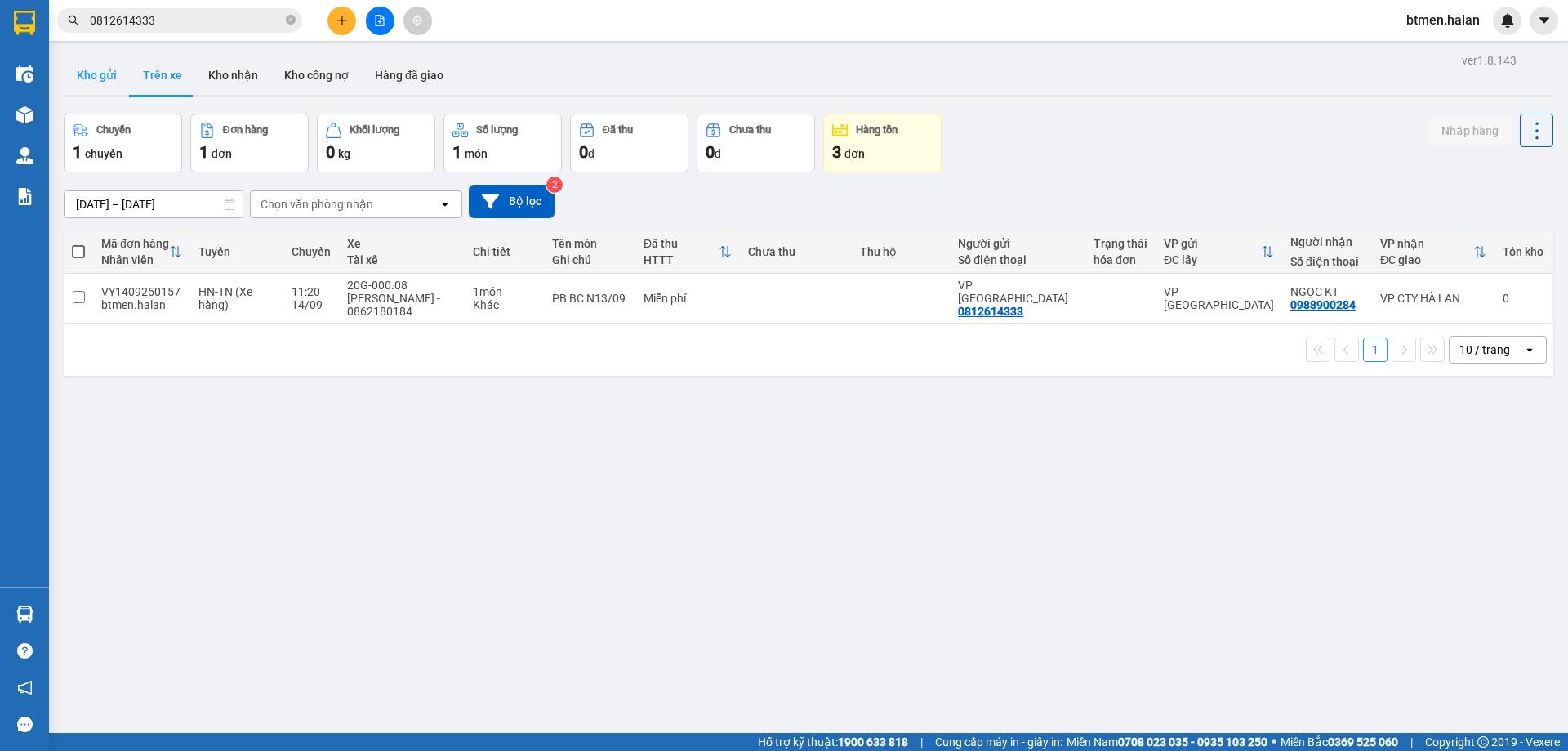
click at [96, 58] on button "Kho gửi" at bounding box center [97, 75] width 66 height 40
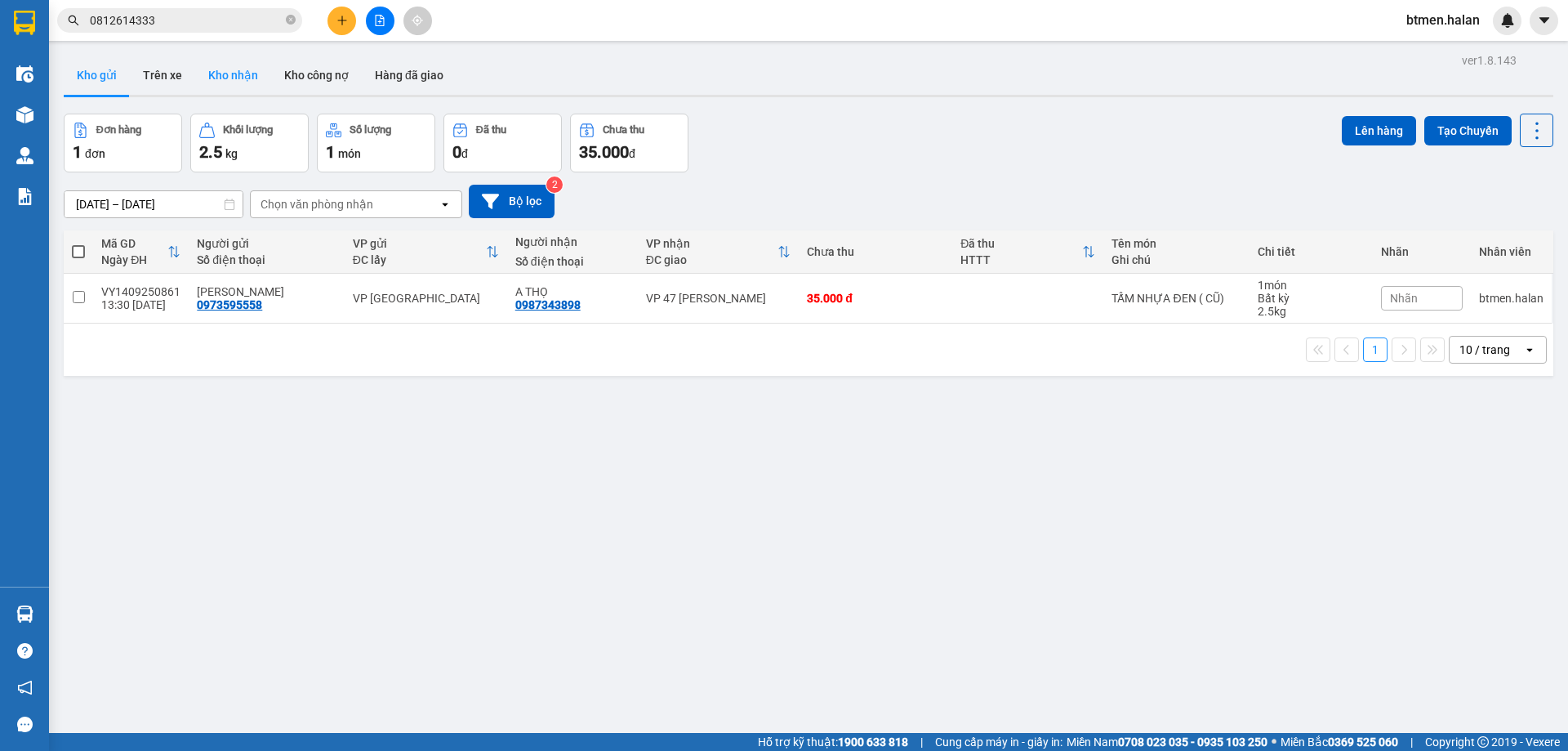
click at [258, 74] on button "Kho nhận" at bounding box center [233, 75] width 76 height 40
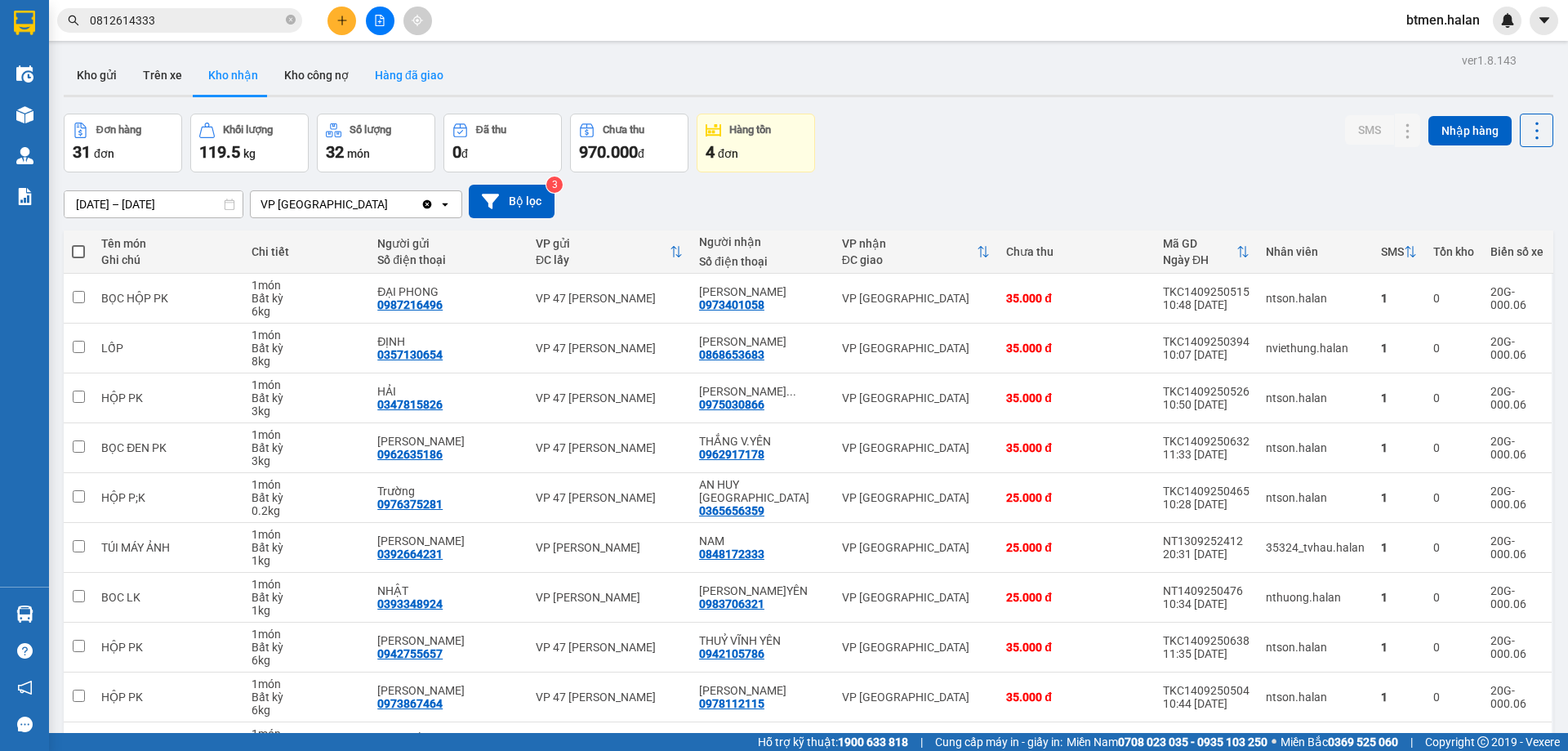
click at [409, 71] on button "Hàng đã giao" at bounding box center [409, 75] width 95 height 40
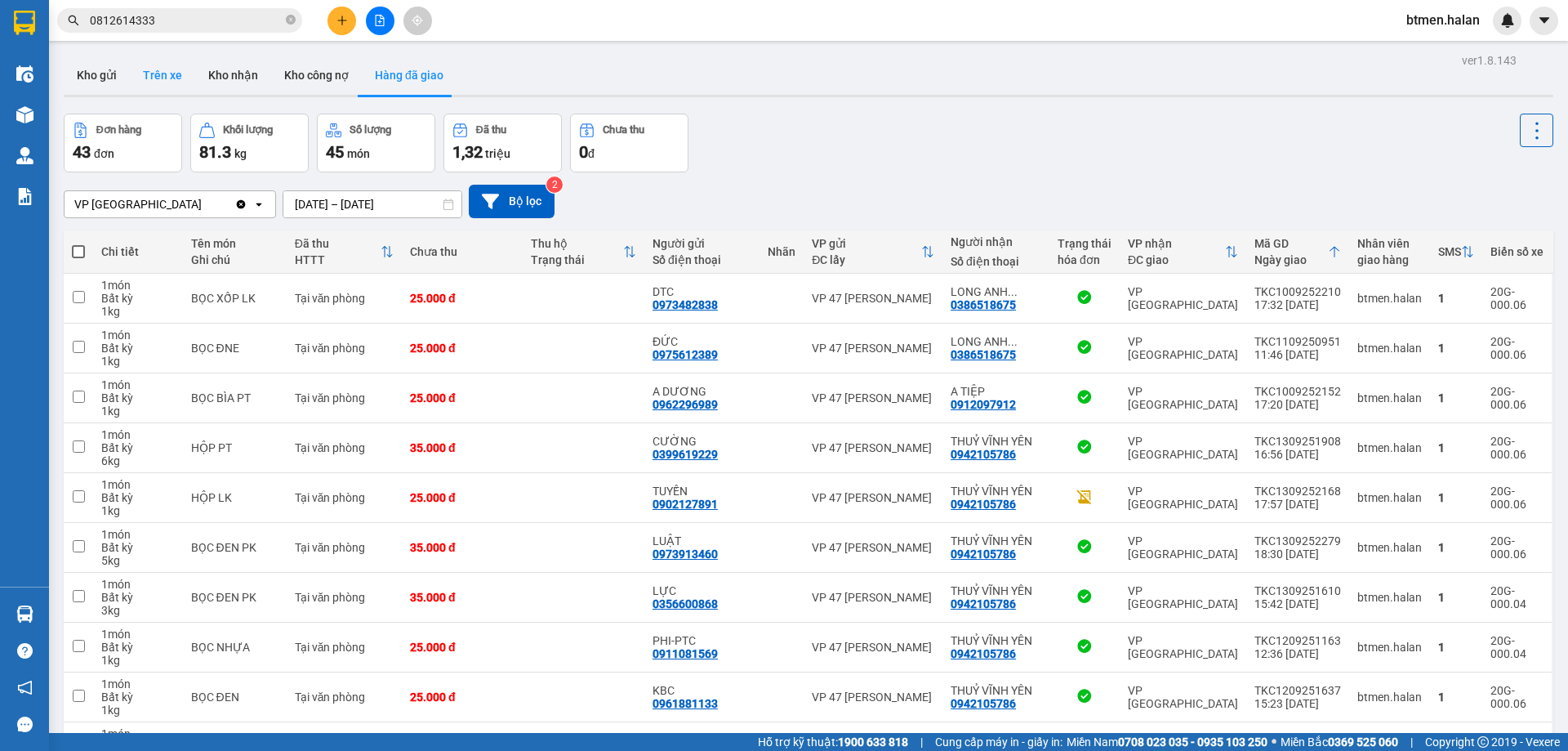
click at [182, 72] on button "Trên xe" at bounding box center [162, 75] width 66 height 40
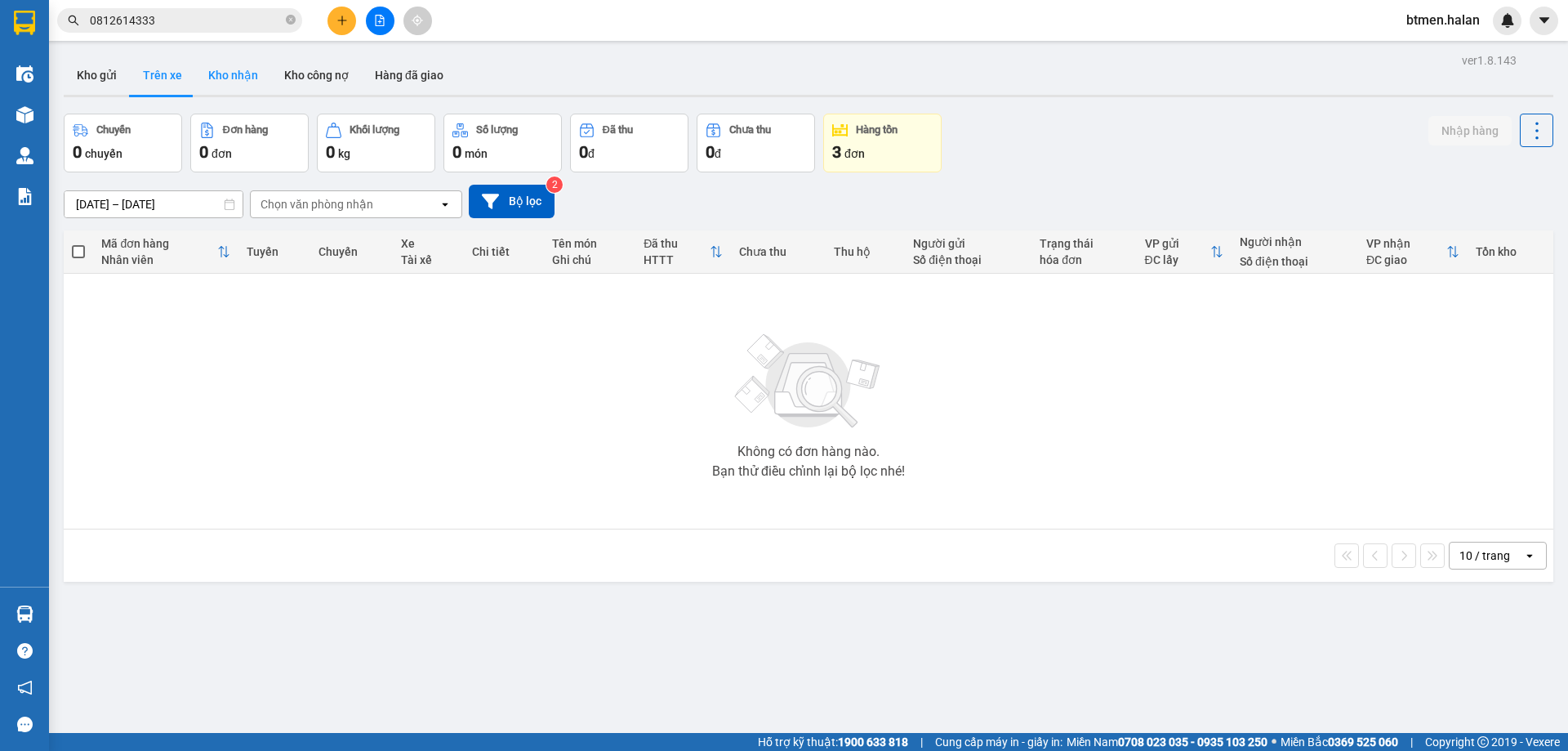
click at [203, 75] on button "Kho nhận" at bounding box center [233, 75] width 76 height 40
type input "17/07/2025 – 14/09/2025"
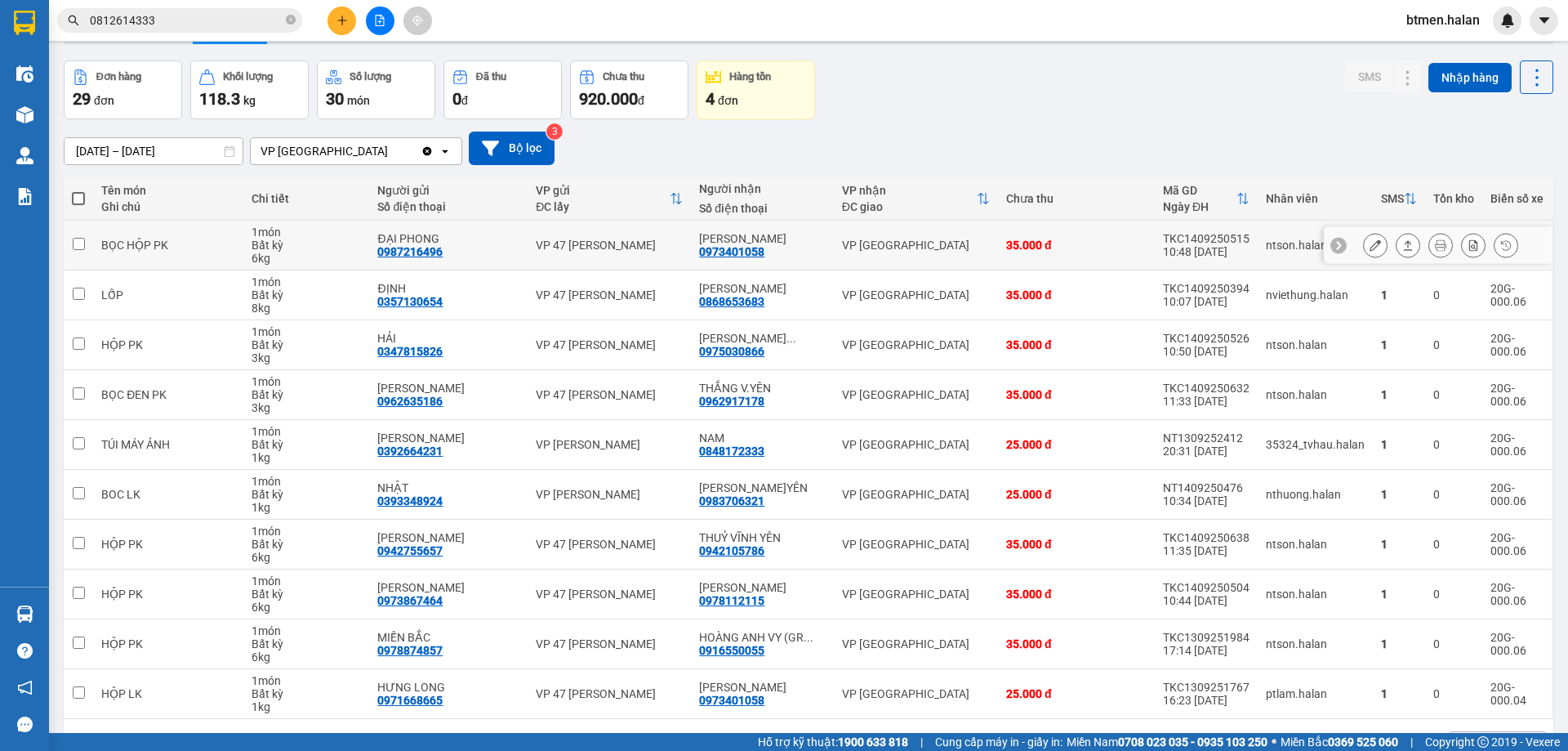
scroll to position [106, 0]
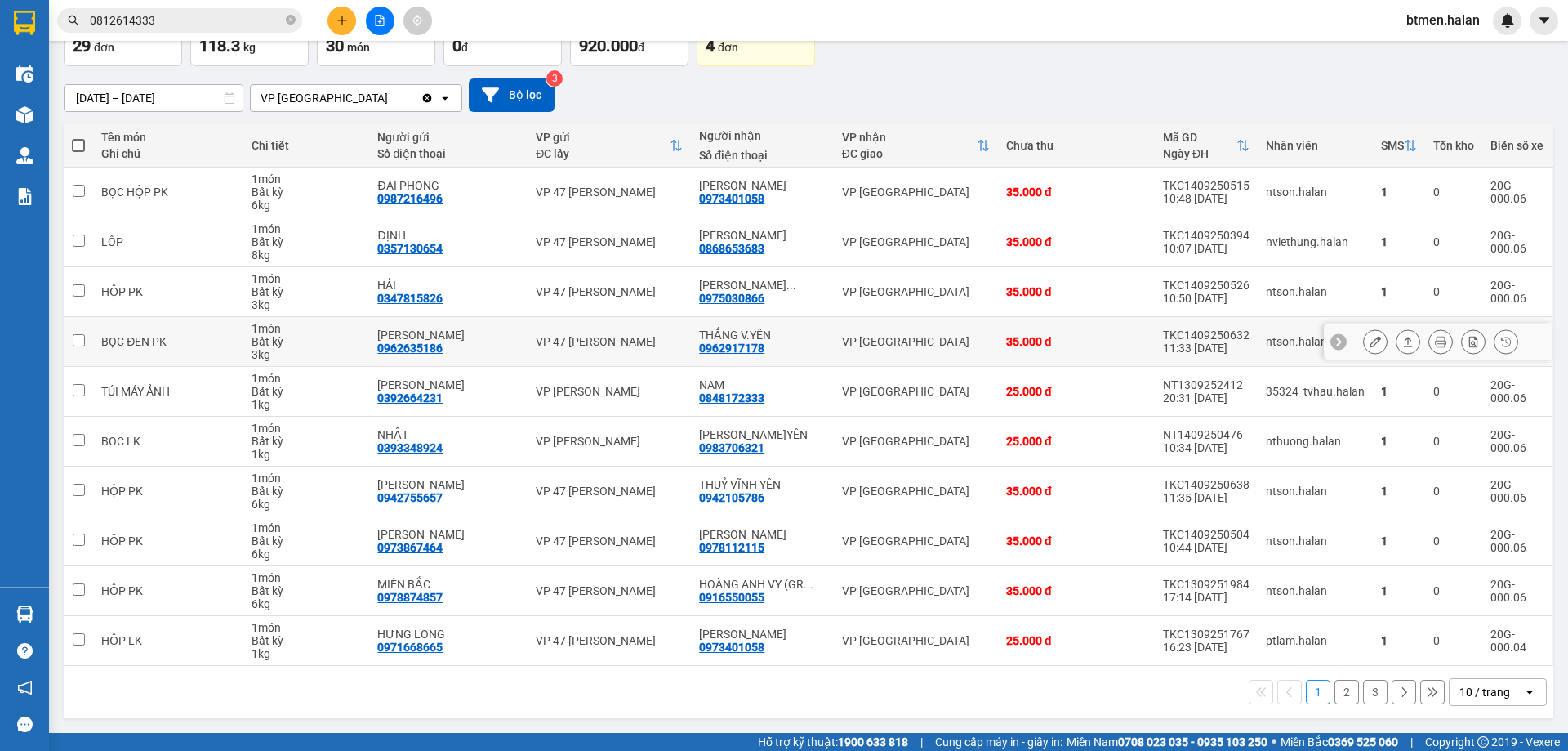
click at [739, 347] on div "0962917178" at bounding box center [732, 348] width 66 height 13
copy div "0962917178"
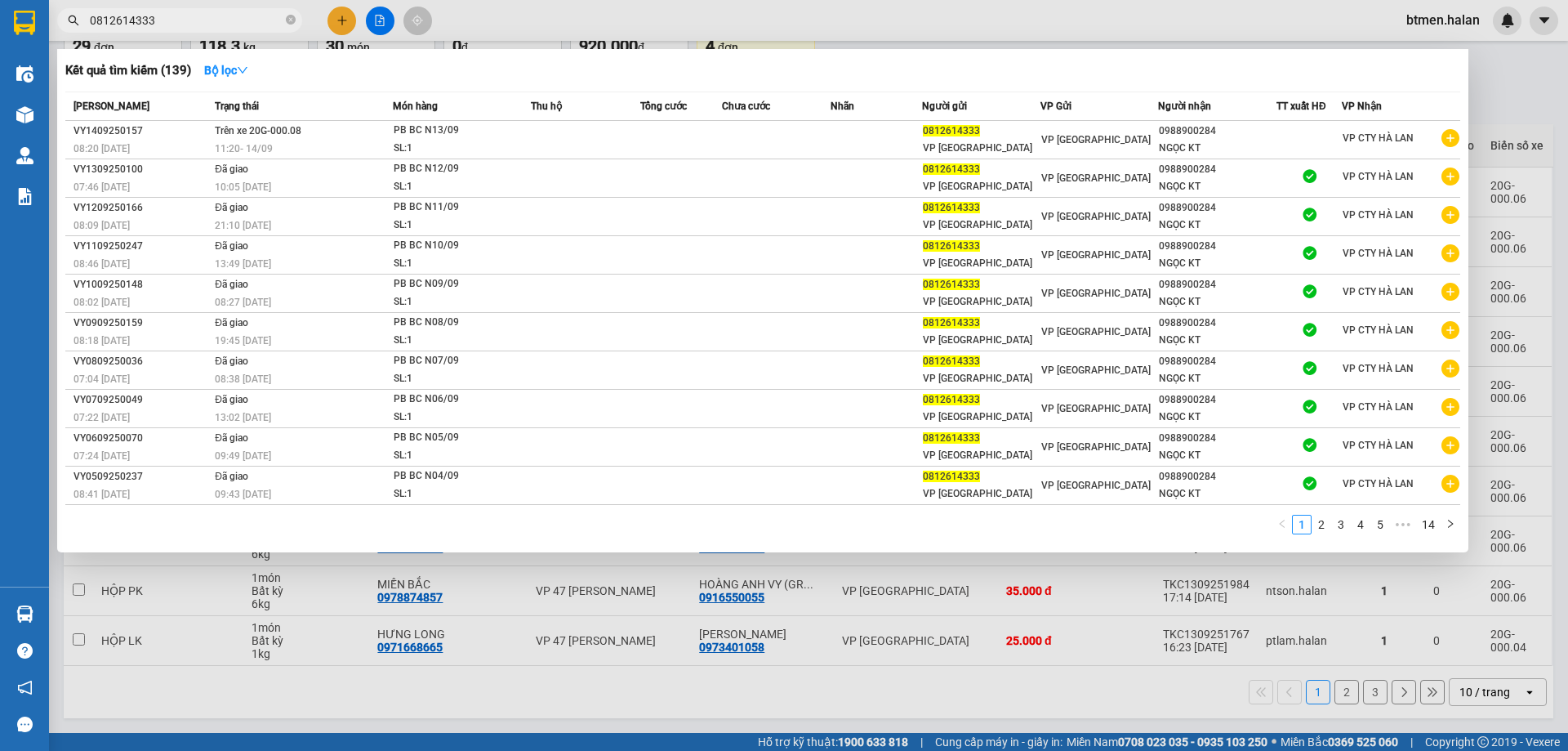
click at [237, 22] on input "0812614333" at bounding box center [186, 20] width 193 height 18
paste input "962917178"
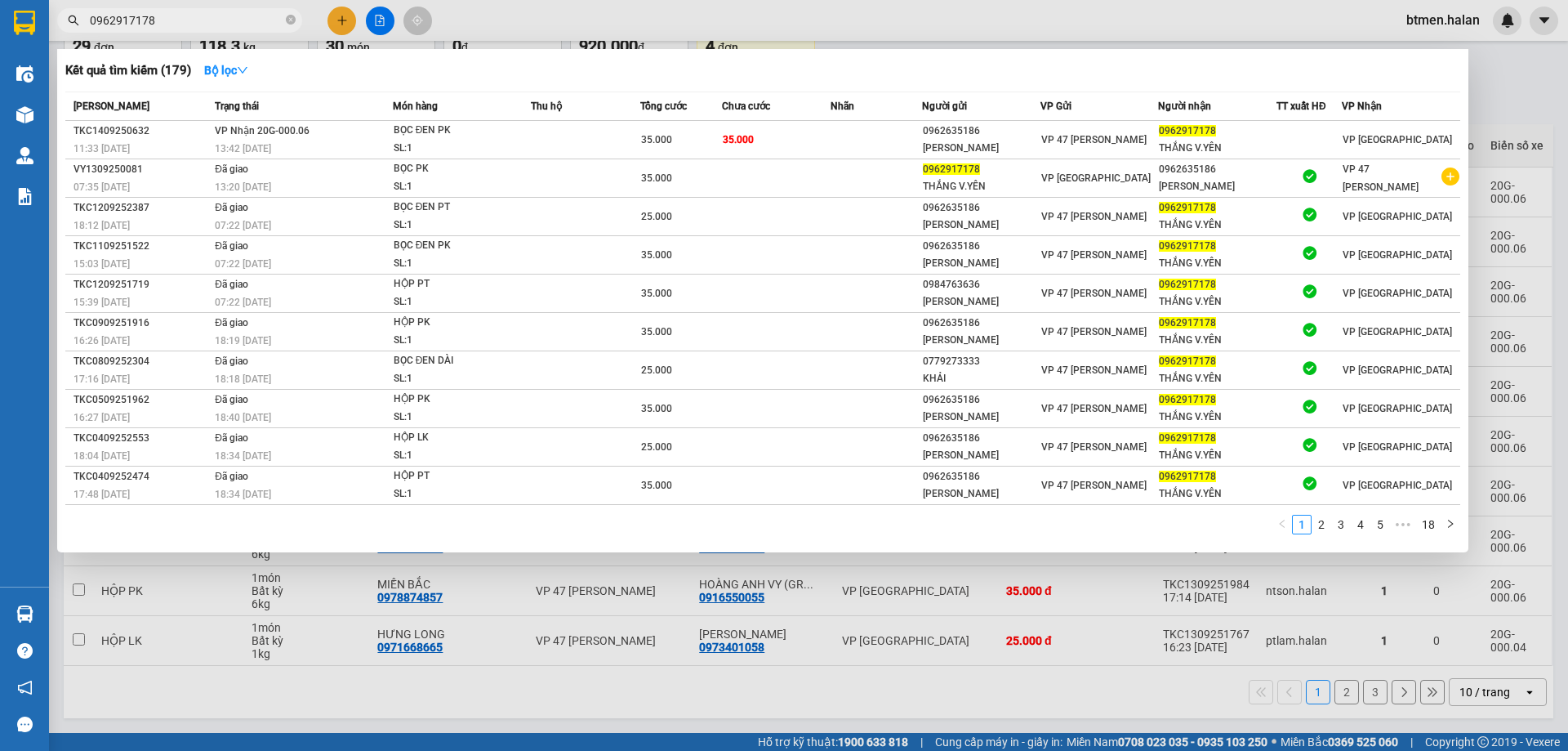
type input "0962917178"
click at [1499, 111] on div at bounding box center [784, 375] width 1568 height 751
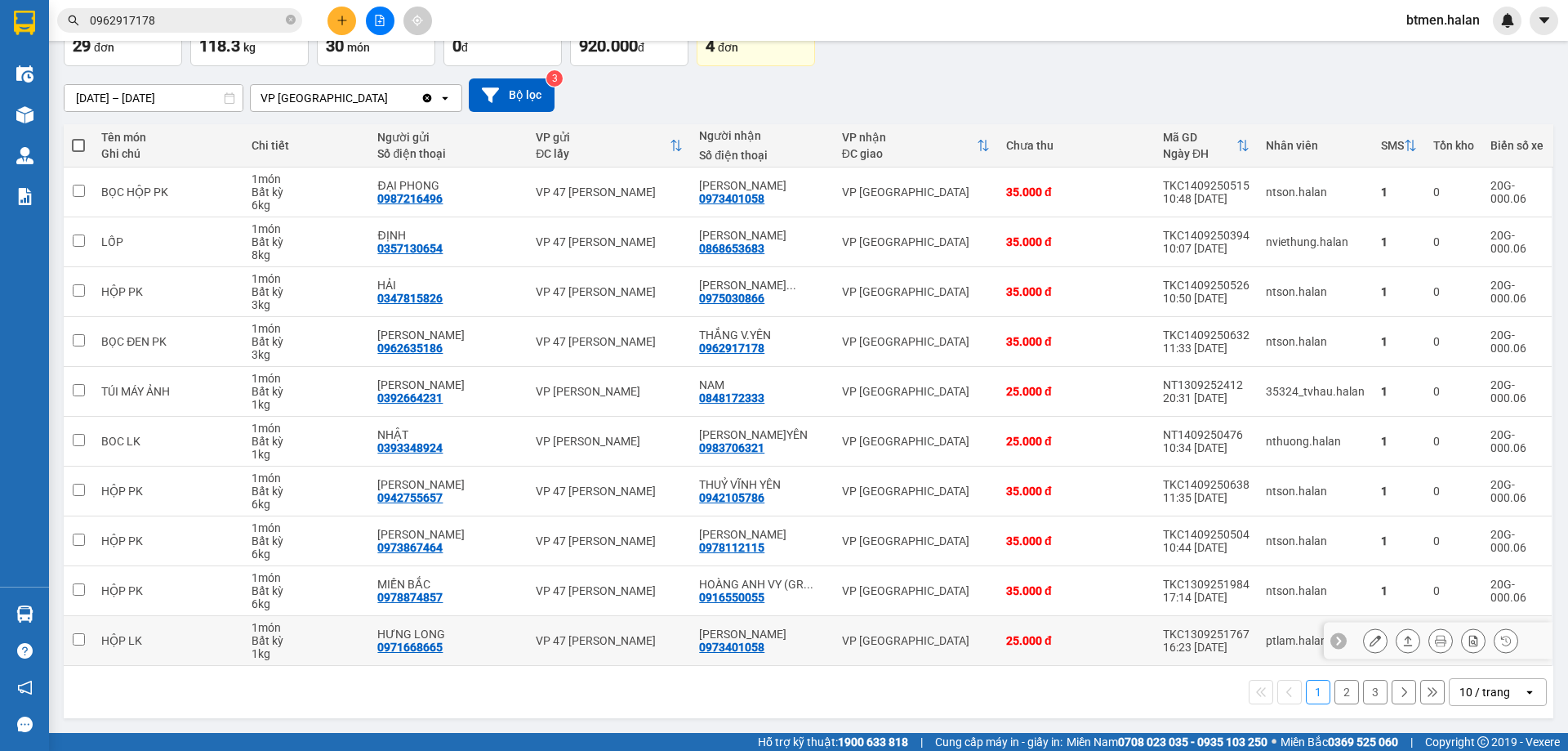
click at [1065, 643] on div "25.000 đ" at bounding box center [1076, 641] width 140 height 13
checkbox input "true"
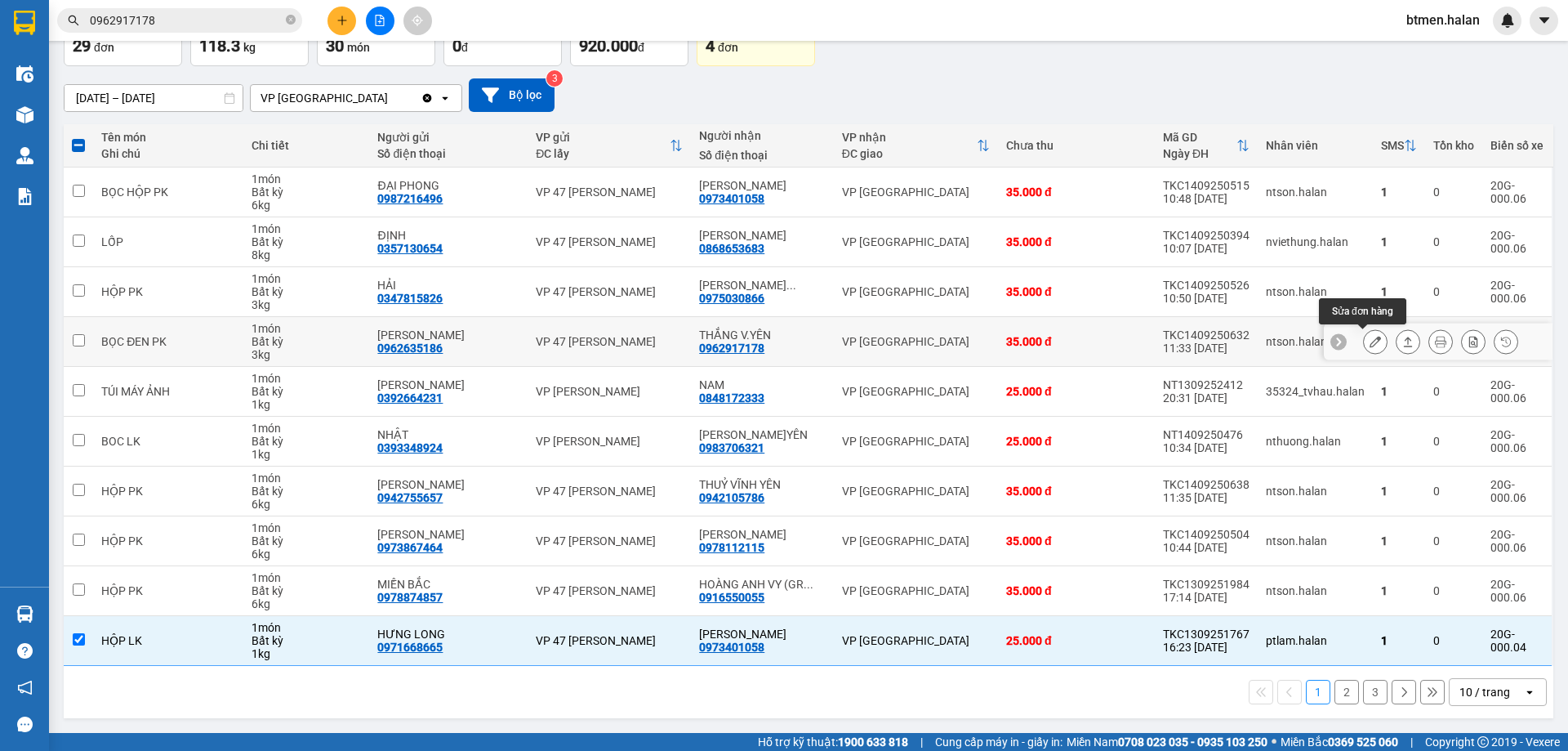
click at [1364, 342] on button at bounding box center [1375, 342] width 23 height 29
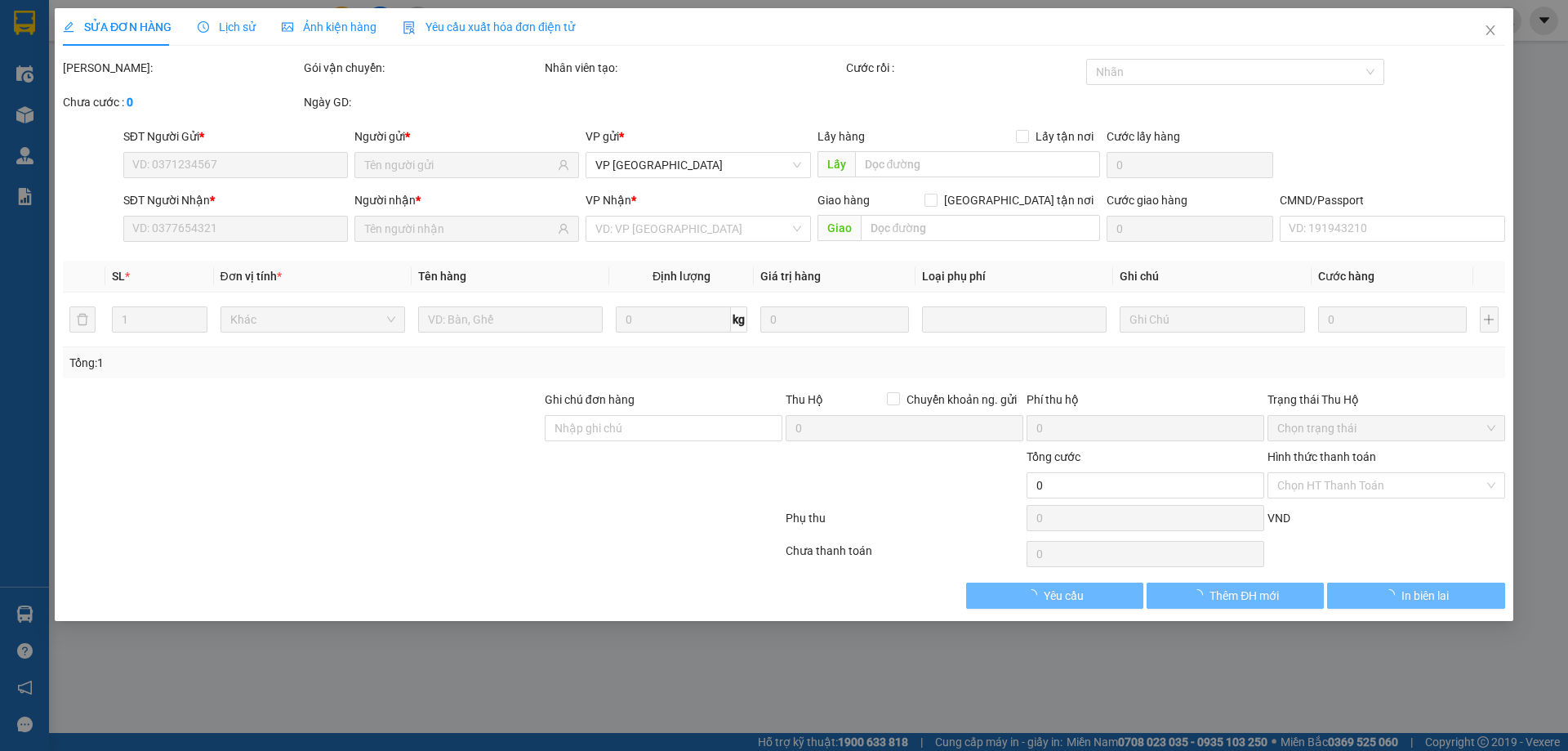
type input "0962635186"
type input "[PERSON_NAME]"
type input "0962917178"
type input "THẮNG V.YÊN"
type input "35.000"
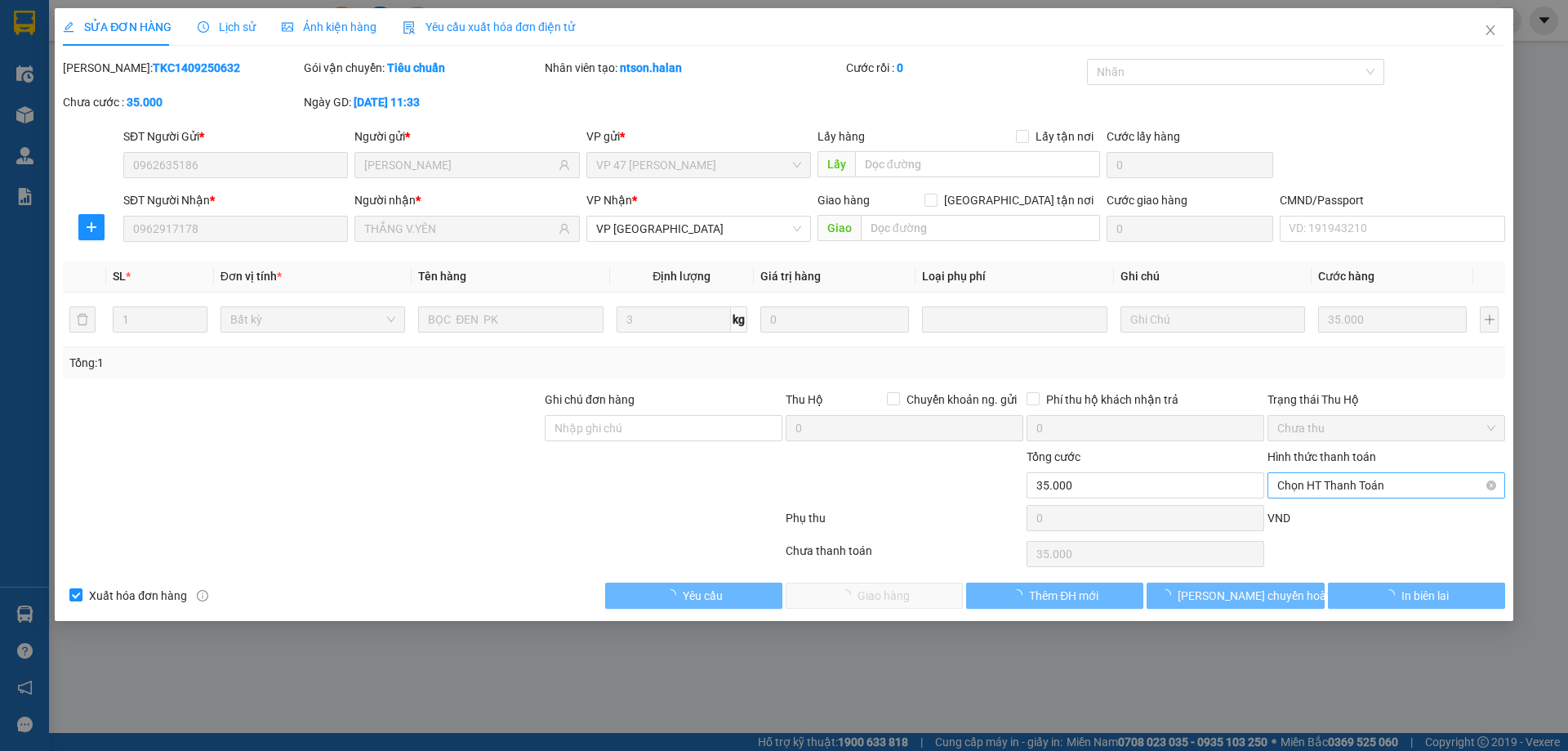
click at [1371, 487] on span "Chọn HT Thanh Toán" at bounding box center [1386, 484] width 218 height 24
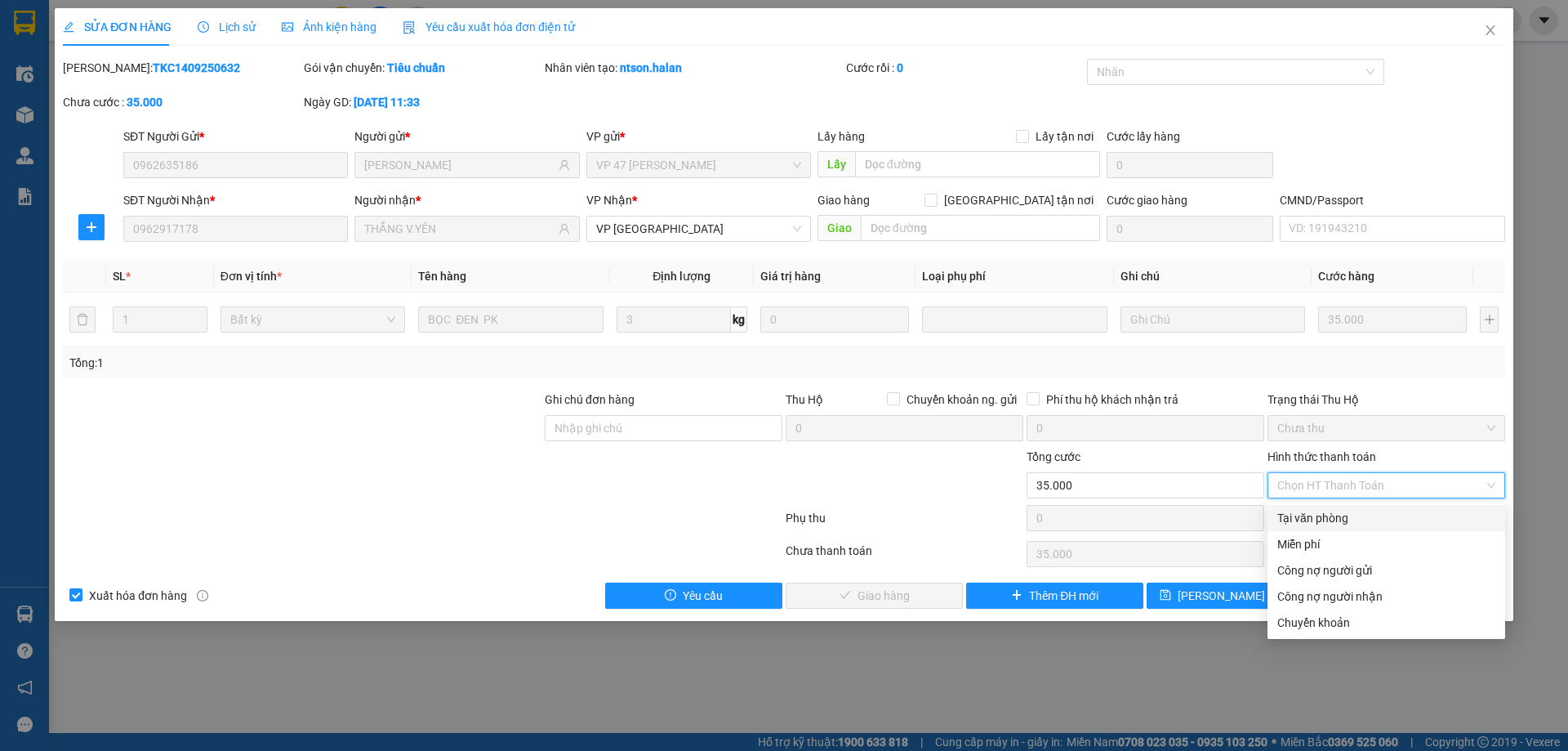
click at [1320, 522] on div "Tại văn phòng" at bounding box center [1386, 517] width 218 height 18
type input "0"
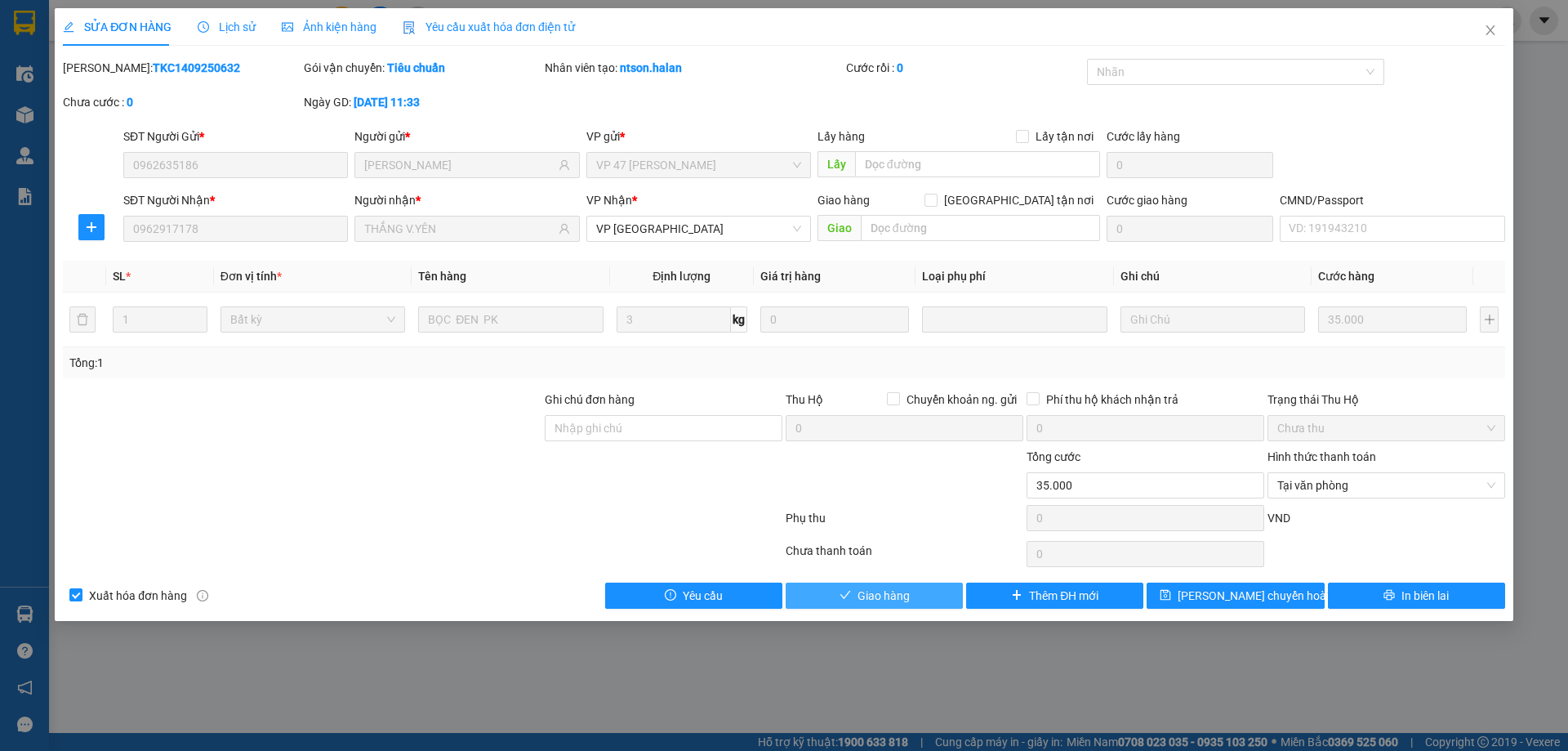
click at [920, 601] on button "Giao hàng" at bounding box center [874, 595] width 177 height 26
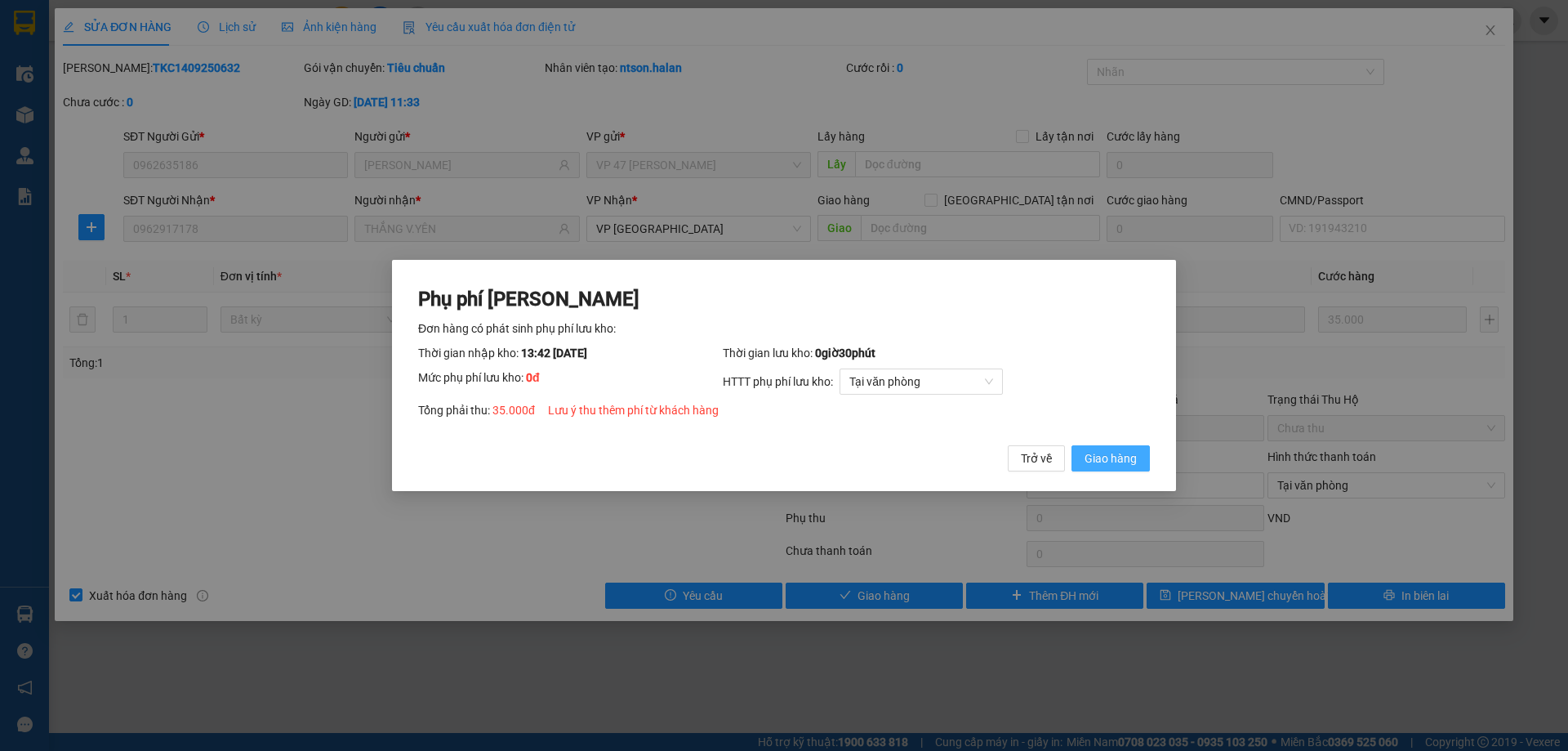
drag, startPoint x: 1137, startPoint y: 460, endPoint x: 1444, endPoint y: 175, distance: 418.9
click at [1136, 460] on button "Giao hàng" at bounding box center [1110, 457] width 78 height 26
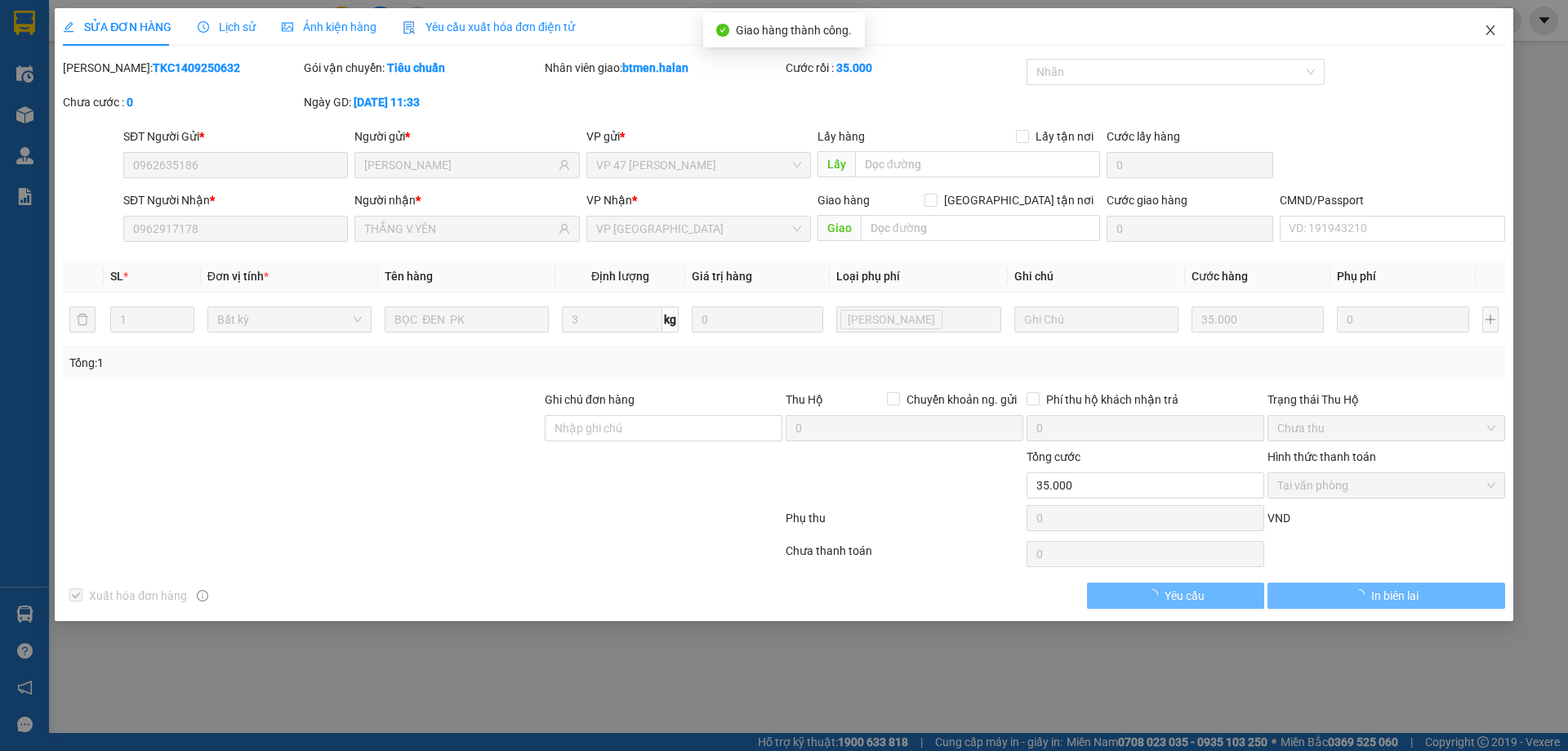
click at [1491, 35] on icon "close" at bounding box center [1491, 30] width 13 height 13
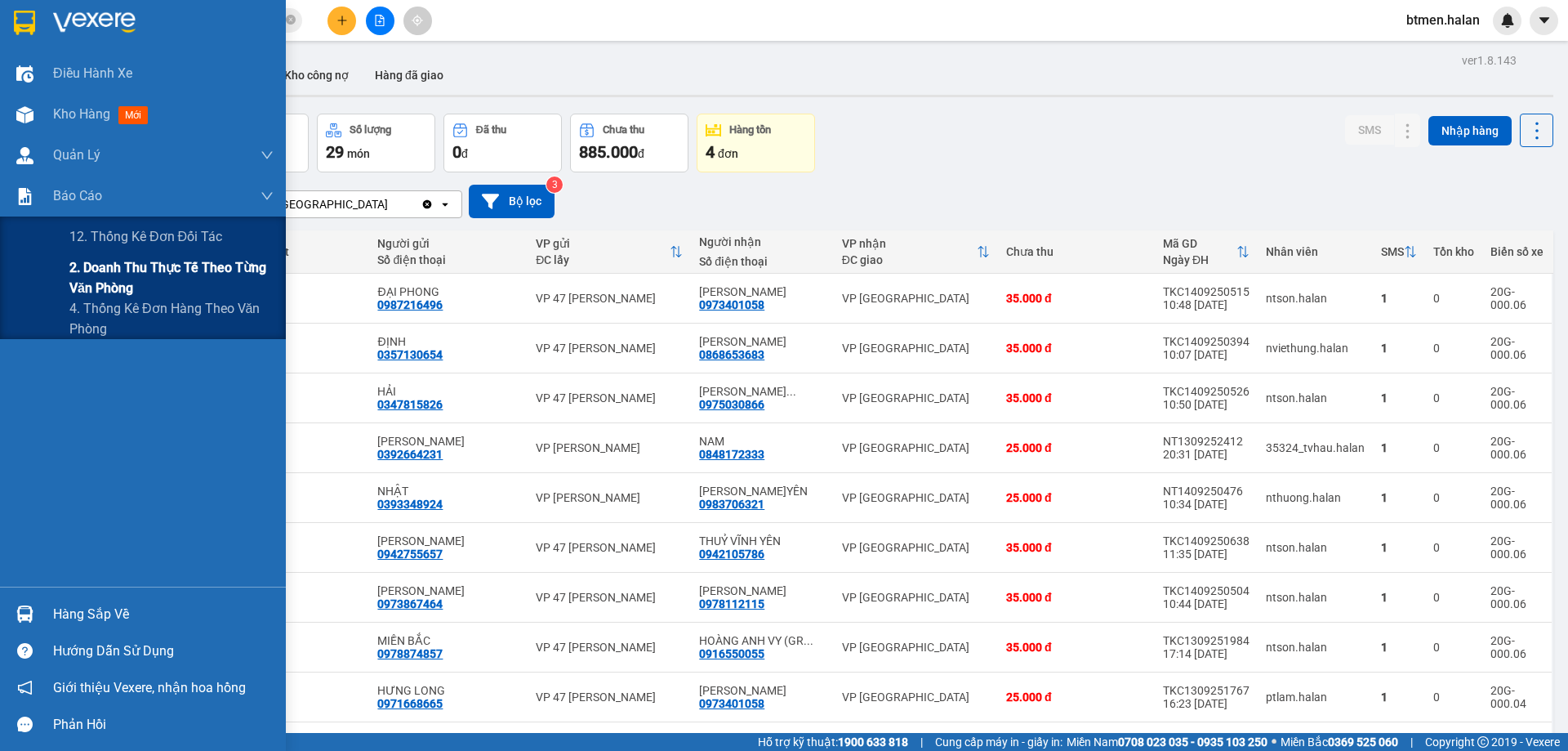
click at [133, 281] on span "2. Doanh thu thực tế theo từng văn phòng" at bounding box center [172, 278] width 204 height 41
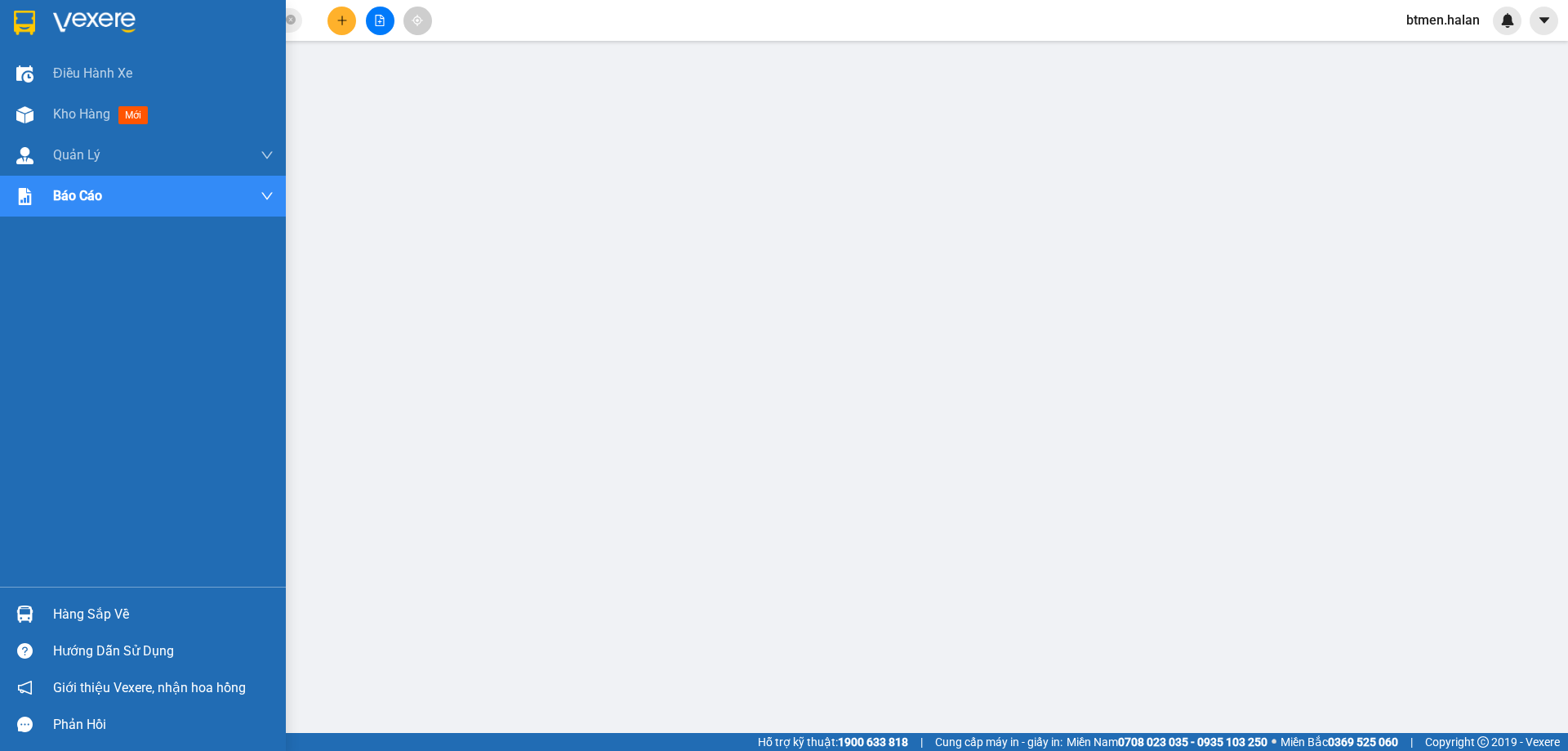
click at [66, 621] on div "Hàng sắp về" at bounding box center [163, 614] width 220 height 24
